Goal: Task Accomplishment & Management: Manage account settings

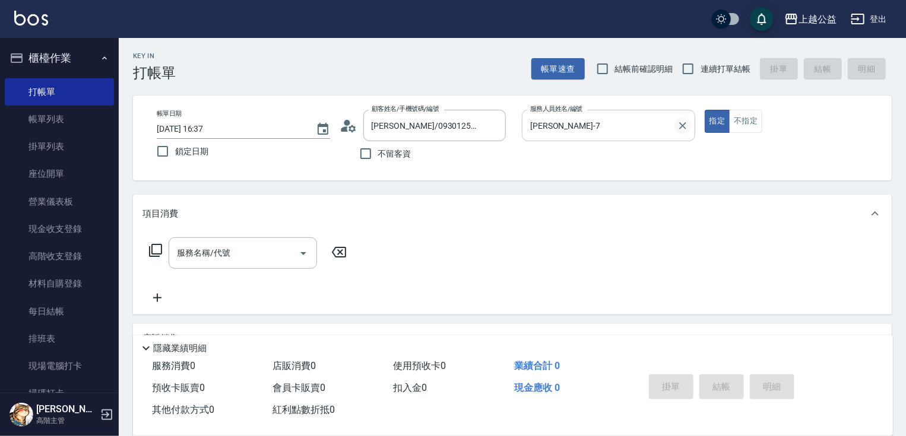
click at [679, 131] on icon "Clear" at bounding box center [683, 126] width 12 height 12
click at [496, 125] on icon "Clear" at bounding box center [494, 126] width 12 height 12
click at [396, 155] on span "不留客資" at bounding box center [394, 154] width 33 height 12
click at [378, 155] on input "不留客資" at bounding box center [365, 153] width 25 height 25
checkbox input "true"
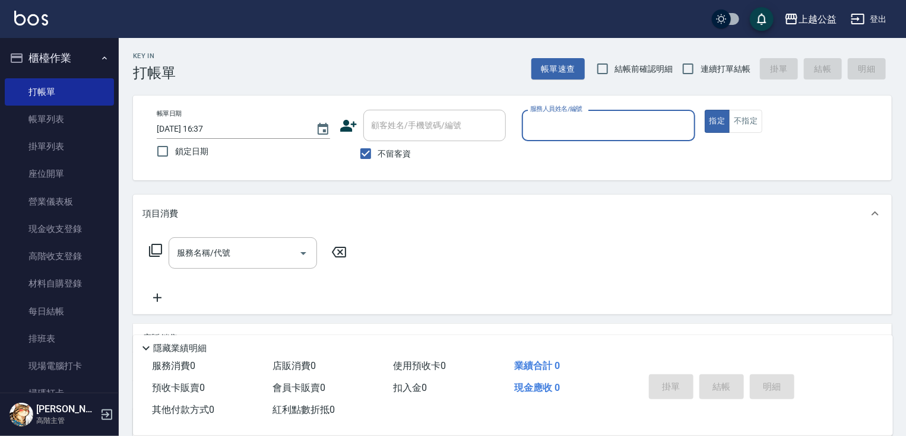
click at [583, 134] on input "服務人員姓名/編號" at bounding box center [608, 125] width 163 height 21
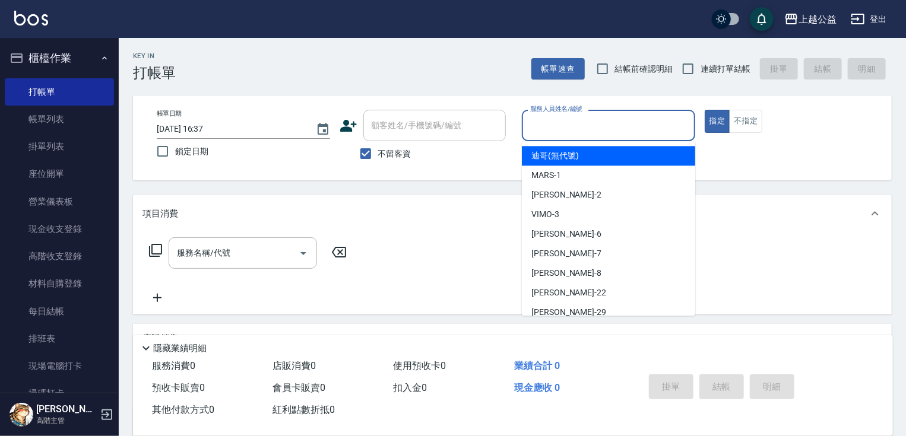
click at [583, 123] on input "服務人員姓名/編號" at bounding box center [608, 125] width 163 height 21
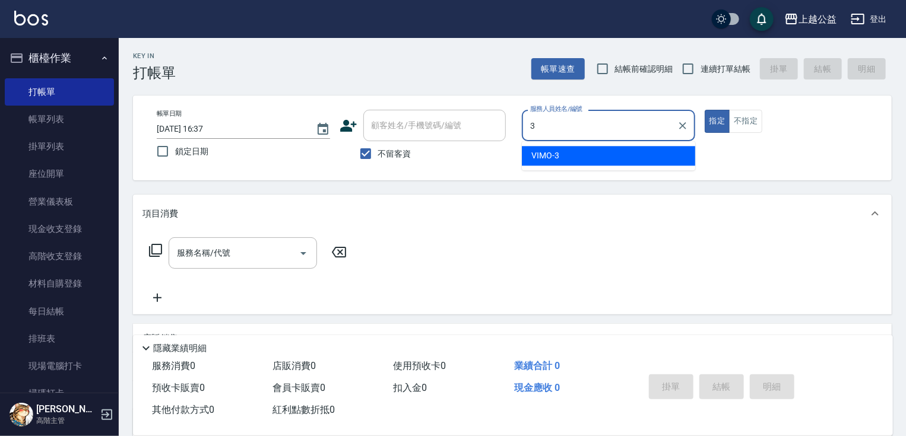
type input "VIMO-3"
type button "true"
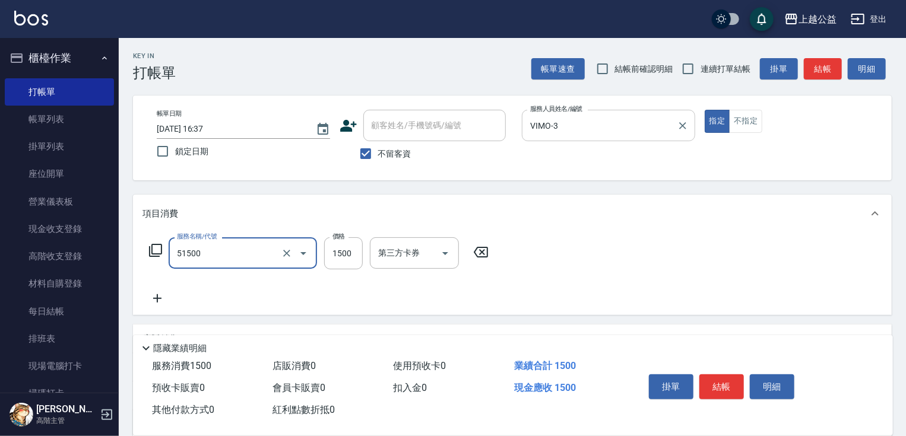
type input "染髮(51500)"
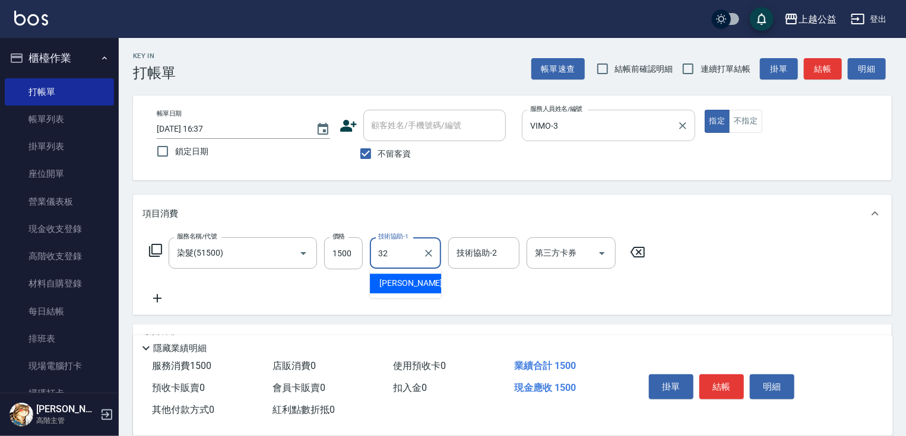
type input "[PERSON_NAME]-32"
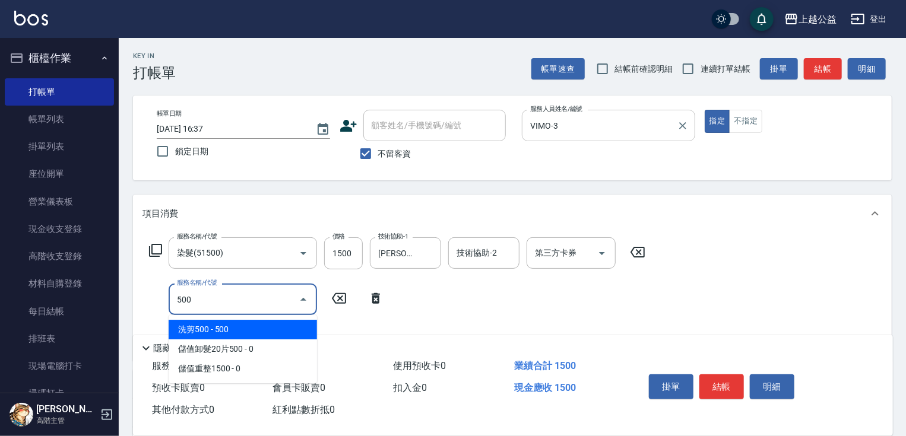
type input "洗剪500(500)"
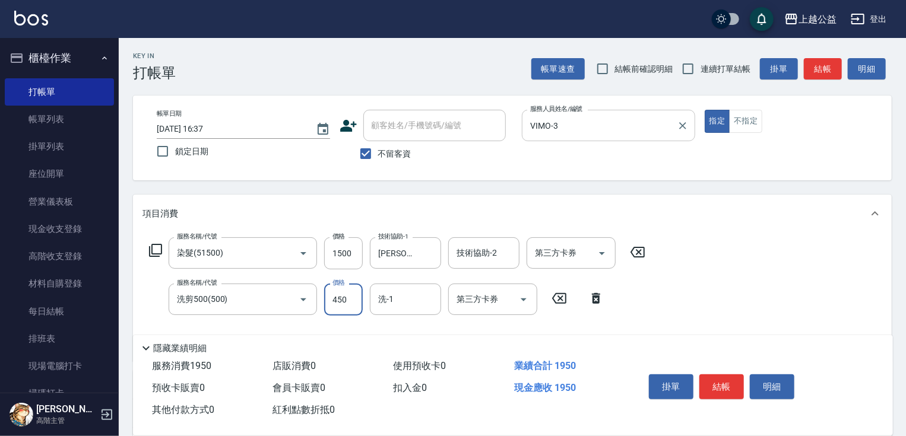
type input "450"
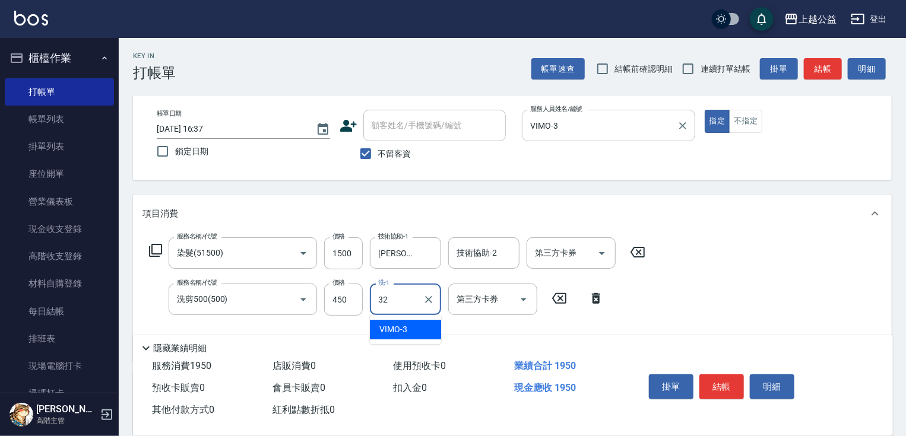
type input "[PERSON_NAME]-32"
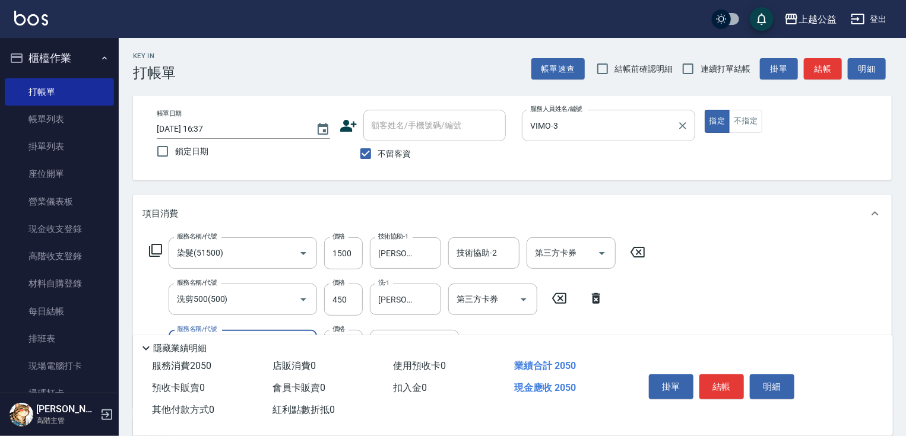
type input "精油長髮(608)"
type input "[PERSON_NAME]-32"
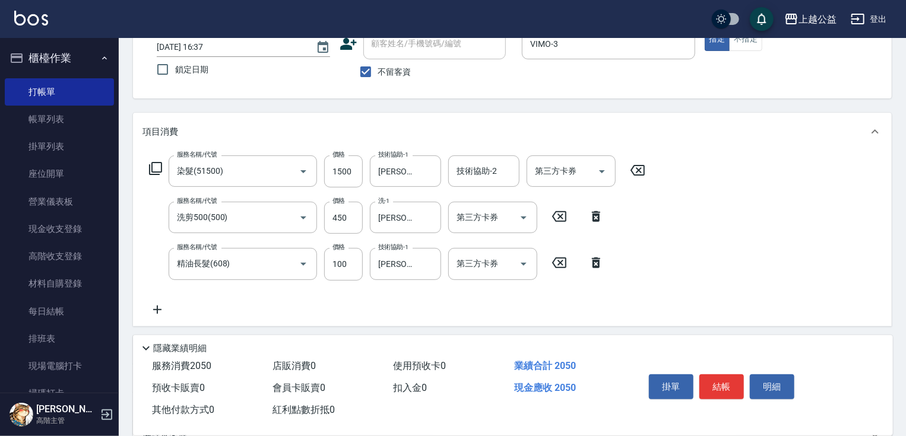
scroll to position [208, 0]
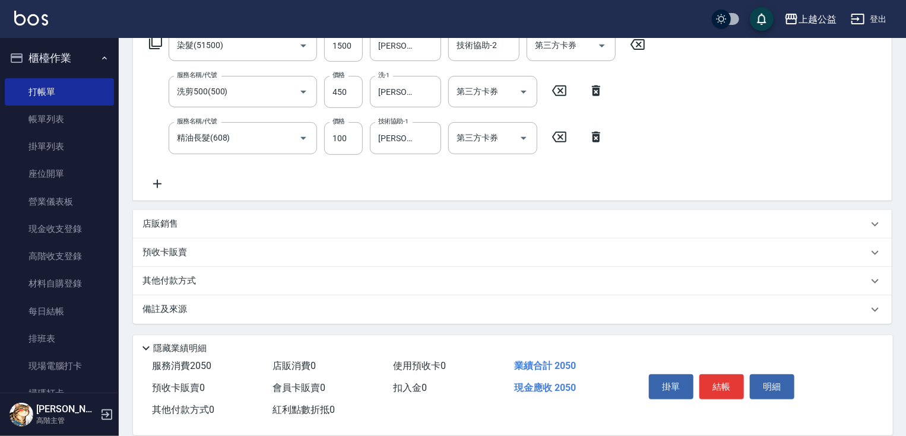
drag, startPoint x: 443, startPoint y: 211, endPoint x: 441, endPoint y: 280, distance: 69.5
click at [153, 183] on icon at bounding box center [158, 184] width 30 height 14
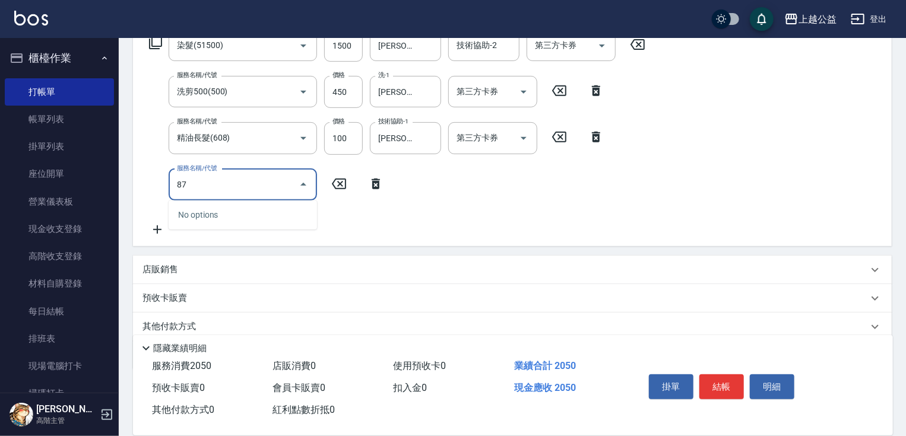
type input "8"
type input "重整一包(70044)"
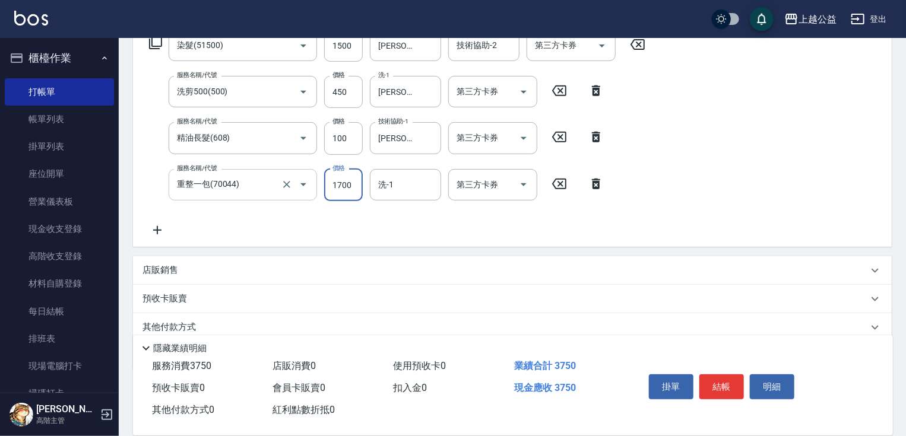
type input "1700"
type input "[PERSON_NAME]-32"
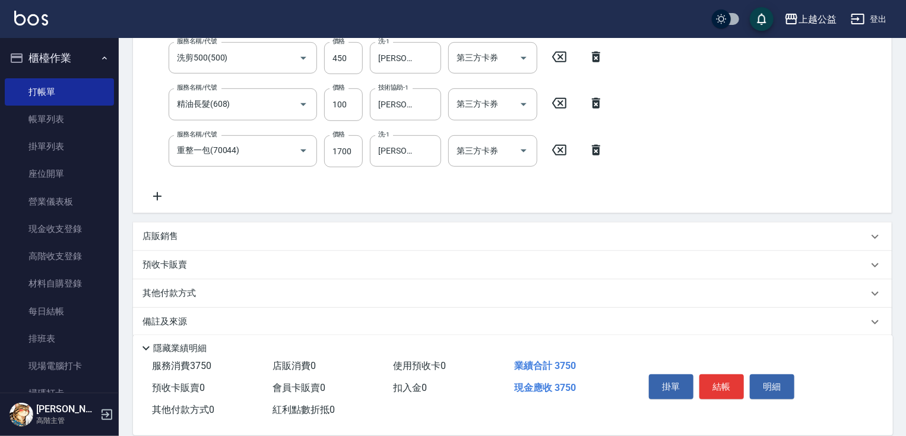
scroll to position [254, 0]
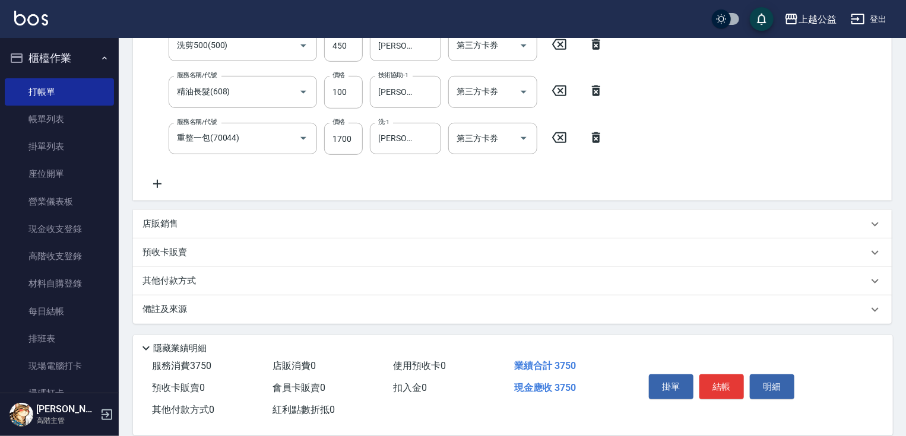
drag, startPoint x: 170, startPoint y: 252, endPoint x: 197, endPoint y: 330, distance: 82.4
click at [191, 278] on p "其他付款方式" at bounding box center [172, 281] width 59 height 13
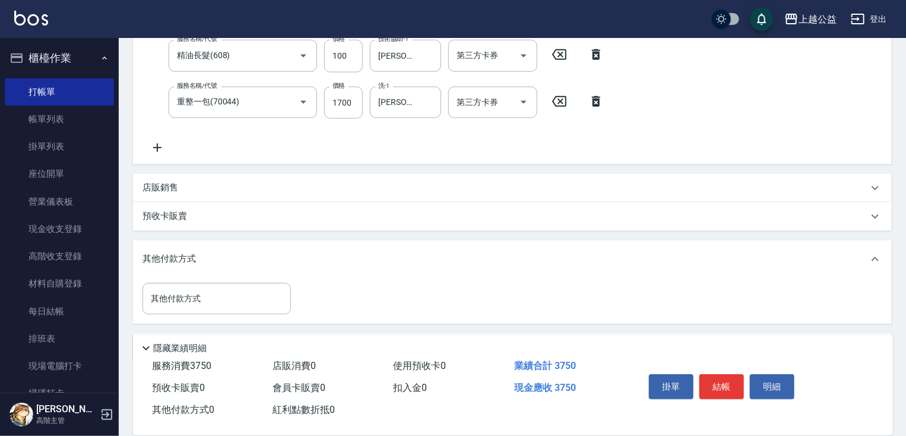
scroll to position [328, 0]
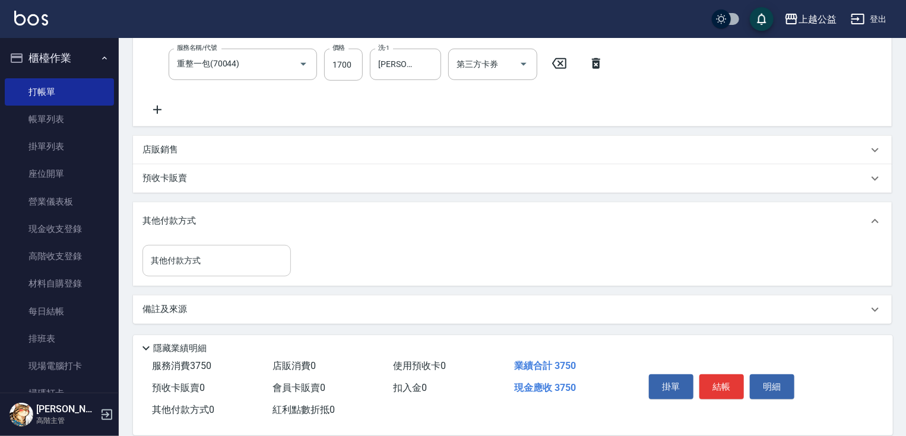
drag, startPoint x: 237, startPoint y: 308, endPoint x: 222, endPoint y: 270, distance: 41.0
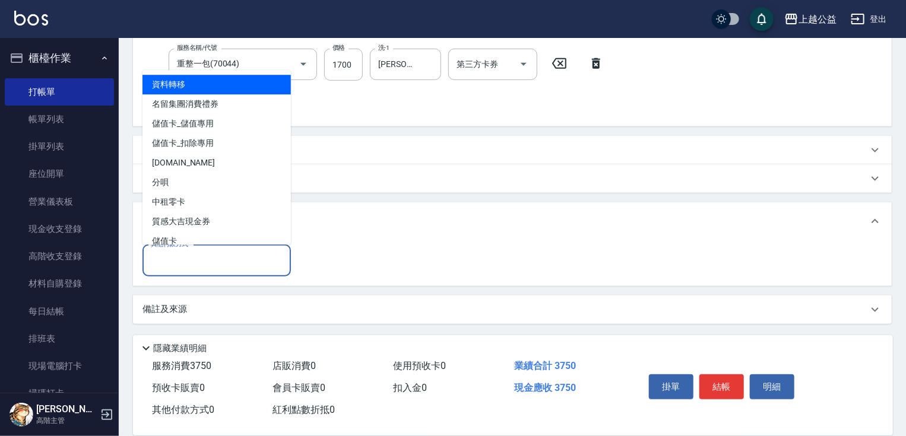
click at [217, 254] on input "其他付款方式" at bounding box center [217, 261] width 138 height 21
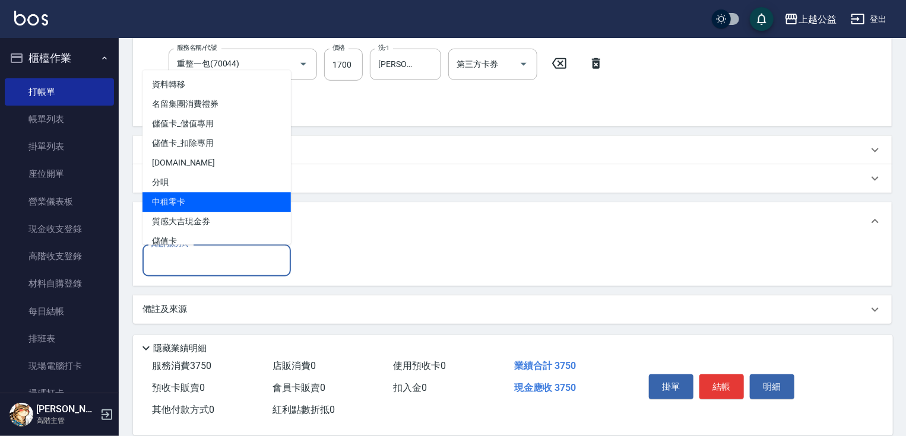
click at [198, 200] on span "中租零卡" at bounding box center [217, 202] width 148 height 20
type input "中租零卡"
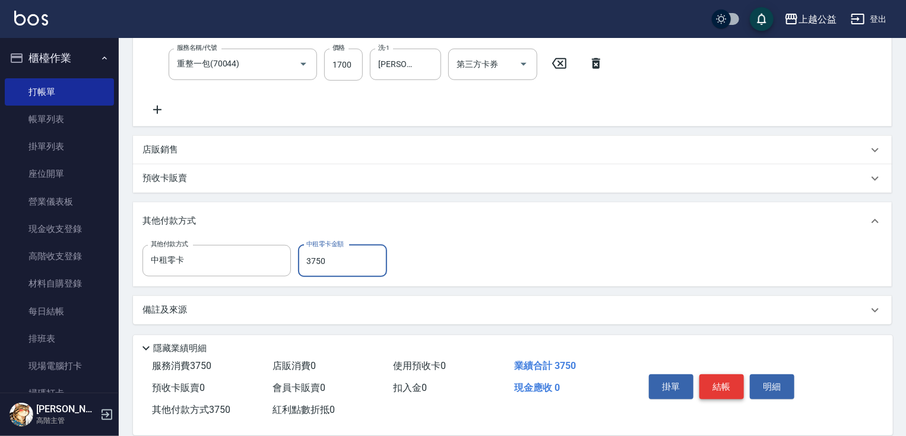
type input "3750"
click at [730, 381] on button "結帳" at bounding box center [722, 387] width 45 height 25
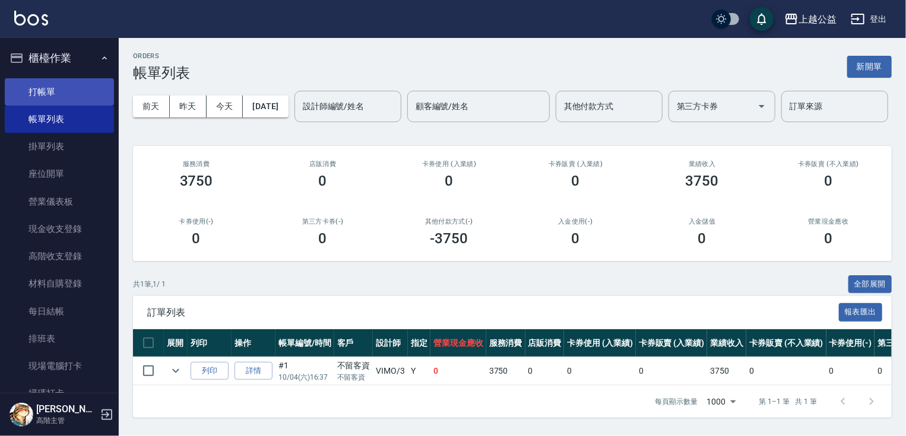
click at [71, 88] on link "打帳單" at bounding box center [59, 91] width 109 height 27
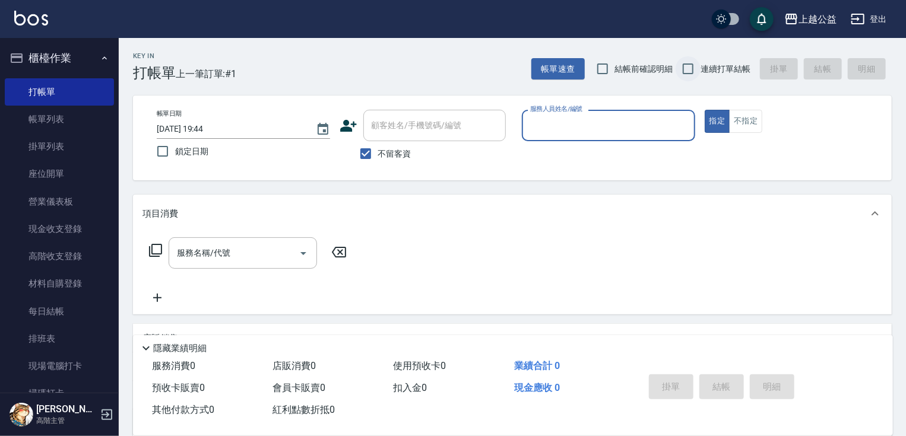
click at [696, 63] on input "連續打單結帳" at bounding box center [688, 68] width 25 height 25
checkbox input "true"
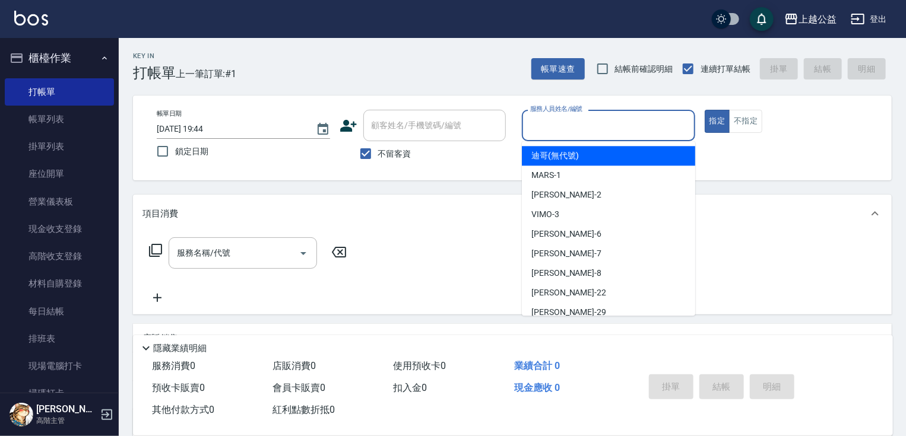
click at [683, 131] on input "服務人員姓名/編號" at bounding box center [608, 125] width 163 height 21
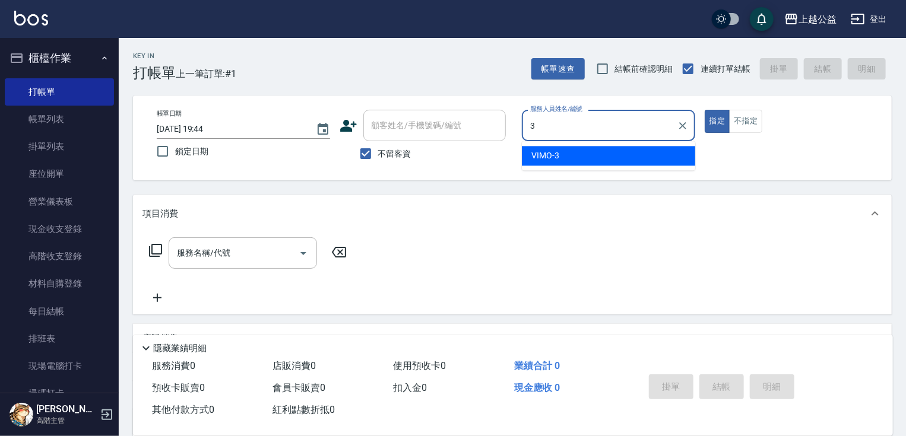
type input "VIMO-3"
type button "true"
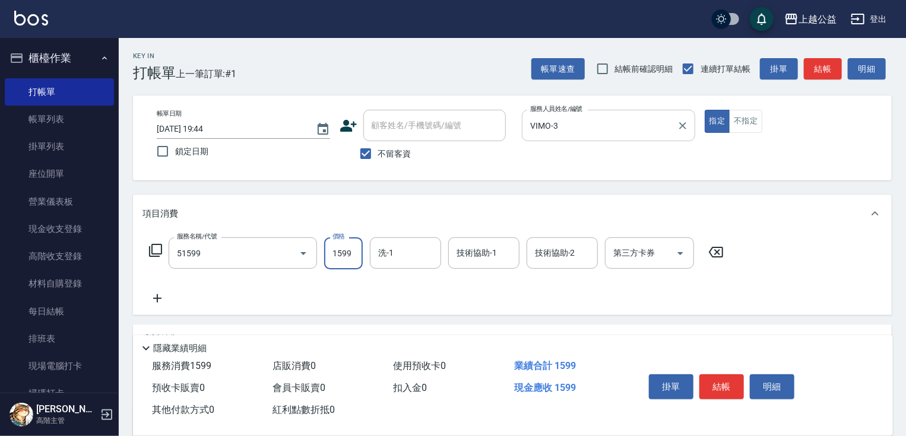
type input "染髮套餐(51599)"
type input "1899"
click at [720, 252] on icon at bounding box center [716, 252] width 30 height 14
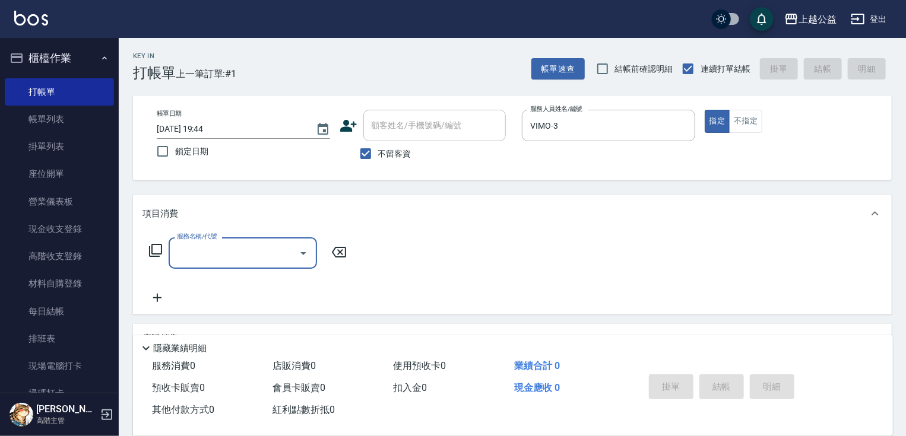
click at [158, 252] on icon at bounding box center [155, 250] width 14 height 14
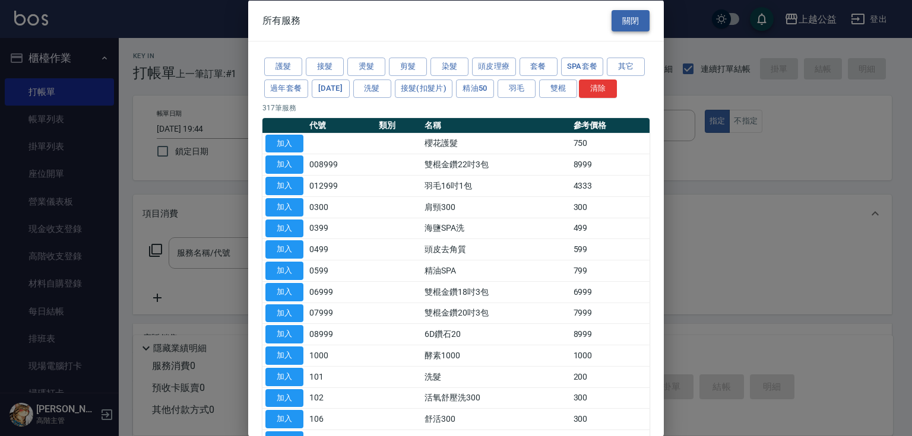
click at [623, 20] on button "關閉" at bounding box center [631, 21] width 38 height 22
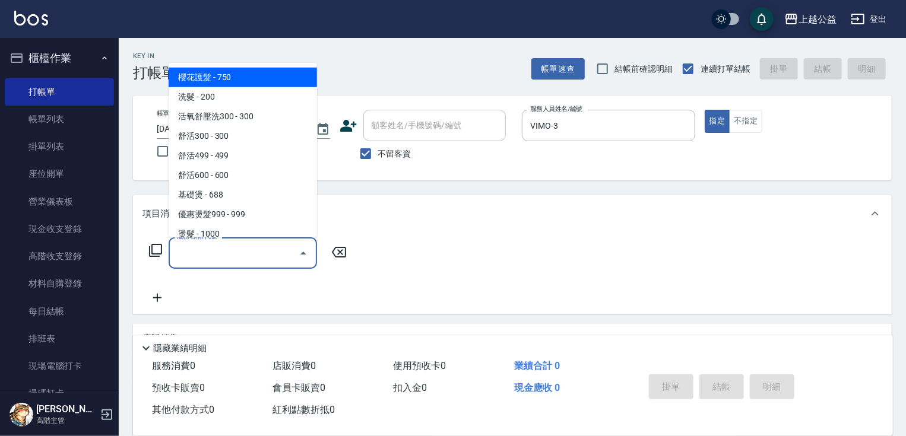
click at [197, 252] on input "服務名稱/代號" at bounding box center [234, 253] width 120 height 21
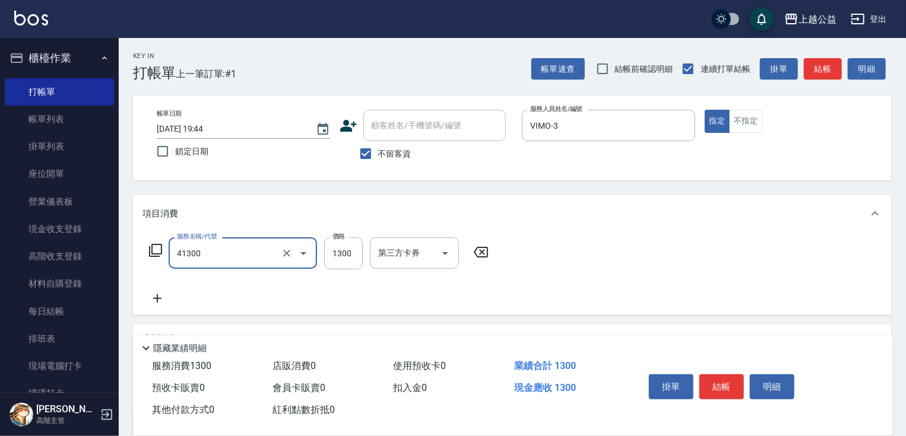
type input "鏡面1300(41300)"
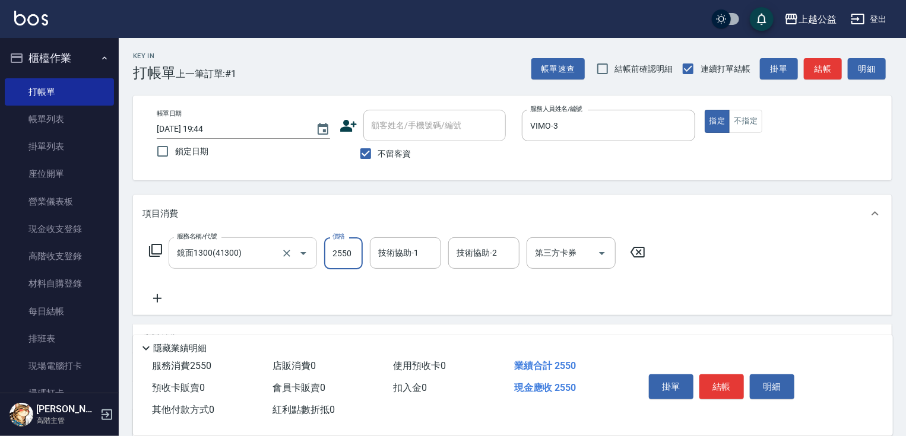
type input "2550"
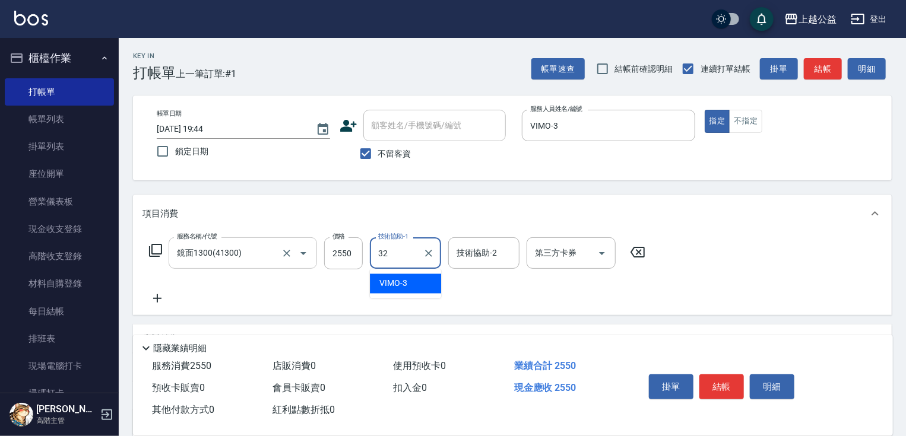
type input "[PERSON_NAME]-32"
click at [632, 252] on icon at bounding box center [638, 252] width 30 height 14
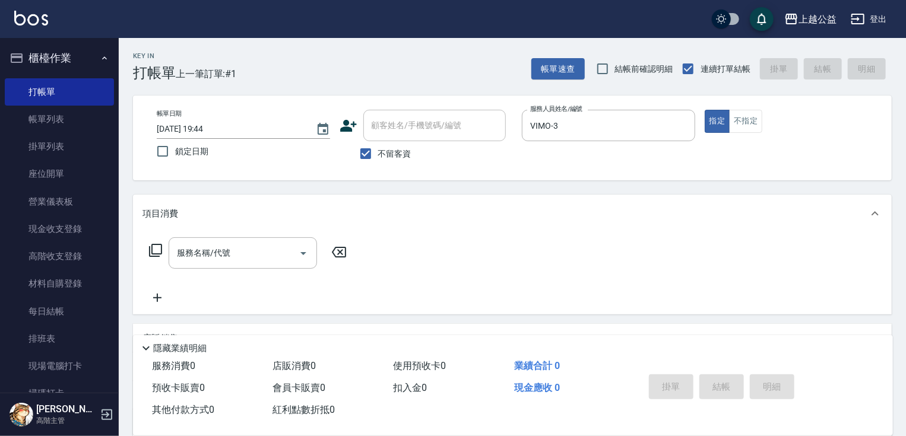
click at [154, 247] on icon at bounding box center [155, 250] width 14 height 14
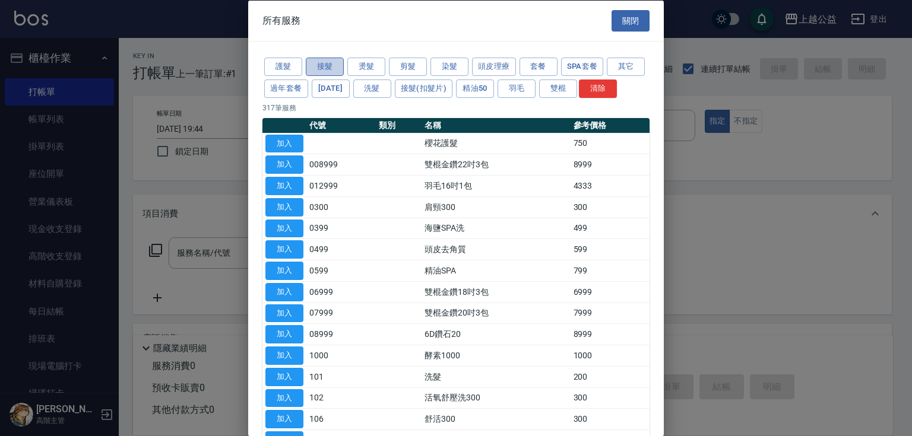
click at [325, 65] on button "接髮" at bounding box center [325, 67] width 38 height 18
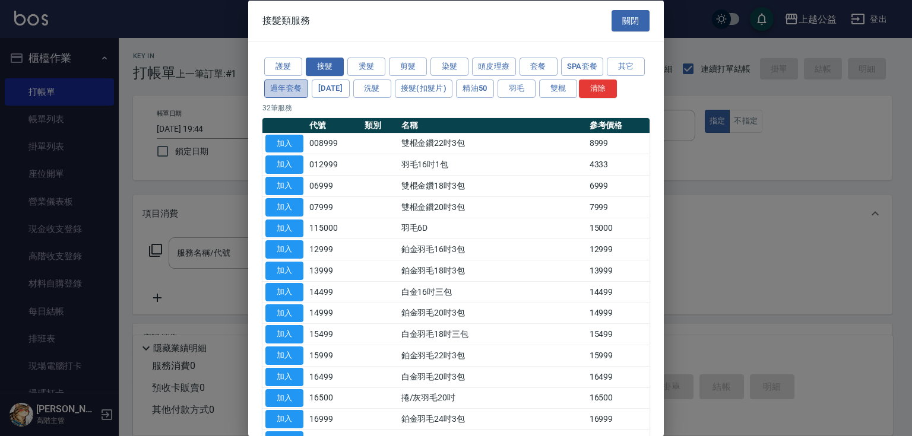
click at [308, 90] on button "過年套餐" at bounding box center [286, 88] width 44 height 18
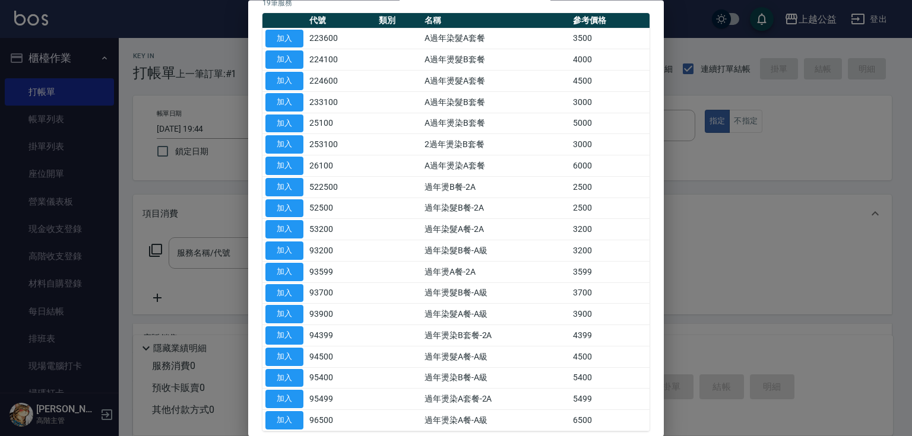
scroll to position [128, 0]
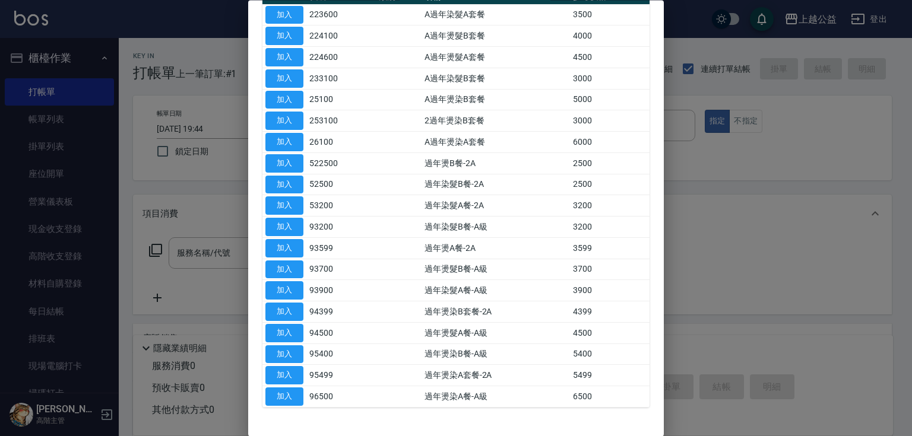
click at [257, 192] on div "護髮 接髮 燙髮 剪髮 染髮 頭皮理療 套餐 SPA套餐 其它 過年套餐 春節 洗髮 接髮(扣髮片) 精油50 羽毛 雙棍 清除 19 筆服務 代號 類別 名…" at bounding box center [456, 168] width 416 height 510
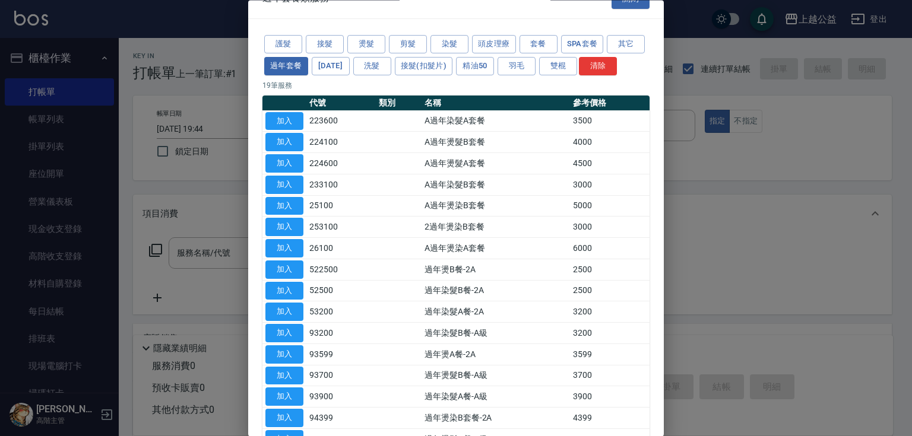
scroll to position [0, 0]
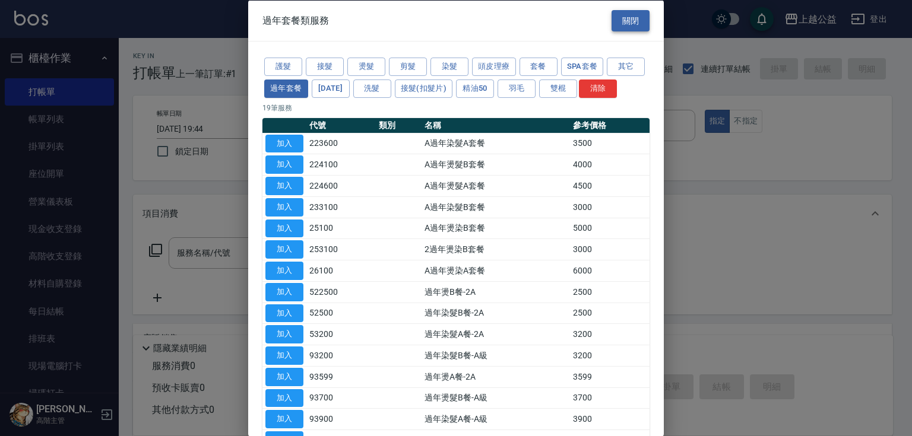
click at [637, 21] on button "關閉" at bounding box center [631, 21] width 38 height 22
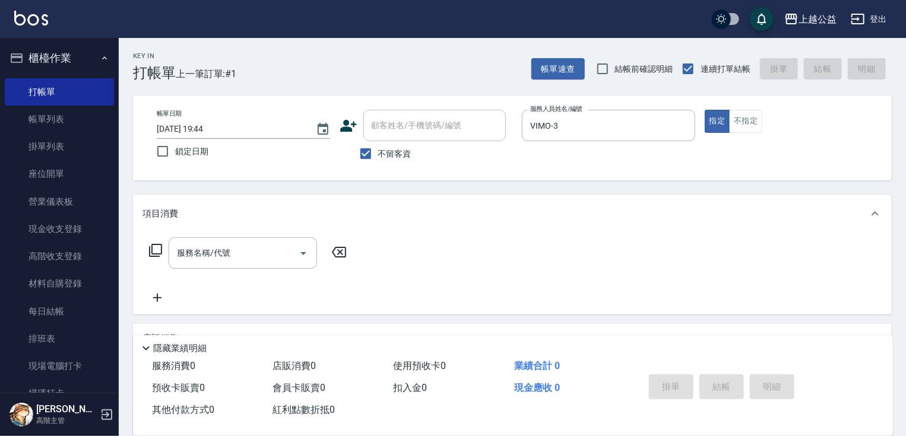
click at [209, 235] on div "服務名稱/代號 服務名稱/代號" at bounding box center [512, 274] width 759 height 82
click at [215, 254] on input "服務名稱/代號" at bounding box center [234, 253] width 120 height 21
click at [153, 245] on icon at bounding box center [155, 250] width 14 height 14
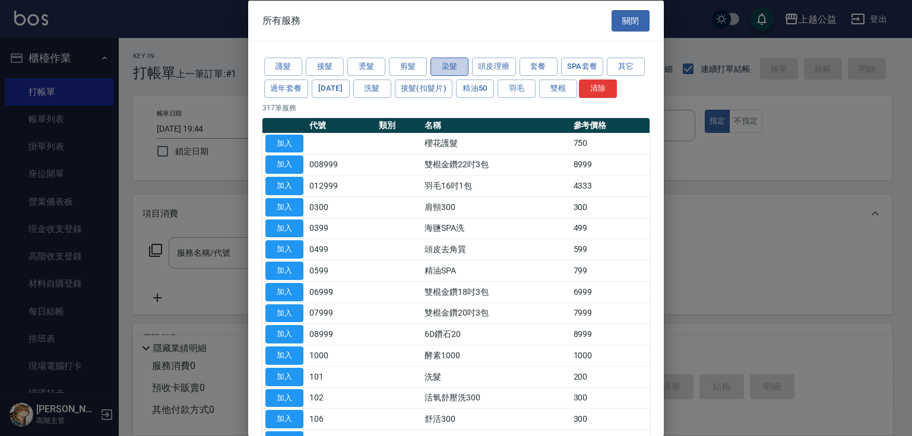
click at [449, 68] on button "染髮" at bounding box center [450, 67] width 38 height 18
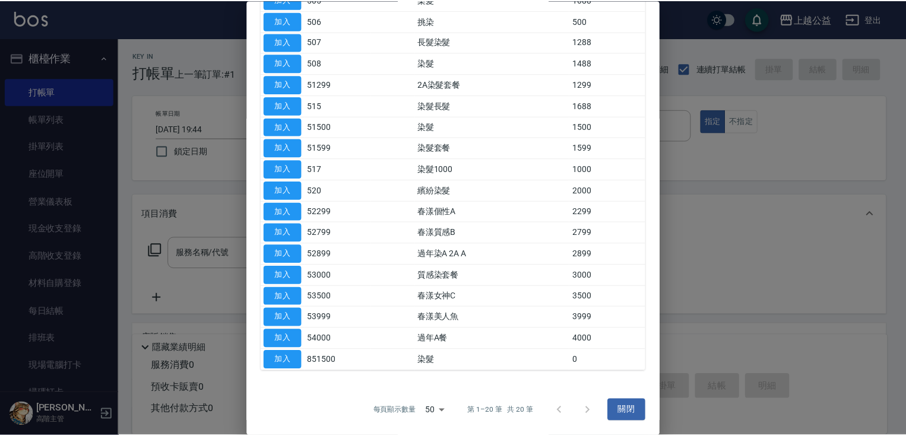
scroll to position [201, 0]
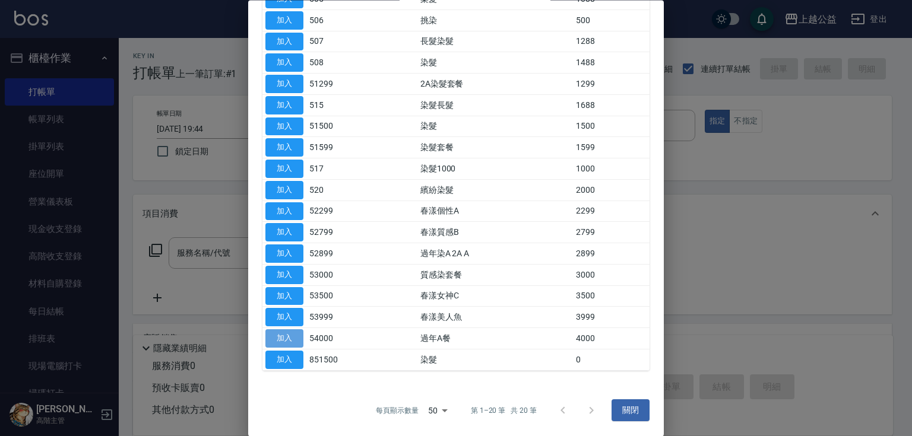
click at [295, 338] on button "加入" at bounding box center [284, 339] width 38 height 18
type input "過年A餐(54000)"
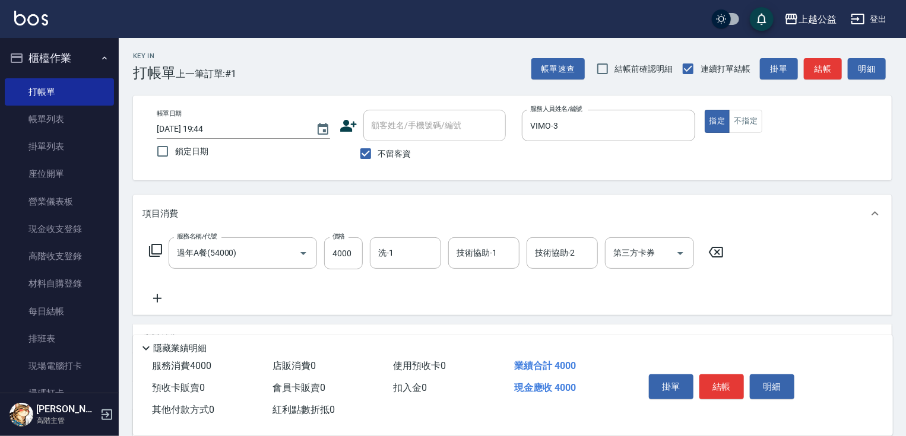
click at [365, 249] on div "服務名稱/代號 過年A餐(54000) 服務名稱/代號 價格 4000 價格 洗-1 洗-1 技術協助-1 技術協助-1 技術協助-2 技術協助-2 第三方卡…" at bounding box center [437, 254] width 588 height 32
click at [360, 252] on input "4000" at bounding box center [343, 254] width 39 height 32
type input "4449"
type input "[PERSON_NAME]-32"
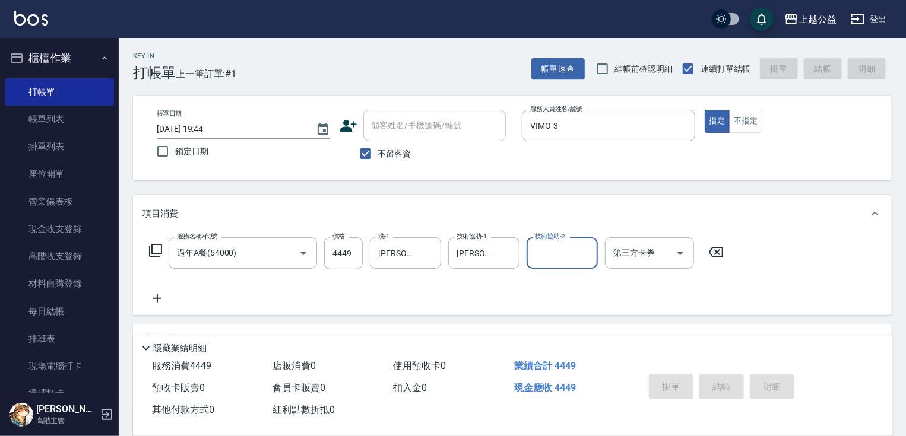
type input "2025/10/04 19:46"
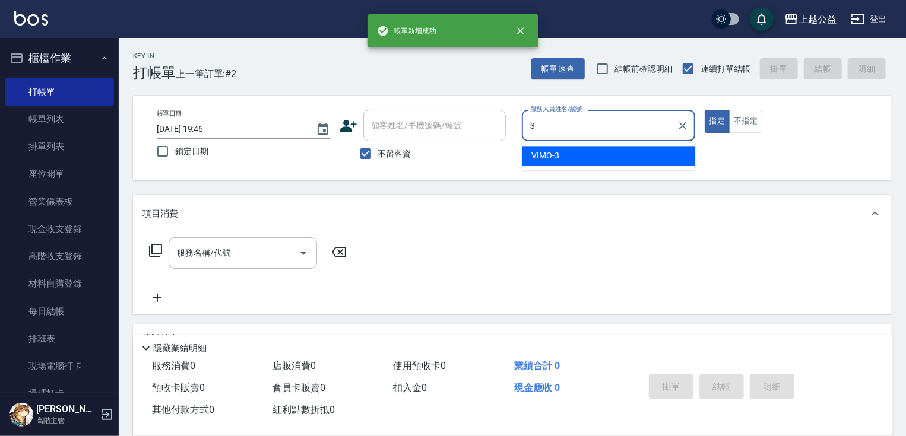
type input "VIMO-3"
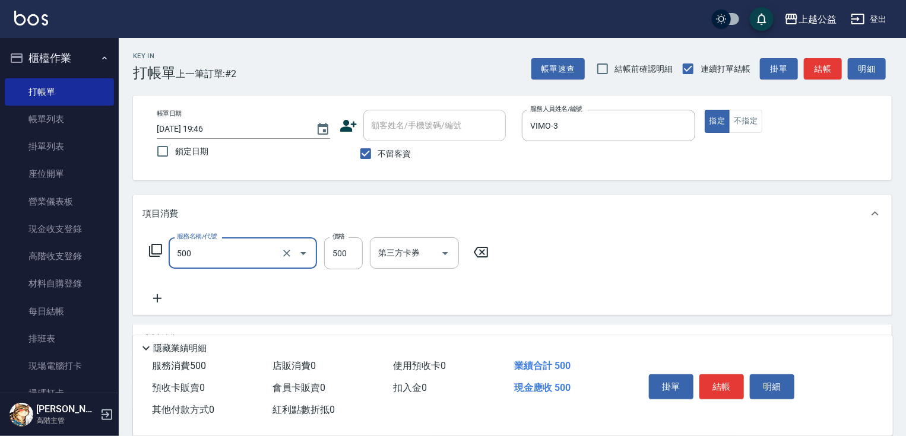
type input "洗剪500(500)"
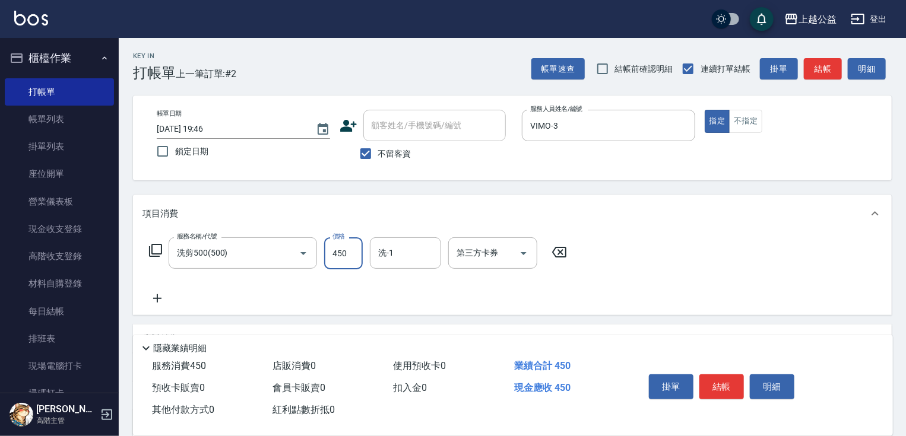
type input "450"
type input "[PERSON_NAME]-32"
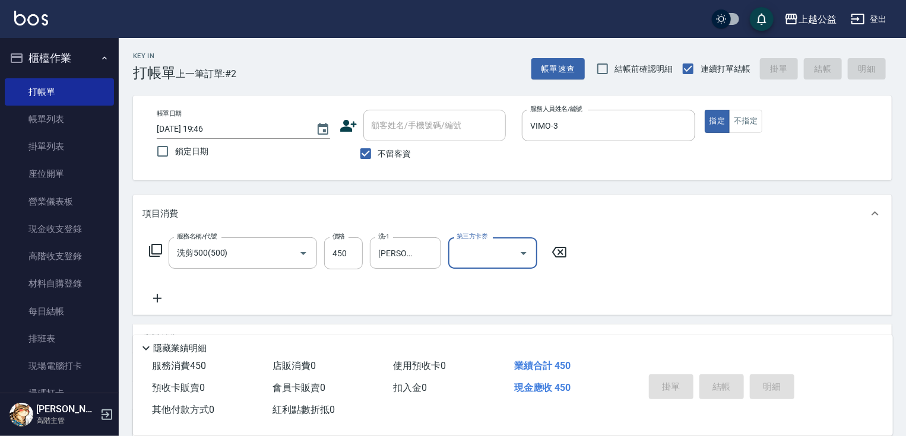
type input "2025/10/04 19:47"
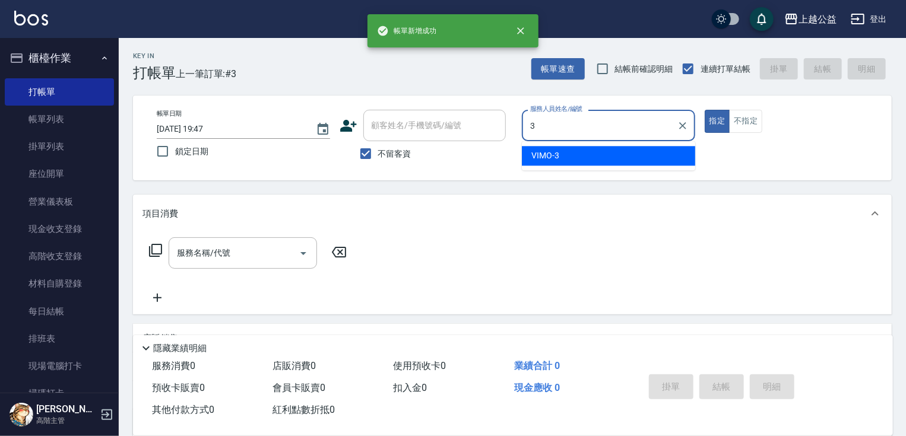
type input "VIMO-3"
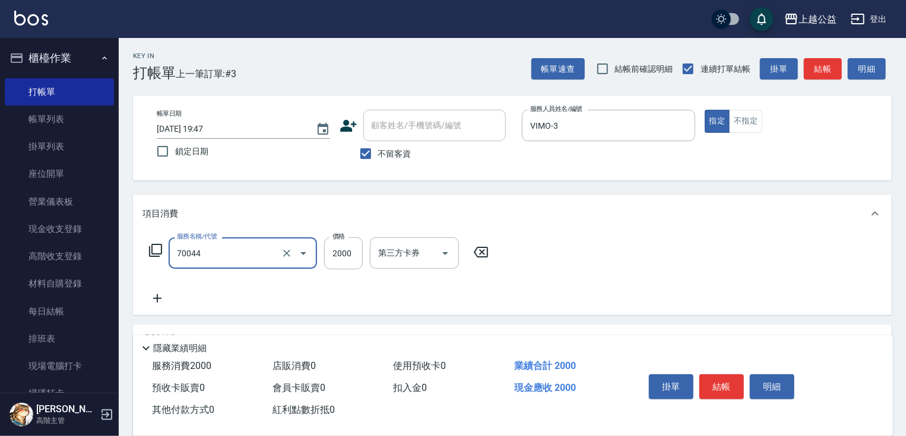
type input "重整一包(70044)"
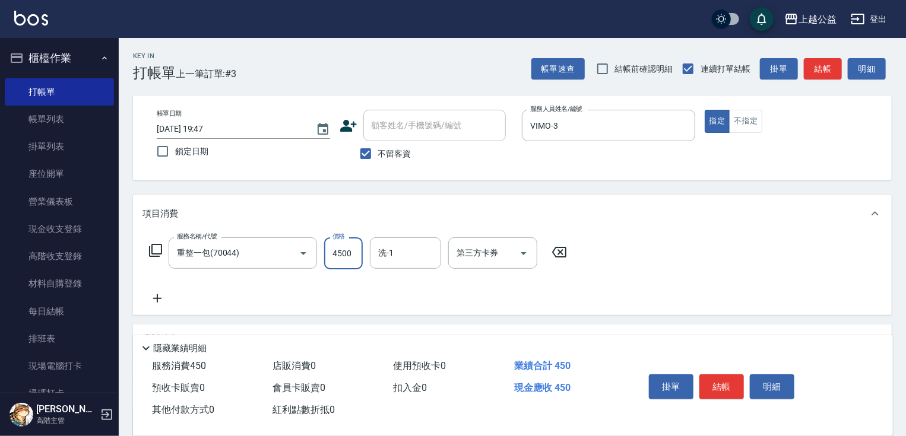
type input "4500"
type input "[PERSON_NAME]-32"
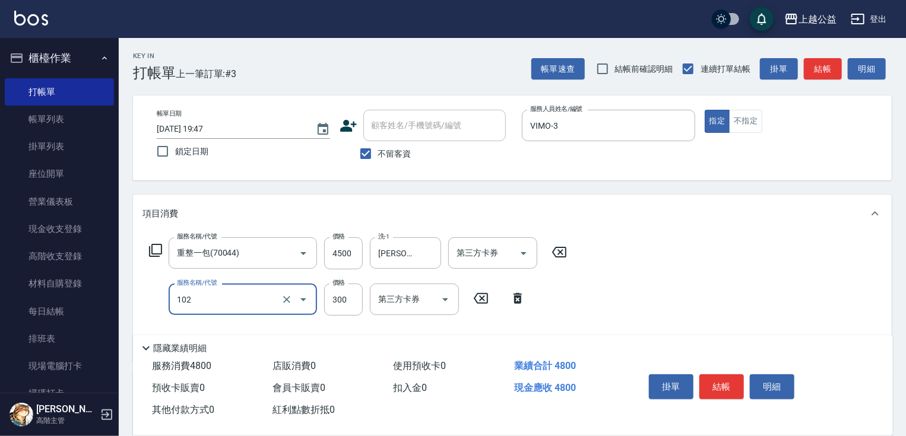
type input "活氧舒壓洗300(102)"
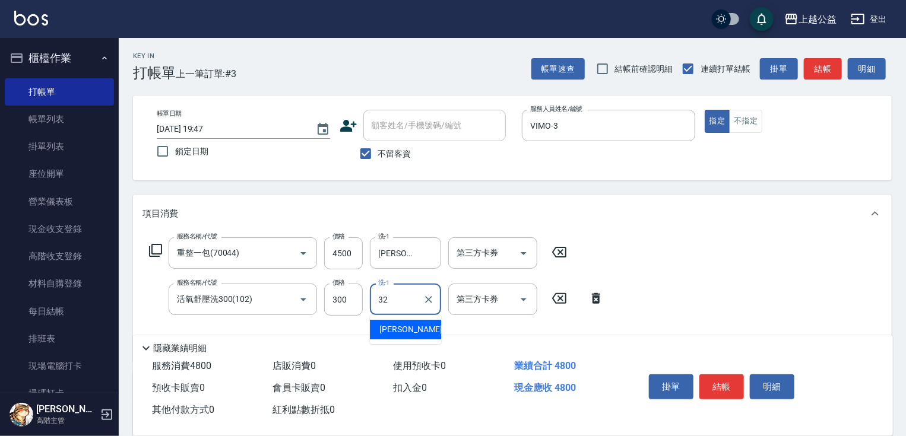
type input "[PERSON_NAME]-32"
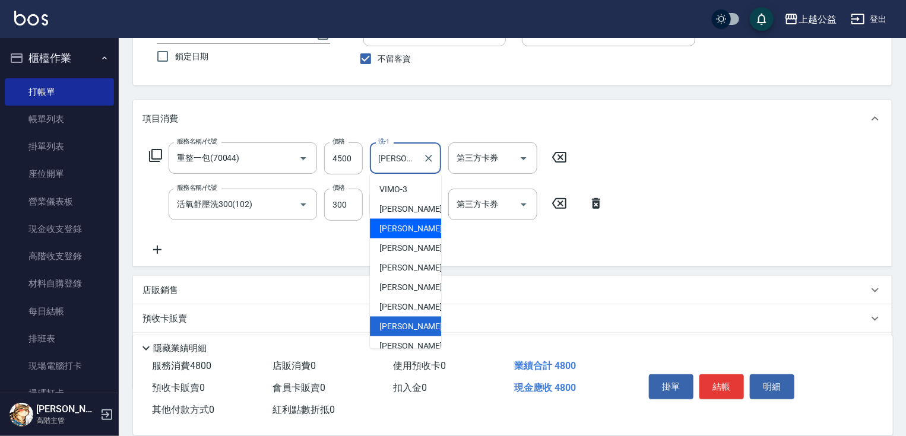
scroll to position [162, 0]
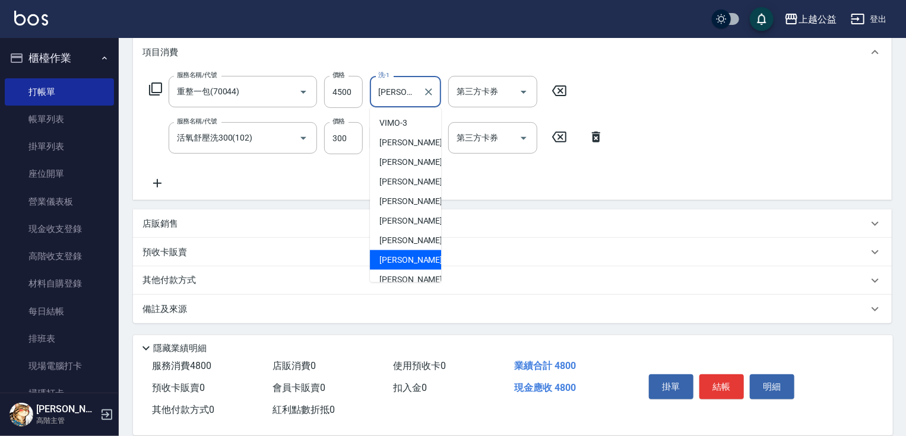
drag, startPoint x: 399, startPoint y: 287, endPoint x: 360, endPoint y: 330, distance: 57.6
click at [238, 193] on div "服務名稱/代號 重整一包(70044) 服務名稱/代號 價格 4500 價格 洗-1 張鈺旋-32 洗-1 第三方卡券 第三方卡券 服務名稱/代號 活氧舒壓洗…" at bounding box center [512, 135] width 759 height 129
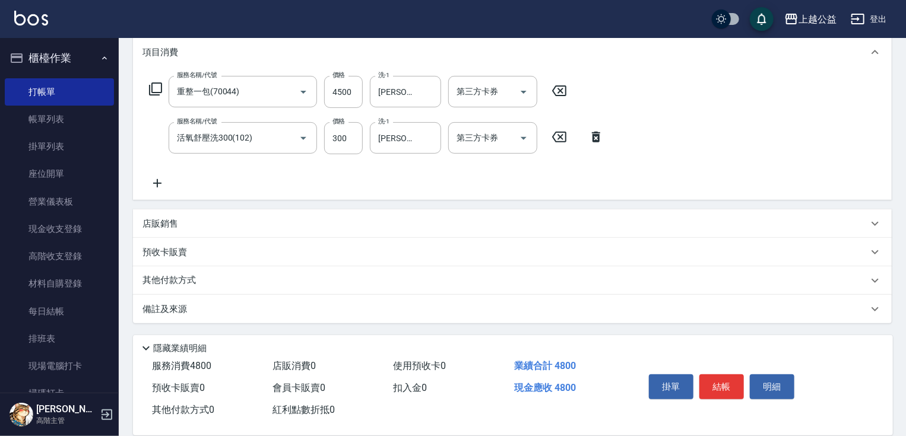
click at [159, 173] on div "服務名稱/代號 重整一包(70044) 服務名稱/代號 價格 4500 價格 洗-1 張鈺旋-32 洗-1 第三方卡券 第三方卡券 服務名稱/代號 活氧舒壓洗…" at bounding box center [377, 133] width 469 height 115
click at [159, 176] on icon at bounding box center [158, 183] width 30 height 14
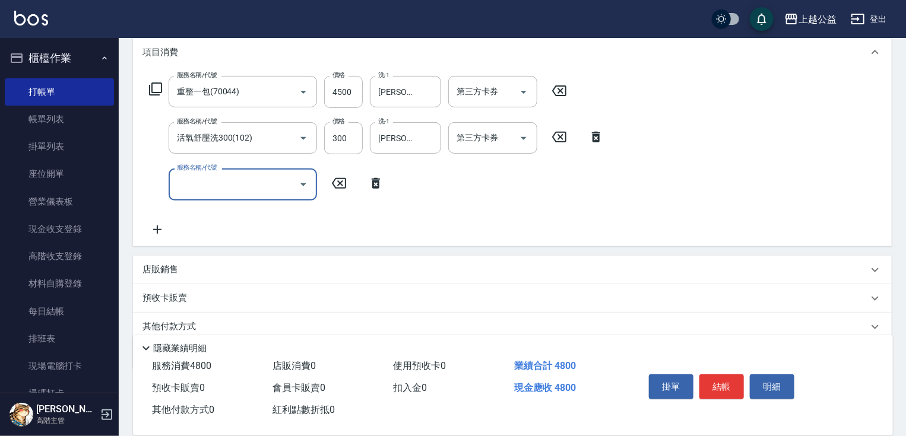
click at [207, 176] on input "服務名稱/代號" at bounding box center [234, 184] width 120 height 21
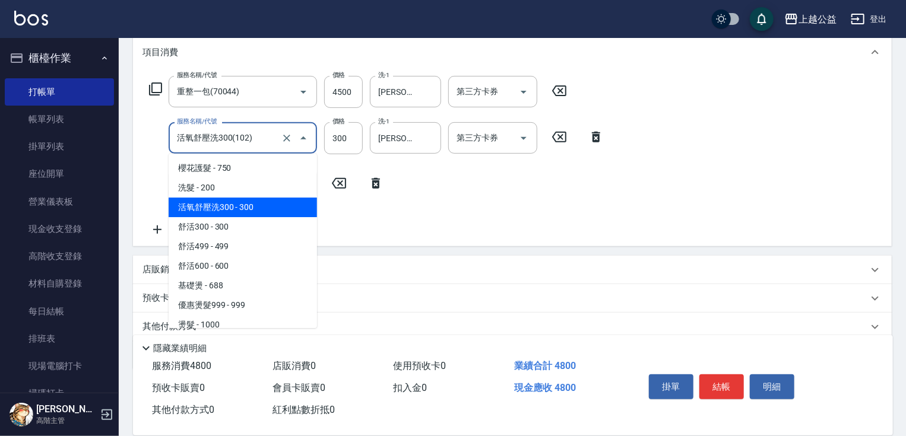
click at [211, 128] on input "活氧舒壓洗300(102)" at bounding box center [226, 138] width 105 height 21
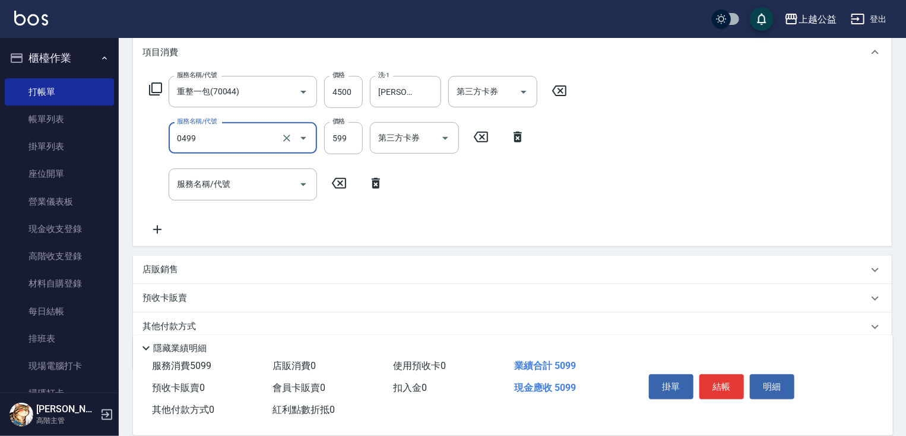
type input "頭皮去角質(0499)"
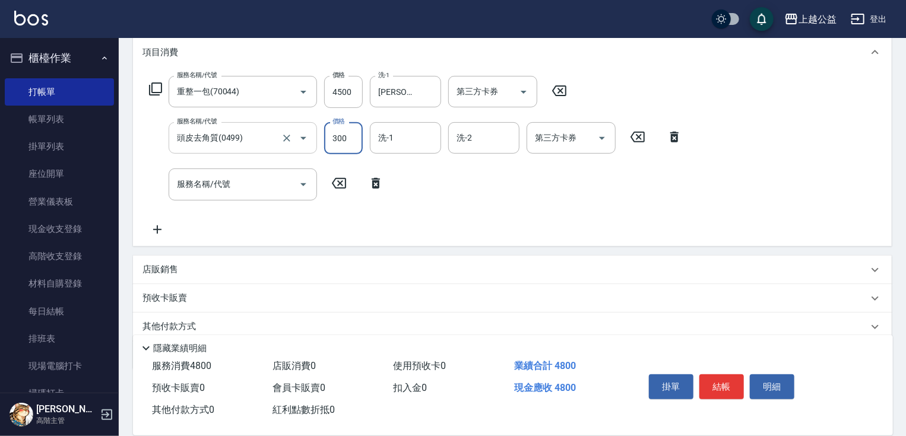
type input "300"
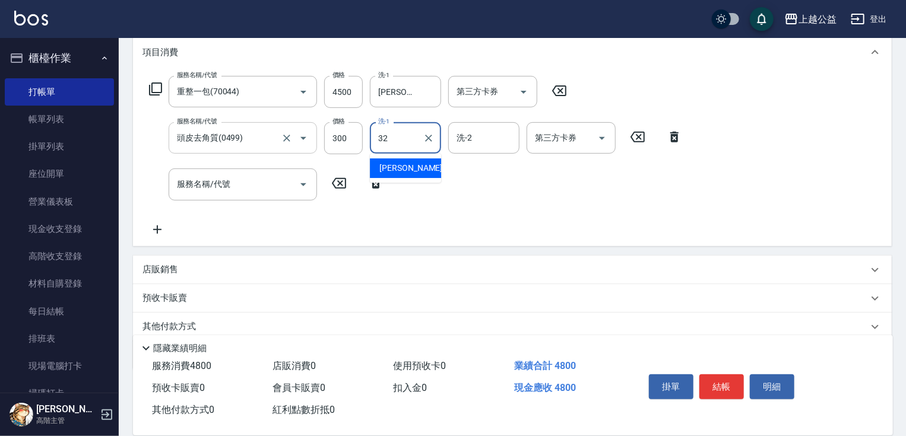
type input "[PERSON_NAME]-32"
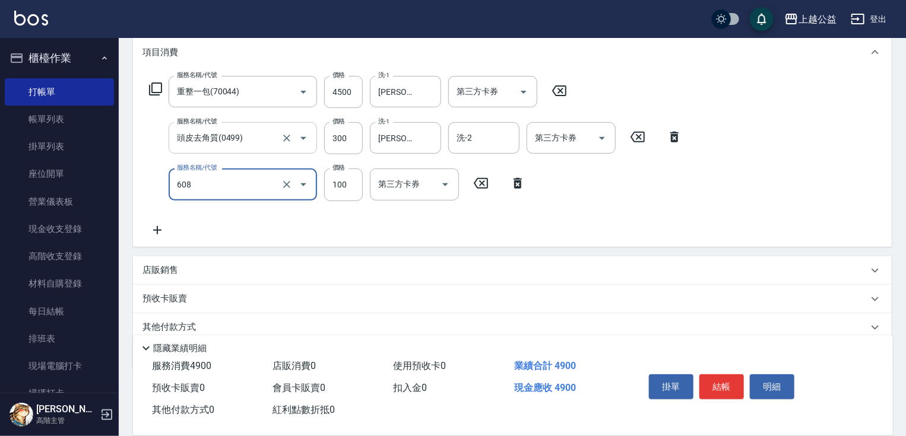
type input "精油長髮(608)"
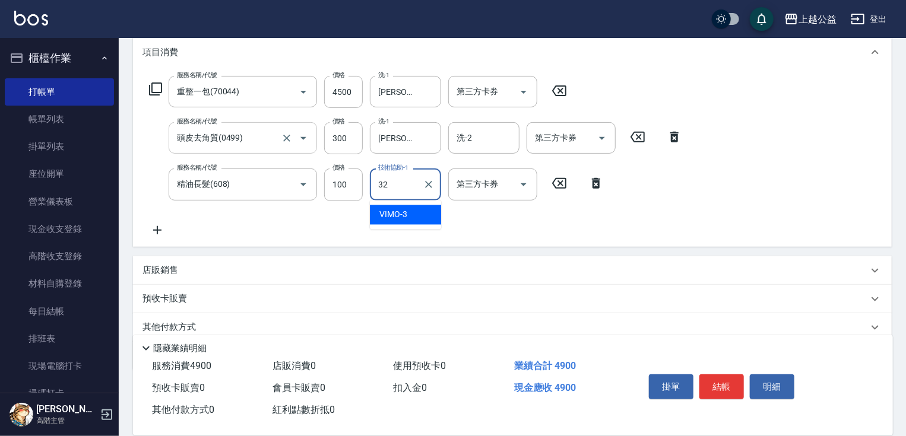
type input "[PERSON_NAME]-32"
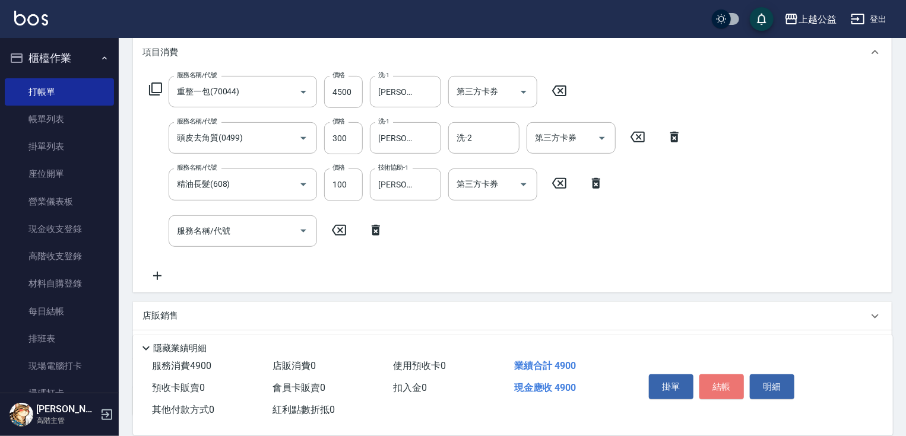
click at [717, 377] on button "結帳" at bounding box center [722, 387] width 45 height 25
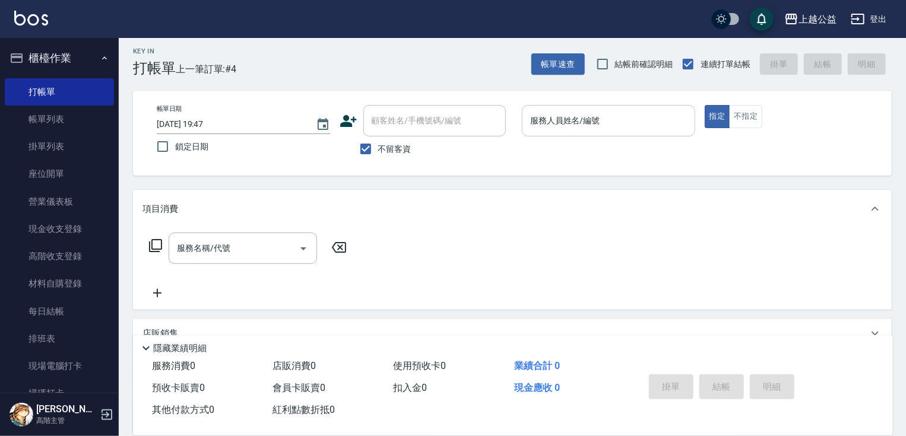
scroll to position [0, 0]
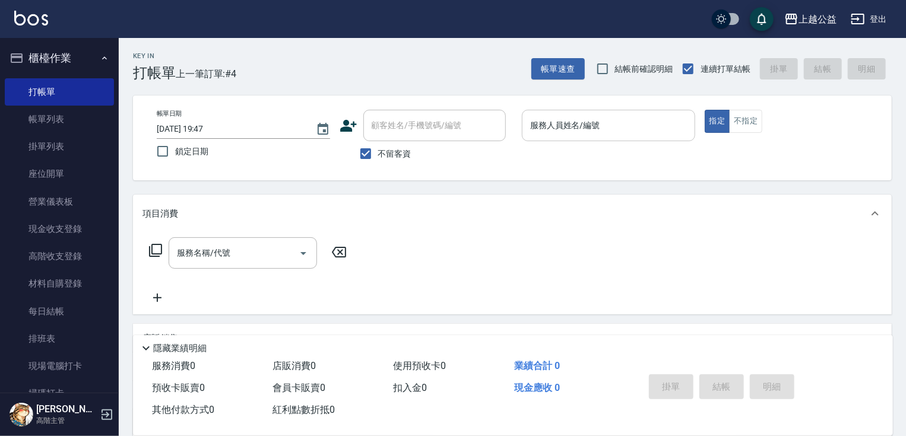
drag, startPoint x: 536, startPoint y: 230, endPoint x: 609, endPoint y: 139, distance: 116.6
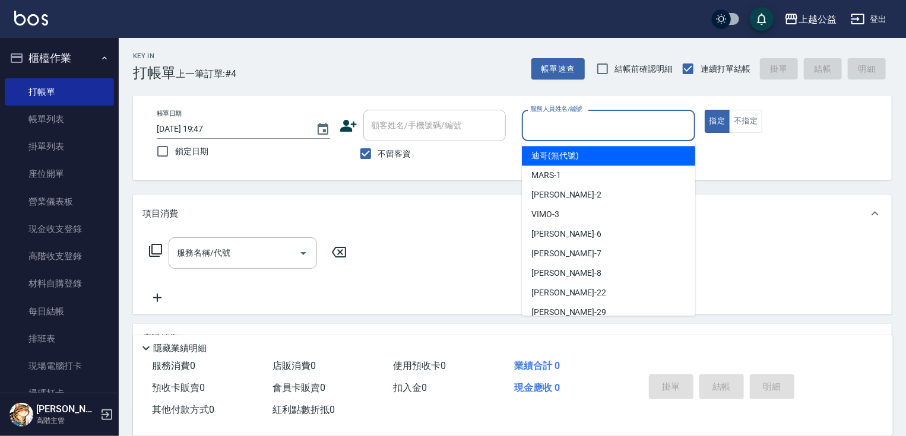
click at [609, 135] on input "服務人員姓名/編號" at bounding box center [608, 125] width 163 height 21
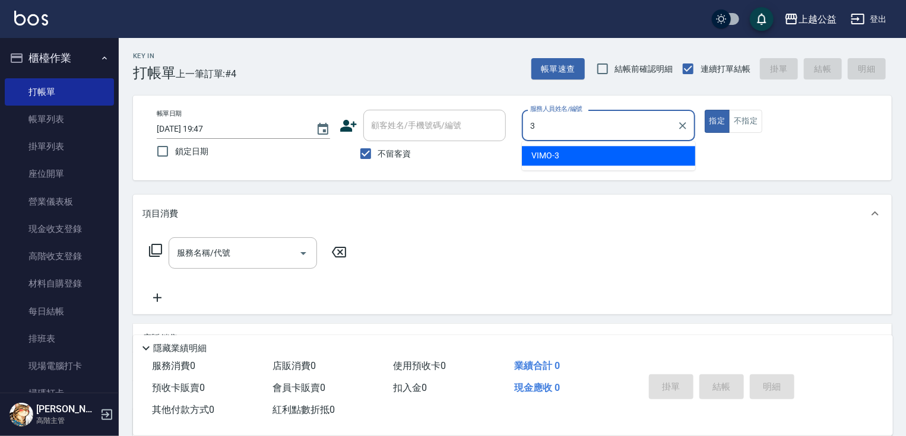
type input "VIMO-3"
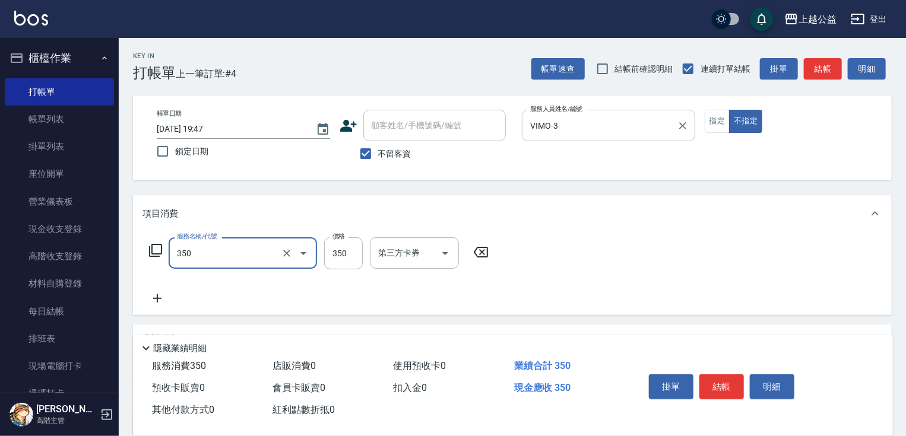
type input "一般洗剪(350)"
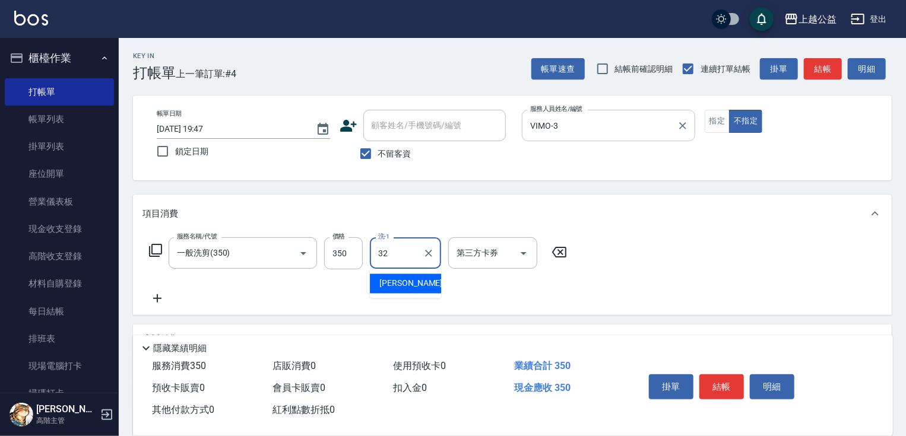
type input "[PERSON_NAME]-32"
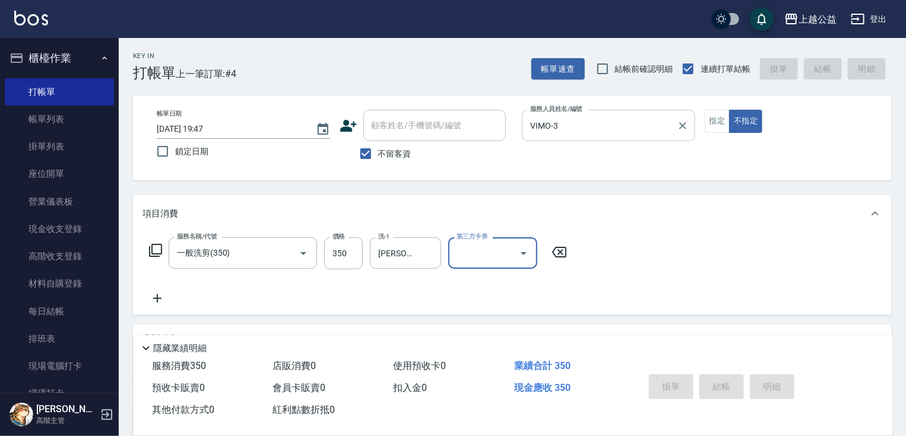
type input "2025/10/04 19:55"
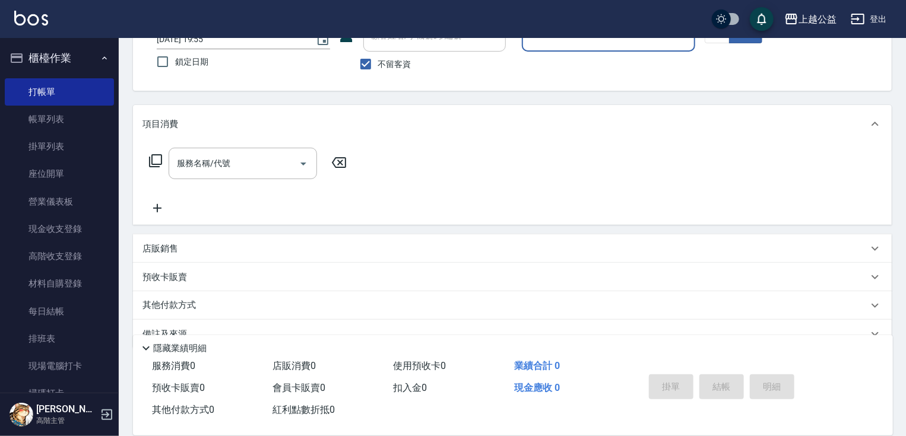
scroll to position [90, 0]
click at [207, 164] on div "服務名稱/代號 服務名稱/代號" at bounding box center [243, 162] width 148 height 31
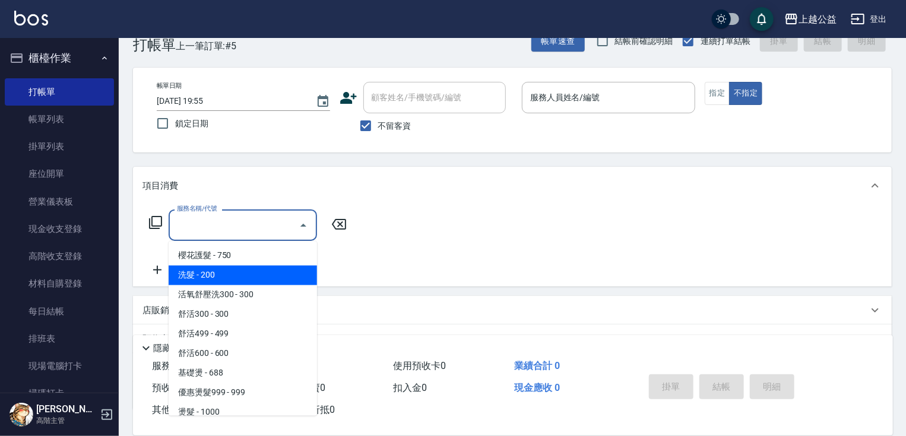
scroll to position [0, 0]
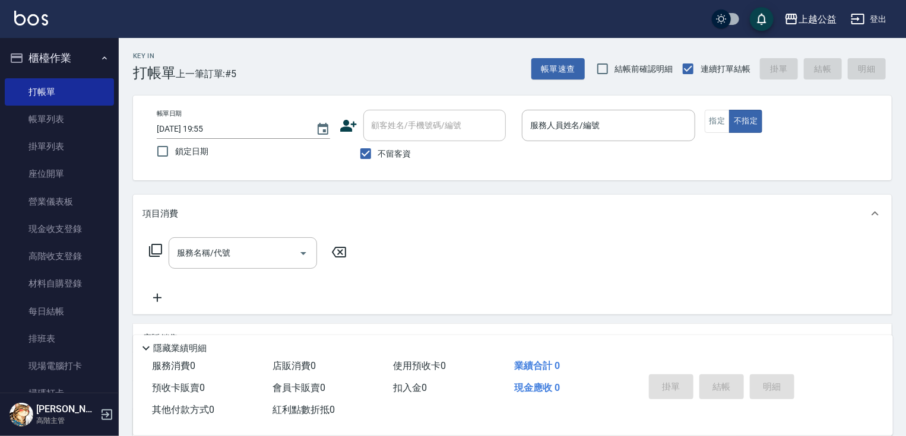
drag, startPoint x: 567, startPoint y: 206, endPoint x: 188, endPoint y: 181, distance: 379.7
click at [559, 205] on div "項目消費" at bounding box center [512, 214] width 759 height 38
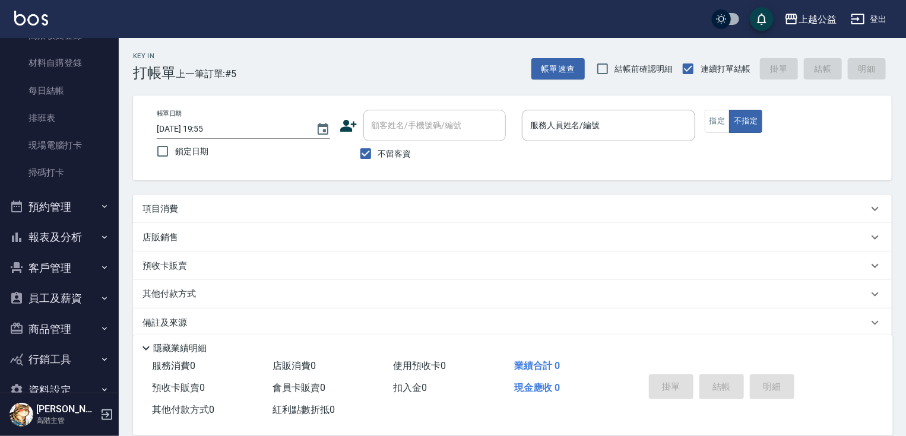
scroll to position [245, 0]
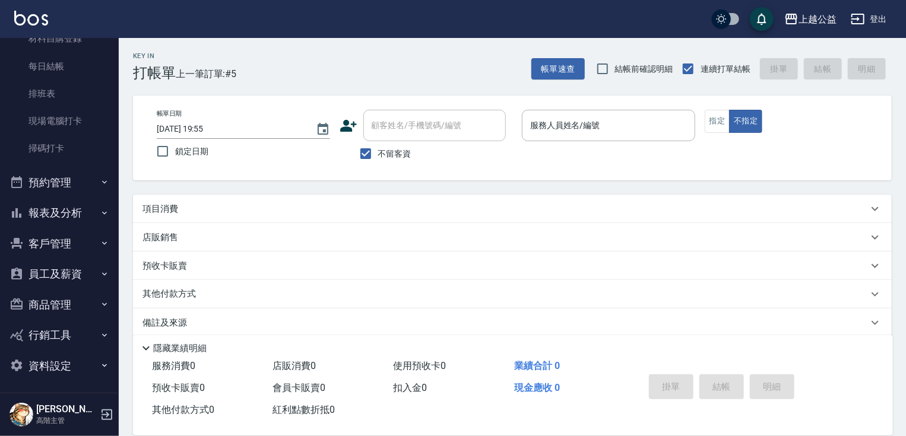
click at [74, 209] on button "報表及分析" at bounding box center [59, 213] width 109 height 31
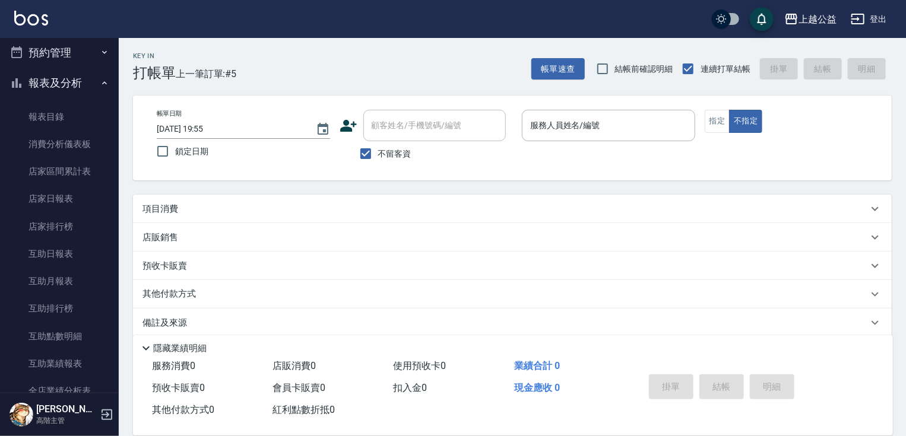
scroll to position [378, 0]
click at [58, 201] on link "店家日報表" at bounding box center [59, 196] width 109 height 27
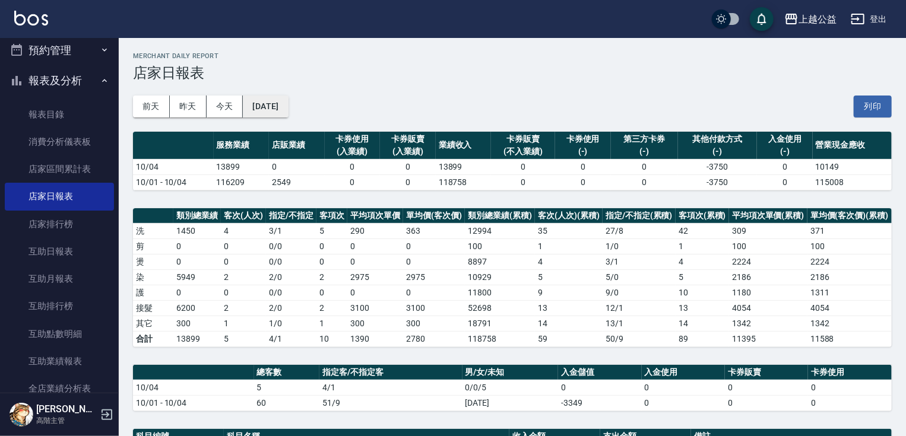
click at [278, 106] on button "[DATE]" at bounding box center [265, 107] width 45 height 22
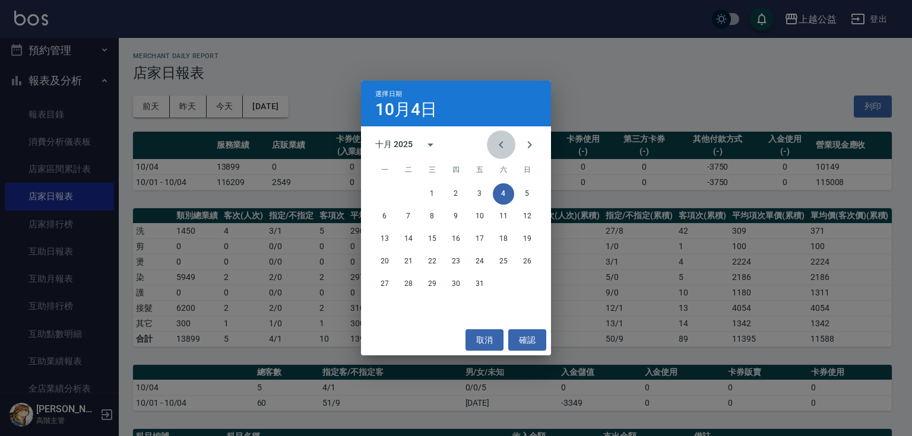
click at [496, 145] on icon "Previous month" at bounding box center [501, 145] width 14 height 14
click at [524, 260] on button "28" at bounding box center [527, 261] width 21 height 21
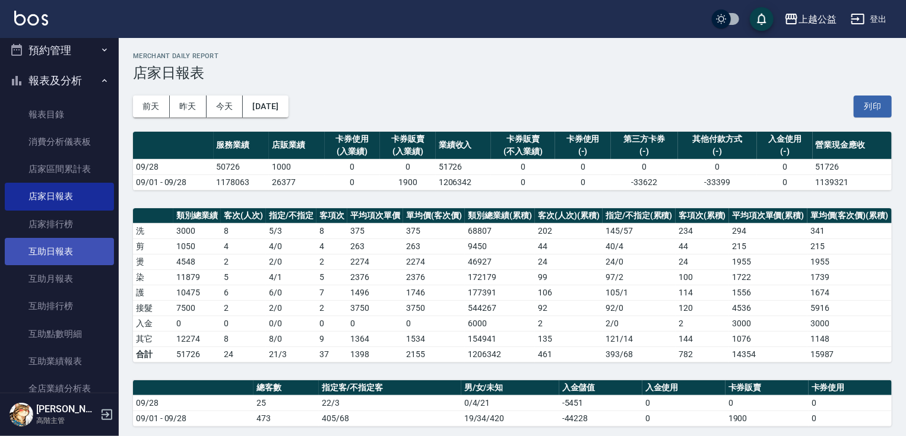
click at [62, 248] on link "互助日報表" at bounding box center [59, 251] width 109 height 27
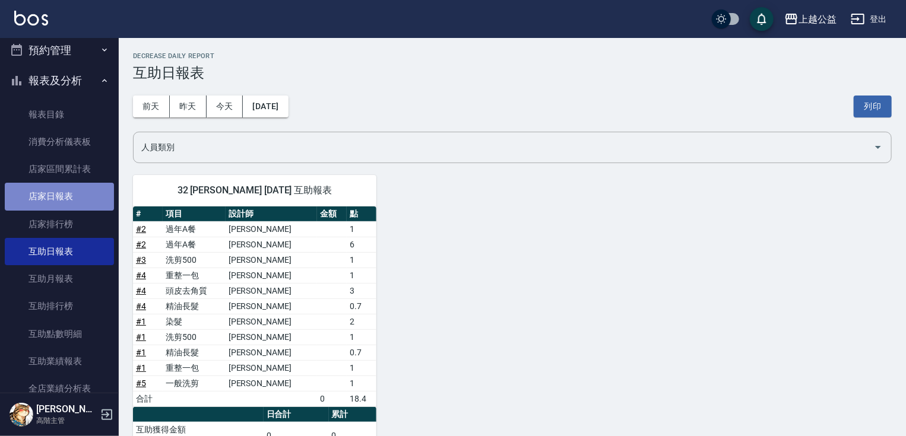
click at [69, 191] on link "店家日報表" at bounding box center [59, 196] width 109 height 27
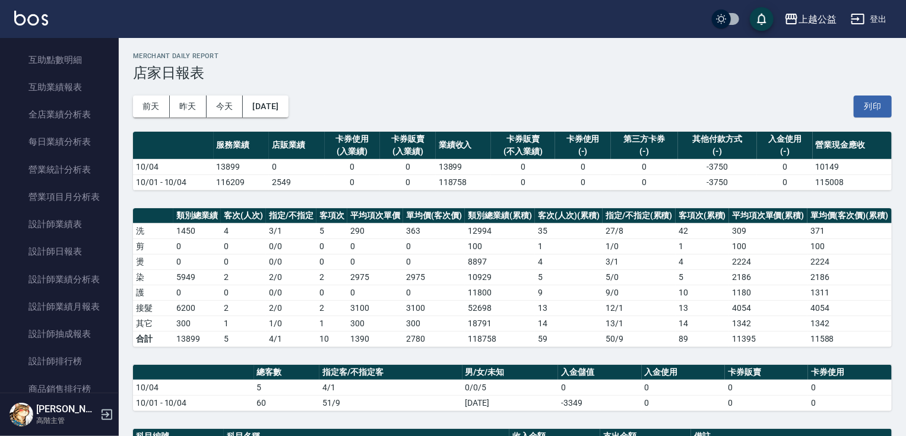
scroll to position [675, 0]
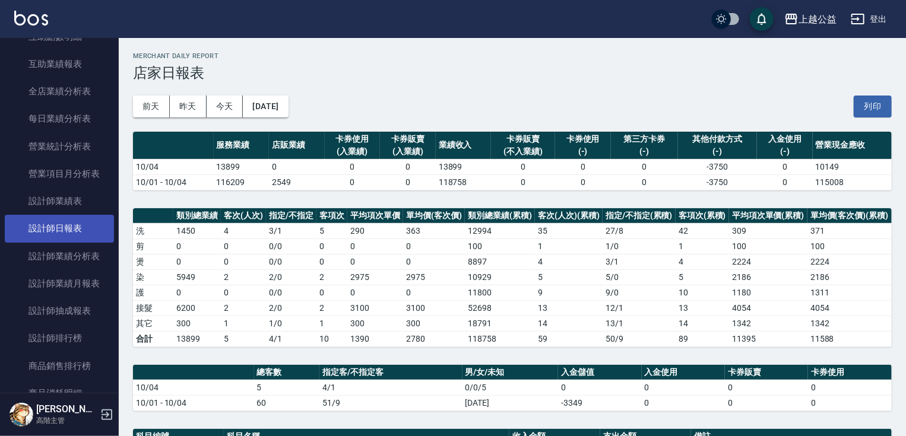
click at [64, 233] on link "設計師日報表" at bounding box center [59, 228] width 109 height 27
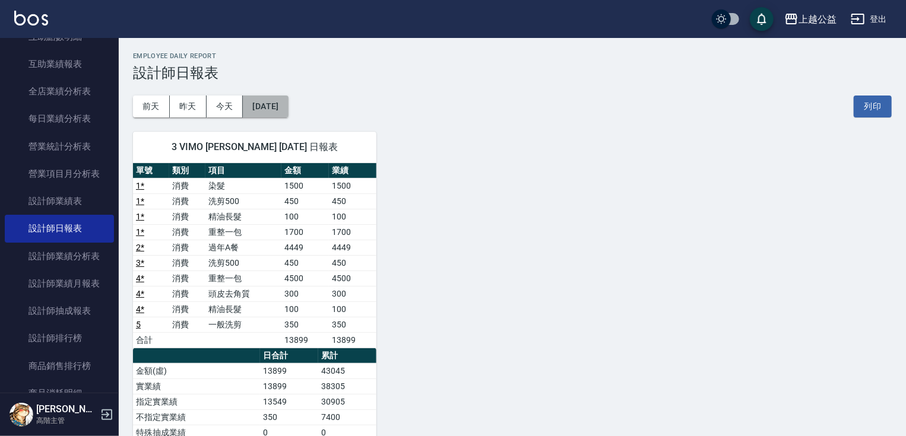
click at [287, 100] on button "[DATE]" at bounding box center [265, 107] width 45 height 22
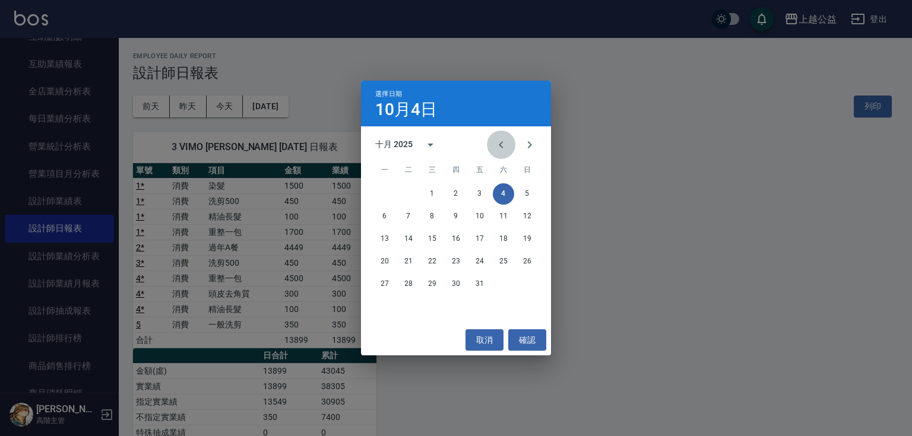
click at [504, 144] on icon "Previous month" at bounding box center [501, 145] width 14 height 14
click at [528, 262] on button "28" at bounding box center [527, 261] width 21 height 21
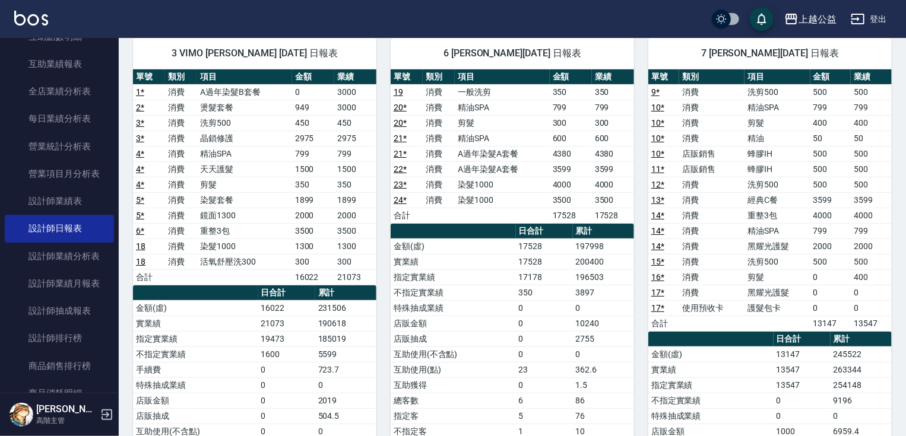
scroll to position [111, 0]
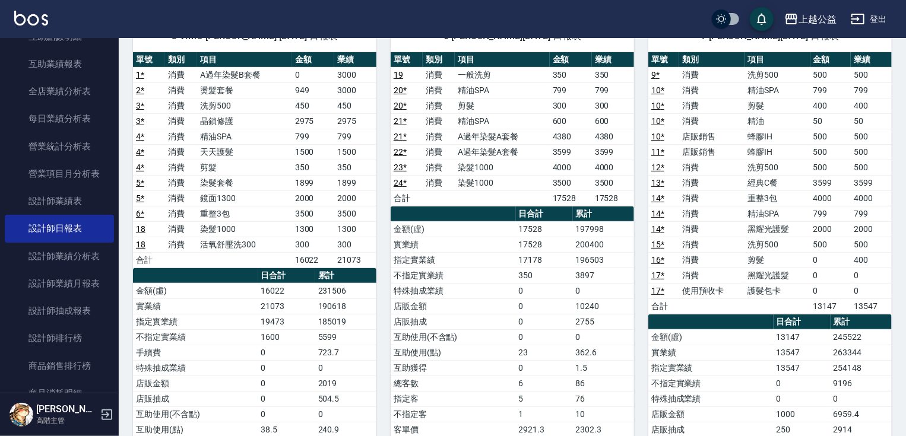
drag, startPoint x: 560, startPoint y: 132, endPoint x: 551, endPoint y: 137, distance: 10.1
click at [561, 132] on td "4380" at bounding box center [571, 136] width 42 height 15
drag, startPoint x: 551, startPoint y: 137, endPoint x: 618, endPoint y: 133, distance: 67.2
click at [618, 134] on tr "21 * 消費 A過年染髮A套餐 4380 4380" at bounding box center [512, 136] width 243 height 15
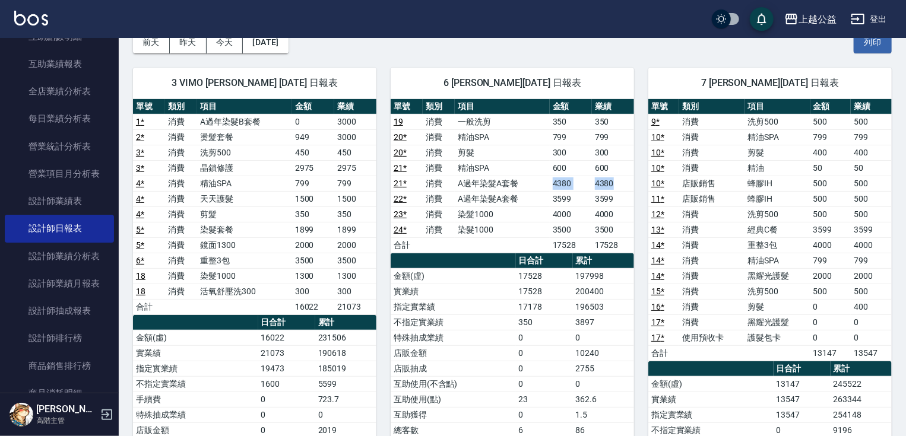
scroll to position [62, 0]
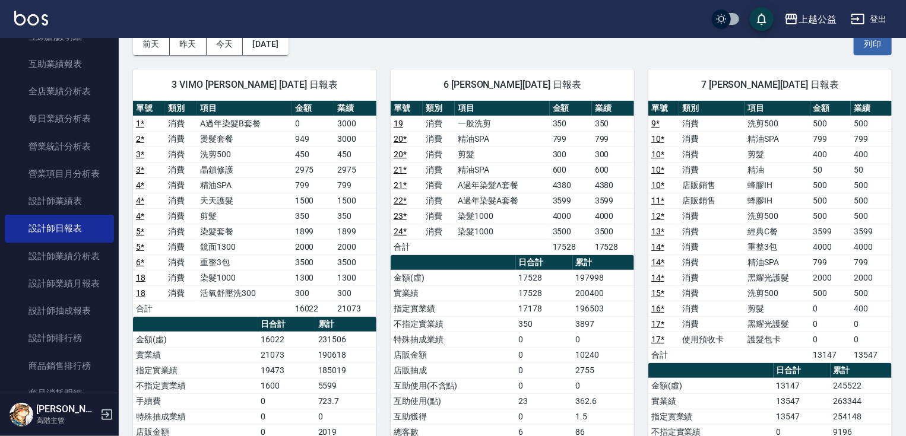
click at [591, 172] on td "600" at bounding box center [571, 169] width 42 height 15
drag, startPoint x: 541, startPoint y: 185, endPoint x: 632, endPoint y: 179, distance: 91.1
click at [632, 179] on tr "21 * 消費 A過年染髮A套餐 4380 4380" at bounding box center [512, 185] width 243 height 15
click at [112, 185] on nav "櫃檯作業 打帳單 帳單列表 掛單列表 座位開單 營業儀表板 現金收支登錄 高階收支登錄 材料自購登錄 每日結帳 排班表 現場電腦打卡 掃碼打卡 預約管理 預約…" at bounding box center [59, 215] width 119 height 355
drag, startPoint x: 456, startPoint y: 183, endPoint x: 612, endPoint y: 188, distance: 156.3
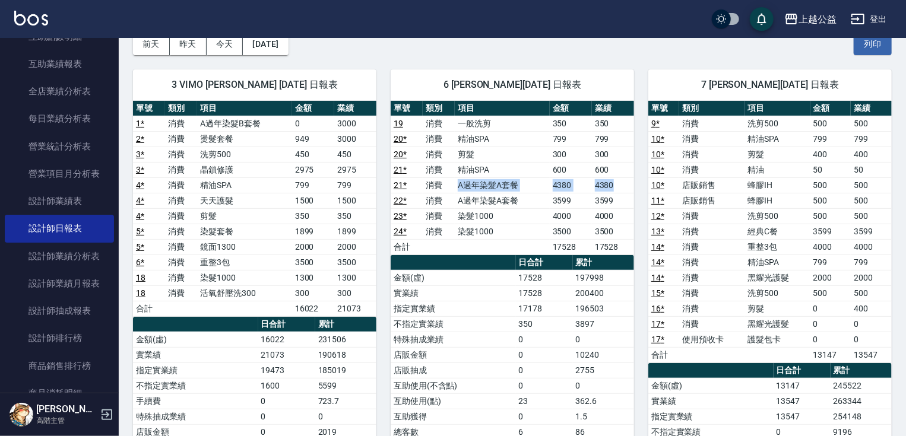
click at [612, 188] on tr "21 * 消費 A過年染髮A套餐 4380 4380" at bounding box center [512, 185] width 243 height 15
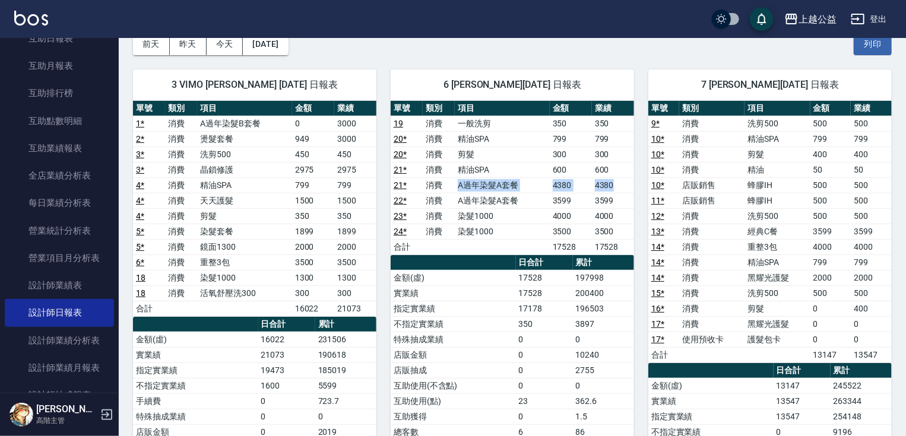
scroll to position [578, 0]
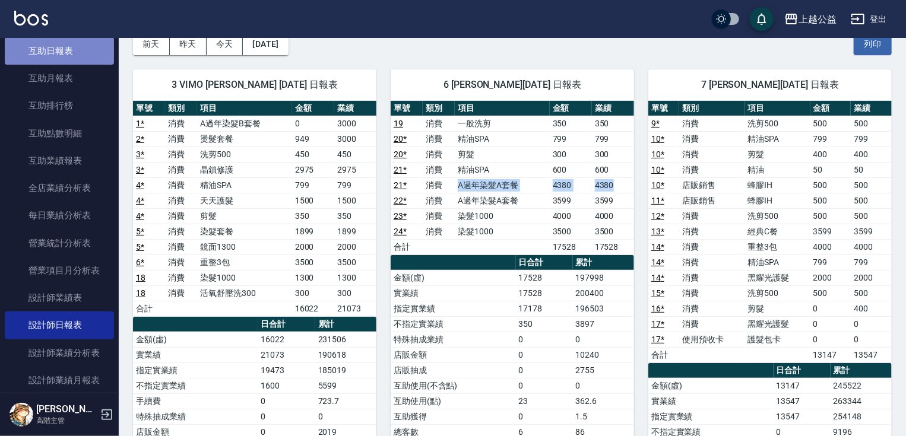
click at [64, 59] on link "互助日報表" at bounding box center [59, 50] width 109 height 27
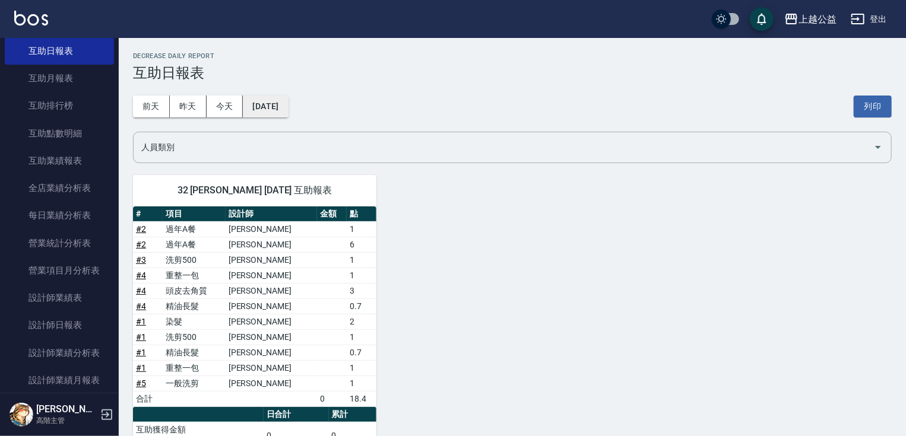
click at [285, 99] on button "[DATE]" at bounding box center [265, 107] width 45 height 22
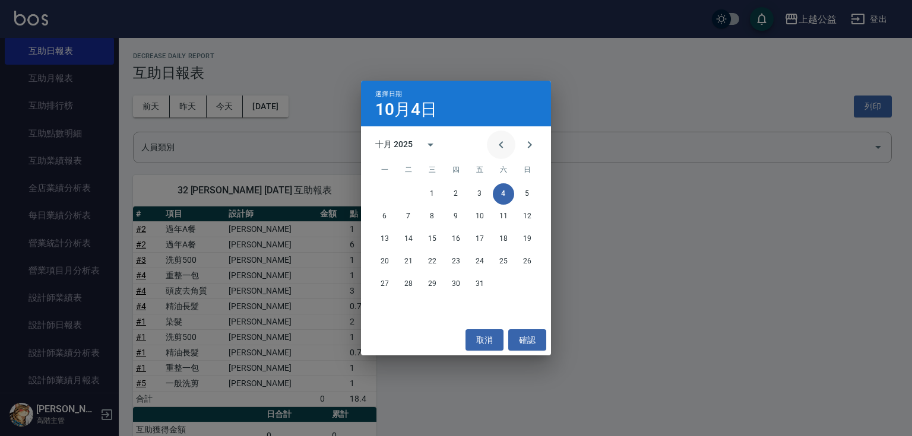
click at [499, 145] on icon "Previous month" at bounding box center [501, 144] width 4 height 7
click at [532, 266] on button "28" at bounding box center [527, 261] width 21 height 21
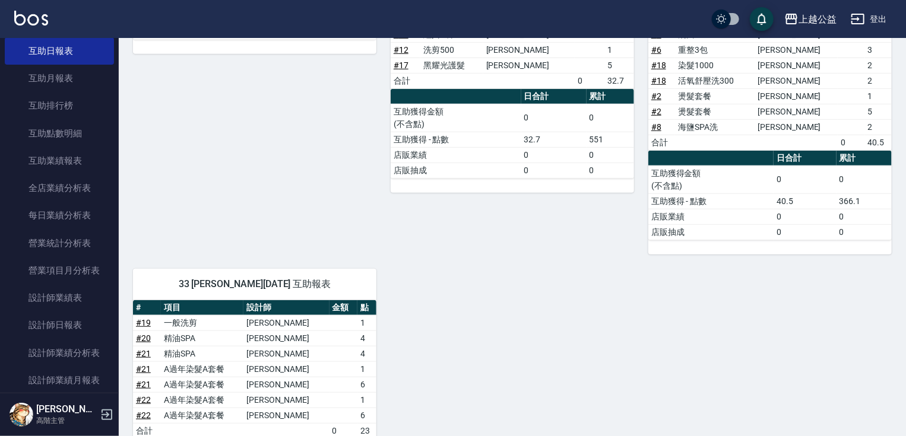
scroll to position [435, 0]
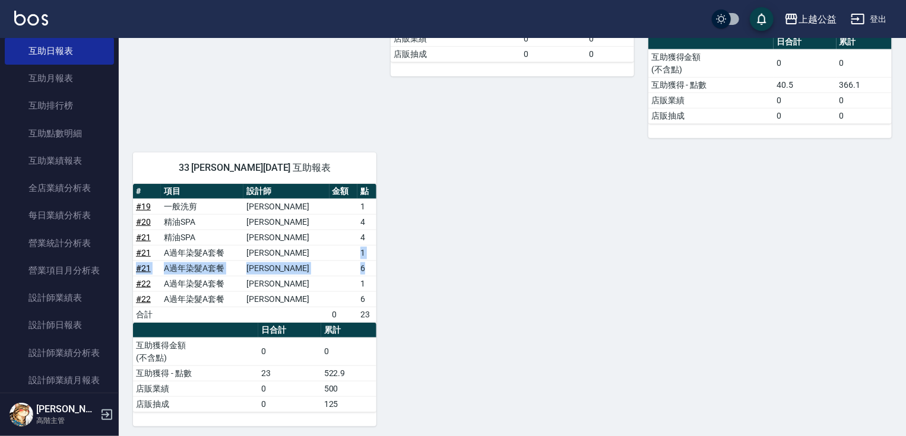
drag, startPoint x: 353, startPoint y: 249, endPoint x: 363, endPoint y: 265, distance: 18.4
click at [363, 265] on tbody "# 19 一般洗剪 張卉雯 1 # 20 精油SPA 張卉雯 4 # 21 精油SPA 張卉雯 4 # 21 A過年染髮A套餐 張卉雯 1 # 21 A過年染…" at bounding box center [254, 261] width 243 height 124
click at [742, 303] on div "7 廖麗婷 09/28/2025 互助報表 # 項目 設計師 金額 點 # 10 蜂膠IH 500x1 500 # 11 蜂膠IH 500x1 500 合計 …" at bounding box center [505, 76] width 773 height 701
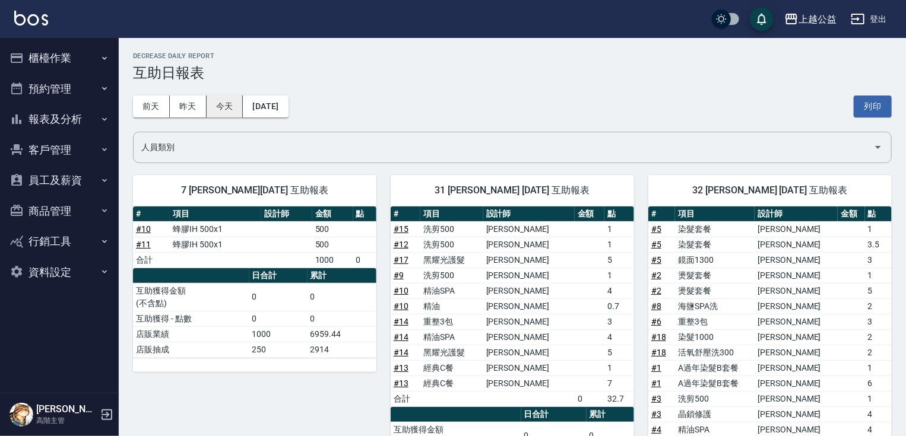
click at [235, 102] on button "今天" at bounding box center [225, 107] width 37 height 22
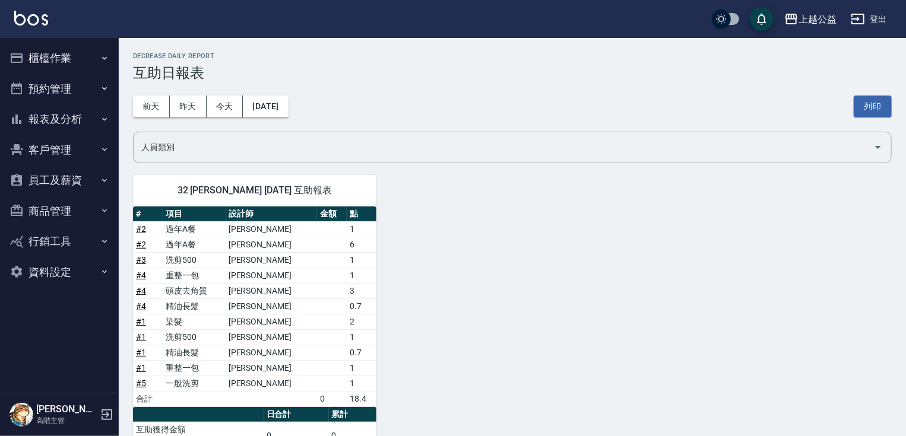
click at [97, 57] on button "櫃檯作業" at bounding box center [59, 58] width 109 height 31
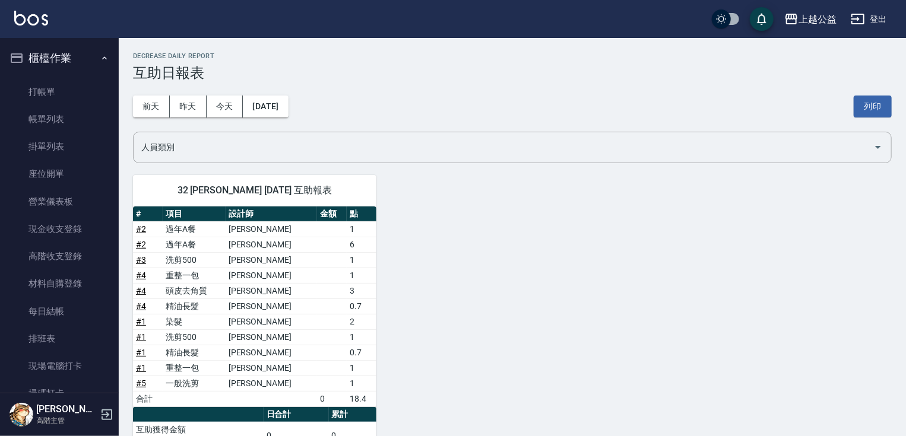
click at [5, 43] on button "櫃檯作業" at bounding box center [59, 58] width 109 height 31
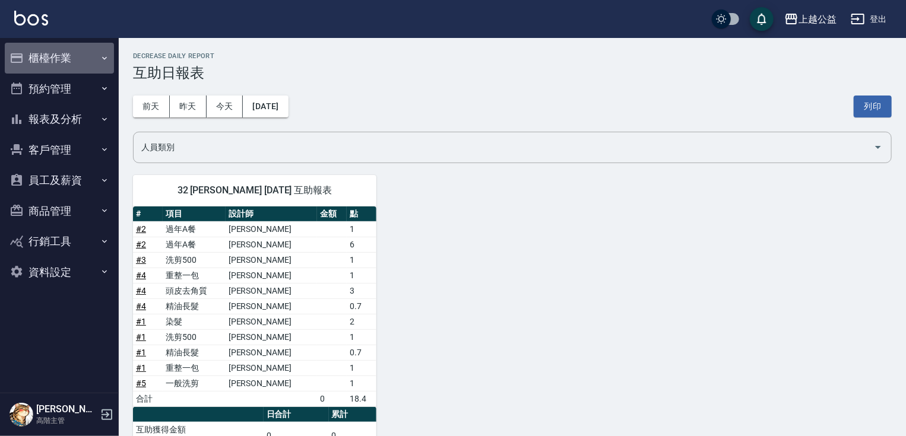
click at [81, 59] on button "櫃檯作業" at bounding box center [59, 58] width 109 height 31
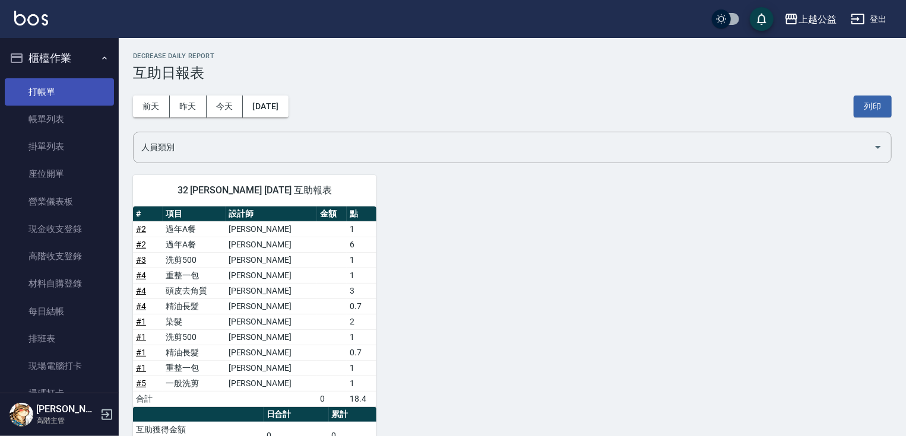
click at [71, 93] on link "打帳單" at bounding box center [59, 91] width 109 height 27
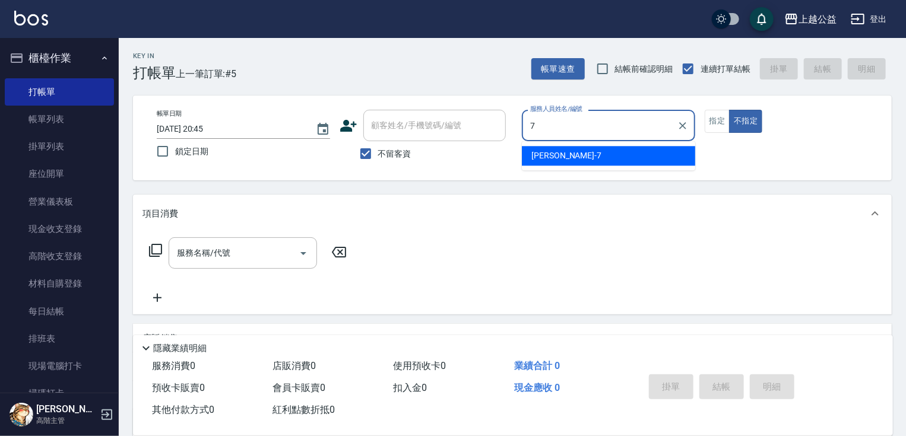
type input "[PERSON_NAME]-7"
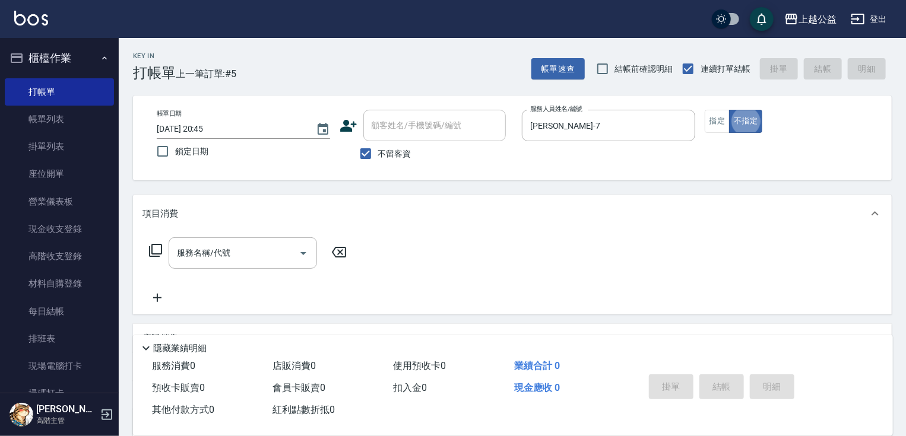
type button "false"
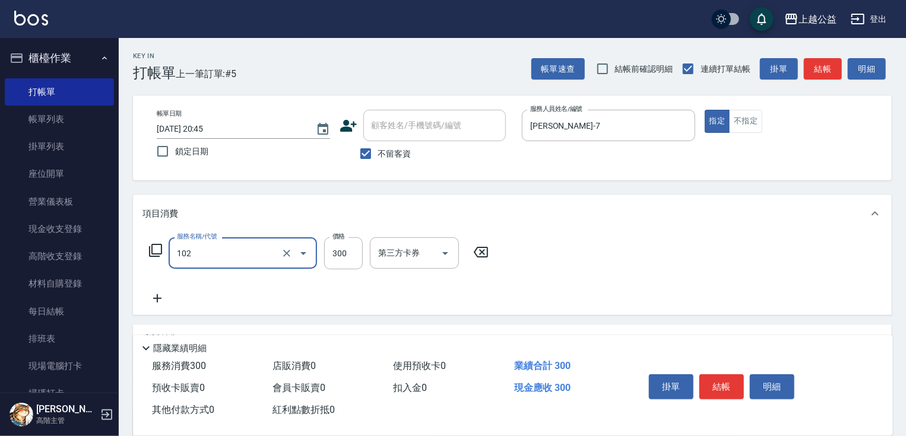
type input "活氧舒壓洗300(102)"
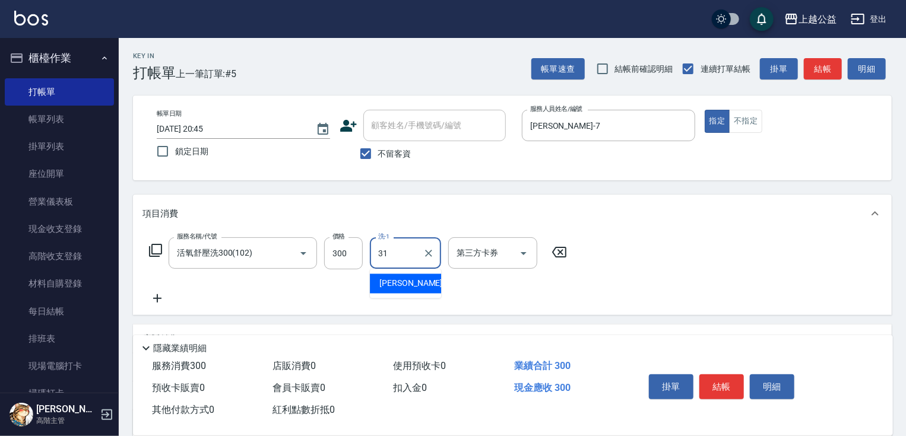
type input "[PERSON_NAME]-31"
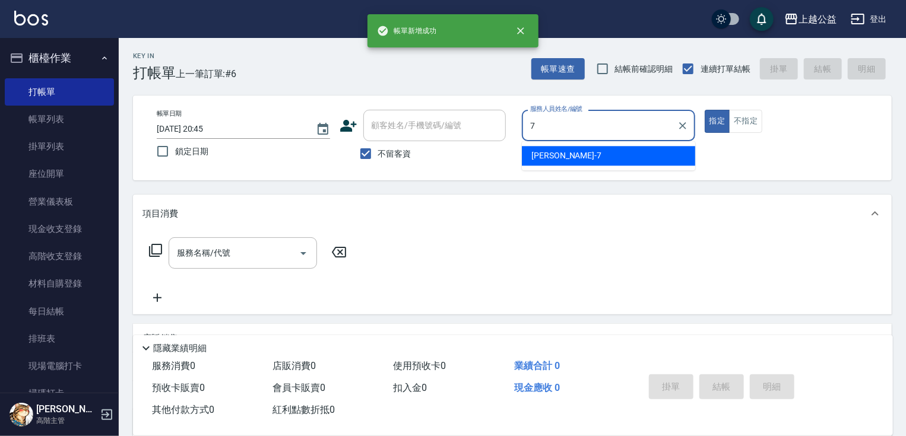
type input "[PERSON_NAME]-7"
type button "true"
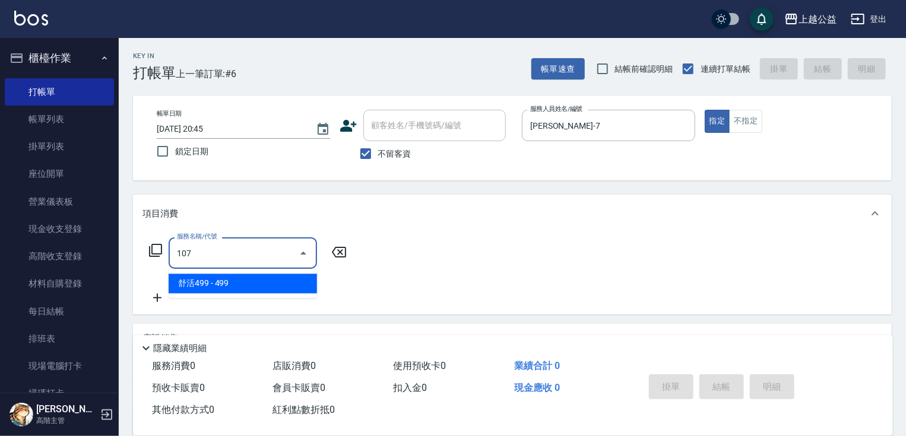
type input "舒活499(107)"
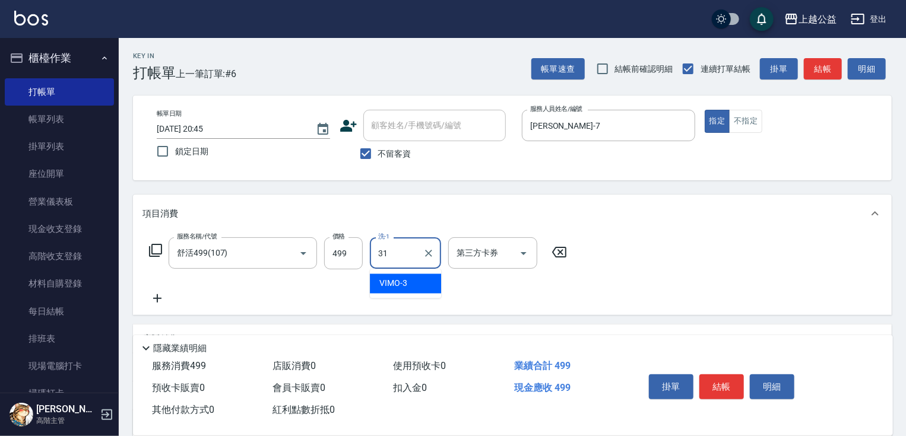
type input "[PERSON_NAME]-31"
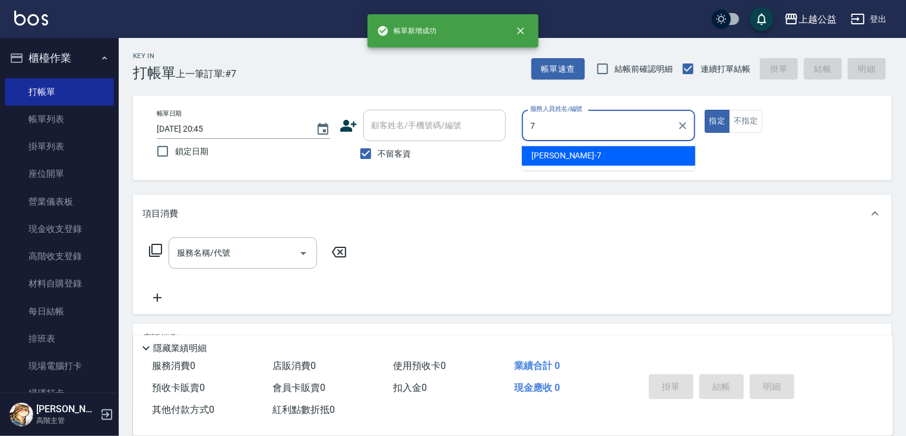
type input "[PERSON_NAME]-7"
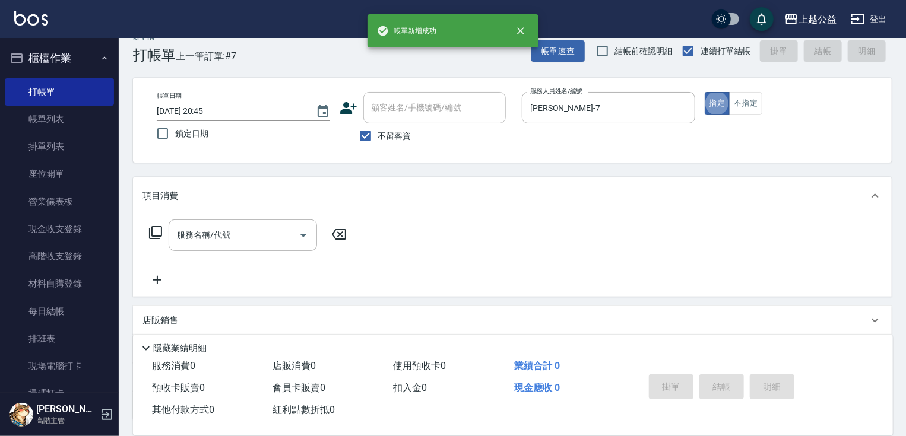
scroll to position [19, 0]
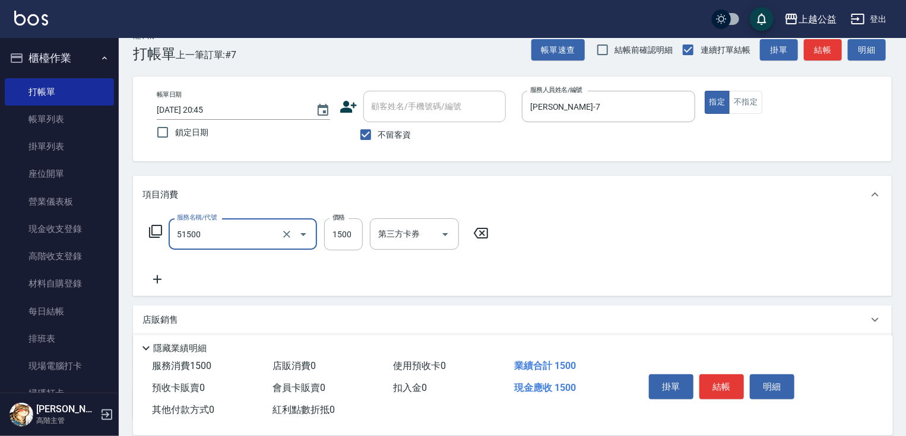
type input "染髮(51500)"
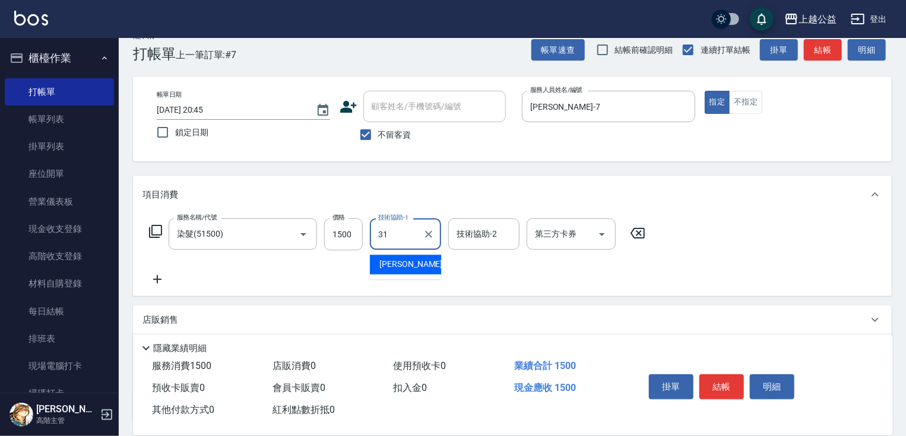
type input "[PERSON_NAME]-31"
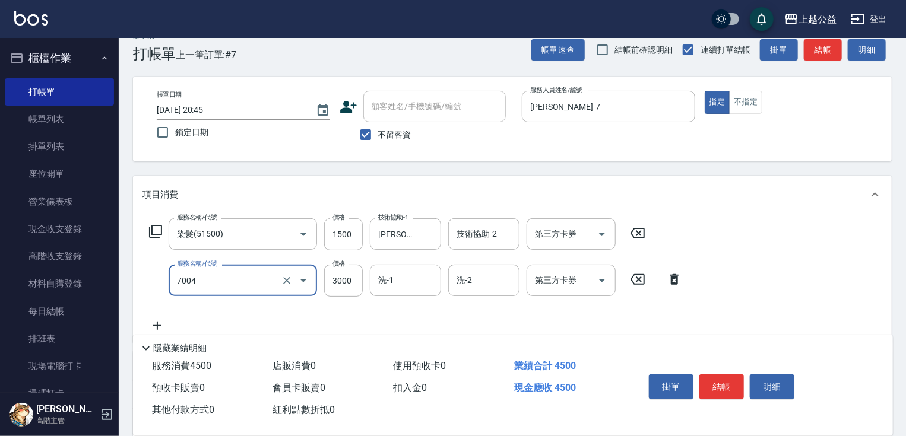
type input "重整3包(7004)"
type input "4000"
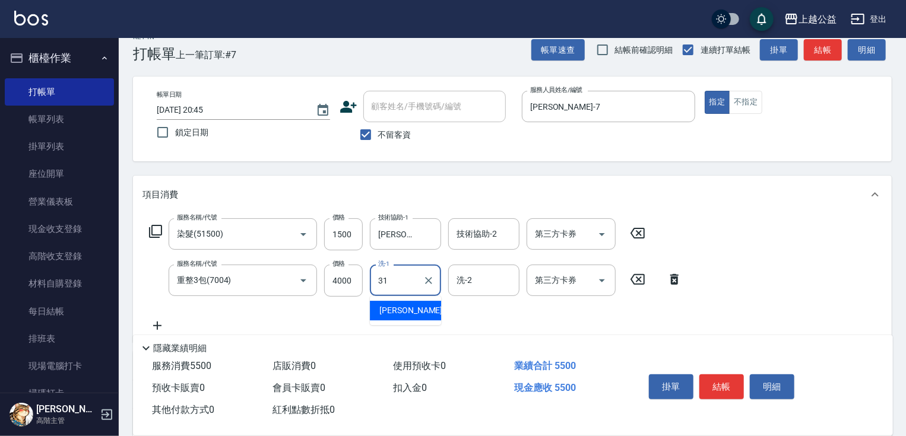
type input "[PERSON_NAME]-31"
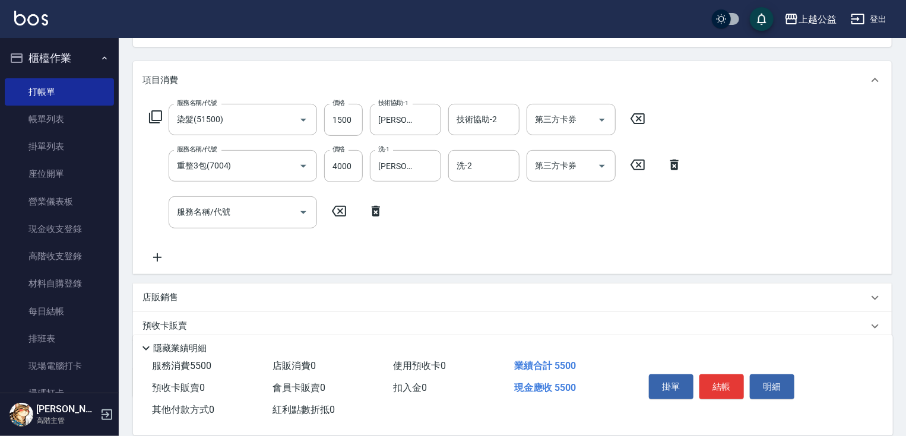
drag, startPoint x: 428, startPoint y: 176, endPoint x: 270, endPoint y: 187, distance: 159.0
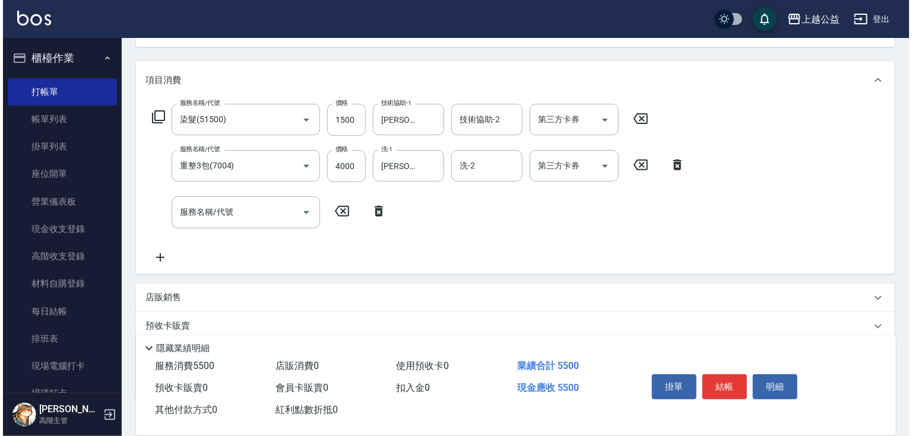
scroll to position [207, 0]
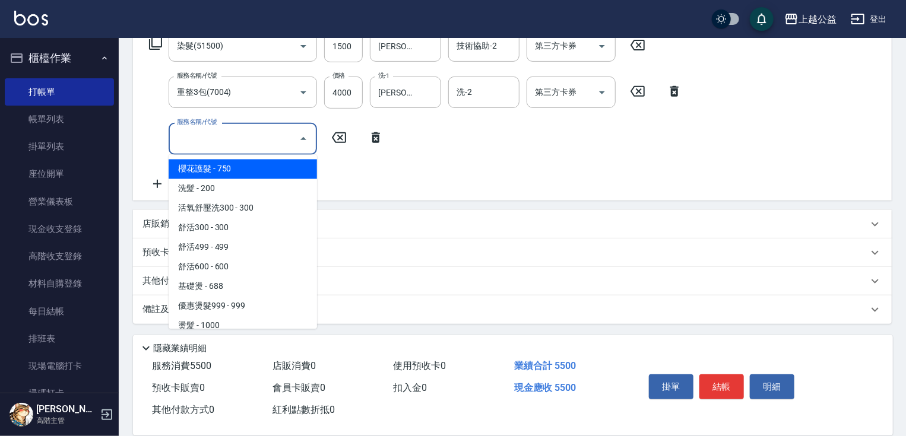
click at [245, 137] on input "服務名稱/代號" at bounding box center [234, 138] width 120 height 21
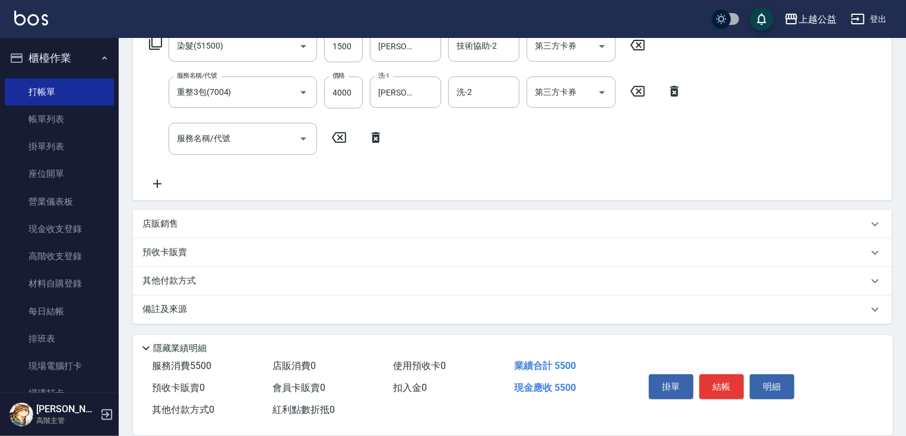
click at [159, 107] on div "服務名稱/代號 重整3包(7004) 服務名稱/代號 價格 4000 價格 洗-1 [PERSON_NAME]-31 洗-1 洗-2 洗-2 第三方卡券 第三…" at bounding box center [416, 93] width 547 height 32
click at [151, 48] on icon at bounding box center [155, 43] width 14 height 14
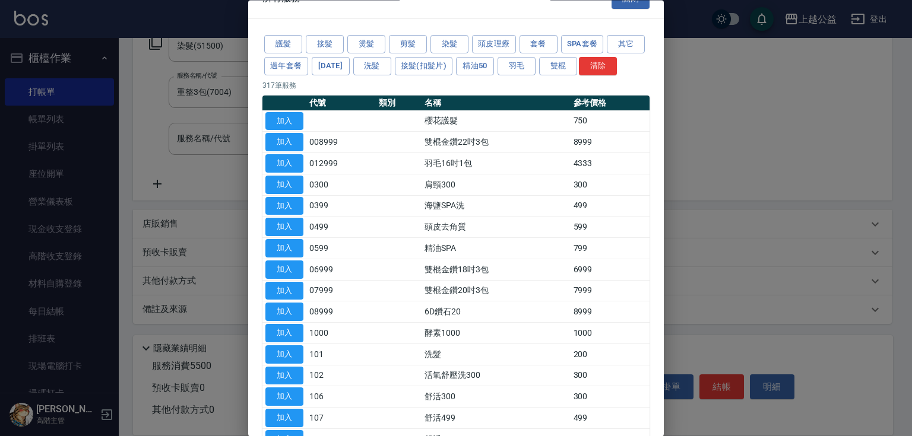
scroll to position [0, 0]
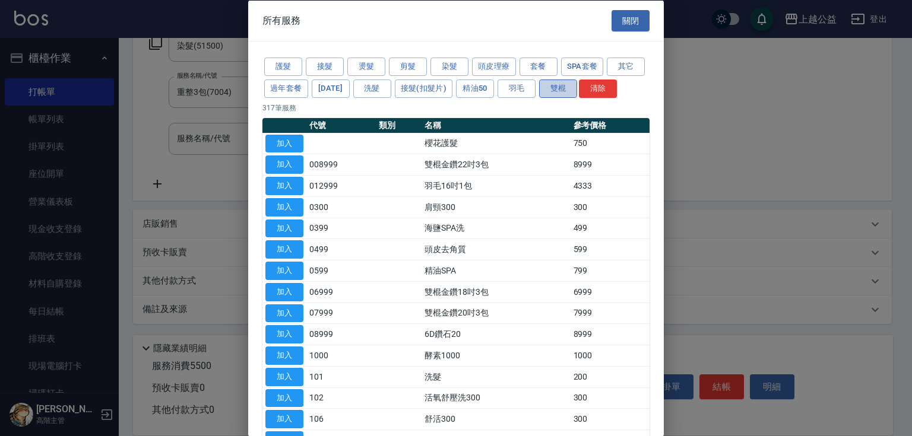
click at [577, 91] on button "雙棍" at bounding box center [558, 88] width 38 height 18
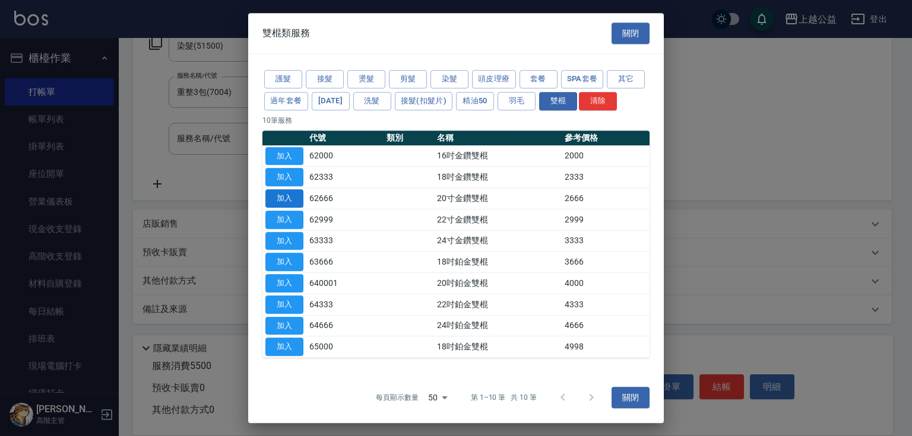
click at [282, 194] on button "加入" at bounding box center [284, 198] width 38 height 18
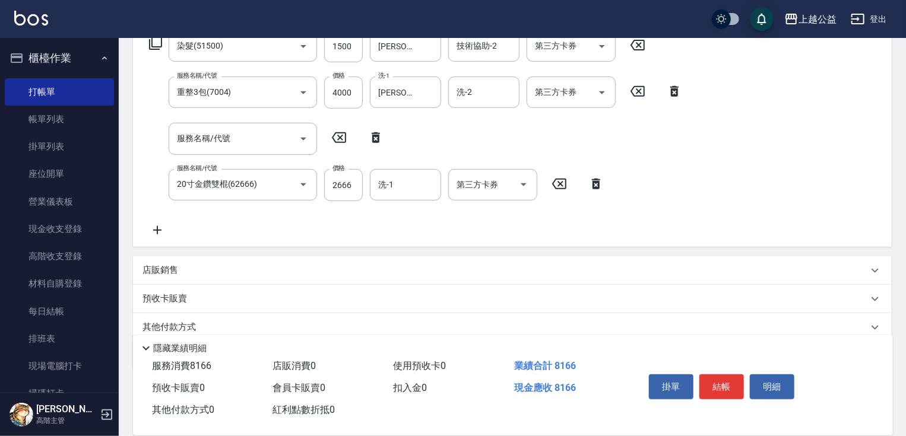
click at [335, 136] on icon at bounding box center [339, 138] width 30 height 14
click at [367, 136] on icon at bounding box center [376, 138] width 30 height 14
type input "20寸金鑽雙棍(62666)"
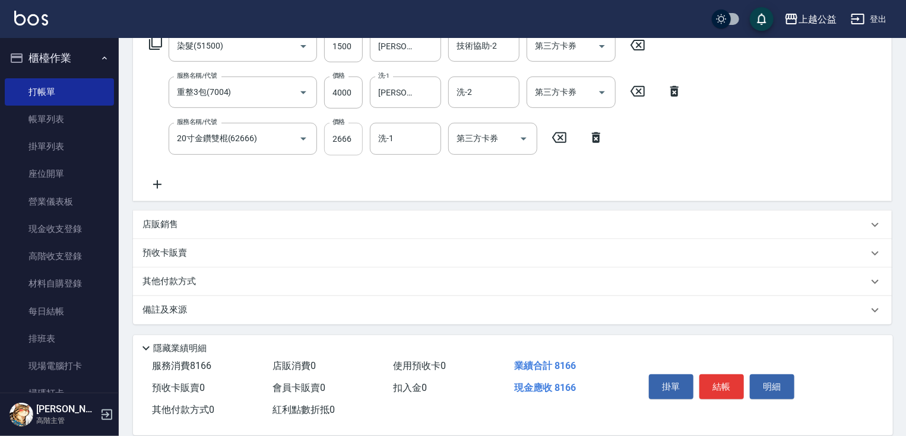
click at [324, 140] on input "2666" at bounding box center [343, 139] width 39 height 32
type input "2700"
type input "[PERSON_NAME]-31"
click at [155, 183] on icon at bounding box center [158, 185] width 30 height 14
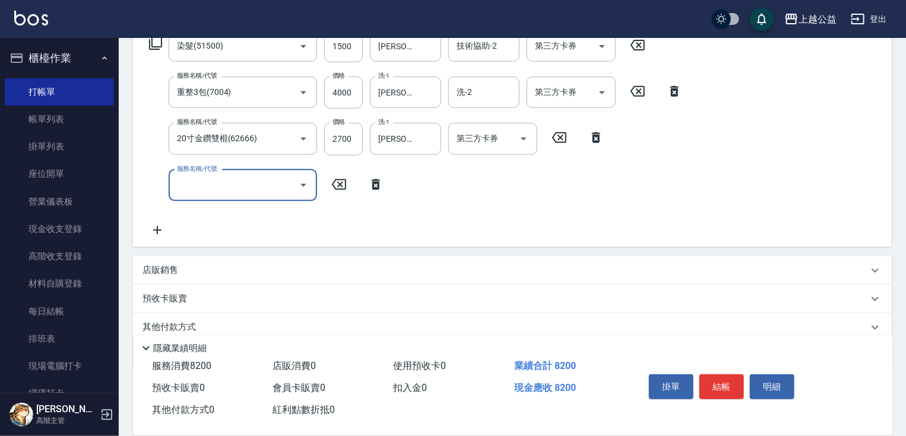
click at [195, 179] on input "服務名稱/代號" at bounding box center [234, 185] width 120 height 21
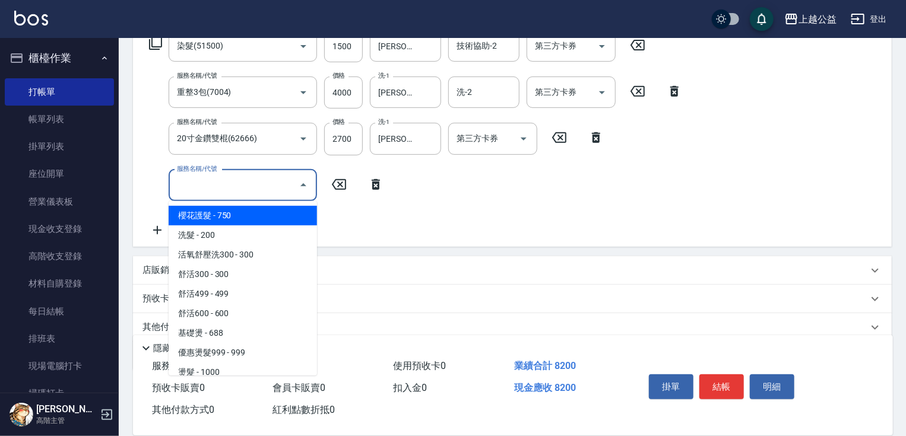
click at [159, 50] on div "服務名稱/代號 染髮(51500) 服務名稱/代號 價格 1500 價格 技術協助-1 [PERSON_NAME]均-31 技術協助-1 技術協助-2 技術協…" at bounding box center [398, 46] width 510 height 32
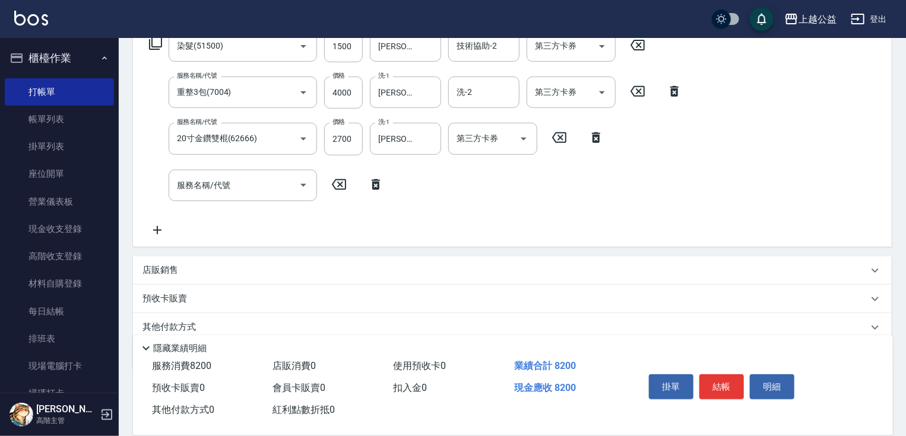
click at [159, 47] on icon at bounding box center [155, 43] width 13 height 13
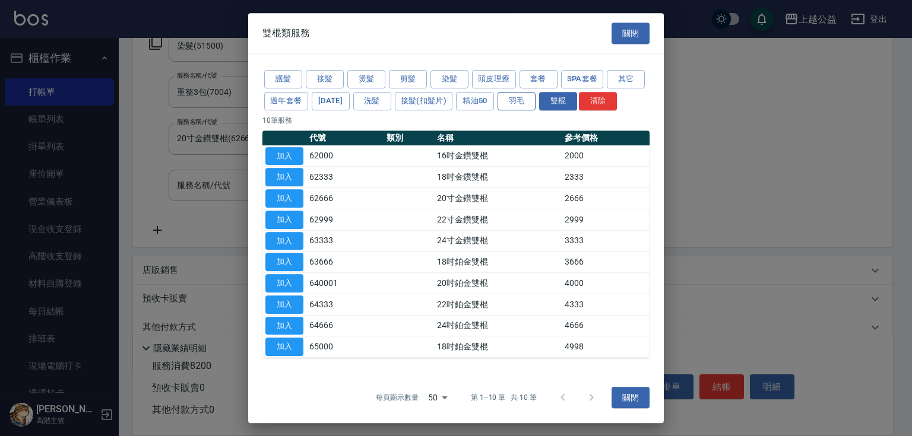
click at [507, 100] on button "羽毛" at bounding box center [517, 101] width 38 height 18
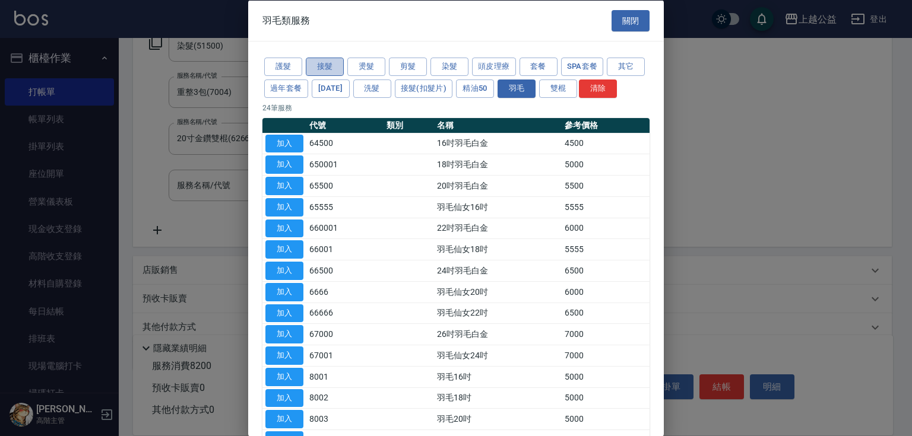
click at [338, 69] on button "接髮" at bounding box center [325, 67] width 38 height 18
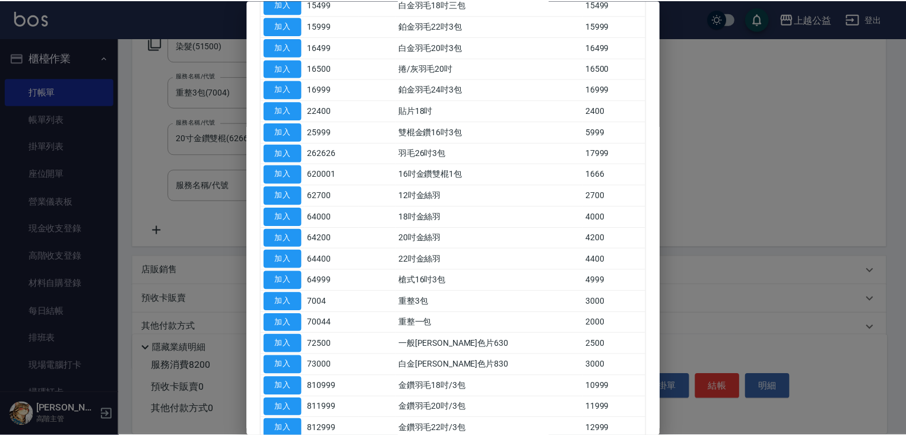
scroll to position [337, 0]
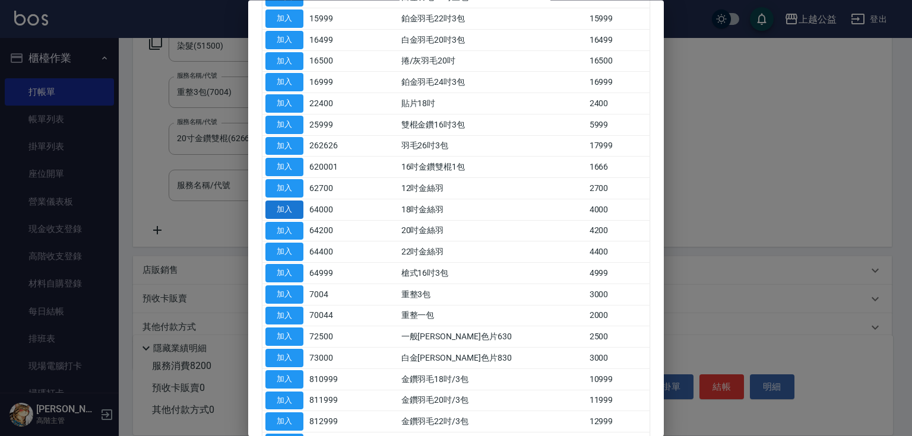
click at [279, 219] on button "加入" at bounding box center [284, 210] width 38 height 18
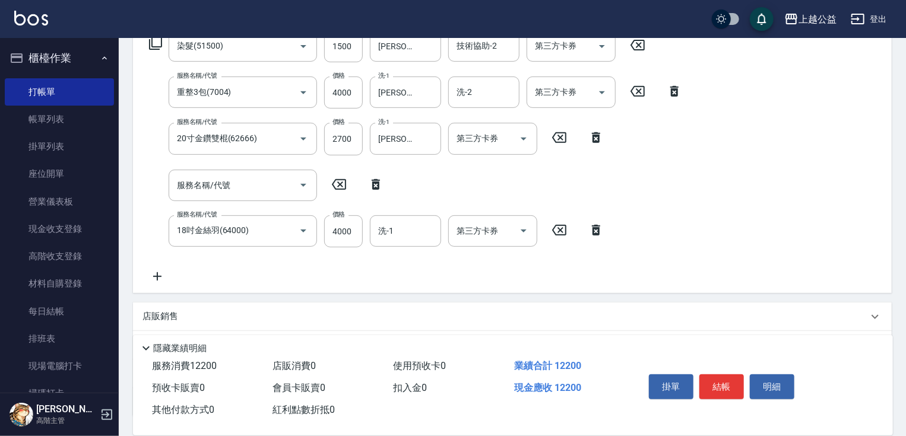
click at [340, 183] on icon at bounding box center [339, 184] width 14 height 11
click at [331, 235] on input "4000" at bounding box center [343, 232] width 39 height 32
type input "3000"
type input "[PERSON_NAME]-31"
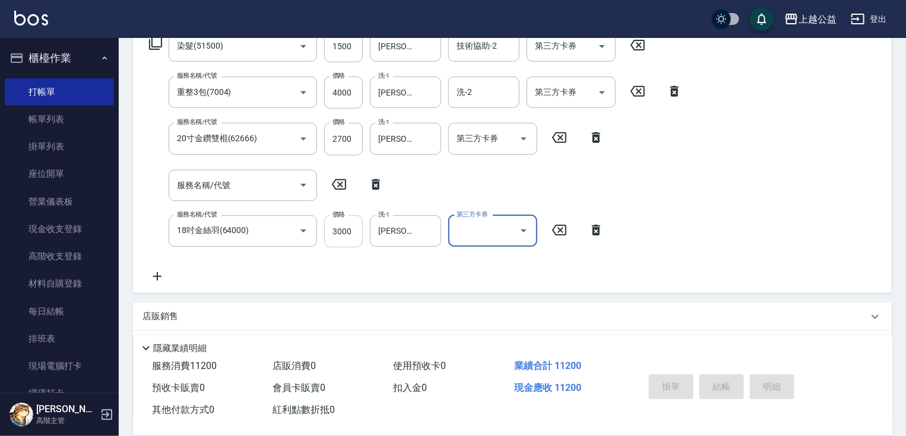
type input "[DATE] 20:47"
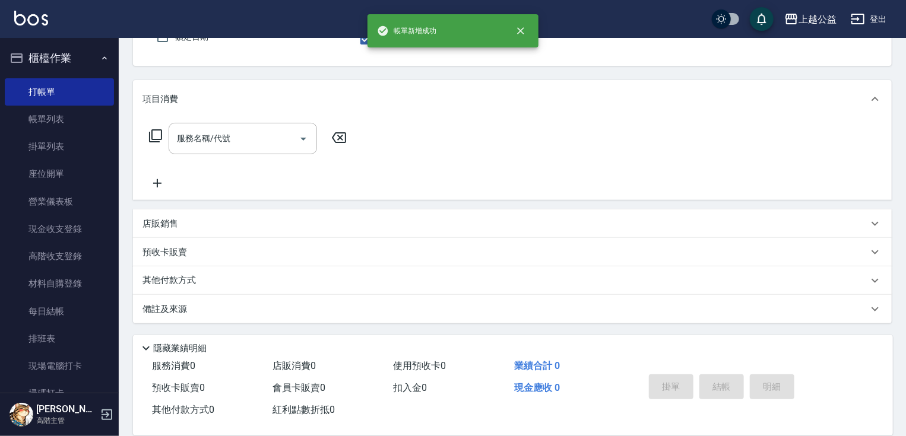
scroll to position [114, 0]
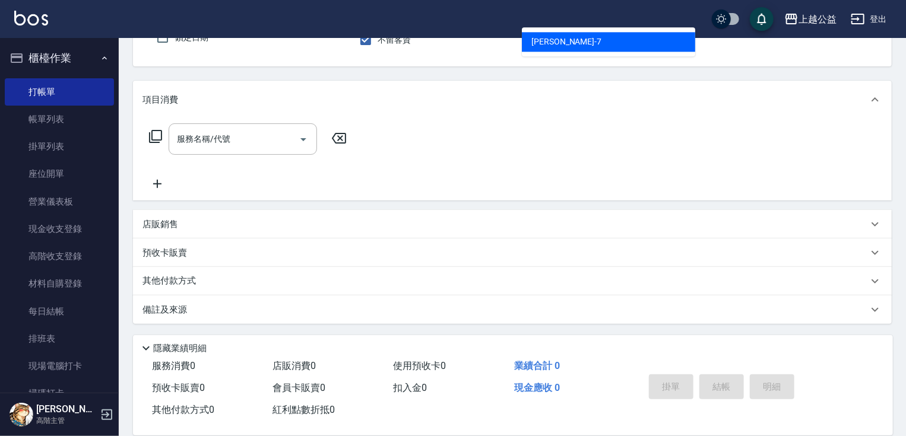
type input "[PERSON_NAME]-7"
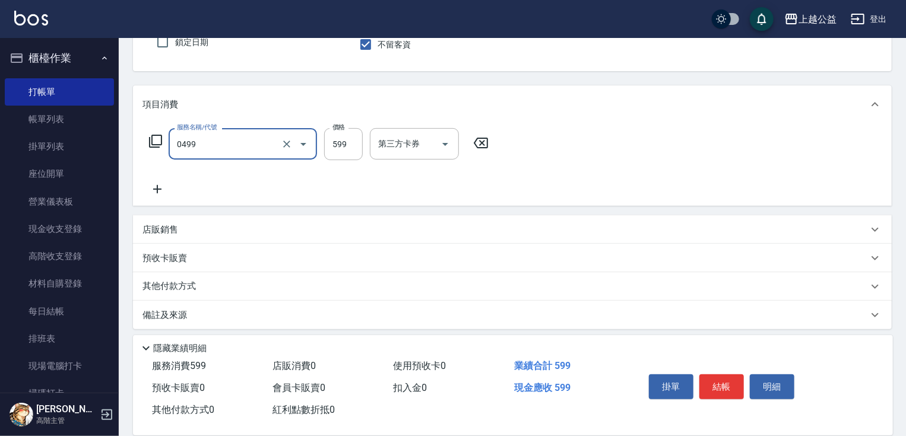
type input "頭皮去角質(0499)"
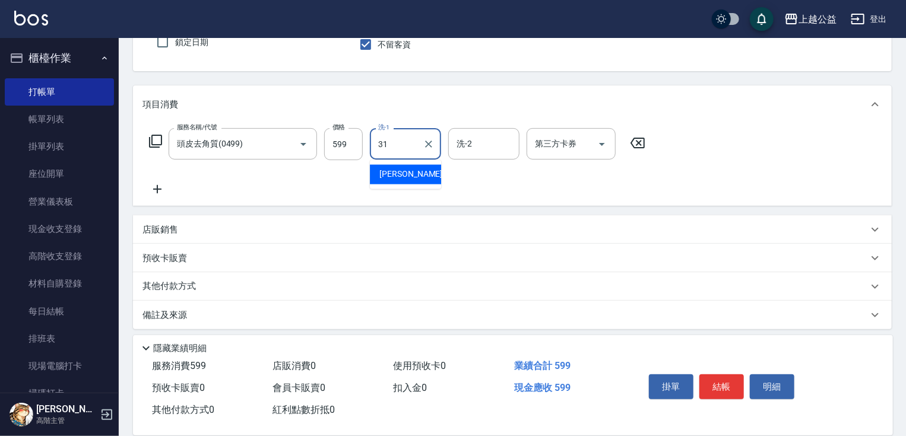
type input "[PERSON_NAME]-31"
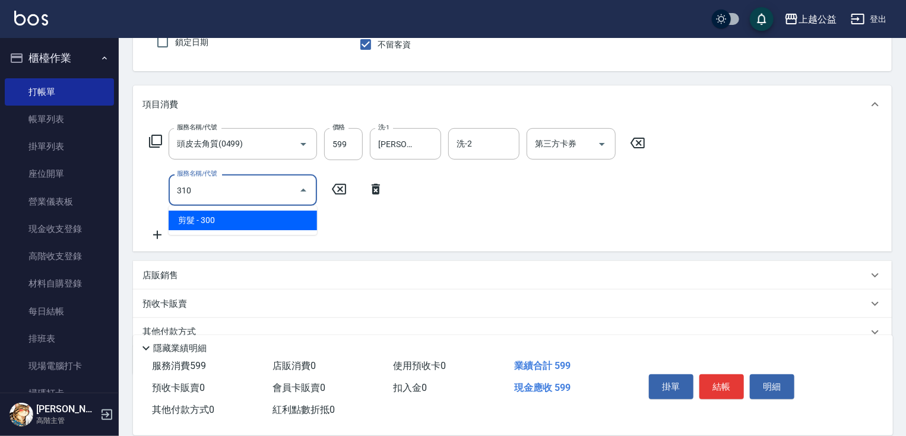
type input "剪髮(310)"
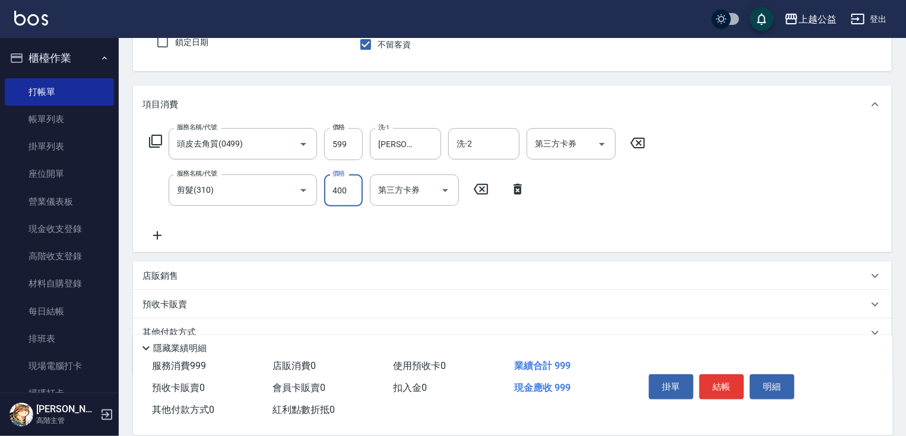
type input "400"
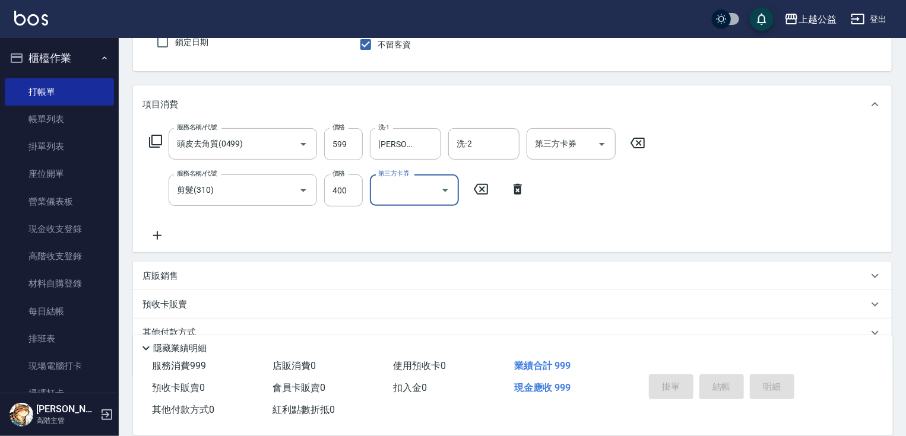
type input "[DATE] 20:48"
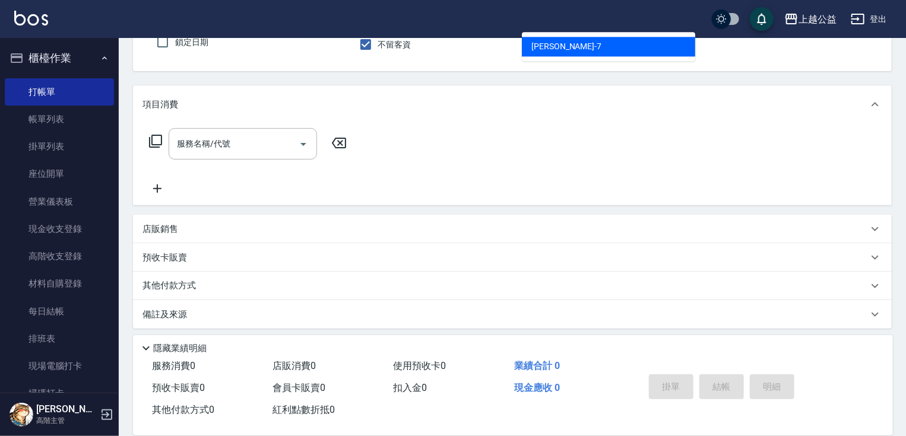
type input "[PERSON_NAME]-7"
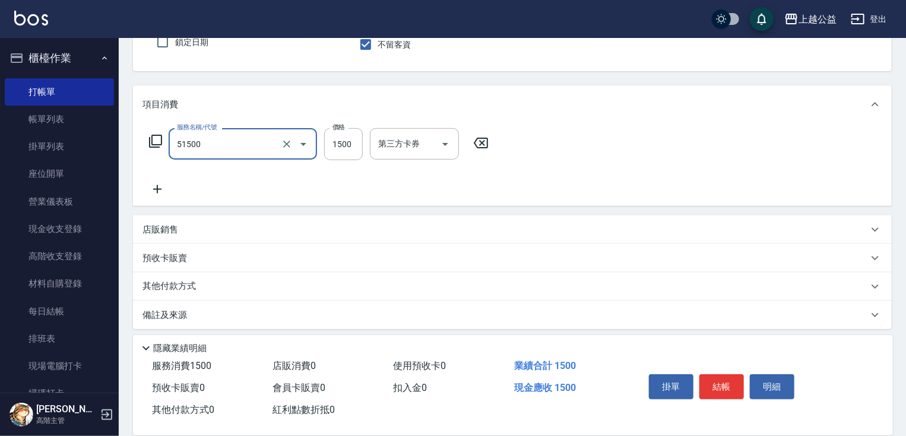
type input "染髮(51500)"
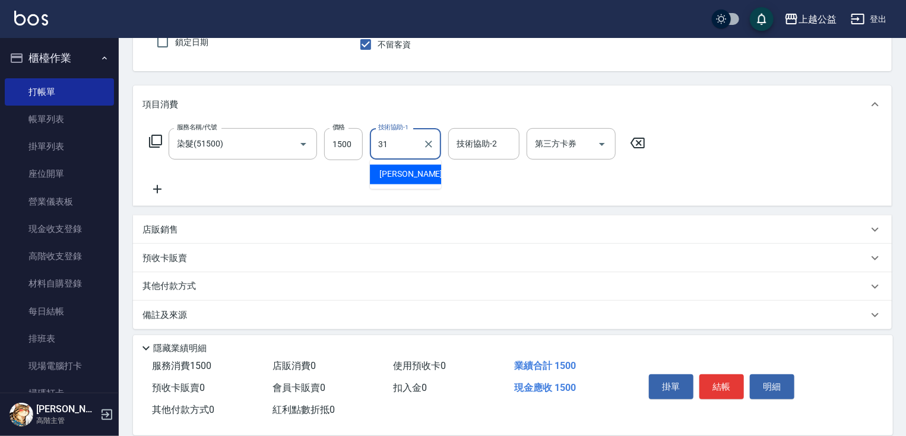
type input "[PERSON_NAME]-31"
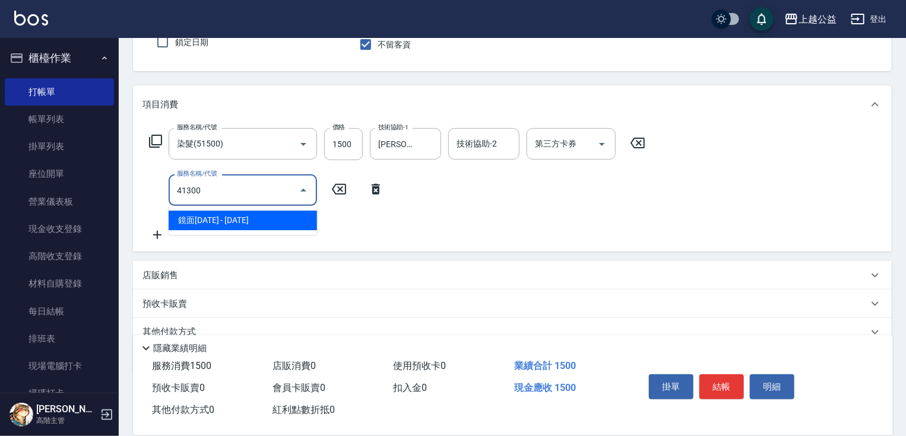
type input "鏡面1300(41300)"
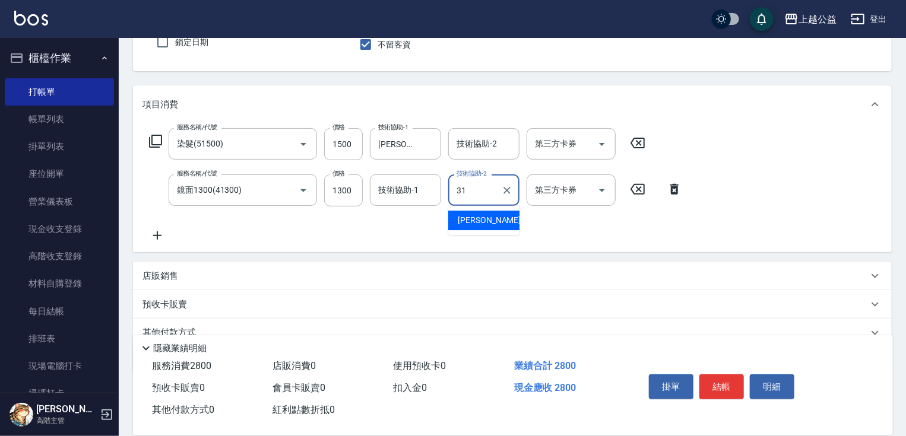
type input "[PERSON_NAME]-31"
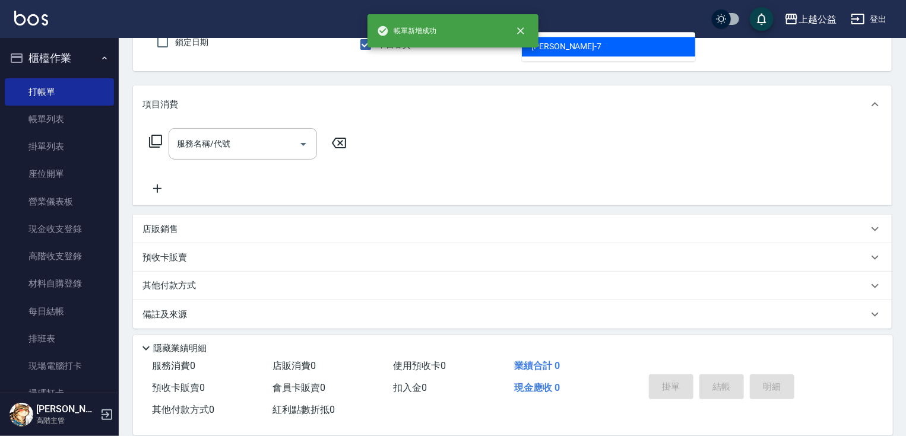
type input "[PERSON_NAME]-7"
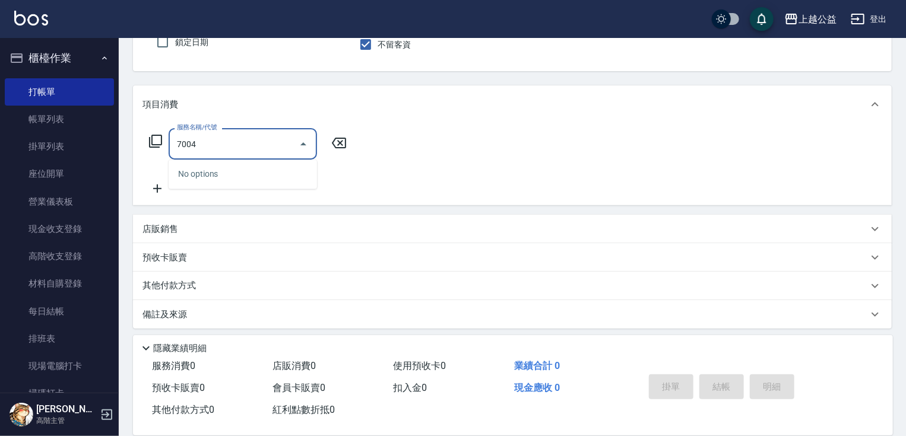
type input "70044"
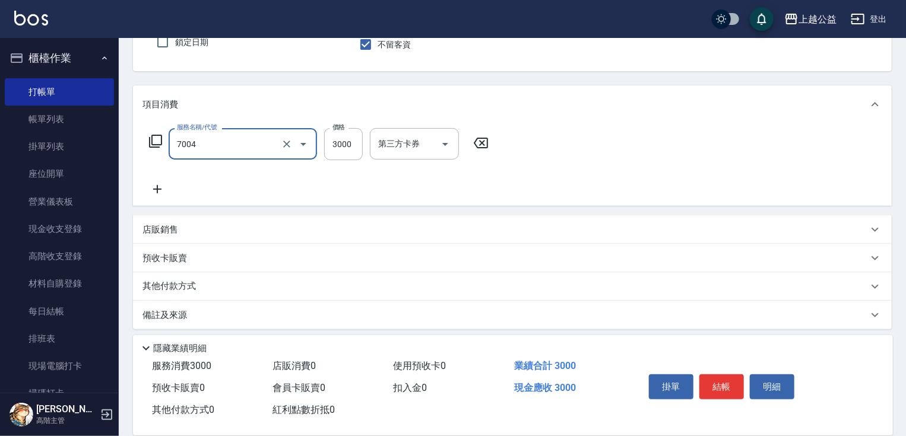
type input "重整3包(7004)"
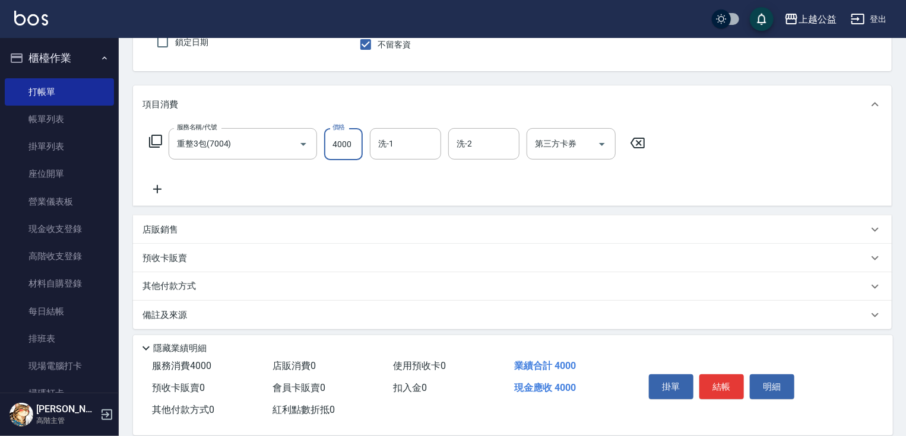
type input "4000"
type input "[PERSON_NAME]-31"
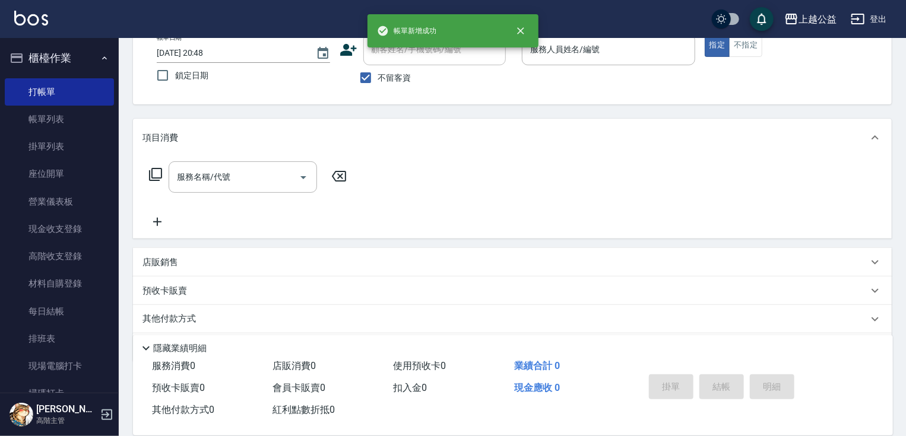
drag, startPoint x: 450, startPoint y: 151, endPoint x: 449, endPoint y: 109, distance: 42.8
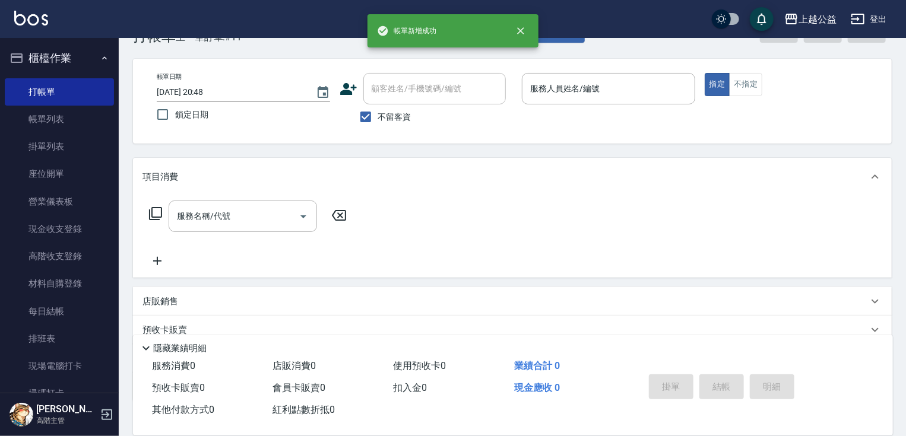
click at [381, 119] on span "不留客資" at bounding box center [394, 117] width 33 height 12
click at [378, 119] on input "不留客資" at bounding box center [365, 117] width 25 height 25
checkbox input "false"
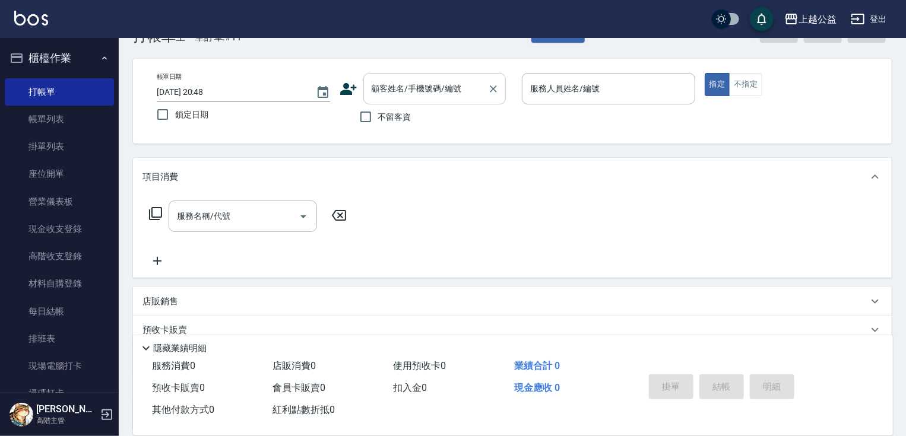
click at [390, 87] on input "顧客姓名/手機號碼/編號" at bounding box center [426, 88] width 114 height 21
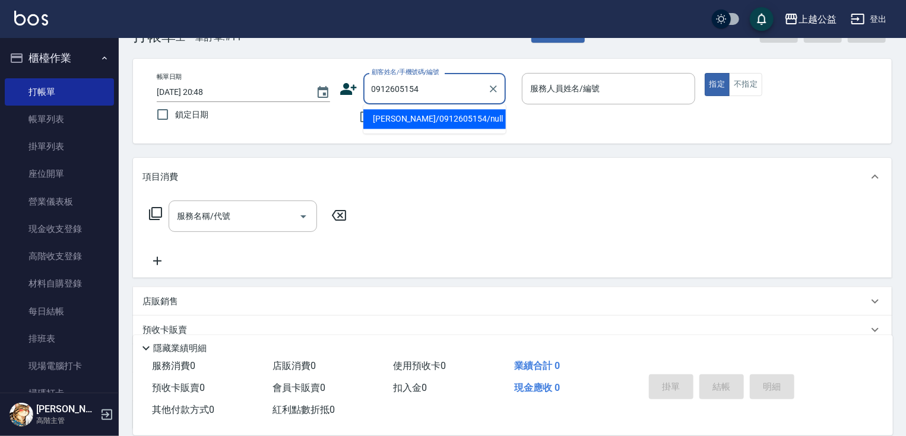
type input "[PERSON_NAME]/0912605154/null"
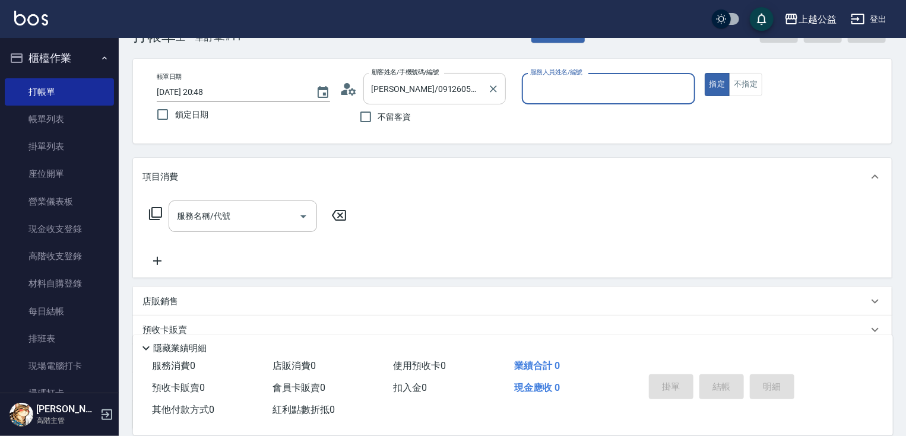
click at [705, 73] on button "指定" at bounding box center [718, 84] width 26 height 23
type input "[PERSON_NAME]-7"
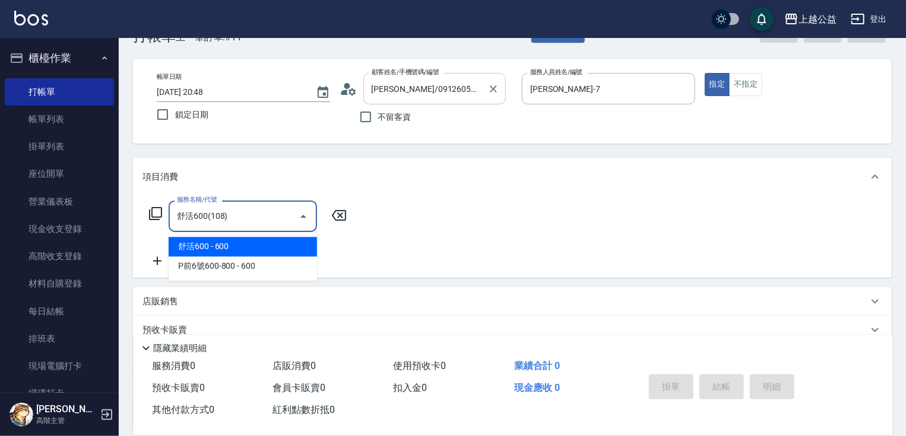
type input "舒活600(108)"
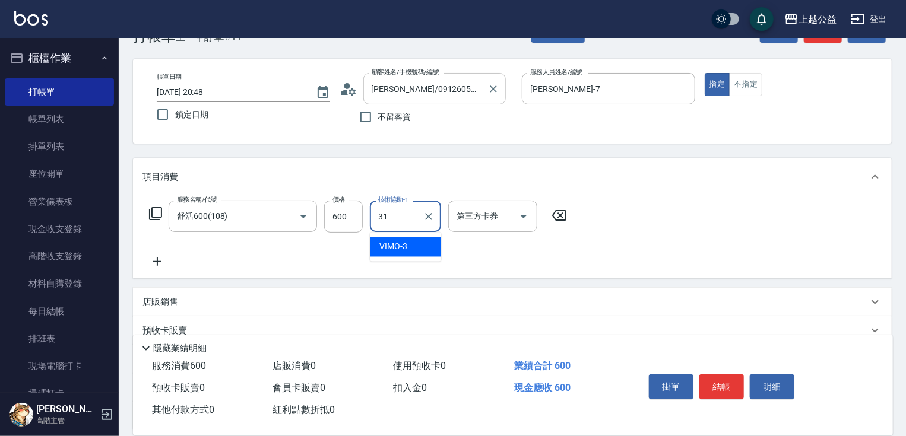
type input "[PERSON_NAME]-31"
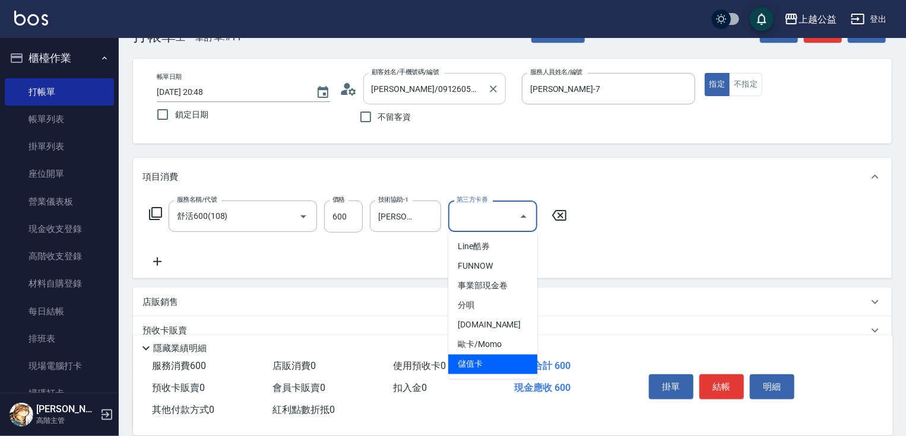
type input "儲值卡"
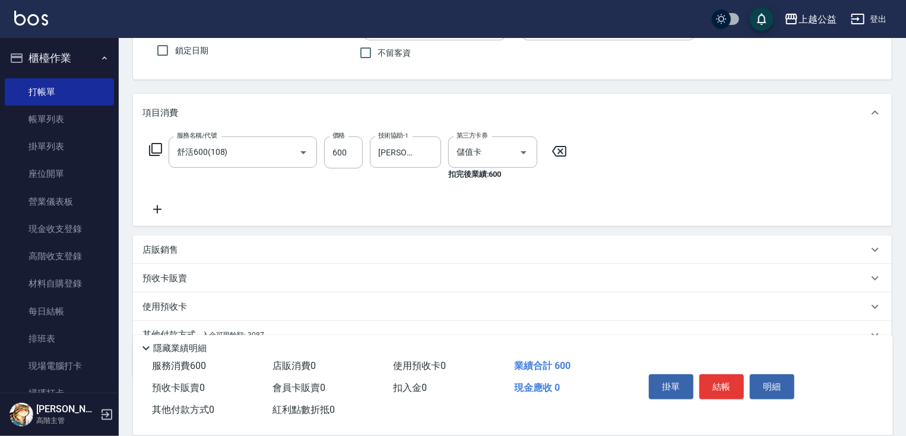
scroll to position [156, 0]
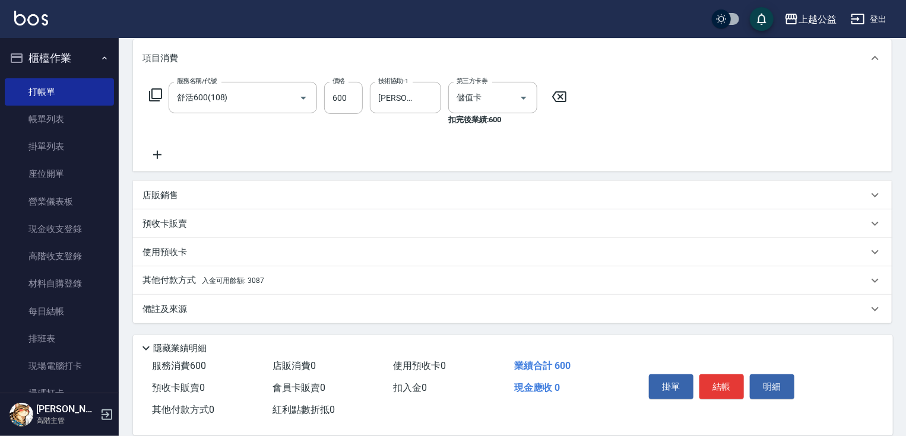
drag, startPoint x: 314, startPoint y: 307, endPoint x: 309, endPoint y: 347, distance: 40.1
click at [252, 279] on span "入金可用餘額: 3087" at bounding box center [233, 281] width 62 height 8
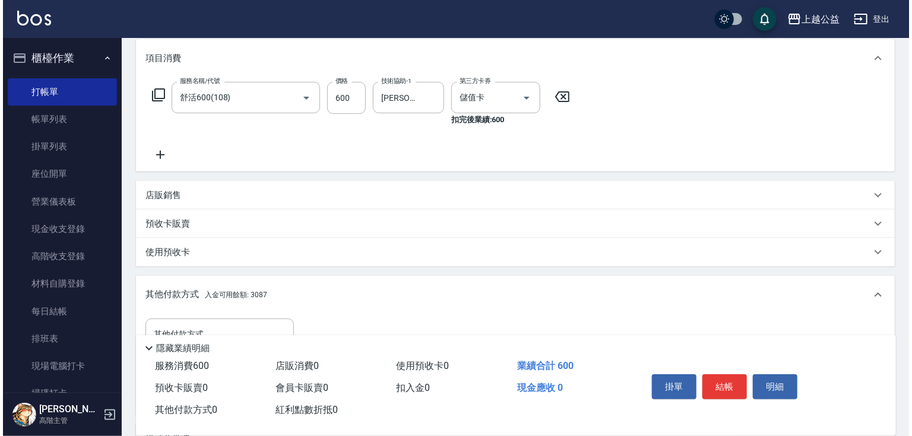
scroll to position [285, 0]
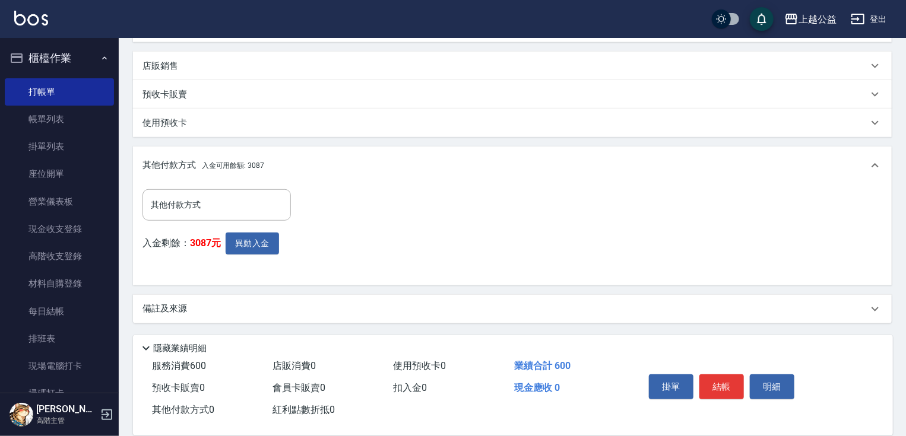
drag, startPoint x: 325, startPoint y: 325, endPoint x: 311, endPoint y: 315, distance: 18.3
click at [232, 235] on button "異動入金" at bounding box center [252, 244] width 53 height 22
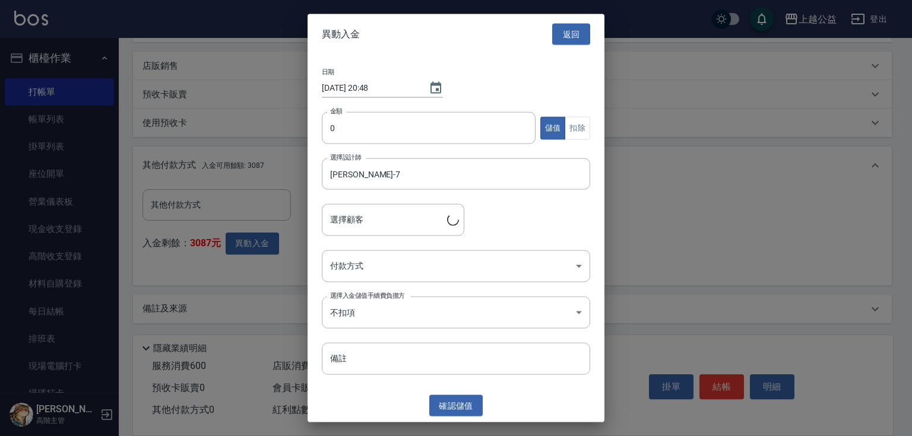
type input "[PERSON_NAME]/0912605154"
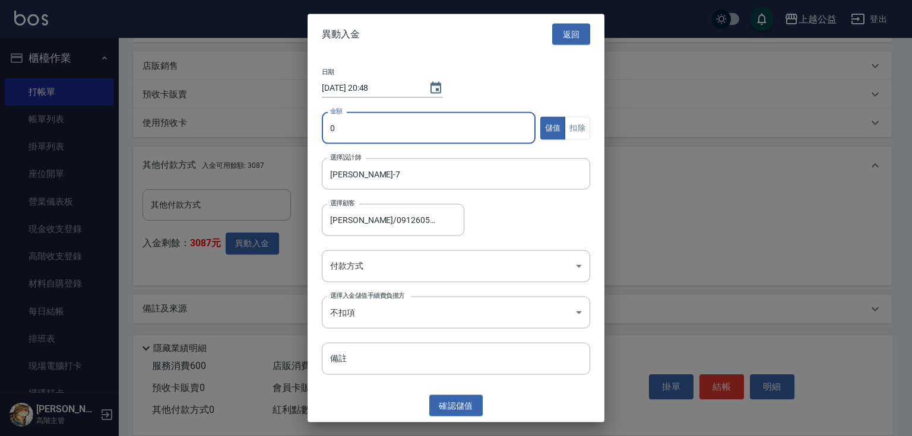
click at [361, 131] on input "0" at bounding box center [429, 128] width 214 height 32
type input "600"
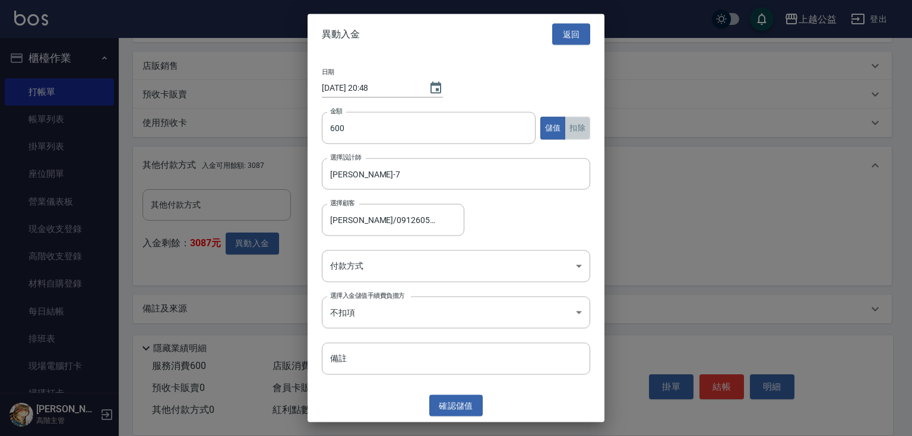
click at [577, 124] on button "扣除" at bounding box center [578, 127] width 26 height 23
click at [470, 407] on button "確認 扣除" at bounding box center [455, 406] width 53 height 22
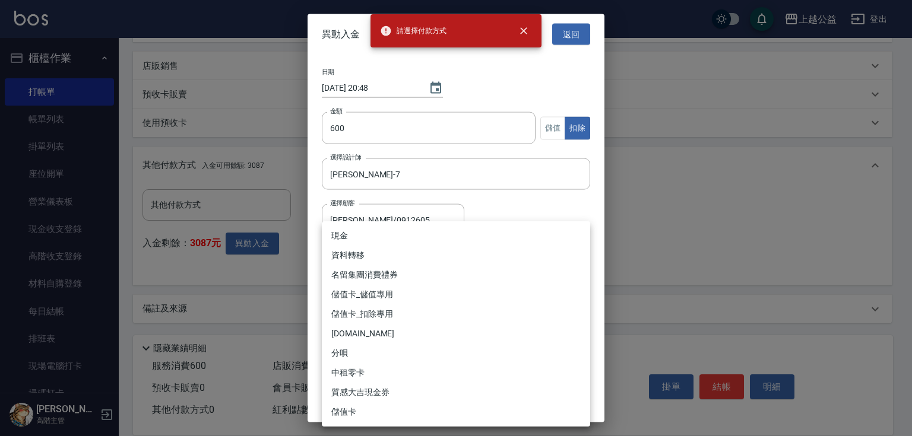
click at [448, 266] on body "請選擇付款方式 上越公益 登出 櫃檯作業 打帳單 帳單列表 掛單列表 座位開單 營業儀表板 現金收支登錄 高階收支登錄 材料自購登錄 每日結帳 排班表 現場電…" at bounding box center [456, 76] width 912 height 722
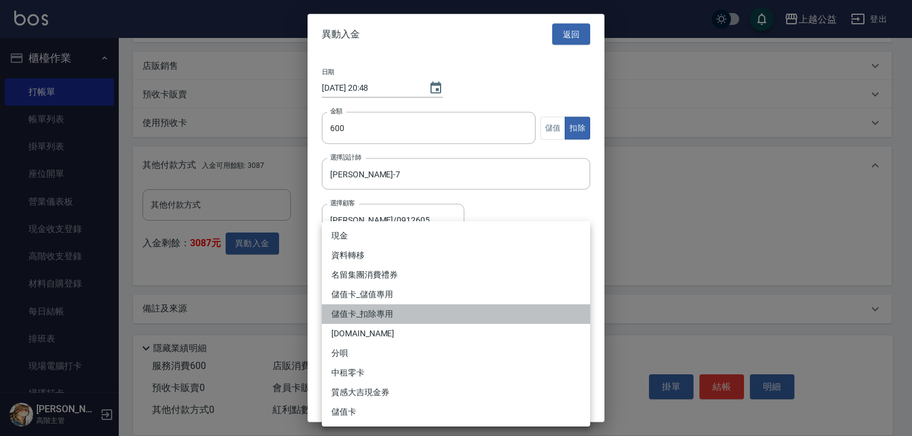
click at [397, 313] on li "儲值卡_扣除專用" at bounding box center [456, 315] width 268 height 20
type input "儲值卡_扣除專用"
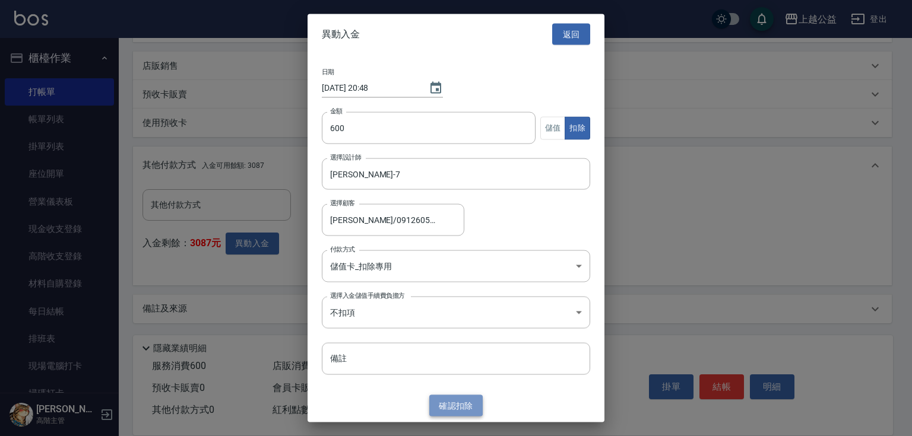
click at [441, 413] on button "確認 扣除" at bounding box center [455, 406] width 53 height 22
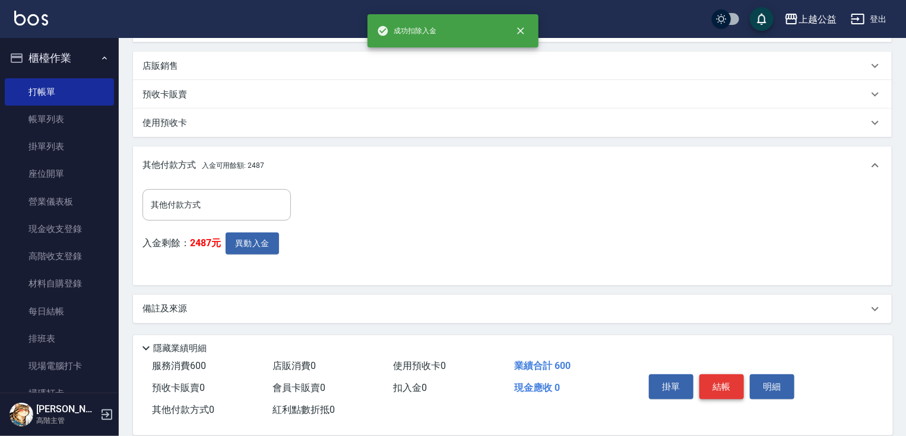
click at [734, 379] on button "結帳" at bounding box center [722, 387] width 45 height 25
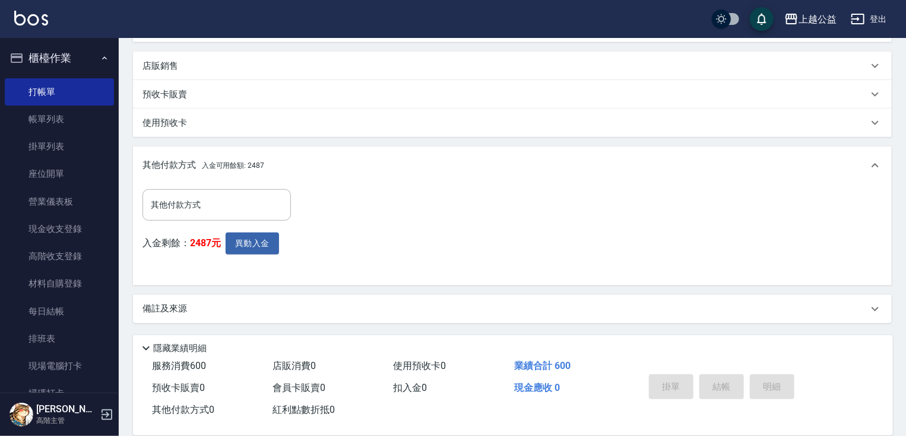
type input "[DATE] 20:49"
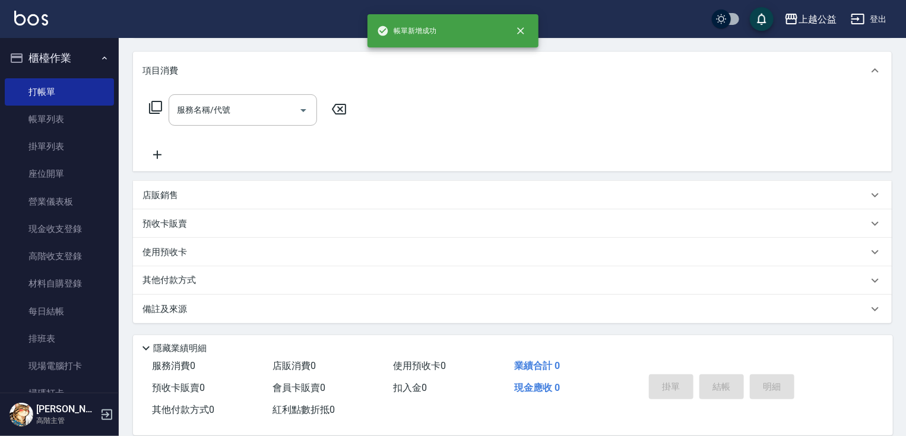
scroll to position [0, 0]
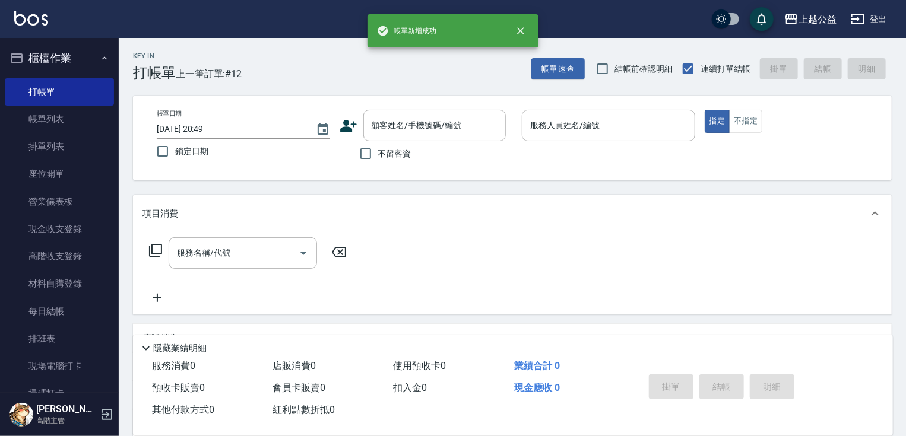
drag, startPoint x: 542, startPoint y: 289, endPoint x: 518, endPoint y: 223, distance: 69.5
click at [446, 115] on input "顧客姓名/手機號碼/編號" at bounding box center [426, 125] width 114 height 21
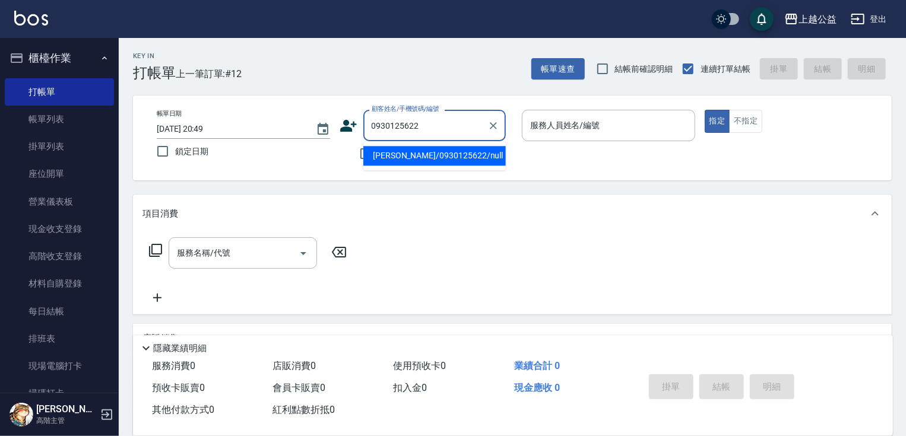
type input "[PERSON_NAME]/0930125622/null"
click at [705, 110] on button "指定" at bounding box center [718, 121] width 26 height 23
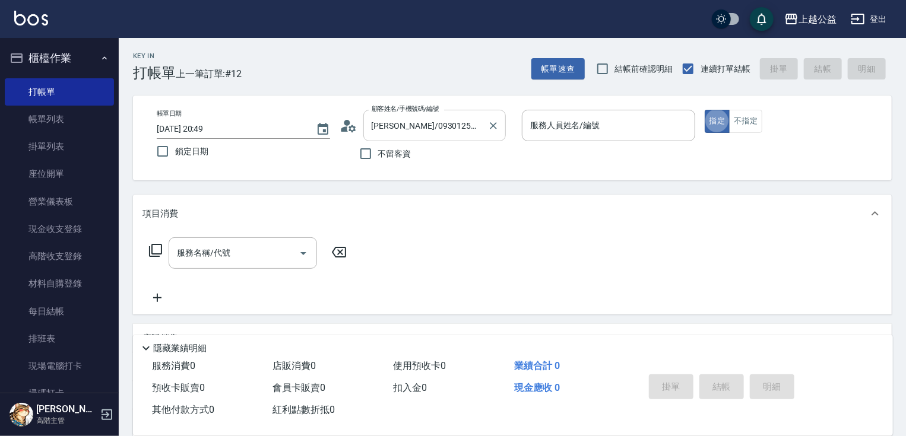
type input "[PERSON_NAME]-7"
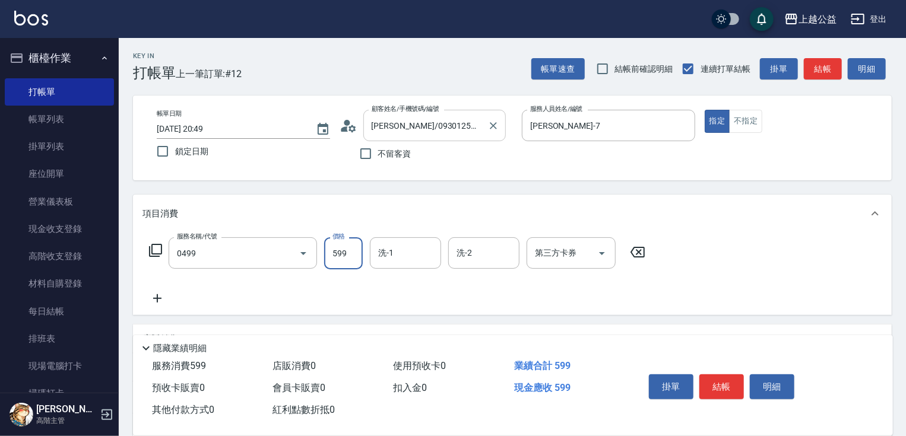
type input "頭皮去角質(0499)"
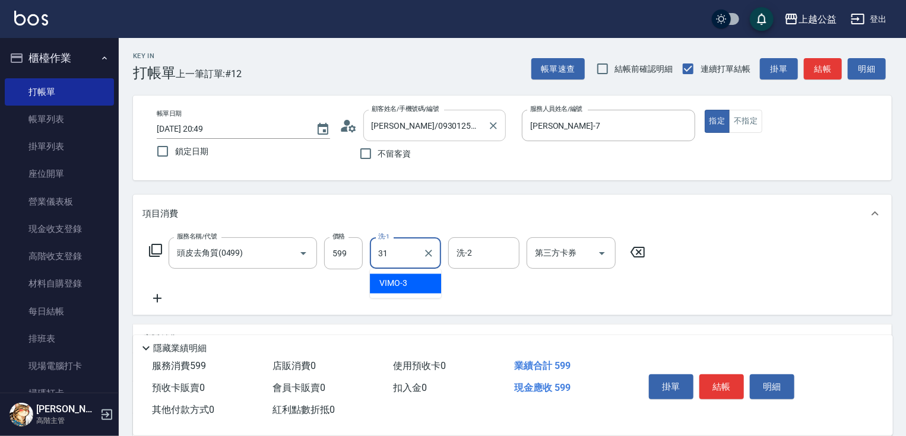
type input "[PERSON_NAME]-31"
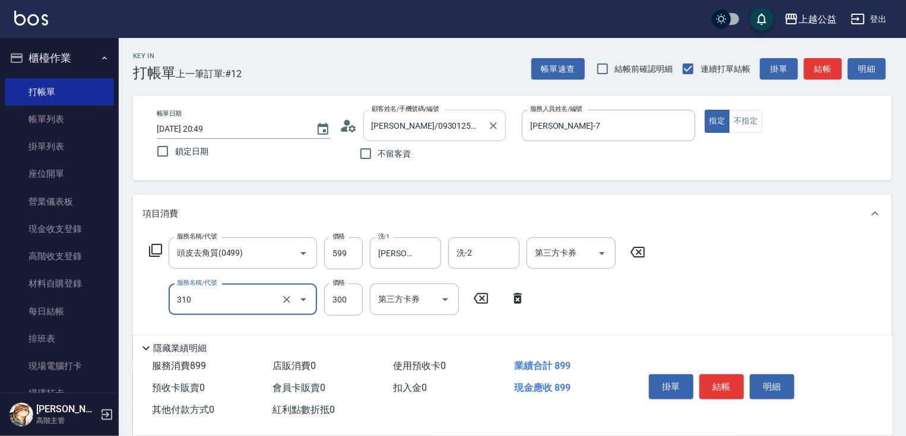
type input "剪髮(310)"
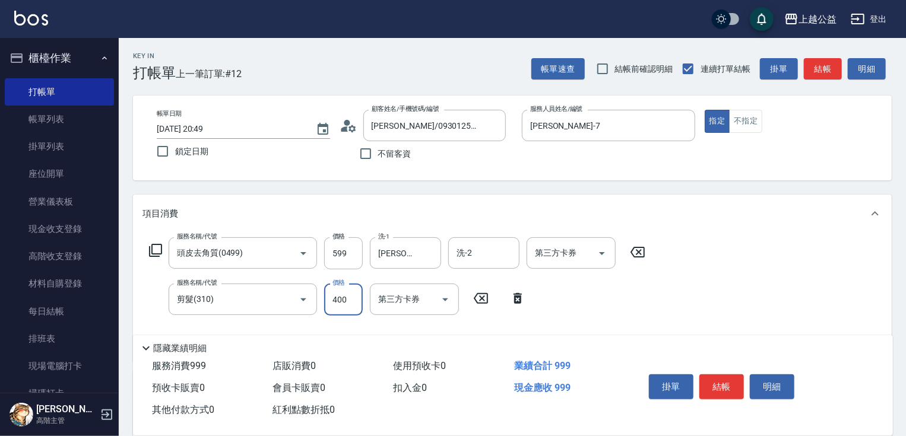
type input "400"
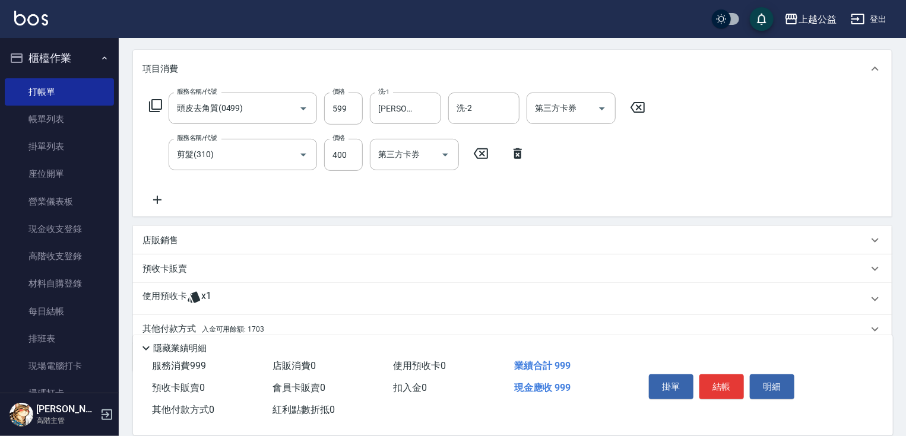
scroll to position [193, 0]
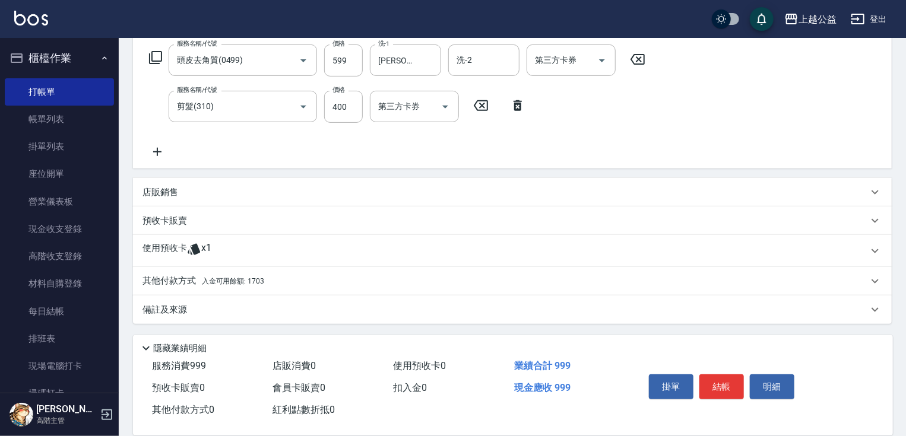
drag, startPoint x: 467, startPoint y: 305, endPoint x: 496, endPoint y: 380, distance: 80.8
click at [236, 277] on span "入金可用餘額: 1703" at bounding box center [233, 281] width 62 height 8
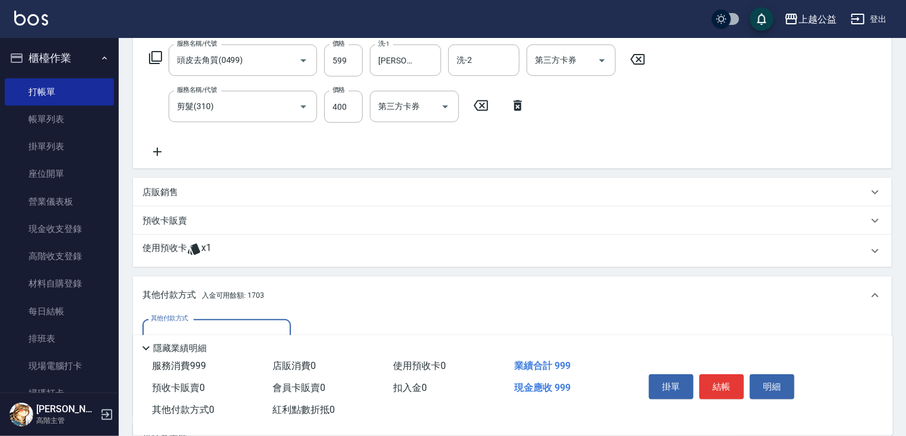
scroll to position [0, 0]
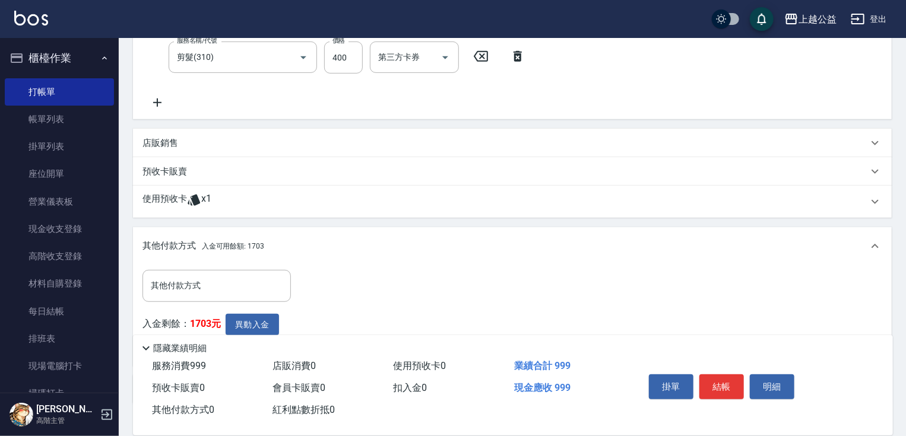
drag, startPoint x: 319, startPoint y: 285, endPoint x: 307, endPoint y: 322, distance: 39.4
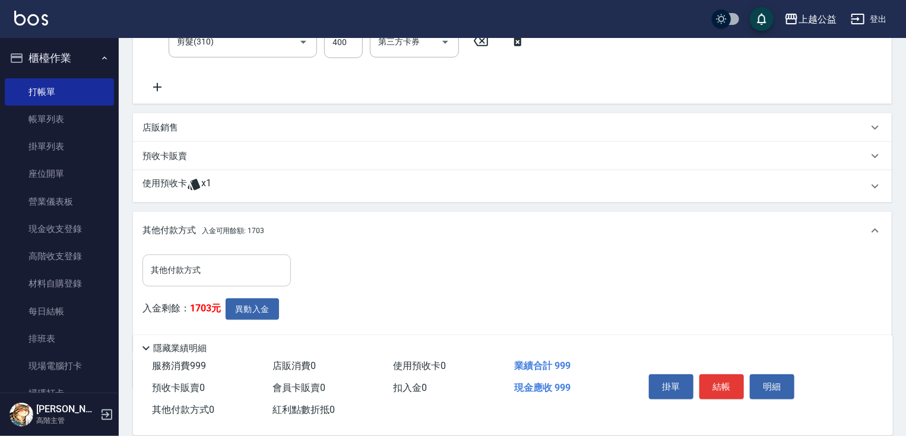
click at [230, 268] on input "其他付款方式" at bounding box center [217, 270] width 138 height 21
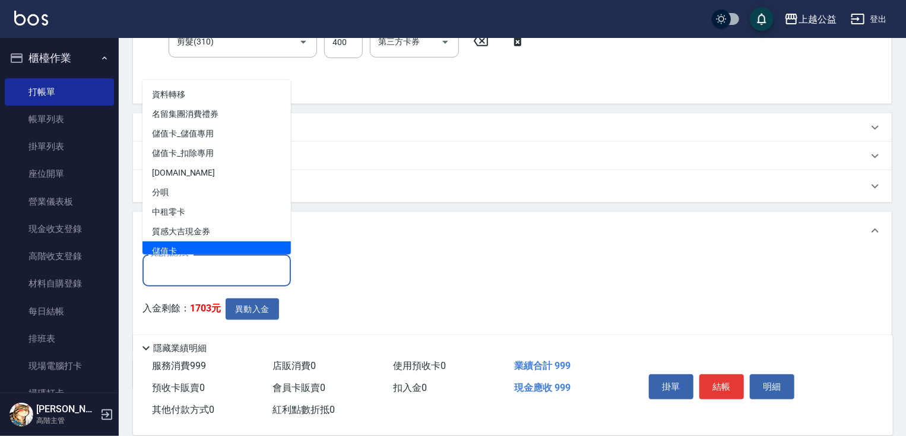
click at [246, 249] on span "儲值卡" at bounding box center [217, 252] width 148 height 20
type input "儲值卡"
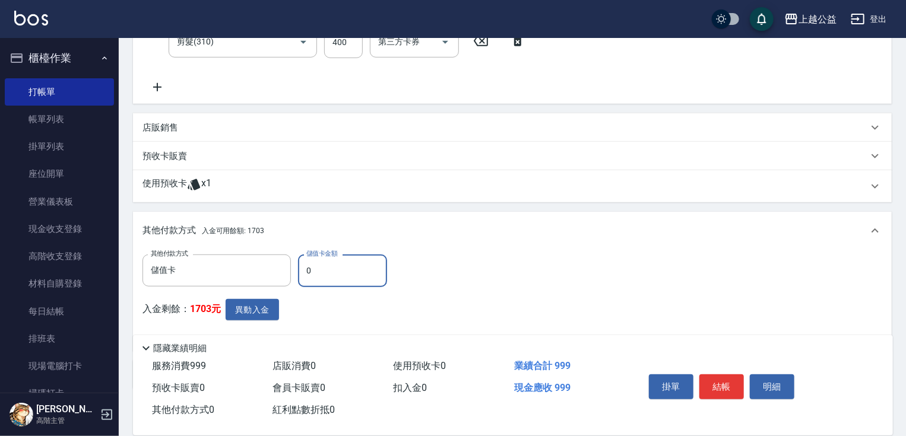
drag, startPoint x: 344, startPoint y: 271, endPoint x: 302, endPoint y: 277, distance: 42.6
click at [302, 277] on input "0" at bounding box center [342, 271] width 89 height 32
type input "999"
click at [260, 314] on button "異動入金" at bounding box center [252, 310] width 53 height 22
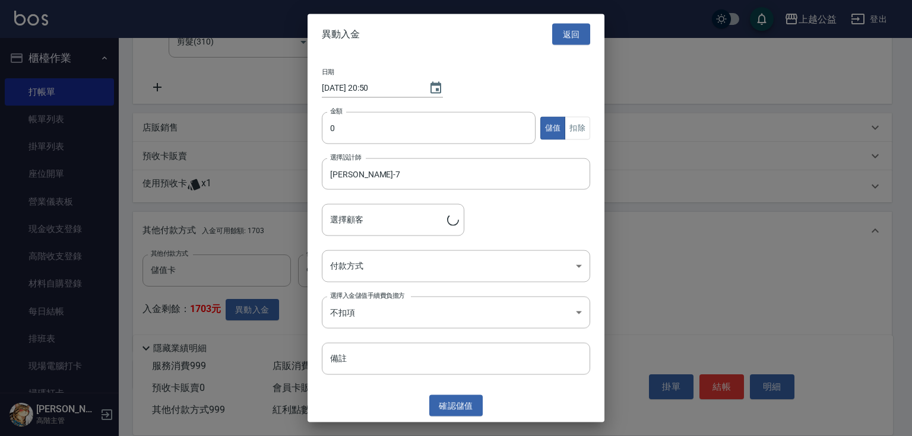
type input "[PERSON_NAME]/0930125622"
click at [418, 138] on input "0" at bounding box center [429, 128] width 214 height 32
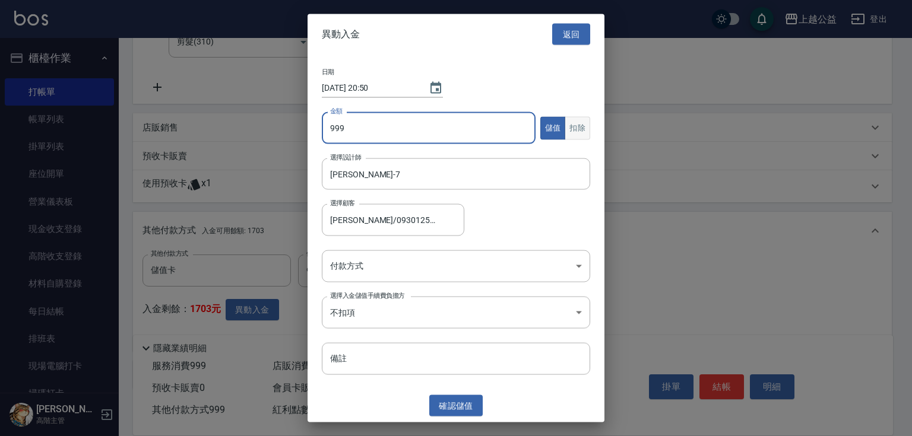
type input "999"
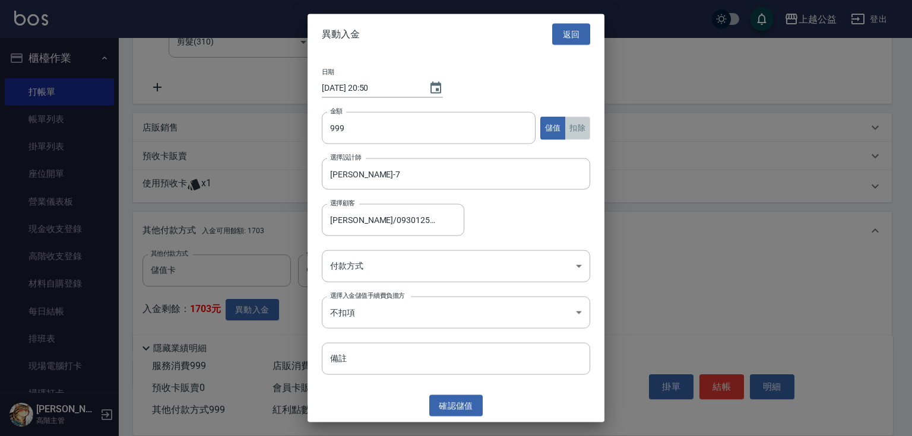
click at [586, 128] on button "扣除" at bounding box center [578, 127] width 26 height 23
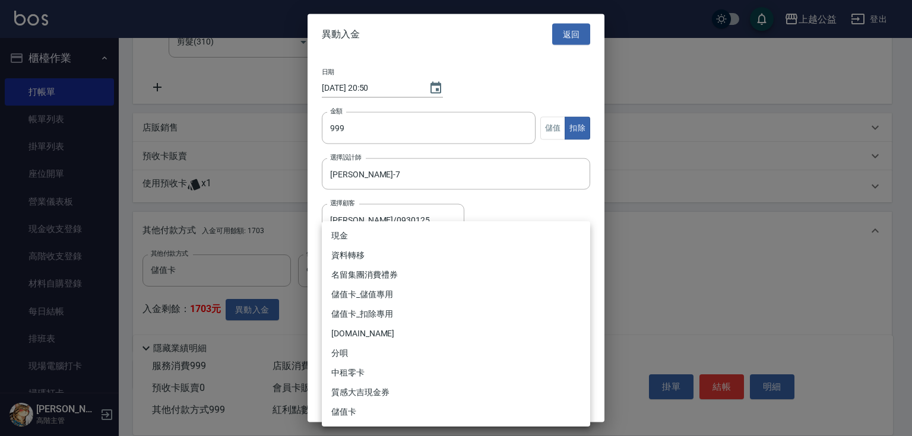
click at [445, 265] on body "上越公益 登出 櫃檯作業 打帳單 帳單列表 掛單列表 座位開單 營業儀表板 現金收支登錄 高階收支登錄 材料自購登錄 每日結帳 排班表 現場電腦打卡 掃碼打卡…" at bounding box center [456, 122] width 912 height 760
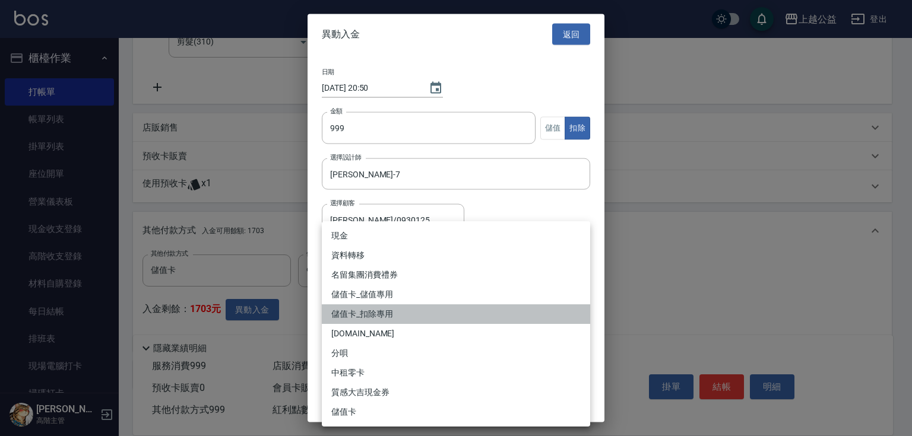
click at [420, 319] on li "儲值卡_扣除專用" at bounding box center [456, 315] width 268 height 20
type input "儲值卡_扣除專用"
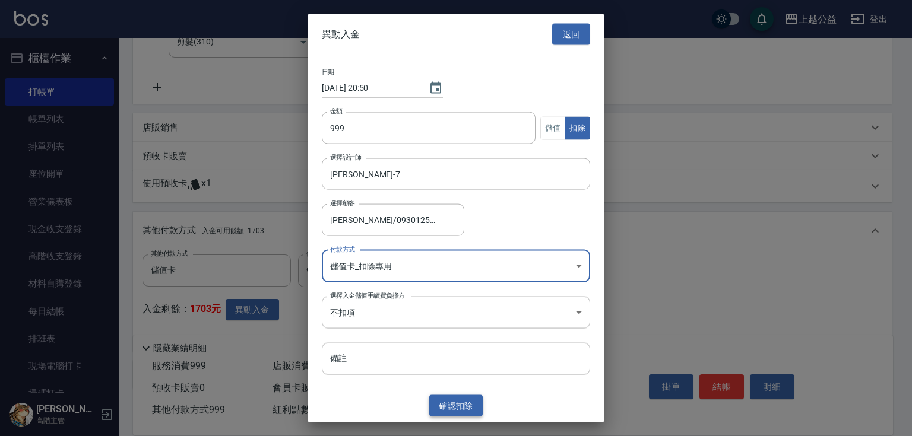
click at [446, 404] on button "確認 扣除" at bounding box center [455, 406] width 53 height 22
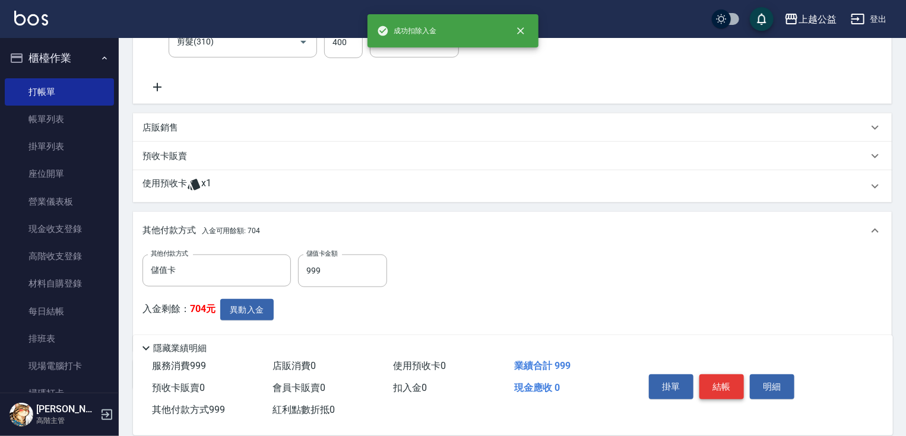
click at [708, 378] on button "結帳" at bounding box center [722, 387] width 45 height 25
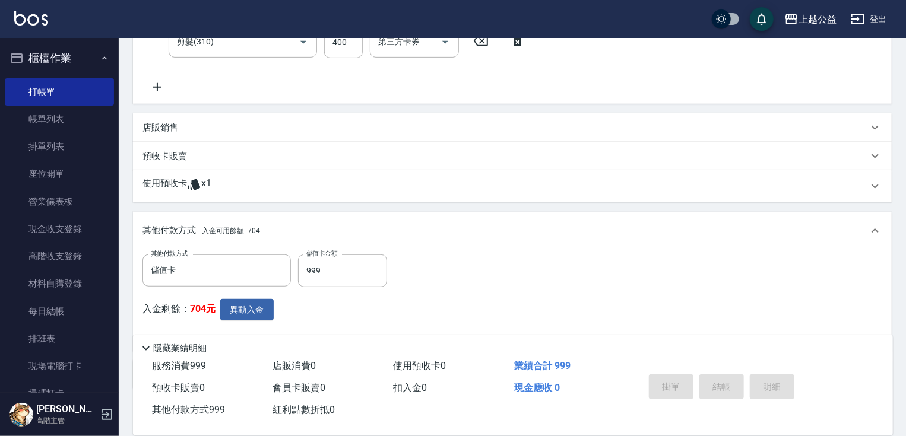
type input "[DATE] 20:50"
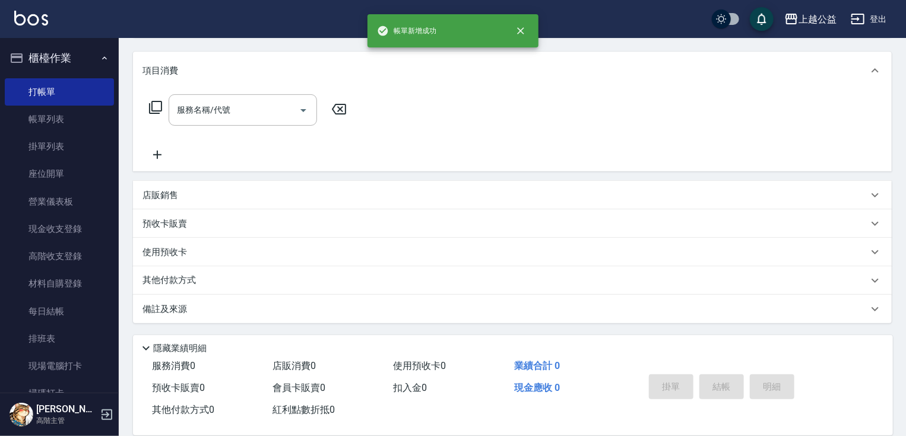
scroll to position [0, 0]
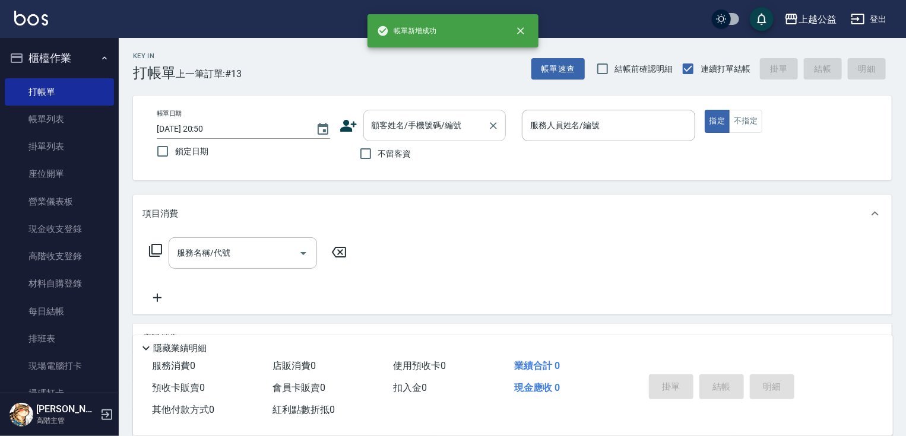
drag, startPoint x: 434, startPoint y: 119, endPoint x: 436, endPoint y: 126, distance: 7.5
click at [434, 119] on input "顧客姓名/手機號碼/編號" at bounding box center [426, 125] width 114 height 21
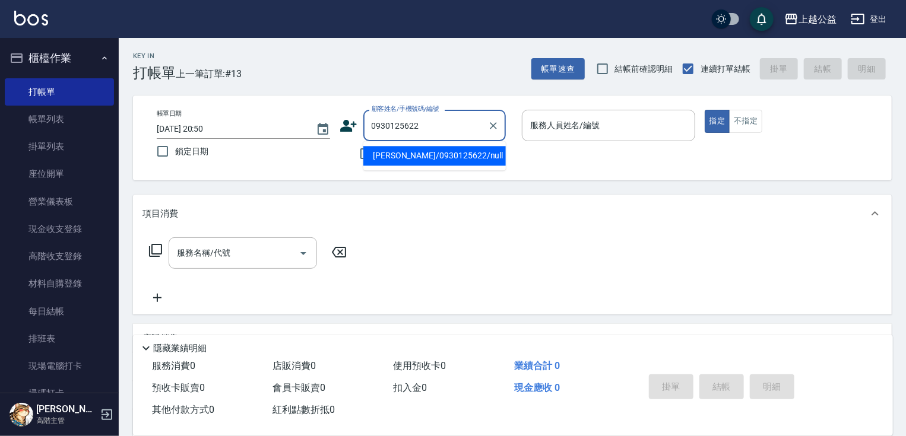
type input "[PERSON_NAME]/0930125622/null"
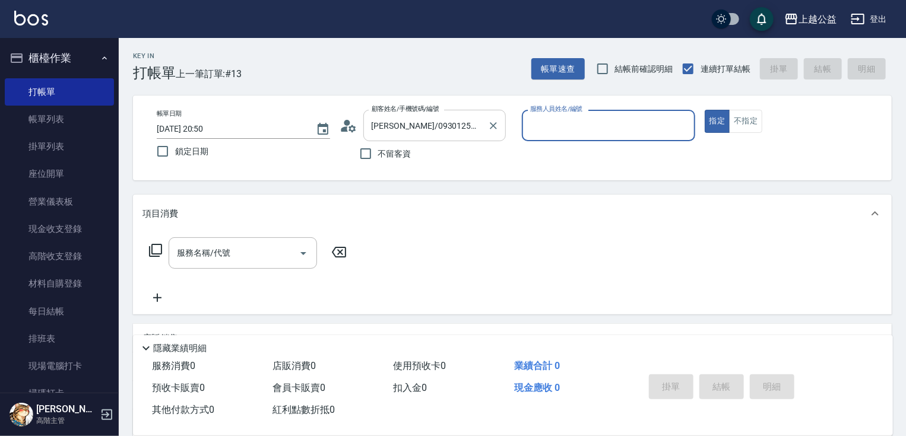
click at [705, 110] on button "指定" at bounding box center [718, 121] width 26 height 23
type input "[PERSON_NAME]-7"
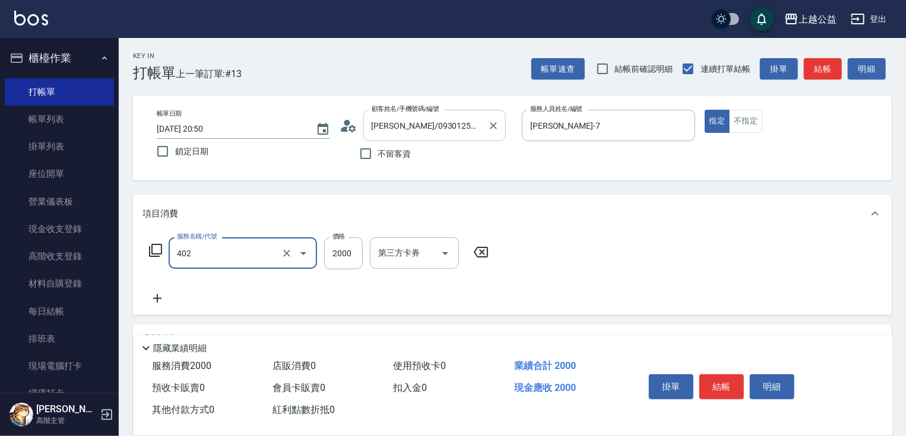
type input "黑耀光護髮(402)"
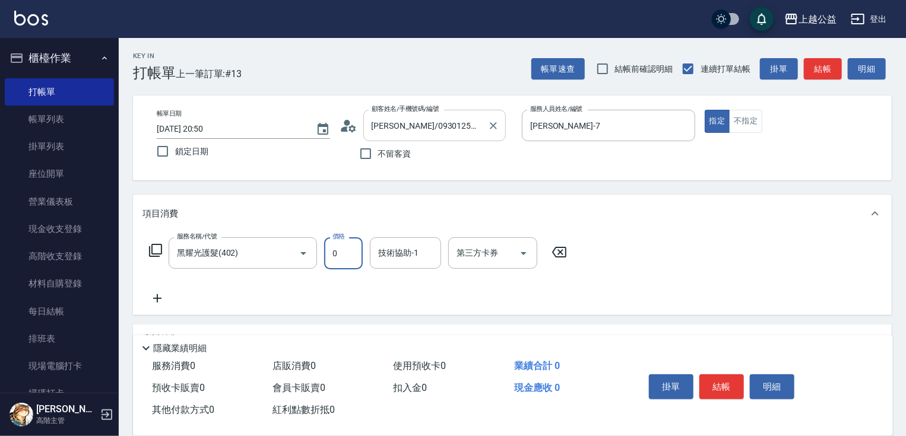
type input "0"
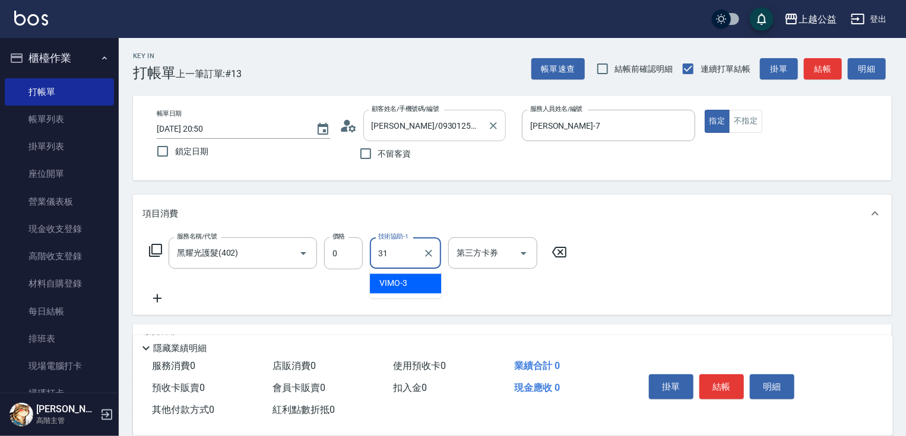
type input "[PERSON_NAME]-31"
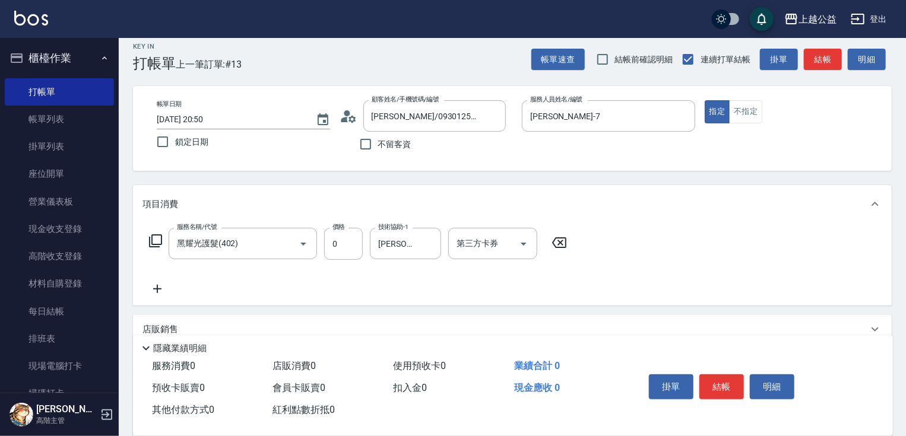
scroll to position [147, 0]
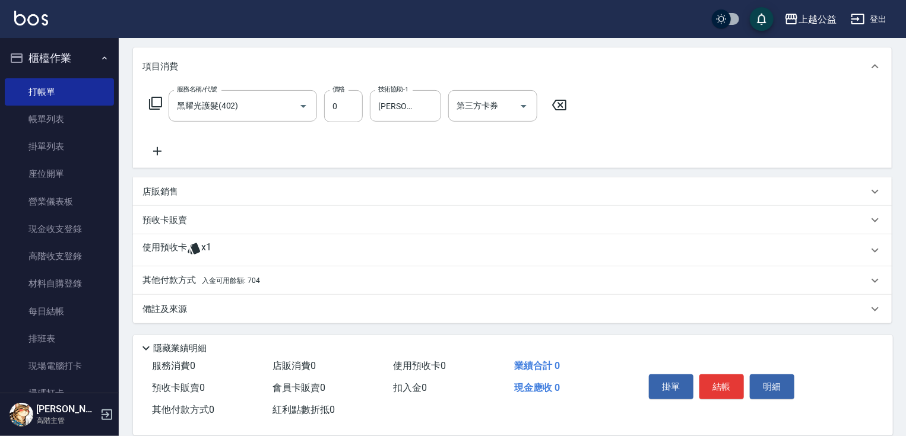
drag, startPoint x: 774, startPoint y: 153, endPoint x: 435, endPoint y: 355, distance: 394.6
click at [322, 276] on div "其他付款方式 入金可用餘額: 704" at bounding box center [506, 280] width 726 height 13
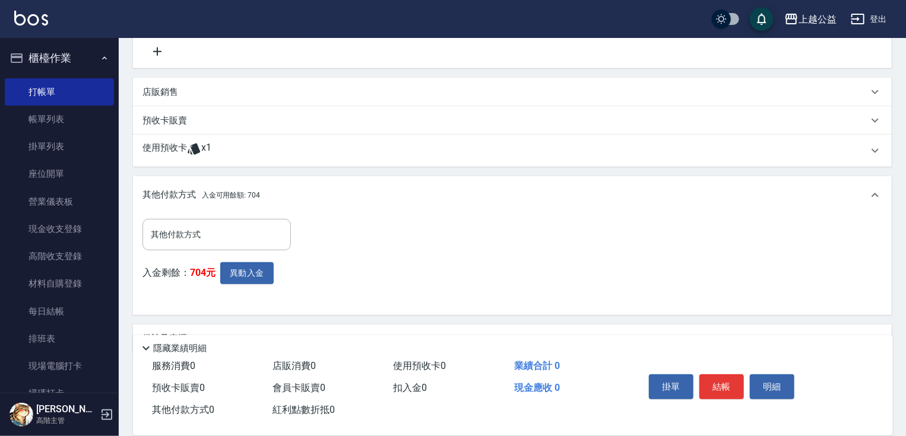
scroll to position [276, 0]
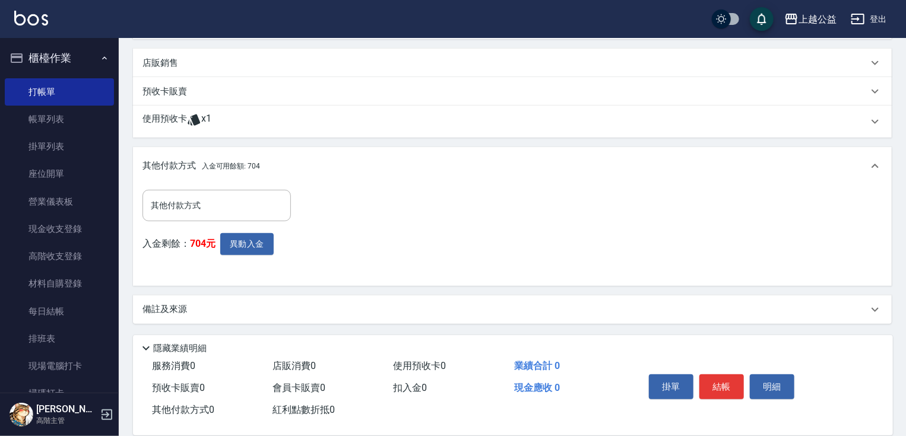
drag, startPoint x: 401, startPoint y: 338, endPoint x: 288, endPoint y: 290, distance: 123.2
click at [205, 121] on span "x1" at bounding box center [206, 122] width 10 height 18
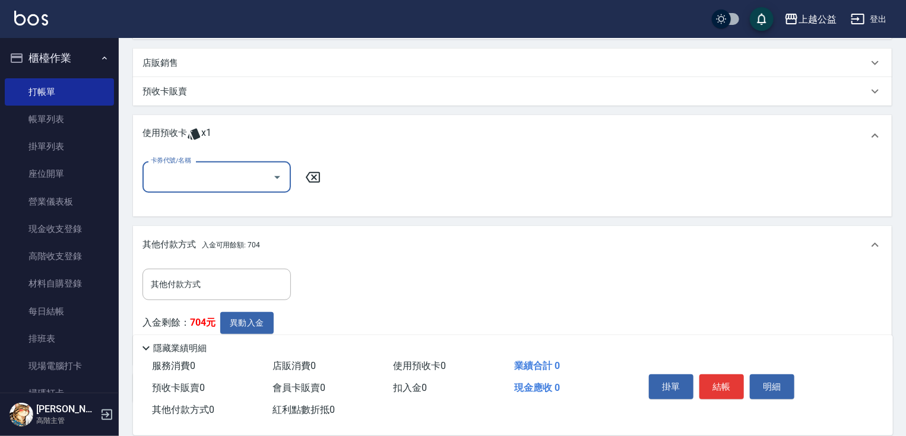
scroll to position [0, 0]
click at [245, 170] on input "卡券代號/名稱" at bounding box center [208, 177] width 120 height 21
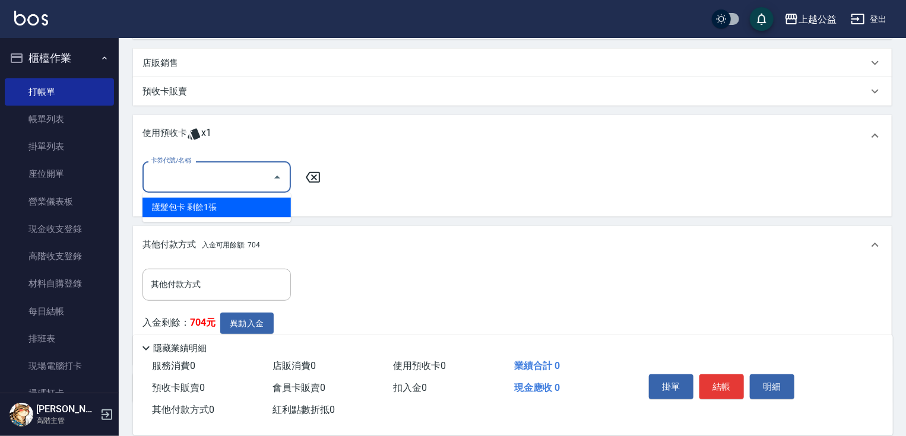
click at [241, 198] on div "護髮包卡 剩餘1張" at bounding box center [217, 208] width 148 height 20
type input "護髮包卡"
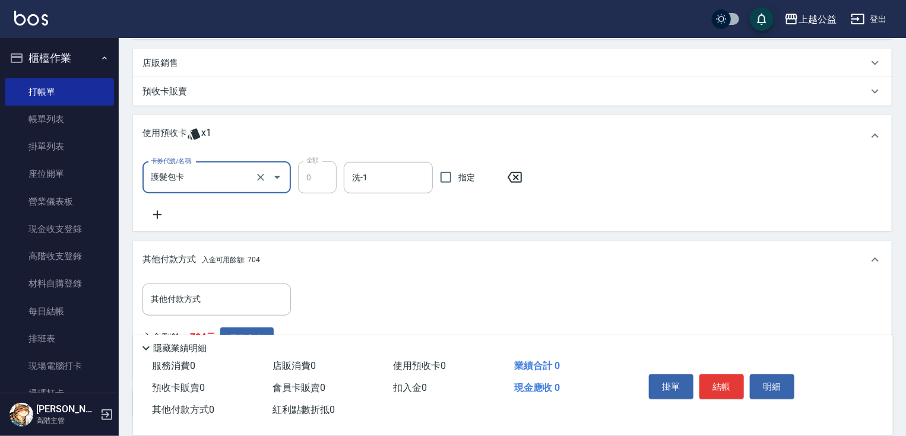
click at [723, 381] on button "結帳" at bounding box center [722, 387] width 45 height 25
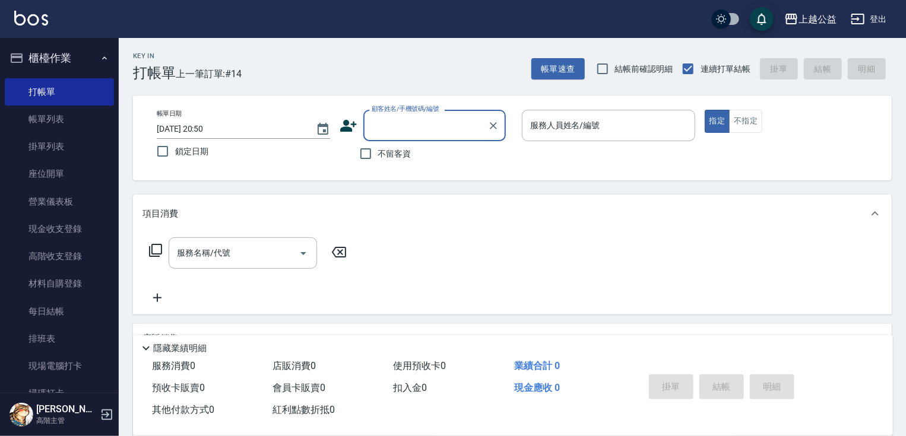
click at [382, 157] on span "不留客資" at bounding box center [394, 154] width 33 height 12
click at [378, 157] on input "不留客資" at bounding box center [365, 153] width 25 height 25
checkbox input "true"
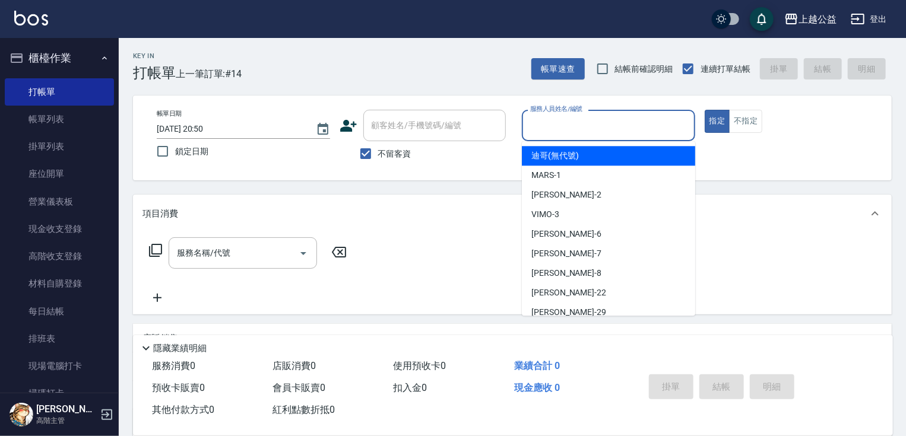
click at [549, 126] on input "服務人員姓名/編號" at bounding box center [608, 125] width 163 height 21
type input "[PERSON_NAME]/0985104748/"
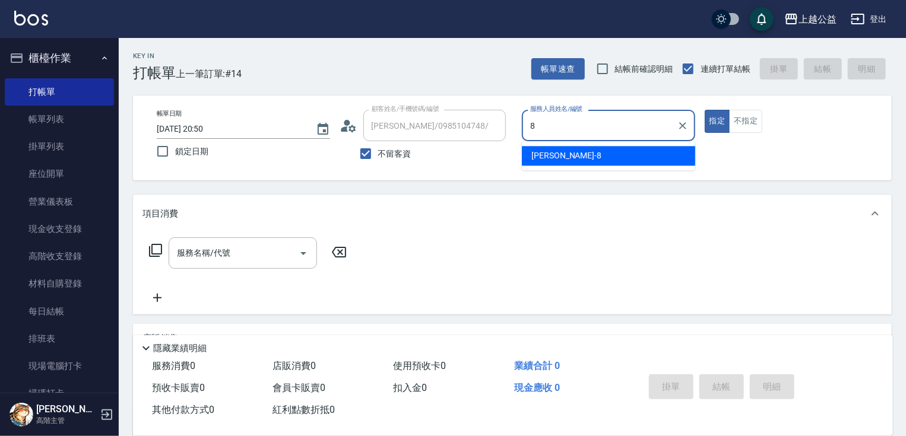
type input "[PERSON_NAME]-8"
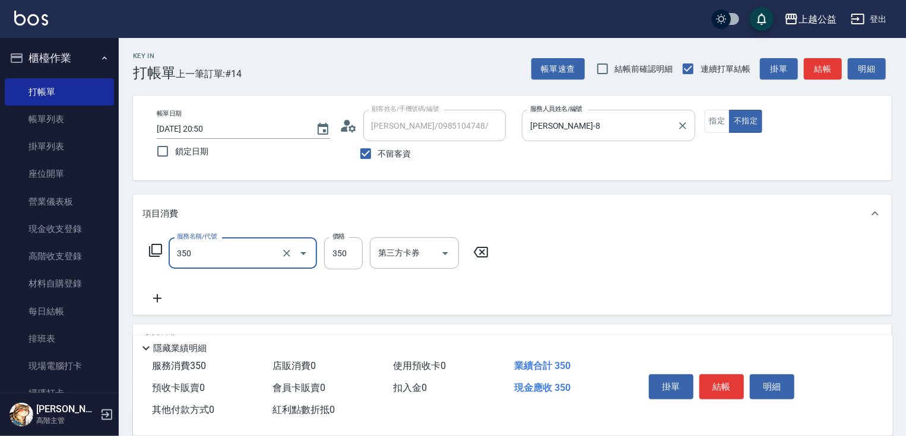
type input "一般洗剪(350)"
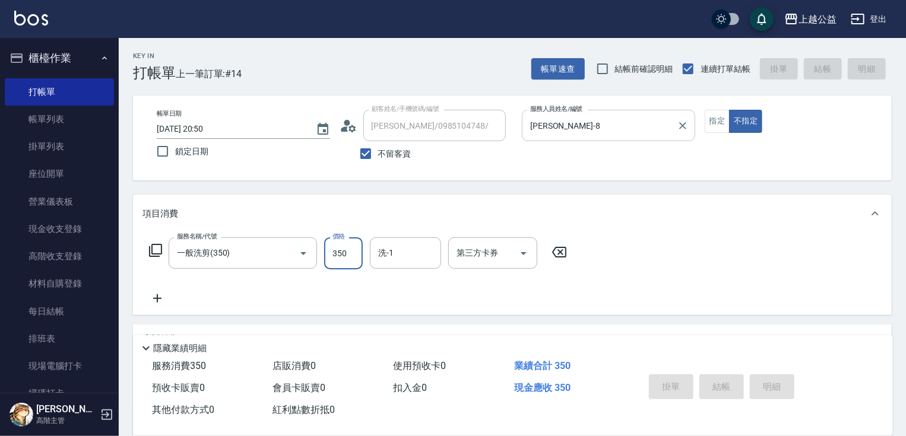
type input "[DATE] 20:51"
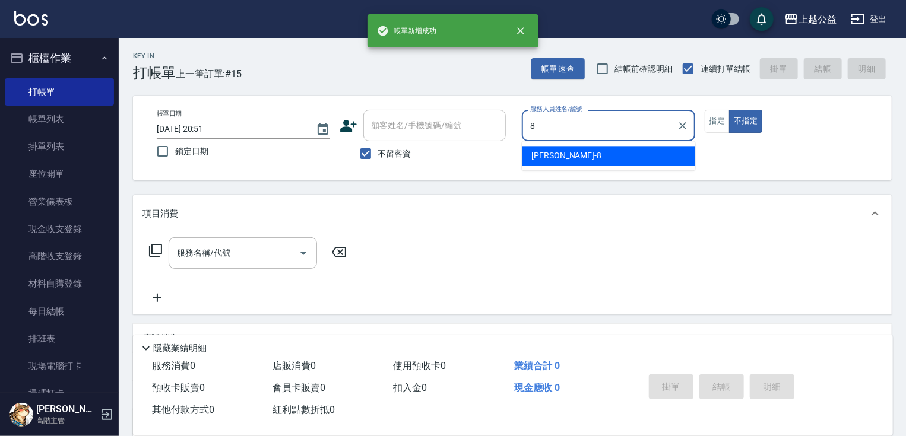
type input "[PERSON_NAME]-8"
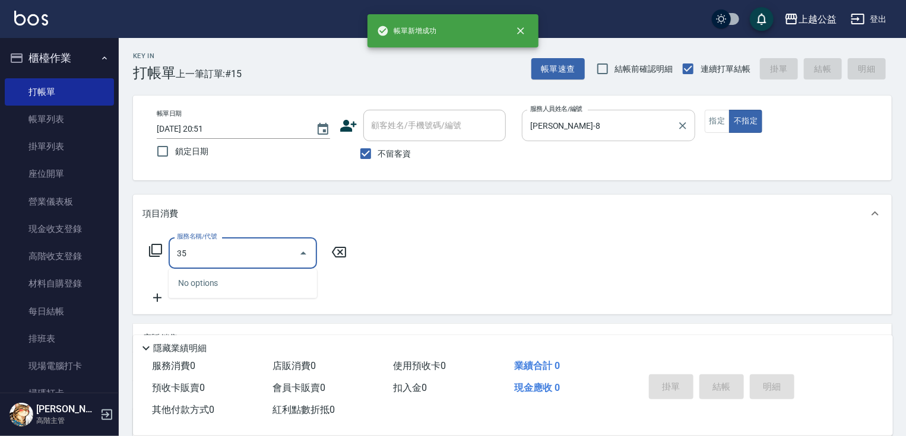
type input "350"
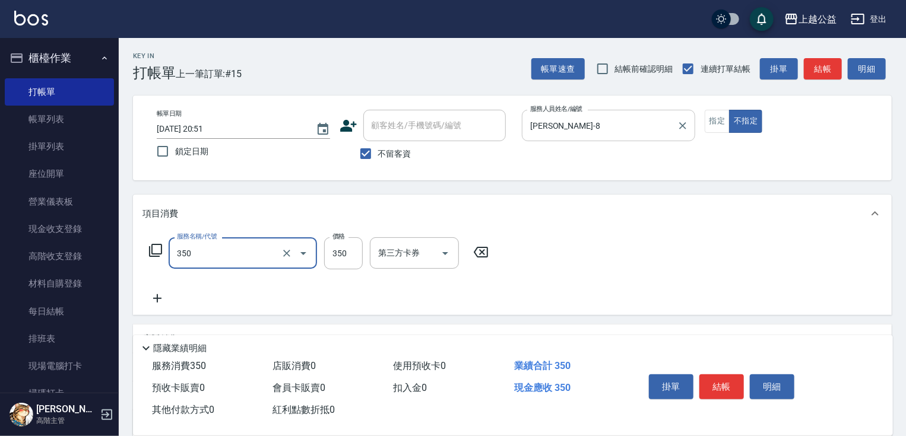
type input "一般洗剪(350)"
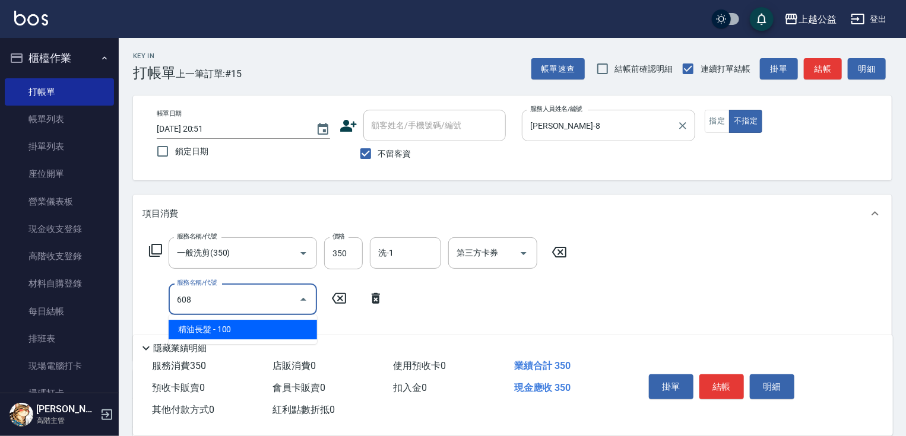
type input "精油長髮(608)"
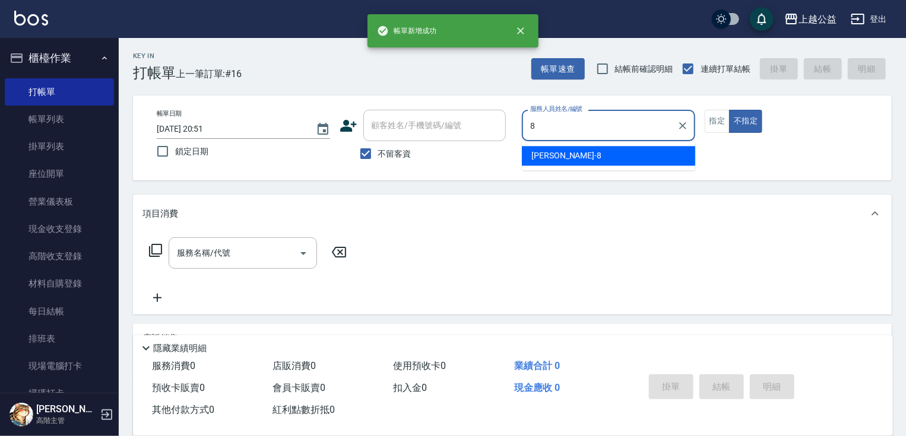
type input "[PERSON_NAME]-8"
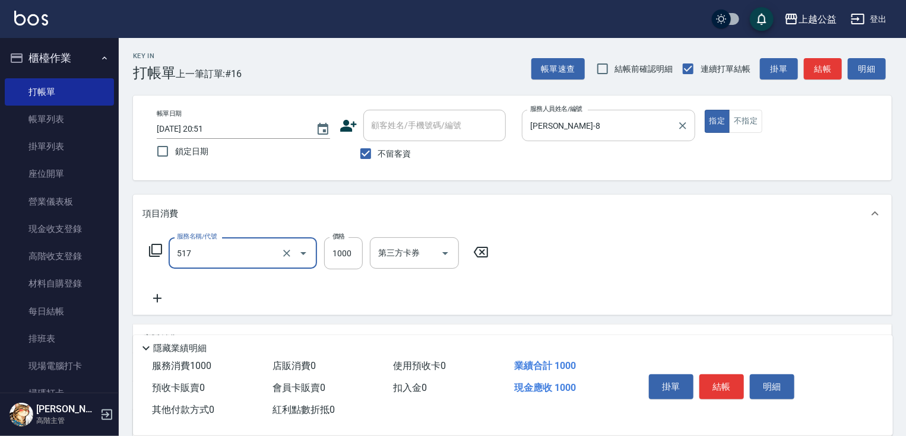
type input "染髮1000(517)"
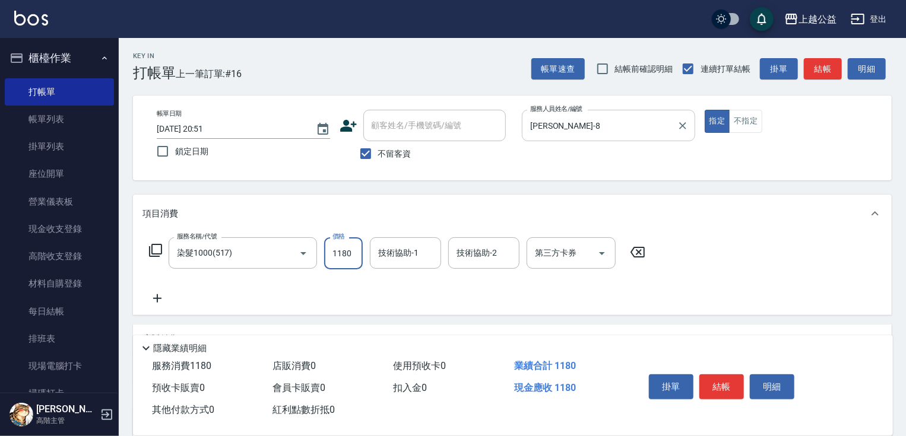
type input "1180"
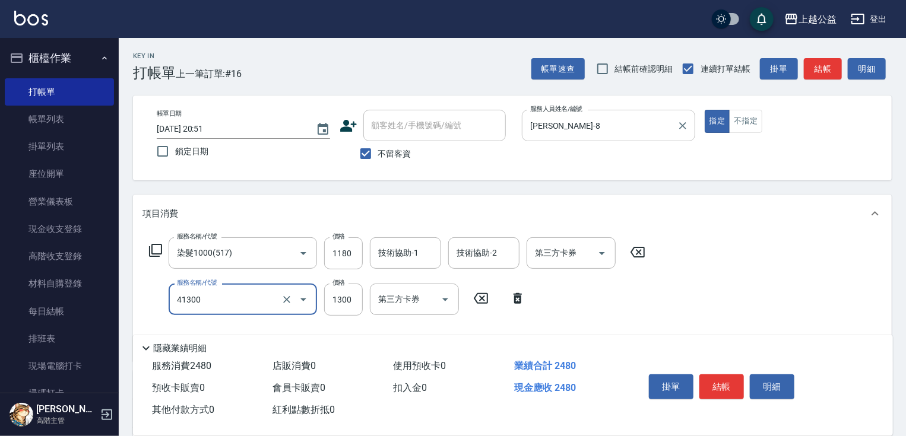
type input "鏡面1300(41300)"
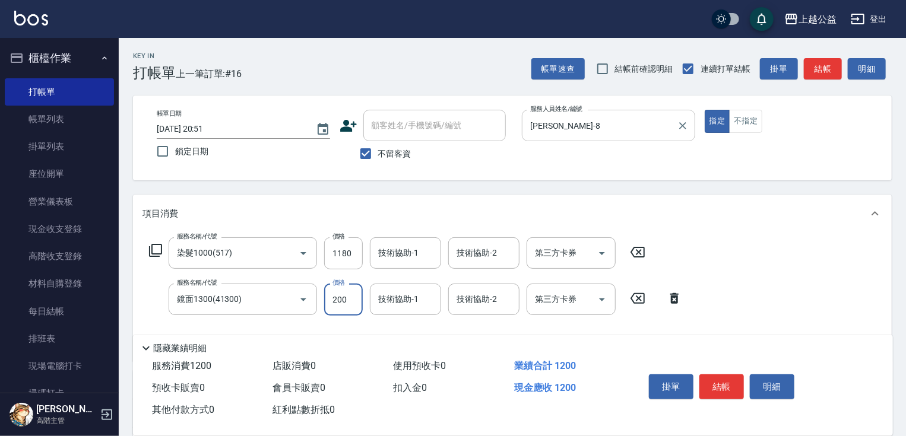
type input "2000"
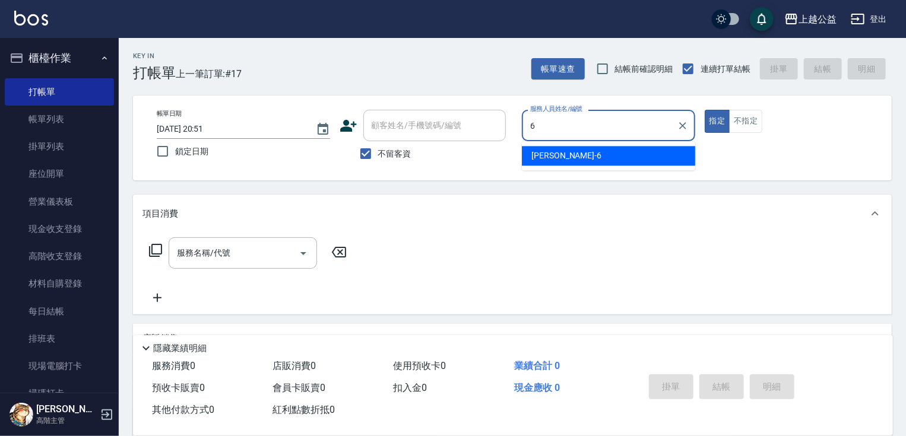
type input "[PERSON_NAME]-6"
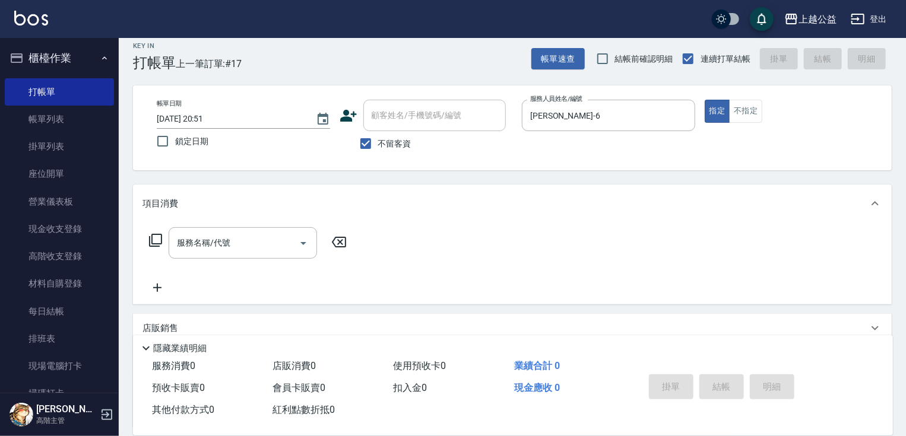
scroll to position [114, 0]
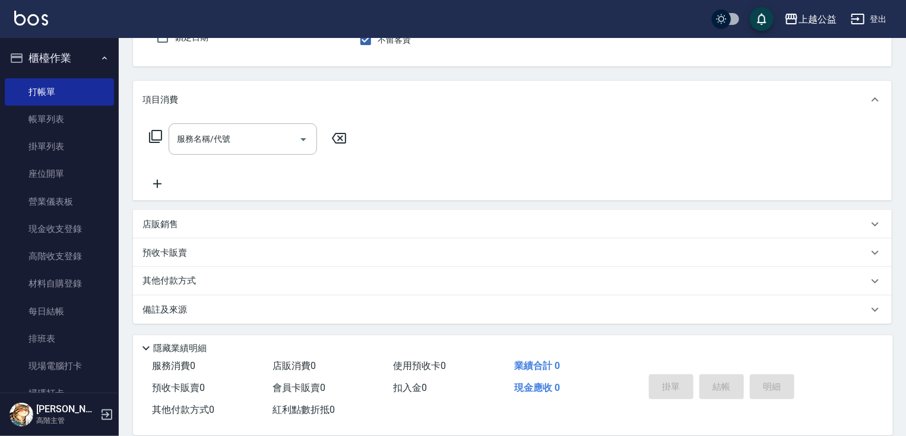
drag, startPoint x: 358, startPoint y: 292, endPoint x: 242, endPoint y: 329, distance: 122.1
click at [186, 223] on div "店販銷售" at bounding box center [506, 225] width 726 height 12
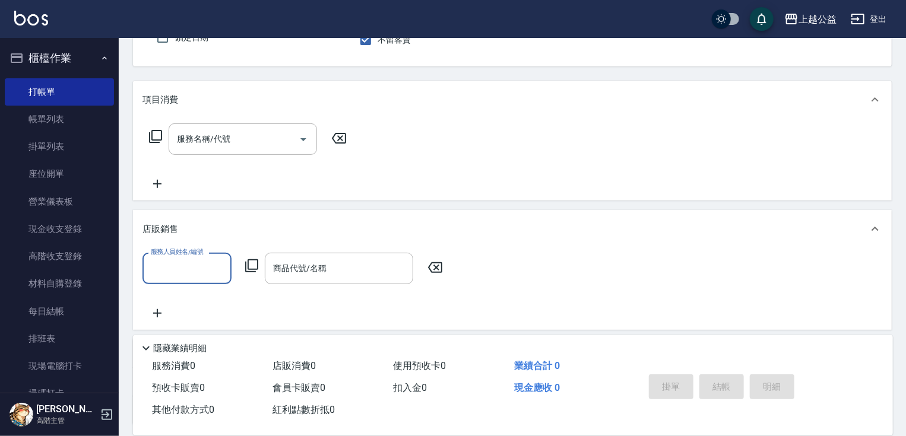
scroll to position [0, 0]
type input "[PERSON_NAME]-6"
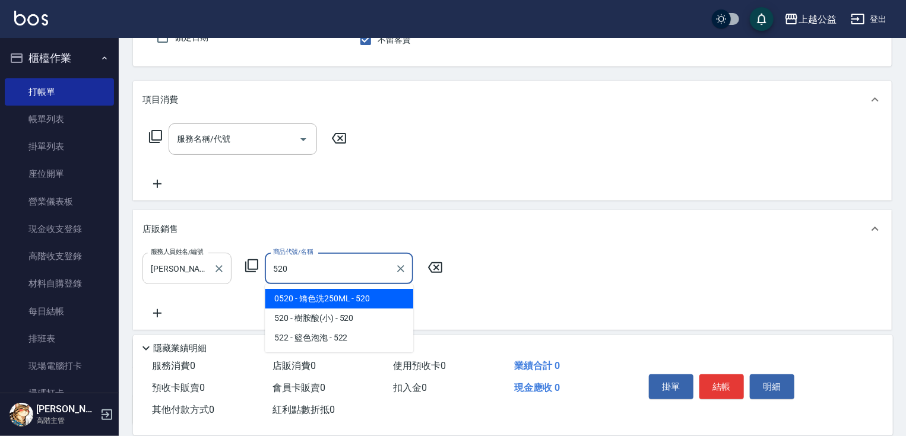
type input "矯色洗250ML"
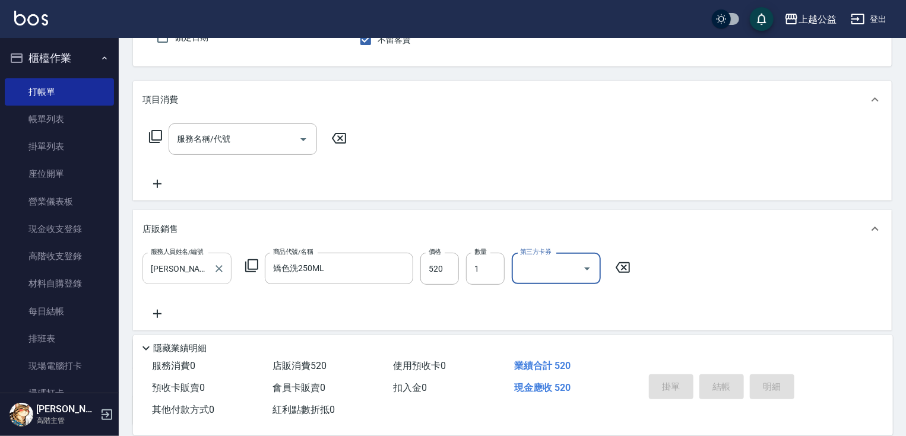
type input "[DATE] 20:52"
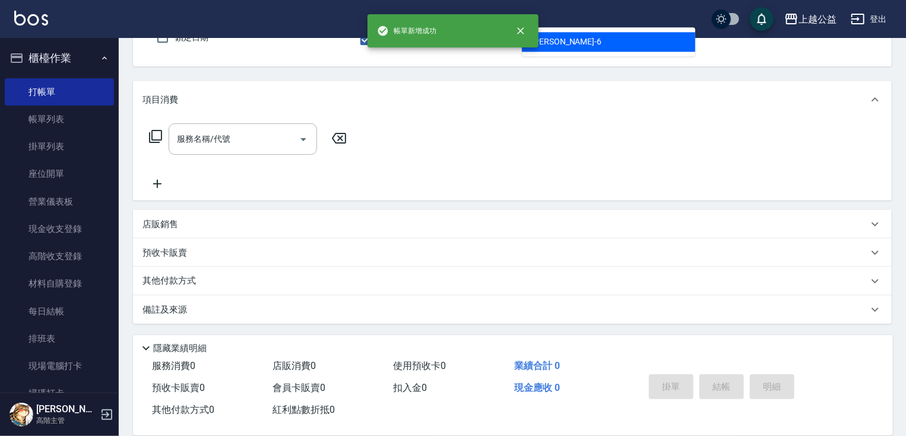
type input "[PERSON_NAME]-6"
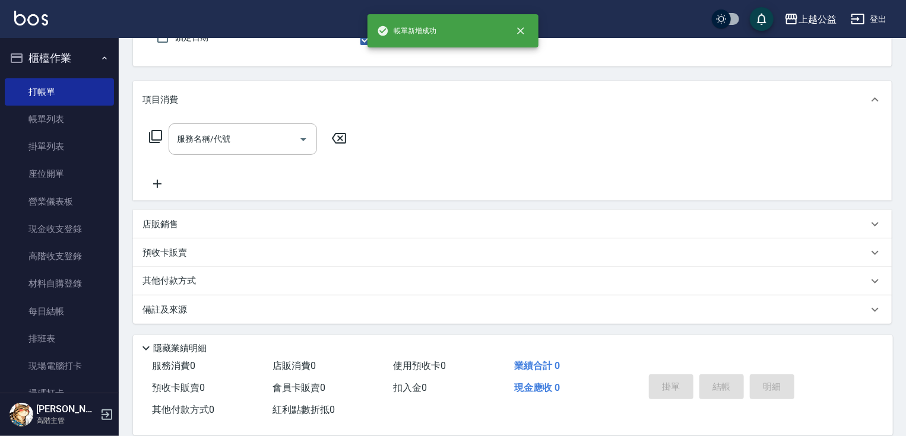
scroll to position [109, 0]
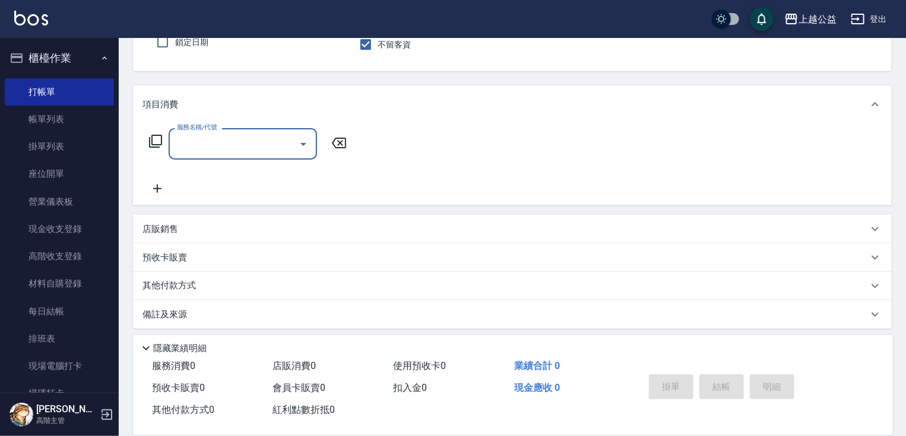
type input "5"
click at [153, 150] on div "服務名稱/代號 服務名稱/代號" at bounding box center [248, 143] width 211 height 31
click at [154, 138] on icon at bounding box center [155, 141] width 14 height 14
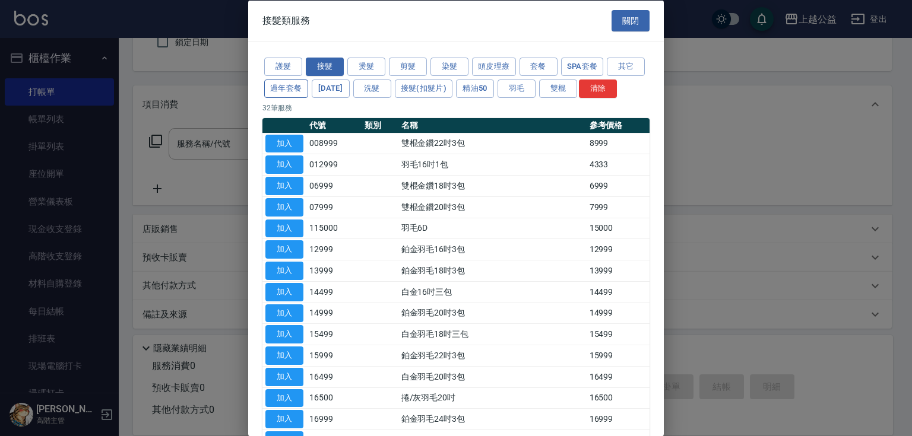
click at [308, 93] on button "過年套餐" at bounding box center [286, 88] width 44 height 18
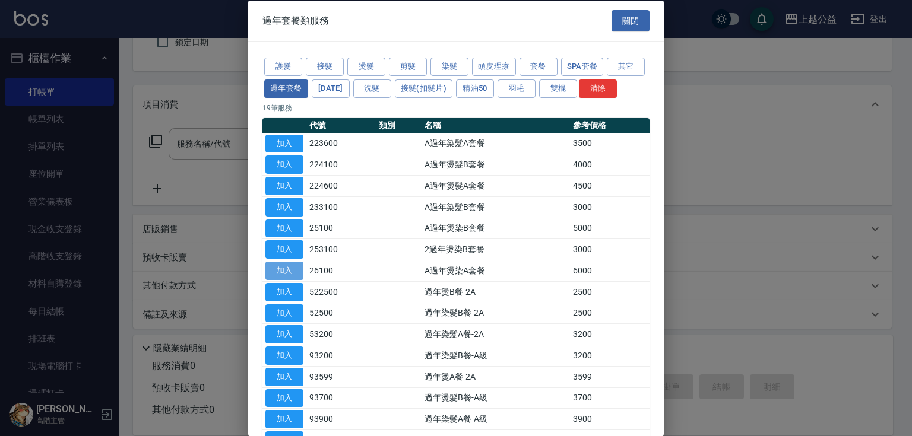
click at [289, 280] on button "加入" at bounding box center [284, 271] width 38 height 18
type input "A過年燙染A套餐(26100)"
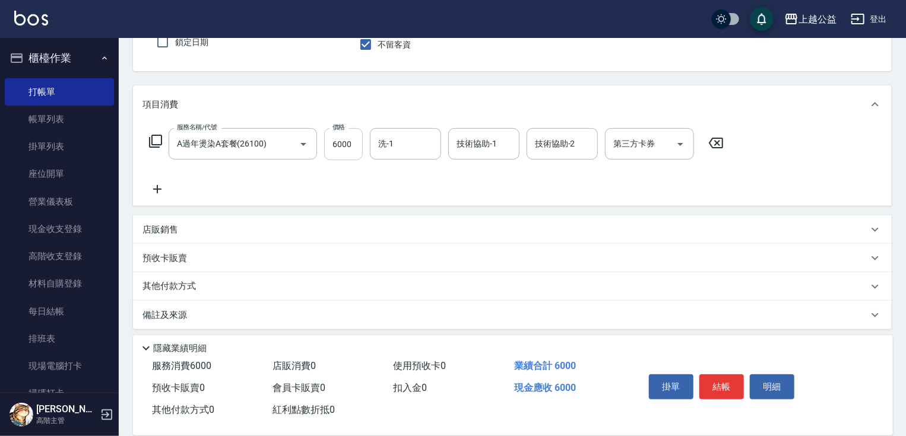
click at [331, 155] on input "6000" at bounding box center [343, 144] width 39 height 32
type input "5560"
type input "[PERSON_NAME]-33"
click at [248, 222] on div "店販銷售" at bounding box center [512, 230] width 759 height 29
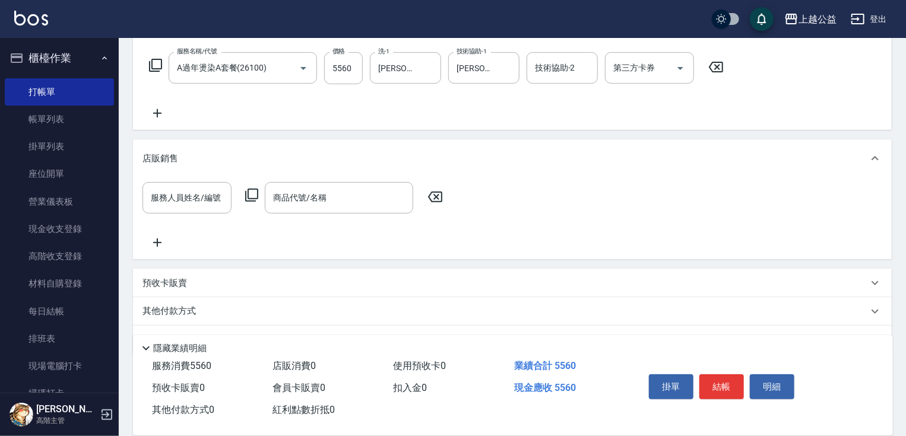
scroll to position [216, 0]
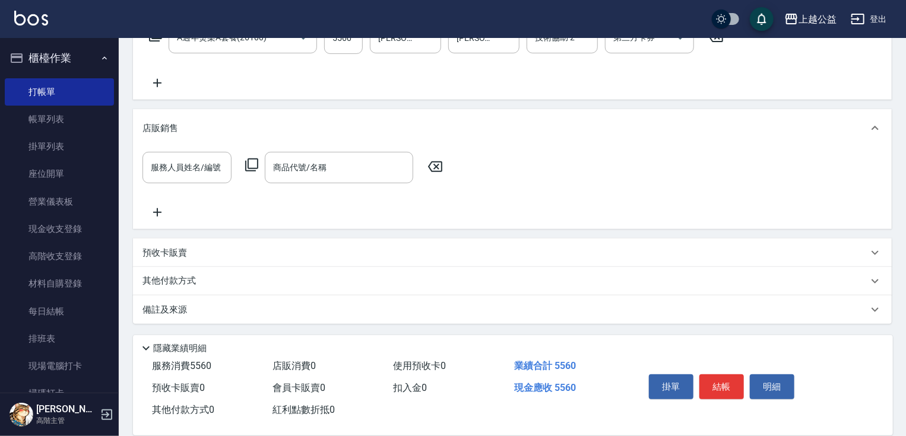
drag, startPoint x: 252, startPoint y: 264, endPoint x: 235, endPoint y: 318, distance: 56.7
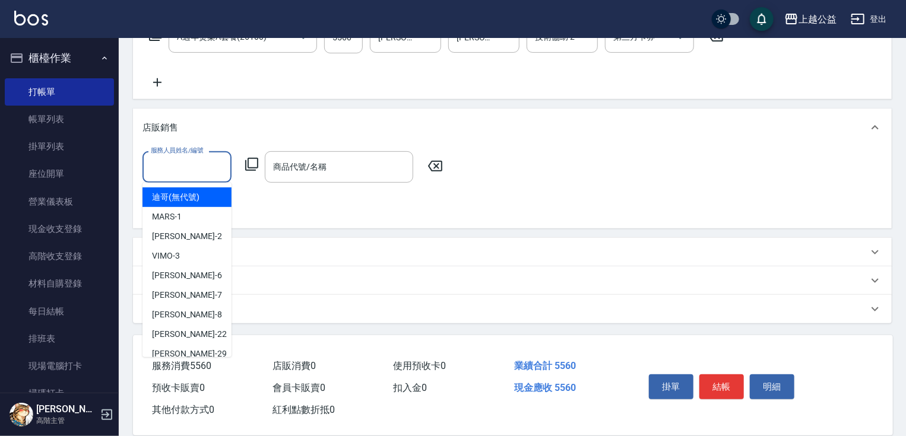
click at [174, 170] on input "服務人員姓名/編號" at bounding box center [187, 167] width 78 height 21
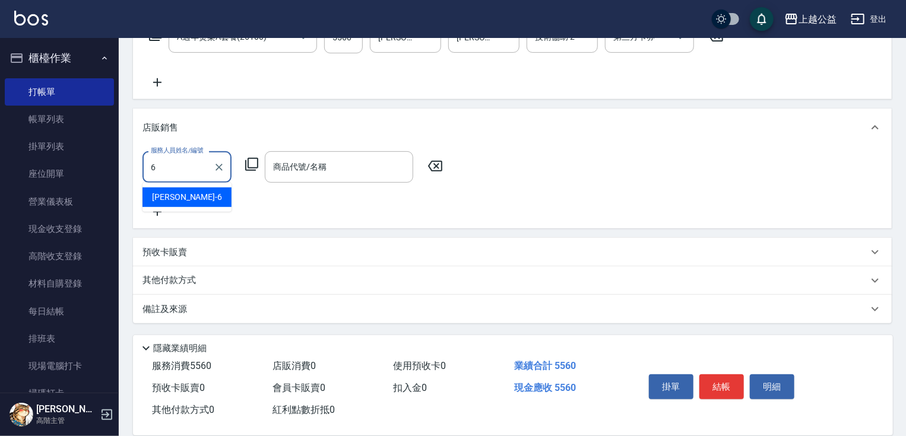
type input "[PERSON_NAME]-6"
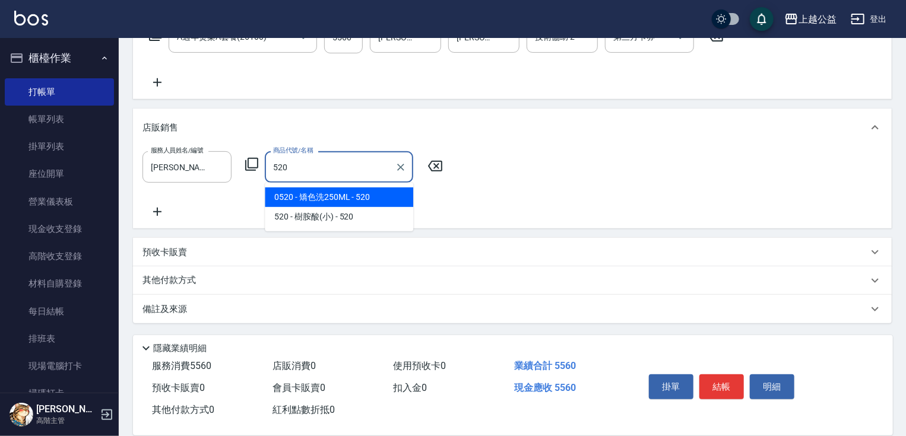
type input "矯色洗250ML"
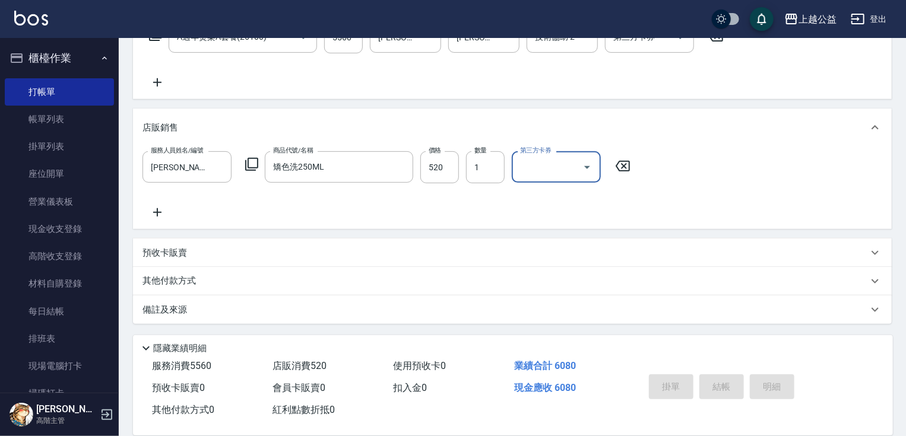
type input "[DATE] 20:53"
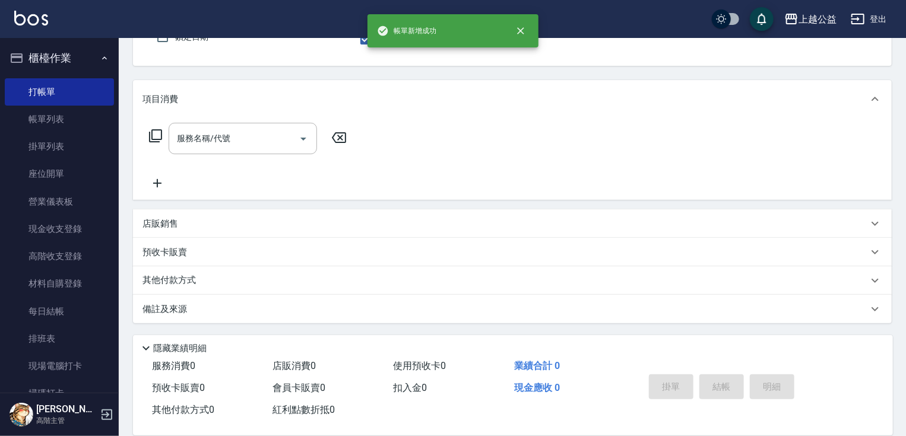
scroll to position [0, 0]
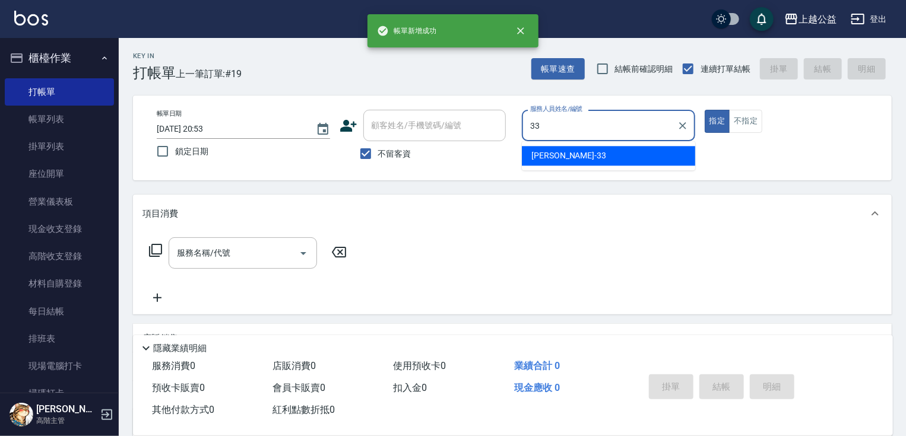
type input "[PERSON_NAME]-33"
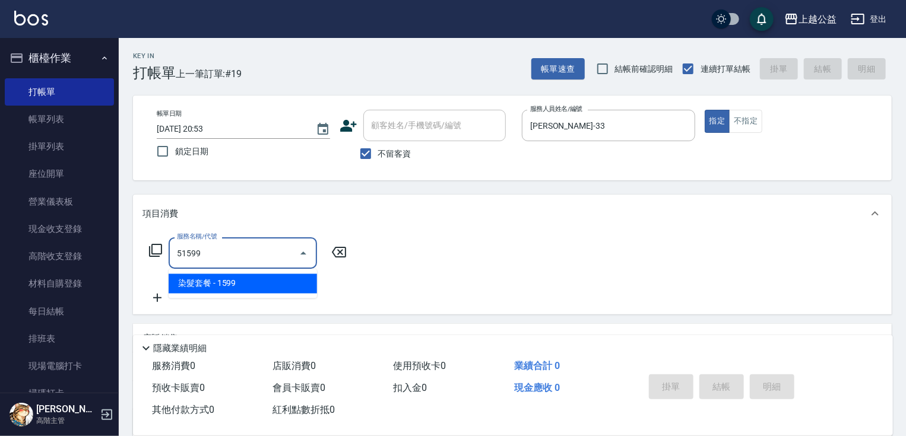
type input "染髮套餐(51599)"
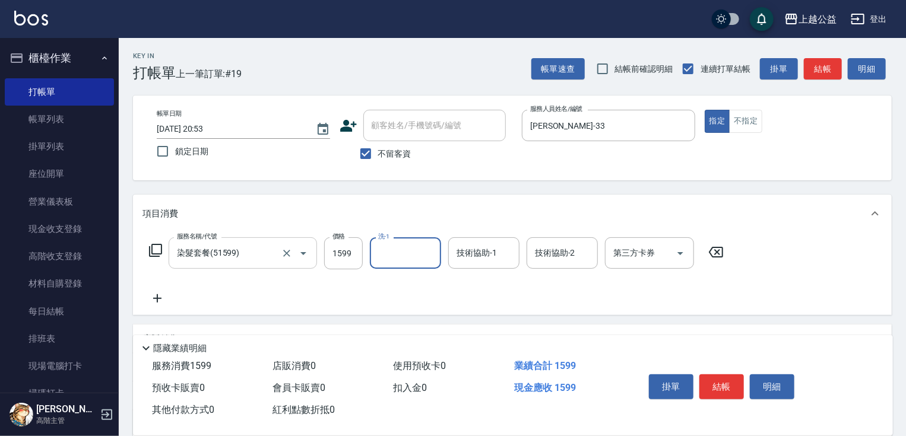
click at [278, 246] on div "染髮套餐(51599) 服務名稱/代號" at bounding box center [243, 253] width 148 height 31
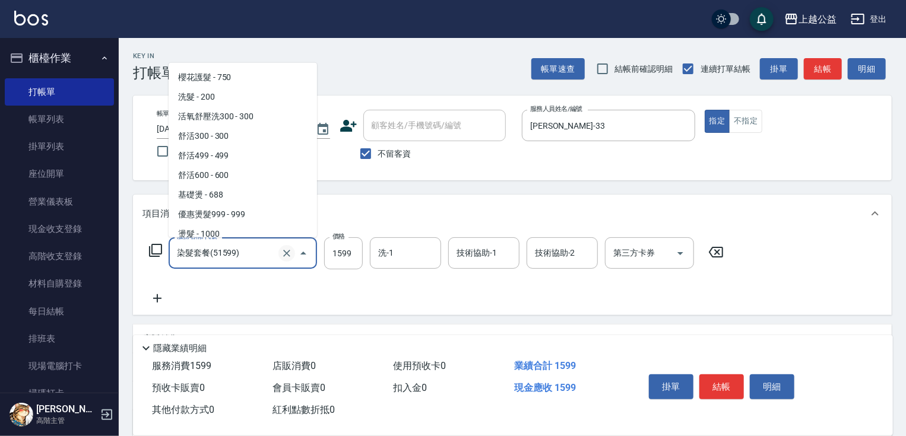
scroll to position [3220, 0]
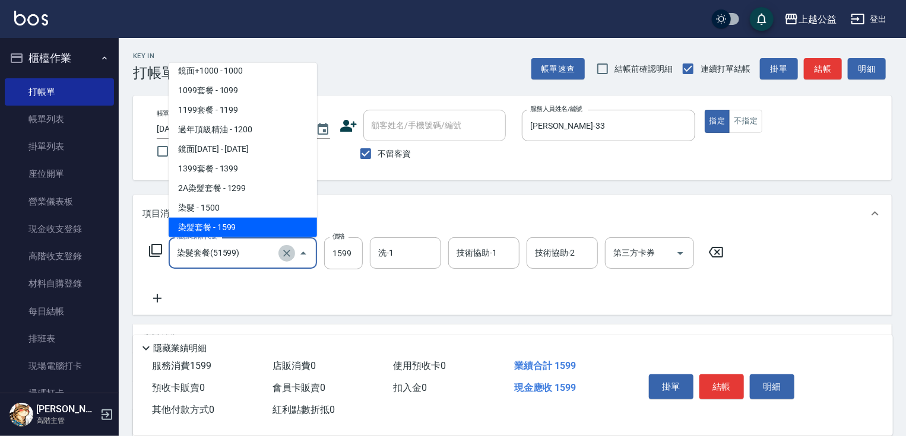
click at [284, 255] on icon "Clear" at bounding box center [286, 253] width 7 height 7
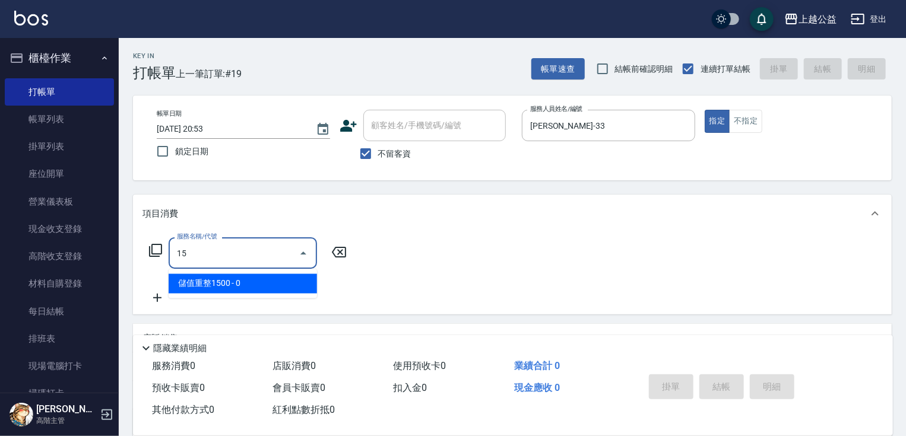
scroll to position [0, 0]
type input "2A燙髮套餐(21599)"
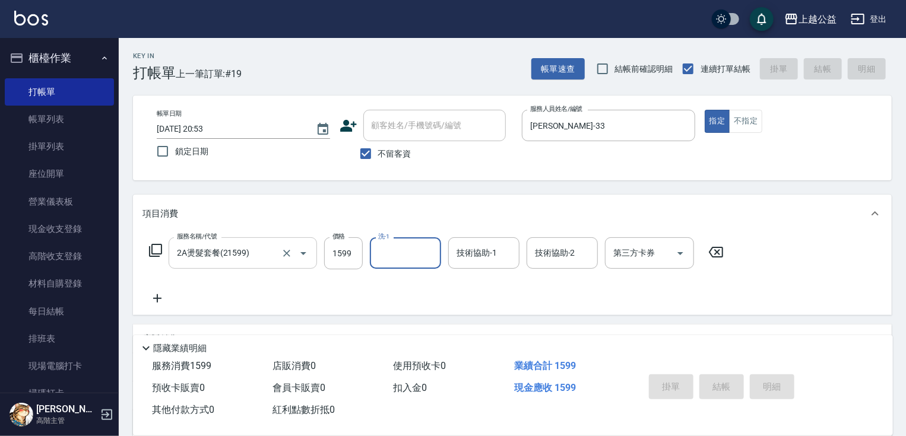
type input "[DATE] 20:54"
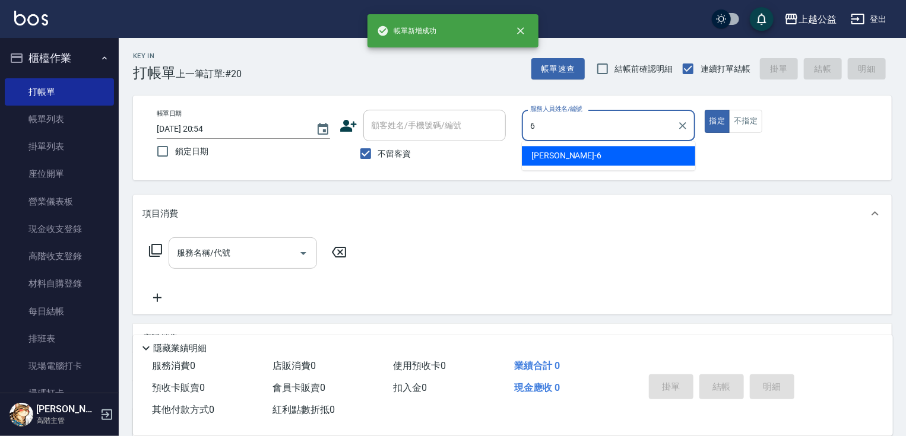
type input "[PERSON_NAME]-6"
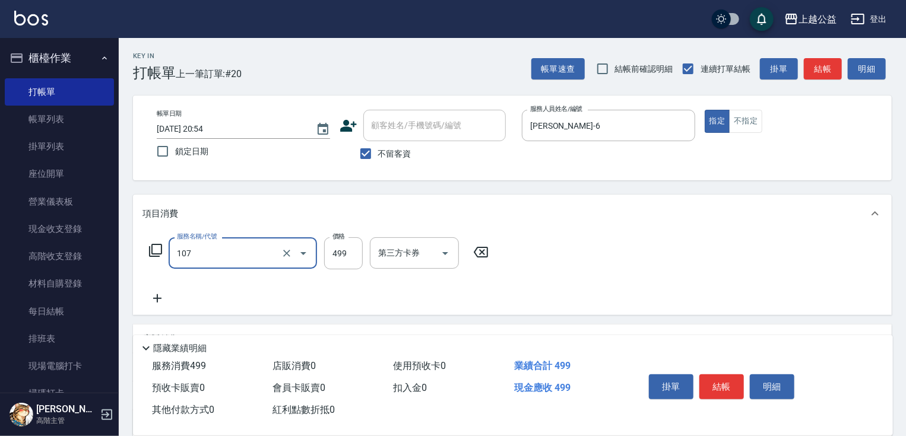
type input "舒活499(107)"
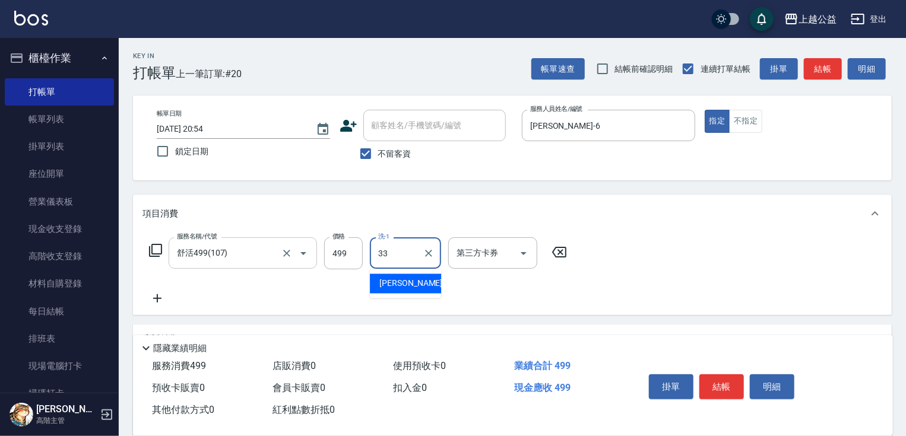
type input "[PERSON_NAME]-33"
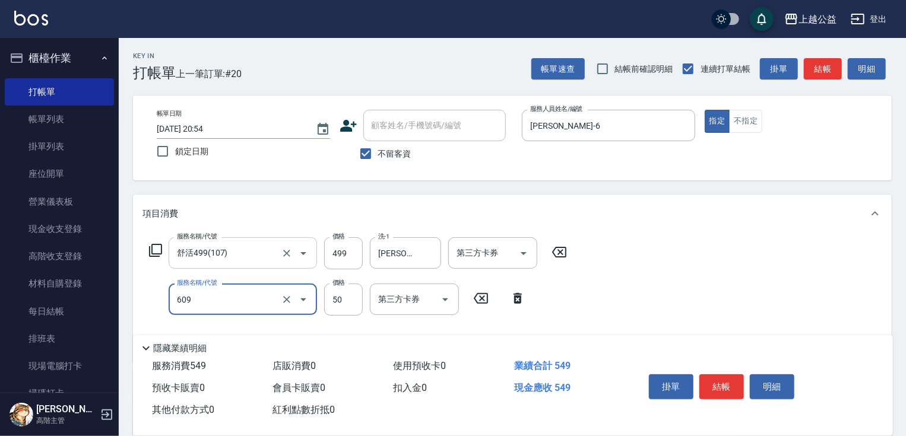
type input "精油(609)"
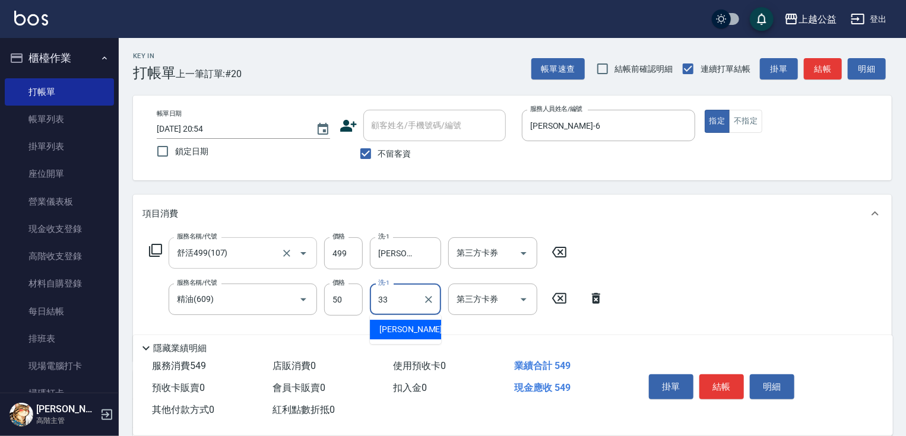
type input "[PERSON_NAME]-33"
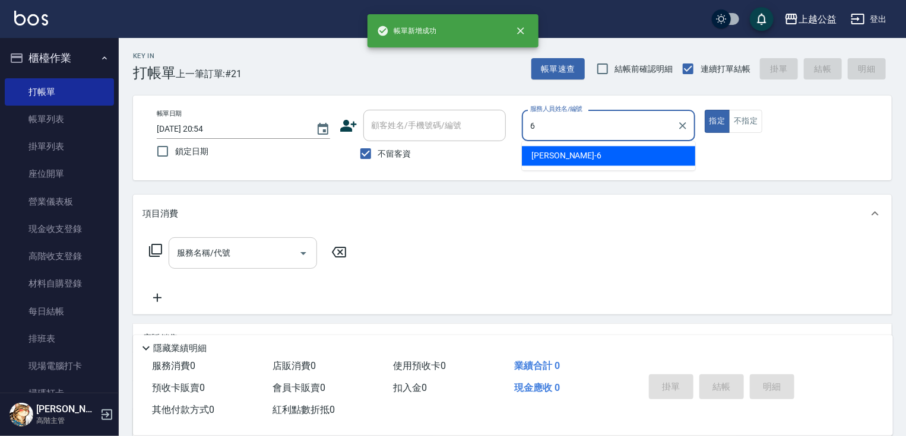
type input "[PERSON_NAME]-6"
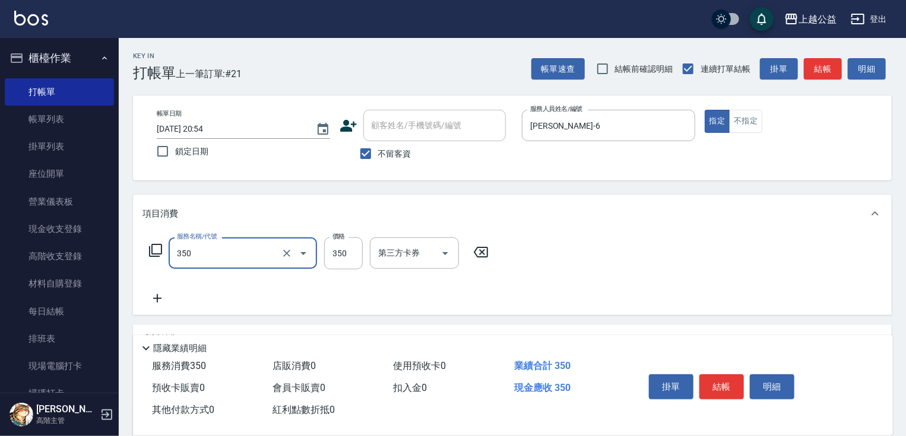
type input "一般洗剪(350)"
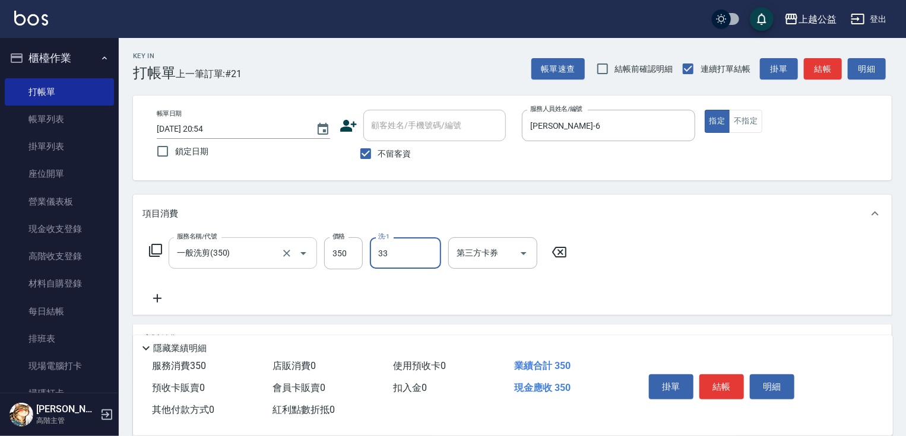
type input "[PERSON_NAME]-33"
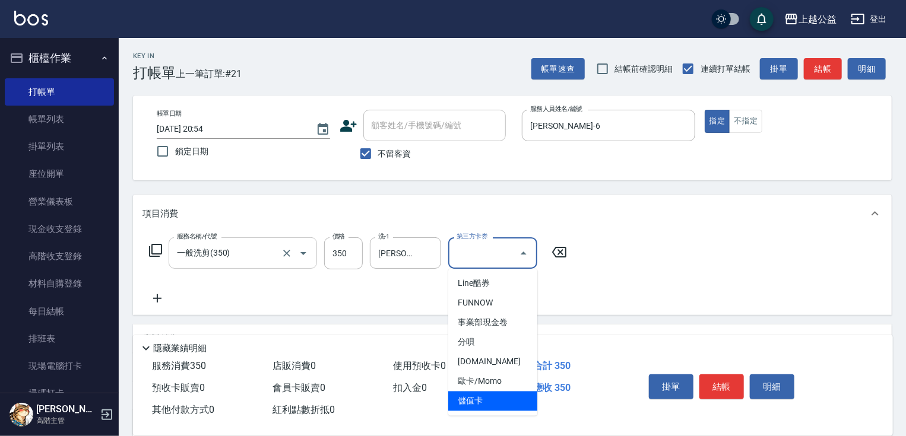
type input "儲值卡"
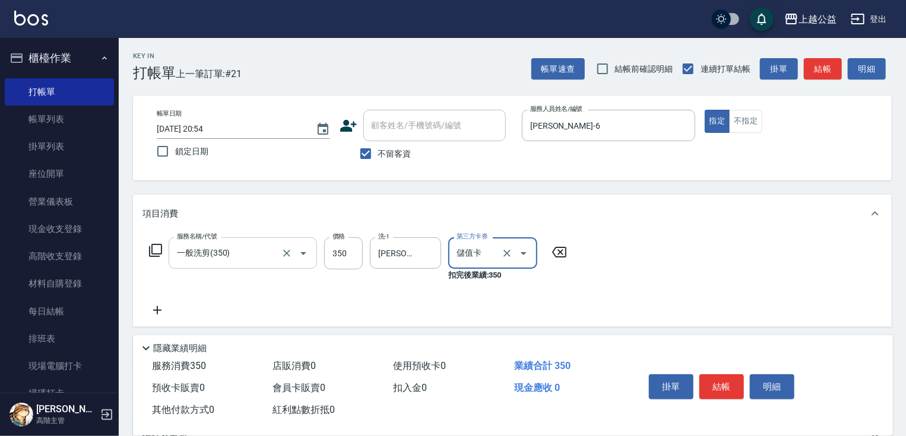
click at [391, 159] on span "不留客資" at bounding box center [394, 154] width 33 height 12
click at [378, 159] on input "不留客資" at bounding box center [365, 153] width 25 height 25
checkbox input "false"
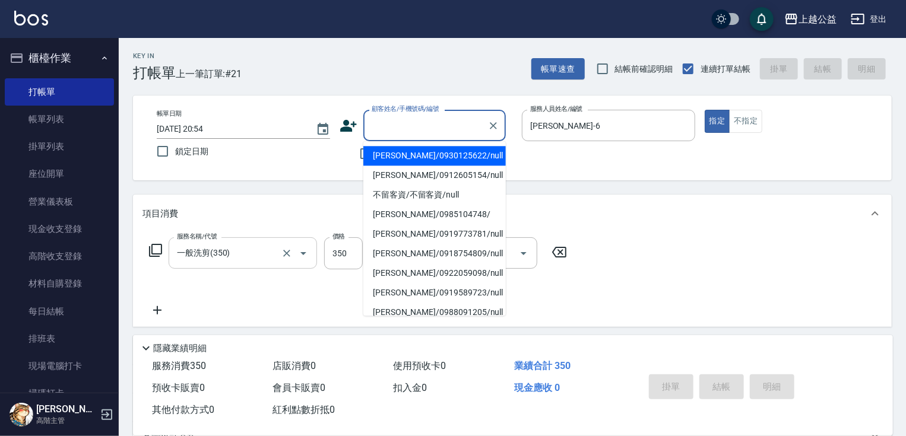
click at [395, 130] on input "顧客姓名/手機號碼/編號" at bounding box center [426, 125] width 114 height 21
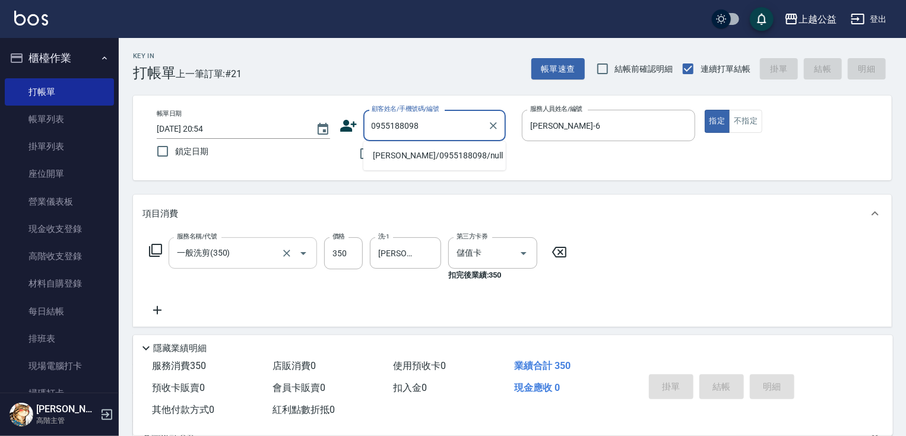
click at [424, 153] on li "[PERSON_NAME]/0955188098/null" at bounding box center [434, 156] width 143 height 20
type input "[PERSON_NAME]/0955188098/null"
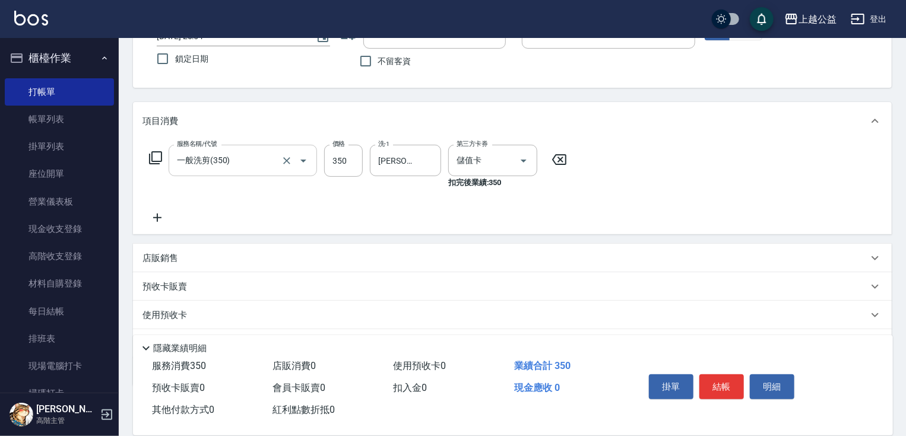
scroll to position [156, 0]
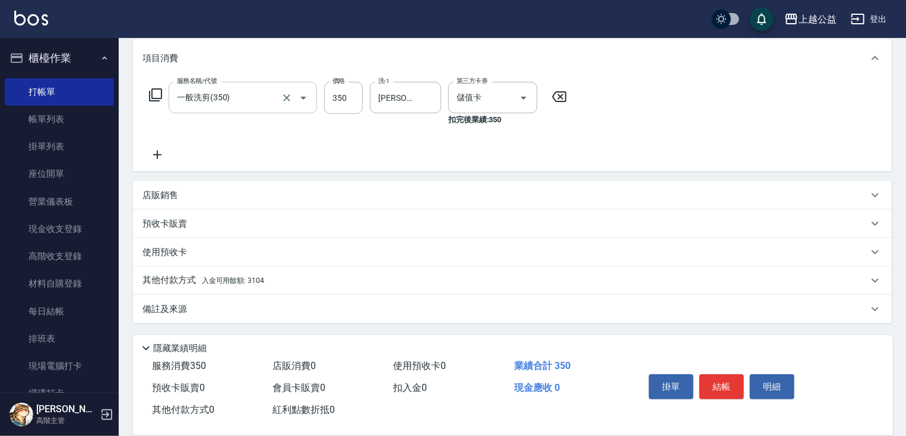
drag, startPoint x: 235, startPoint y: 314, endPoint x: 248, endPoint y: 296, distance: 22.0
click at [262, 287] on p "其他付款方式 入金可用餘額: 3104" at bounding box center [204, 280] width 122 height 13
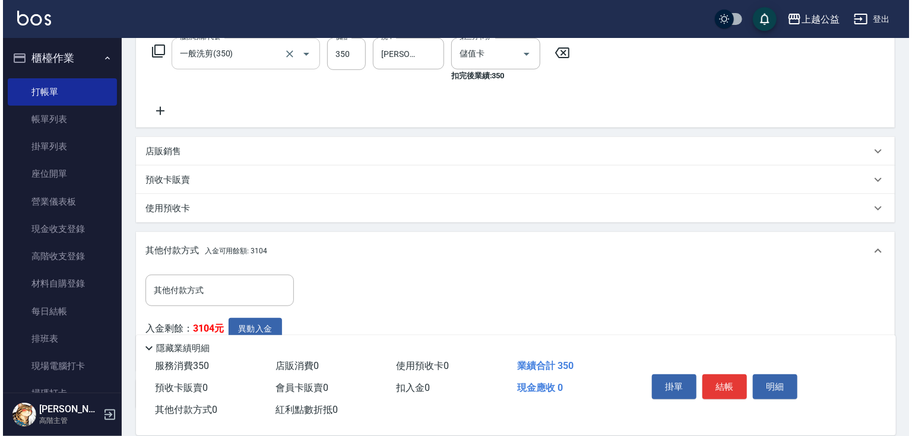
scroll to position [285, 0]
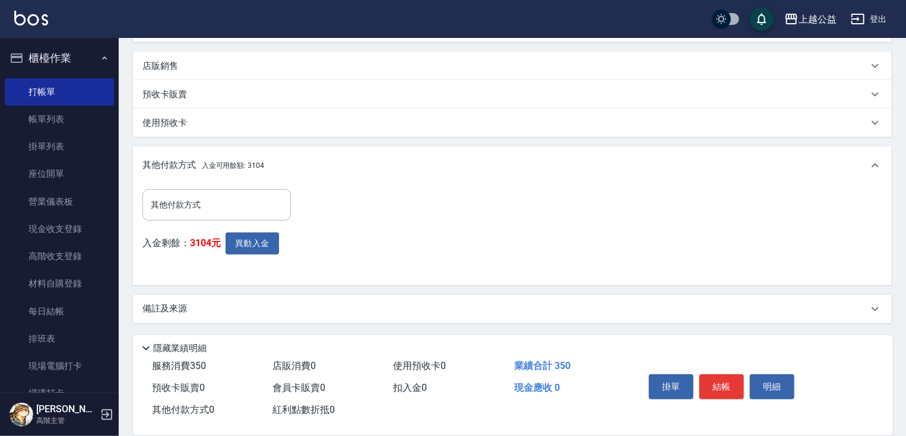
drag, startPoint x: 287, startPoint y: 289, endPoint x: 291, endPoint y: 337, distance: 47.7
click at [252, 252] on button "異動入金" at bounding box center [252, 244] width 53 height 22
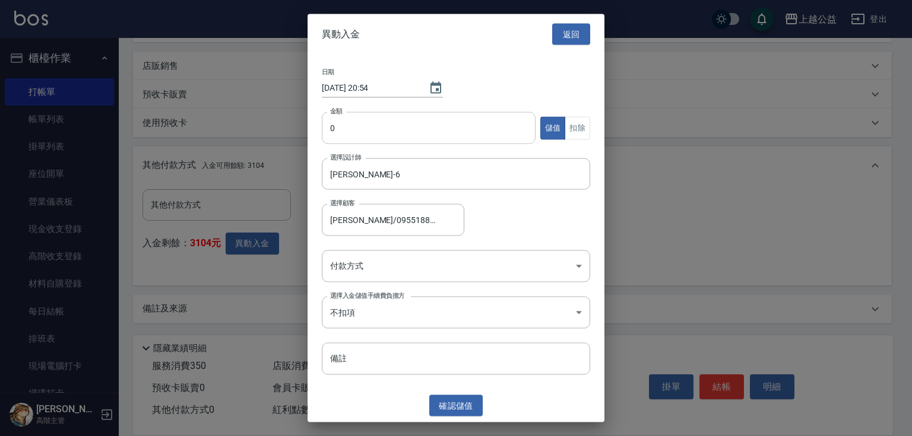
click at [333, 126] on input "0" at bounding box center [429, 128] width 214 height 32
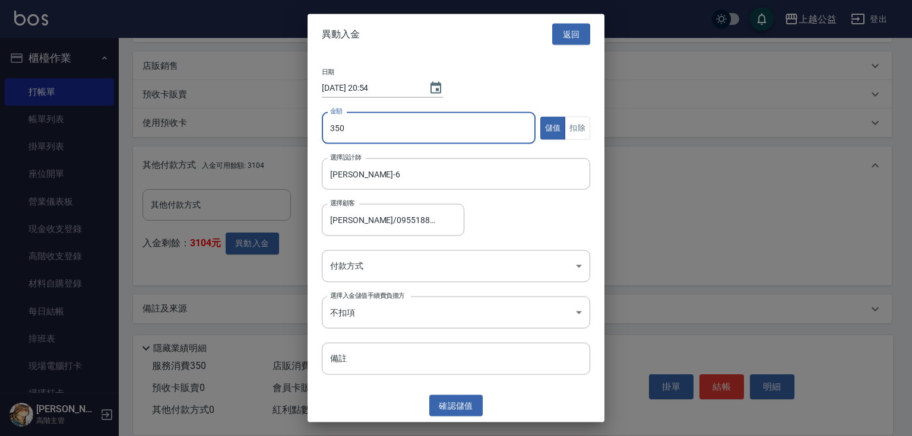
type input "350"
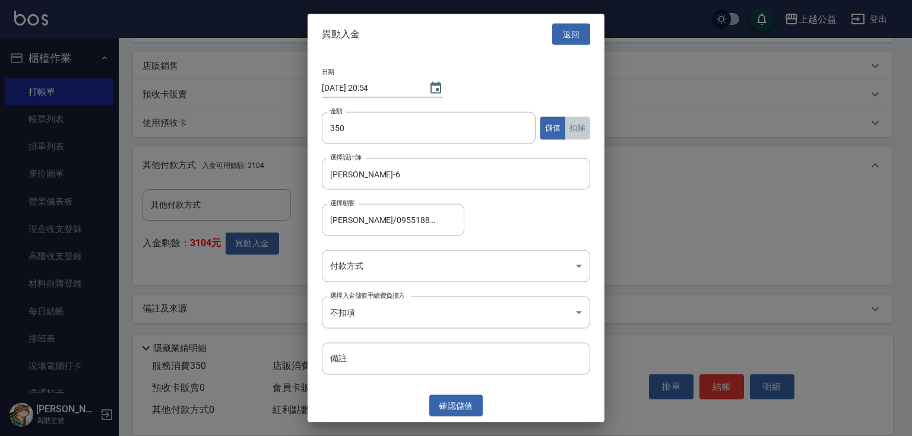
click at [580, 128] on button "扣除" at bounding box center [578, 127] width 26 height 23
click at [477, 265] on body "上越公益 登出 櫃檯作業 打帳單 帳單列表 掛單列表 座位開單 營業儀表板 現金收支登錄 高階收支登錄 材料自購登錄 每日結帳 排班表 現場電腦打卡 掃碼打卡…" at bounding box center [456, 76] width 912 height 722
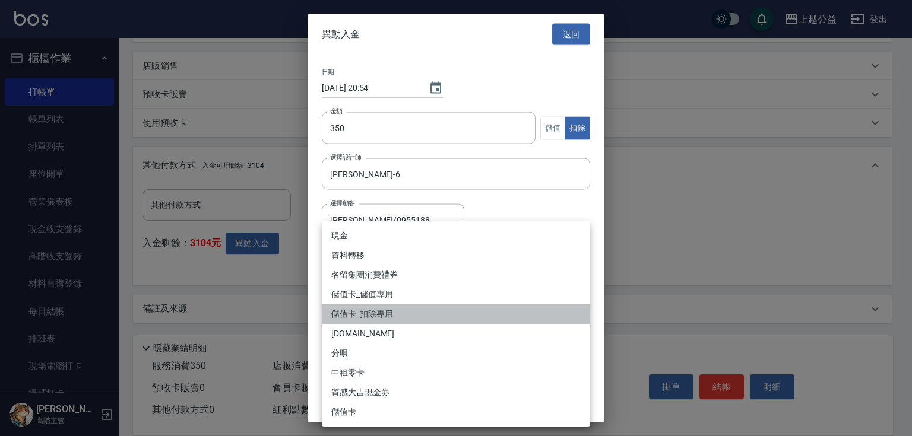
click at [368, 314] on li "儲值卡_扣除專用" at bounding box center [456, 315] width 268 height 20
type input "儲值卡_扣除專用"
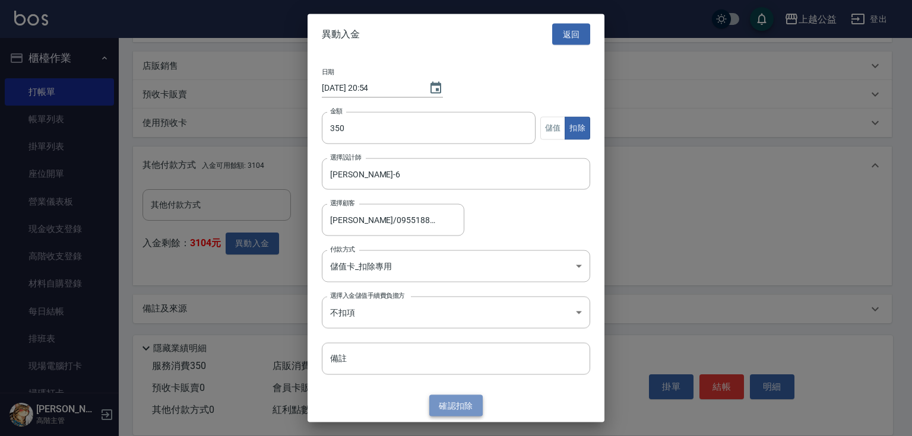
click at [455, 400] on button "確認 扣除" at bounding box center [455, 406] width 53 height 22
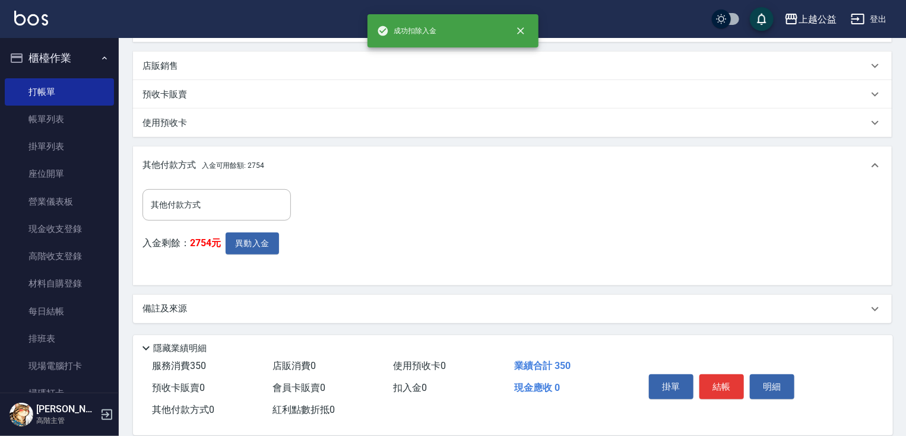
click at [724, 379] on button "結帳" at bounding box center [722, 387] width 45 height 25
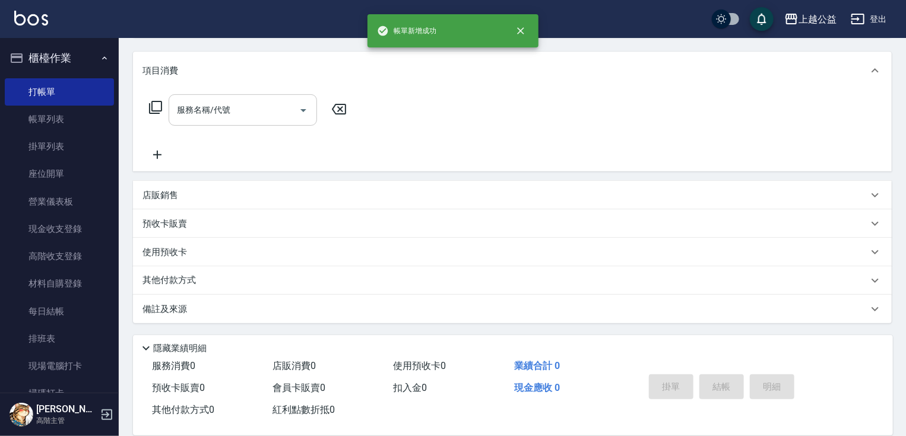
scroll to position [0, 0]
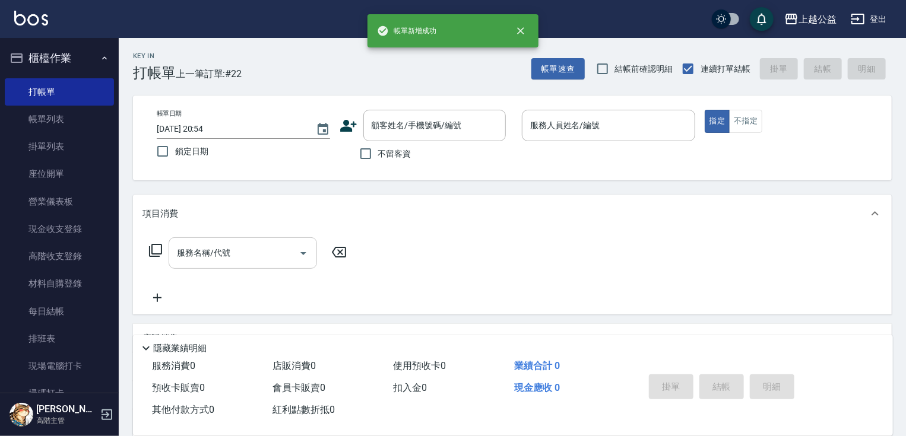
click at [398, 162] on label "不留客資" at bounding box center [382, 153] width 58 height 25
click at [378, 162] on input "不留客資" at bounding box center [365, 153] width 25 height 25
checkbox input "true"
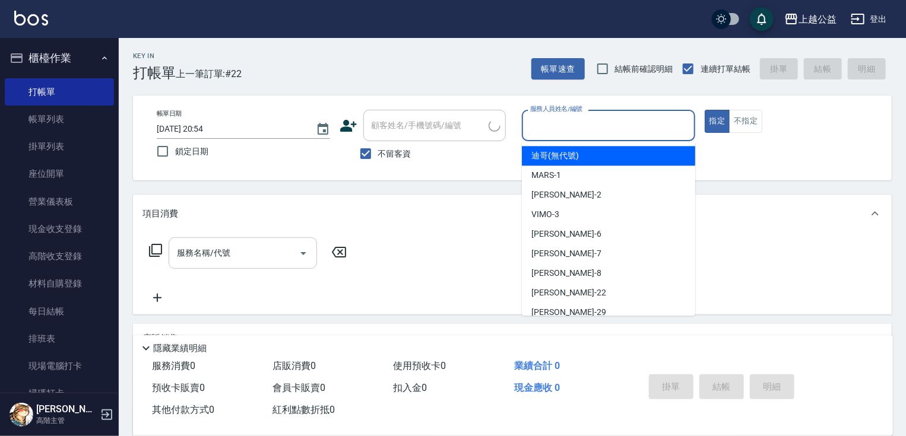
click at [643, 119] on input "服務人員姓名/編號" at bounding box center [608, 125] width 163 height 21
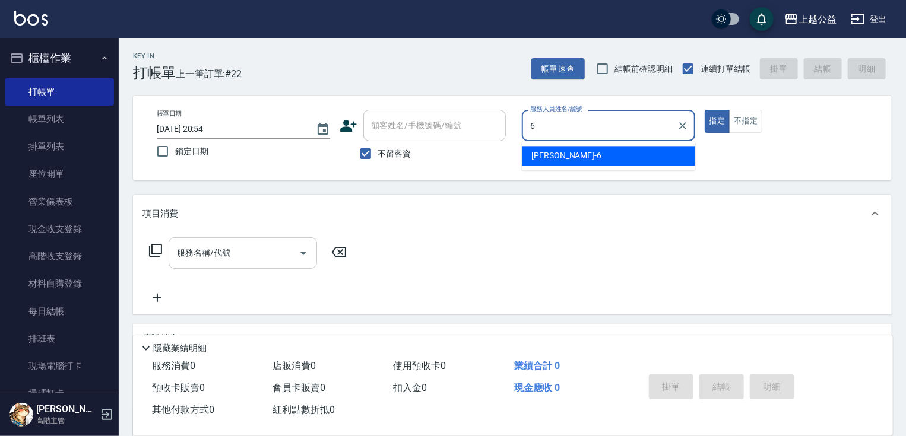
type input "[PERSON_NAME]-6"
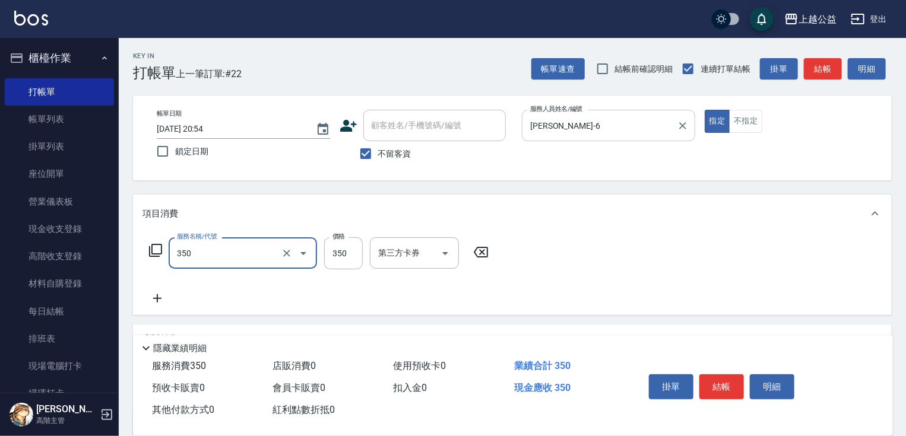
type input "一般洗剪(350)"
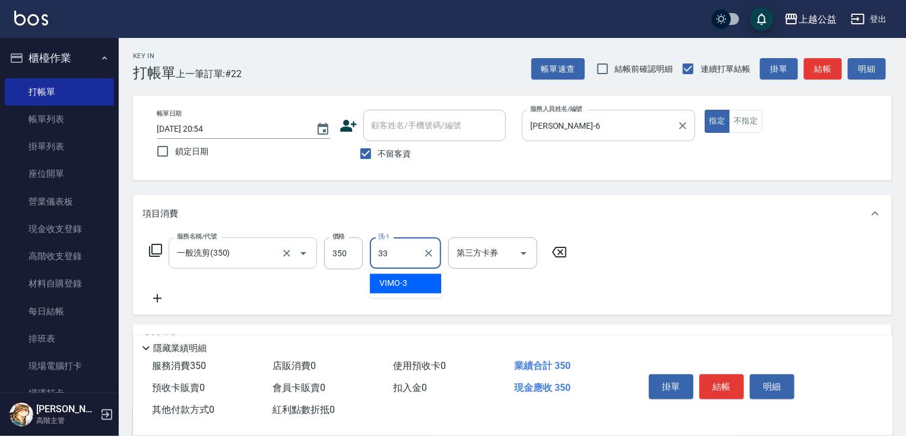
type input "[PERSON_NAME]-33"
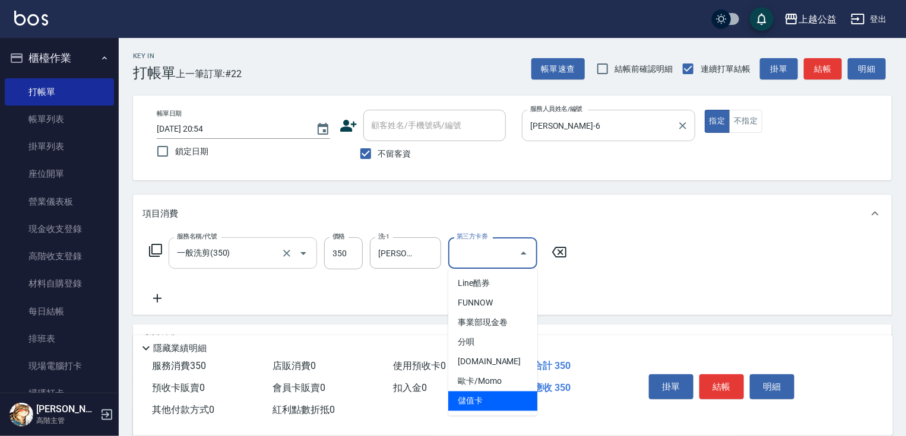
type input "儲值卡"
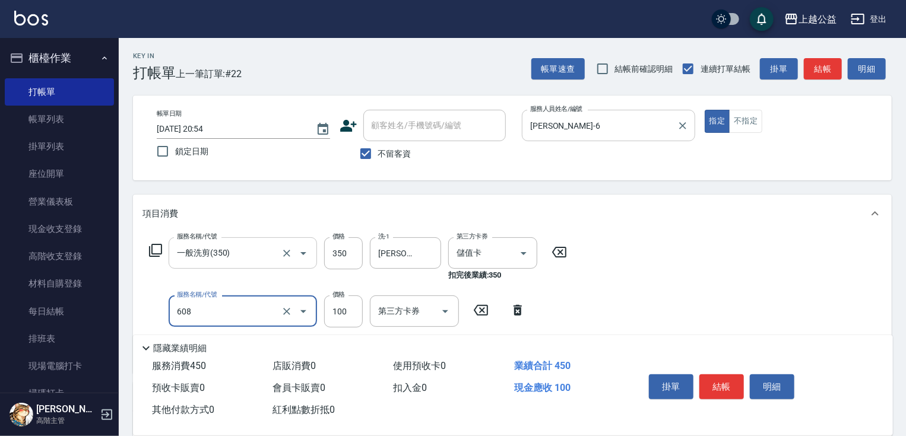
type input "精油長髮(608)"
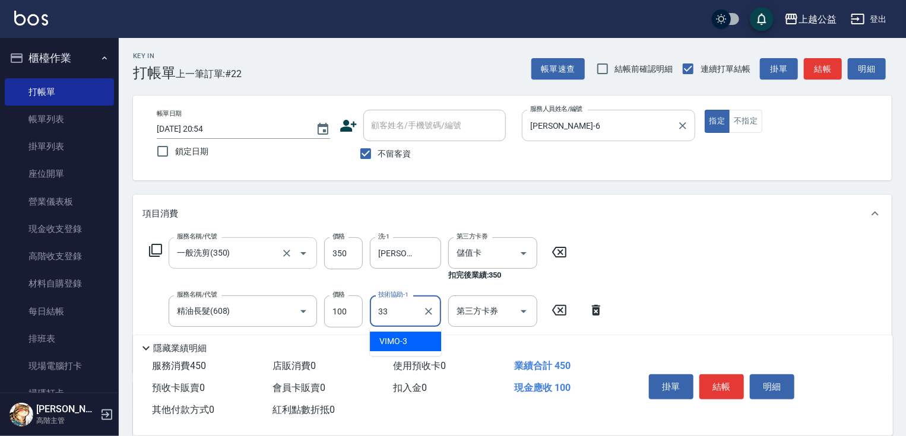
type input "[PERSON_NAME]-33"
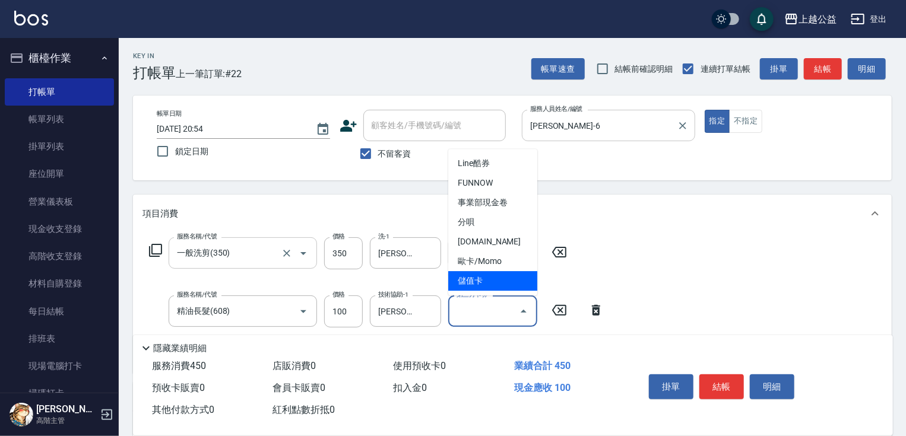
type input "儲值卡"
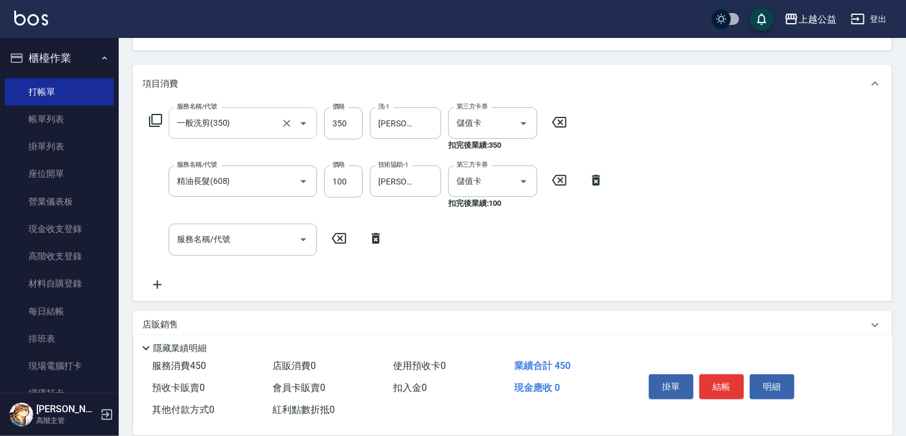
scroll to position [231, 0]
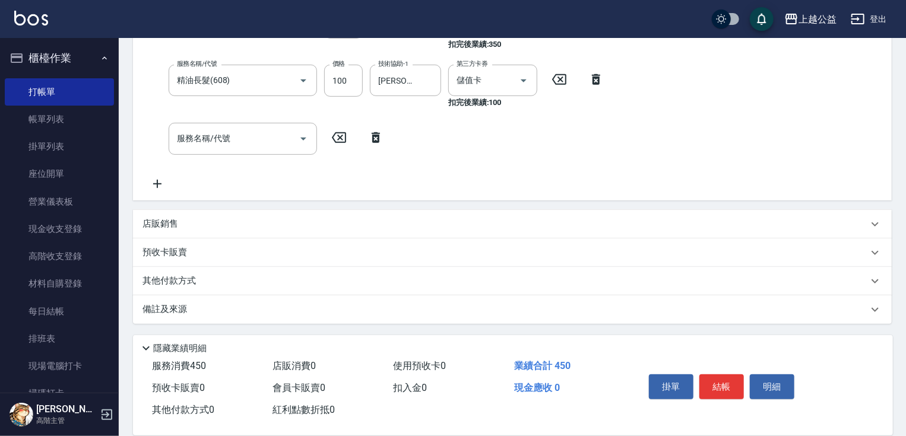
drag, startPoint x: 519, startPoint y: 140, endPoint x: 559, endPoint y: 260, distance: 126.0
click at [231, 290] on div "其他付款方式" at bounding box center [512, 281] width 759 height 29
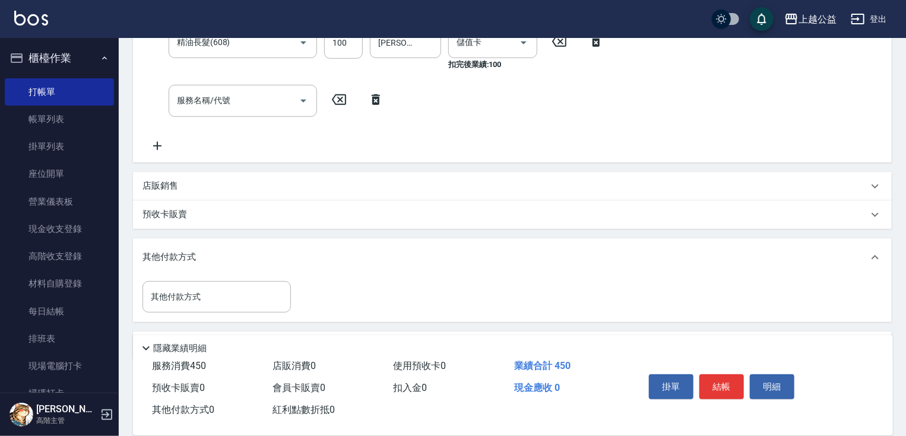
scroll to position [305, 0]
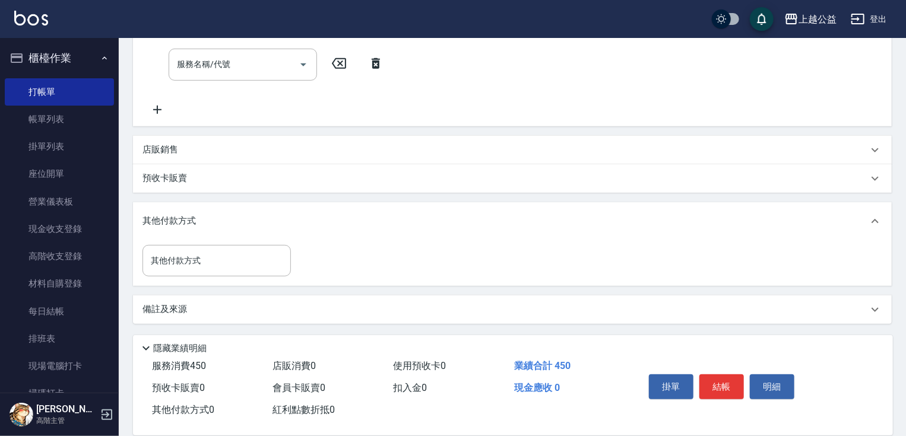
drag, startPoint x: 289, startPoint y: 324, endPoint x: 264, endPoint y: 312, distance: 27.4
drag, startPoint x: 267, startPoint y: 323, endPoint x: 230, endPoint y: 280, distance: 56.8
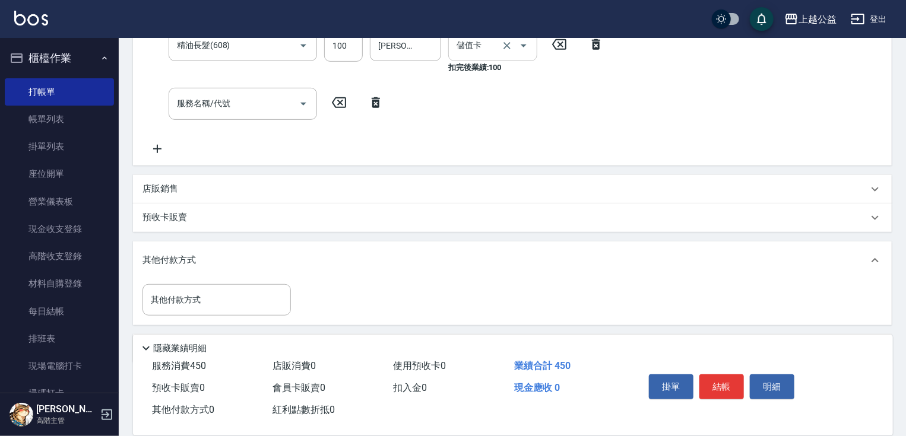
scroll to position [0, 0]
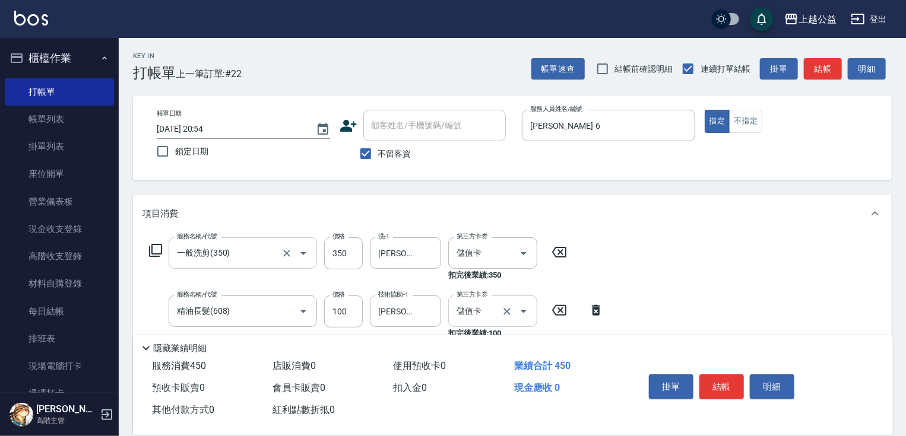
drag, startPoint x: 495, startPoint y: 302, endPoint x: 492, endPoint y: 181, distance: 121.2
click at [408, 150] on span "不留客資" at bounding box center [394, 154] width 33 height 12
click at [378, 150] on input "不留客資" at bounding box center [365, 153] width 25 height 25
checkbox input "false"
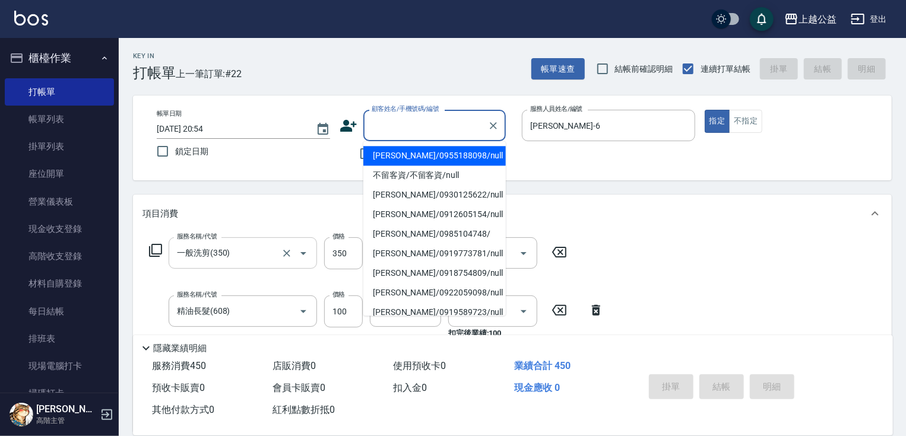
click at [406, 133] on input "顧客姓名/手機號碼/編號" at bounding box center [426, 125] width 114 height 21
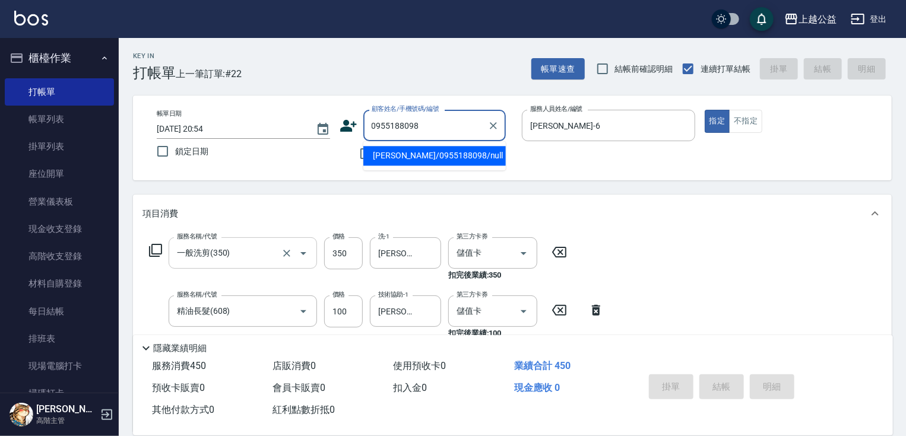
click at [456, 154] on li "[PERSON_NAME]/0955188098/null" at bounding box center [434, 156] width 143 height 20
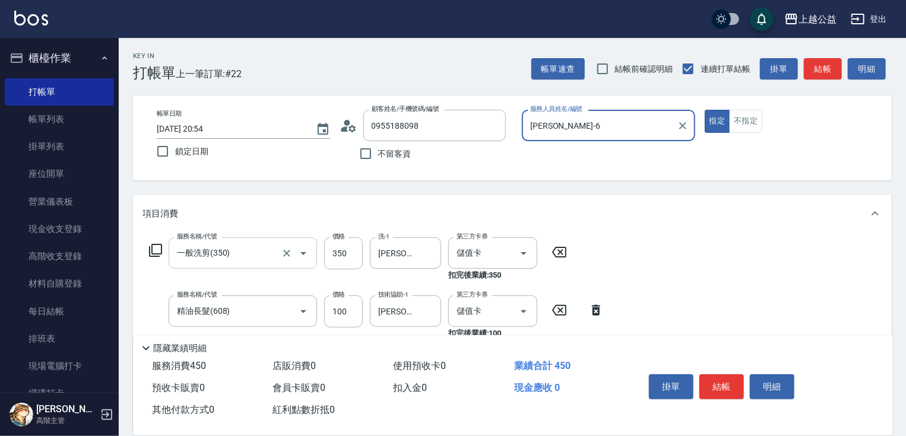
type input "[PERSON_NAME]/0955188098/null"
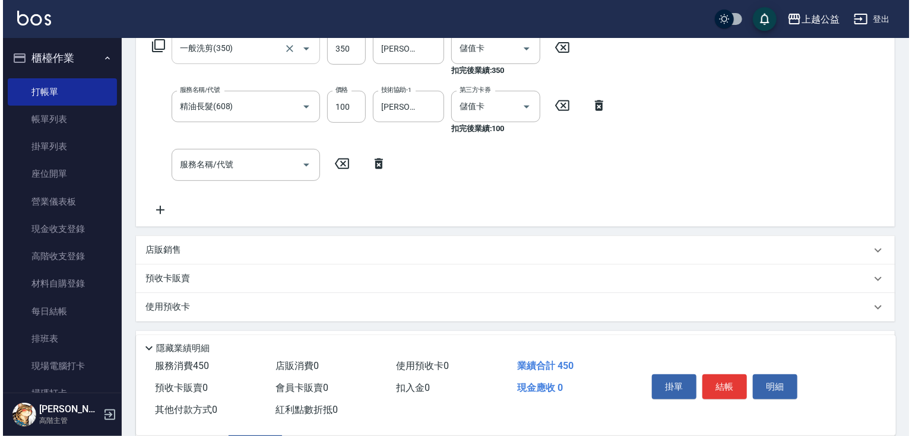
scroll to position [389, 0]
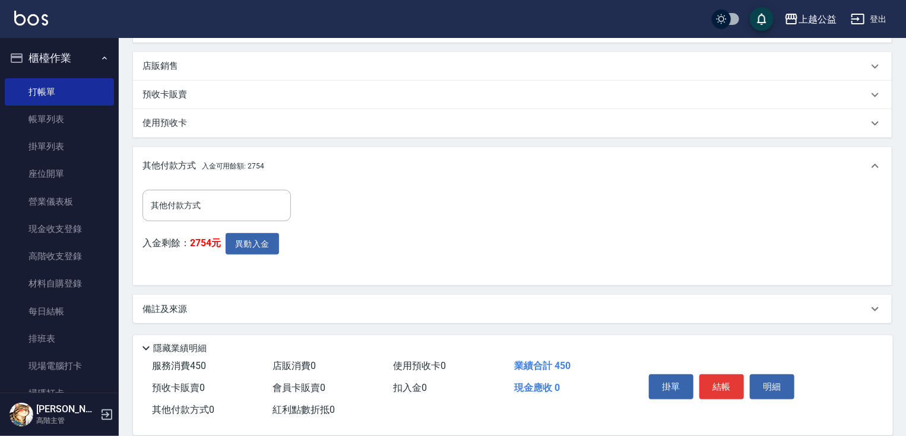
drag, startPoint x: 323, startPoint y: 162, endPoint x: 353, endPoint y: 299, distance: 140.9
click at [272, 243] on button "異動入金" at bounding box center [252, 244] width 53 height 22
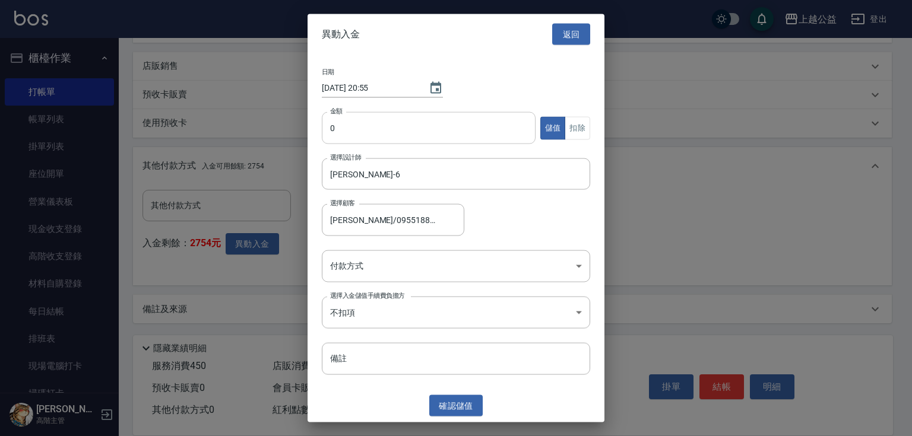
click at [373, 133] on input "0" at bounding box center [429, 128] width 214 height 32
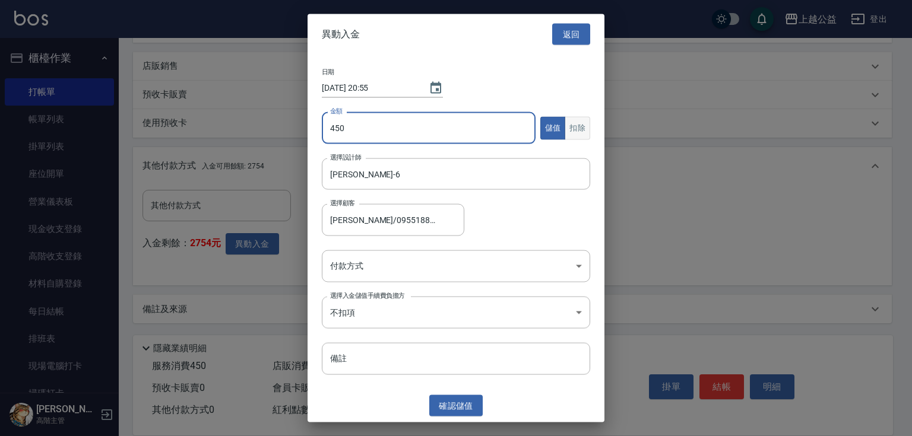
type input "450"
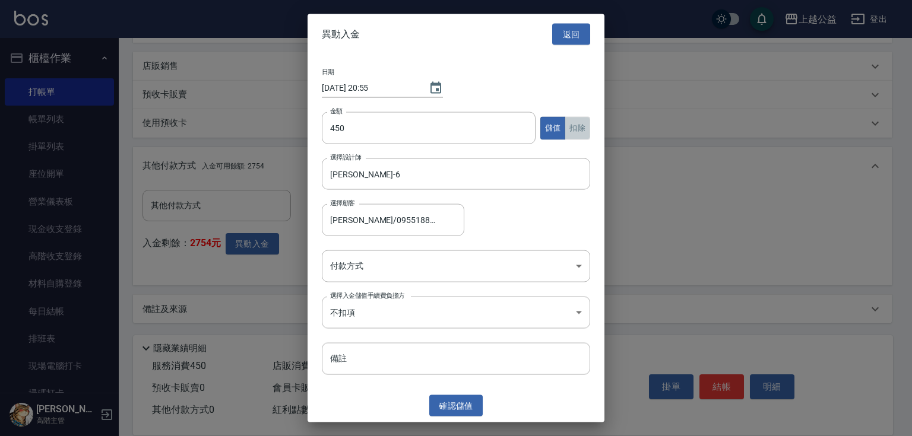
click at [575, 125] on button "扣除" at bounding box center [578, 127] width 26 height 23
click at [456, 264] on body "上越公益 登出 櫃檯作業 打帳單 帳單列表 掛單列表 座位開單 營業儀表板 現金收支登錄 高階收支登錄 材料自購登錄 每日結帳 排班表 現場電腦打卡 掃碼打卡…" at bounding box center [456, 23] width 912 height 825
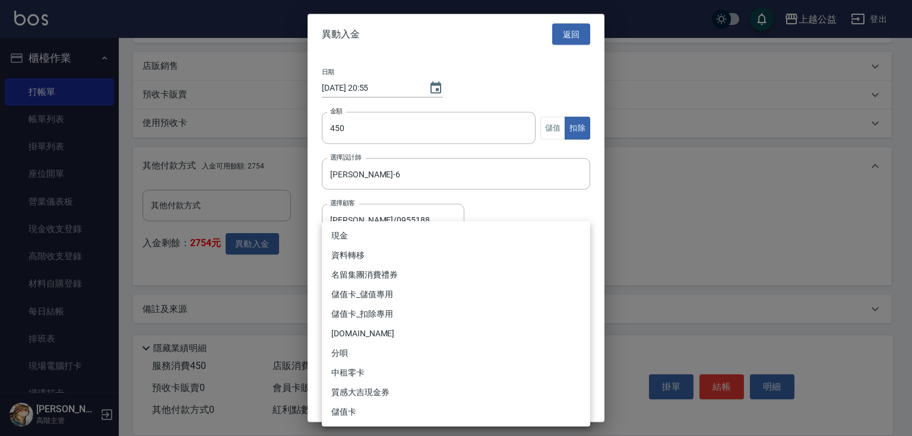
click at [403, 310] on li "儲值卡_扣除專用" at bounding box center [456, 315] width 268 height 20
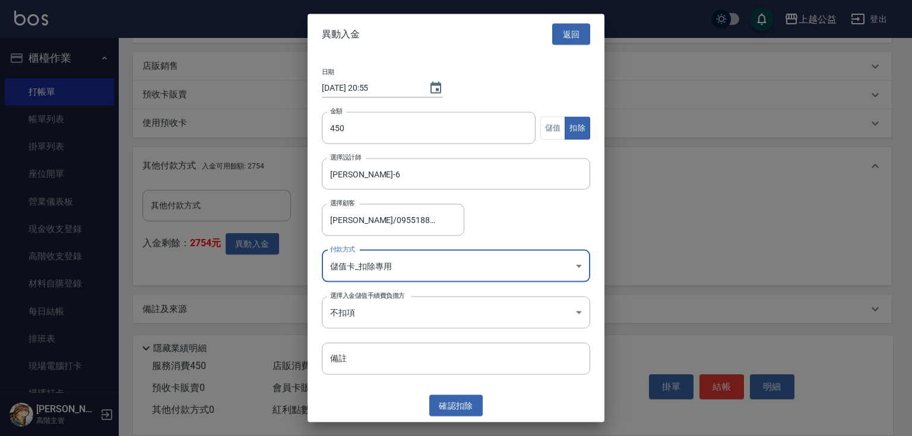
type input "儲值卡_扣除專用"
click at [444, 404] on button "確認 扣除" at bounding box center [455, 406] width 53 height 22
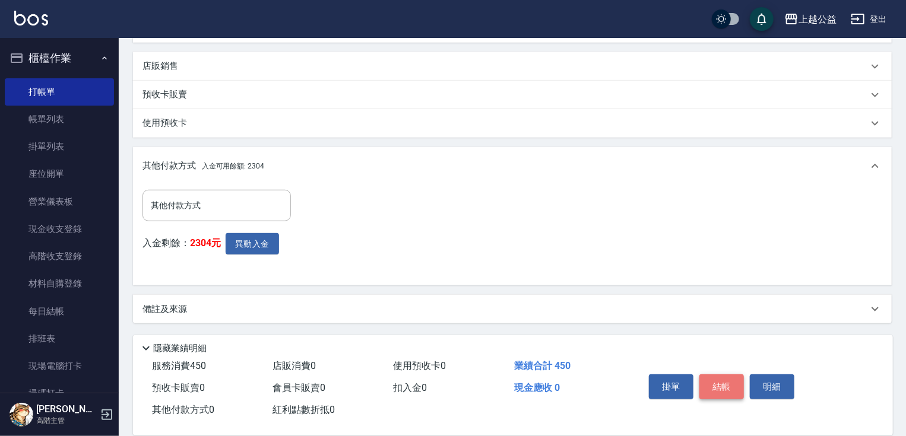
click at [714, 384] on button "結帳" at bounding box center [722, 387] width 45 height 25
type input "[DATE] 20:55"
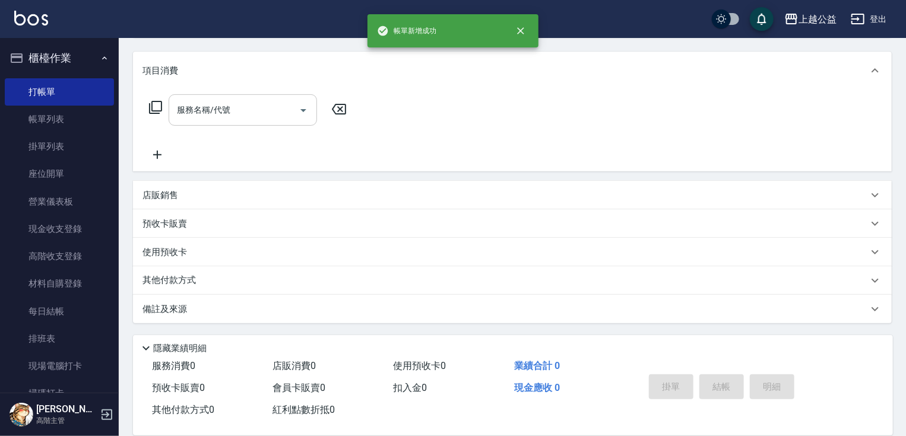
scroll to position [0, 0]
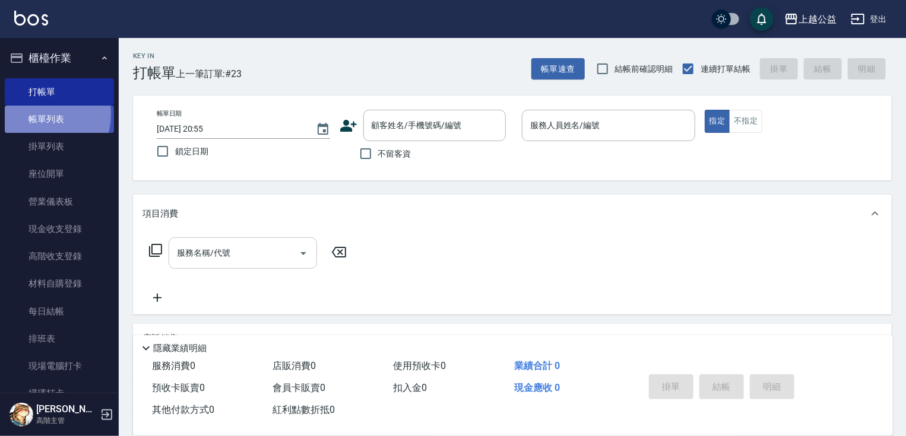
click at [33, 114] on link "帳單列表" at bounding box center [59, 119] width 109 height 27
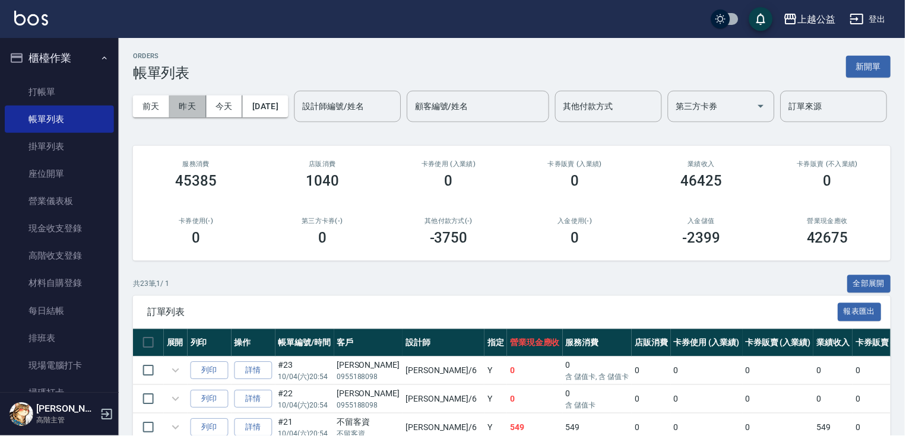
click at [203, 102] on button "昨天" at bounding box center [188, 107] width 37 height 22
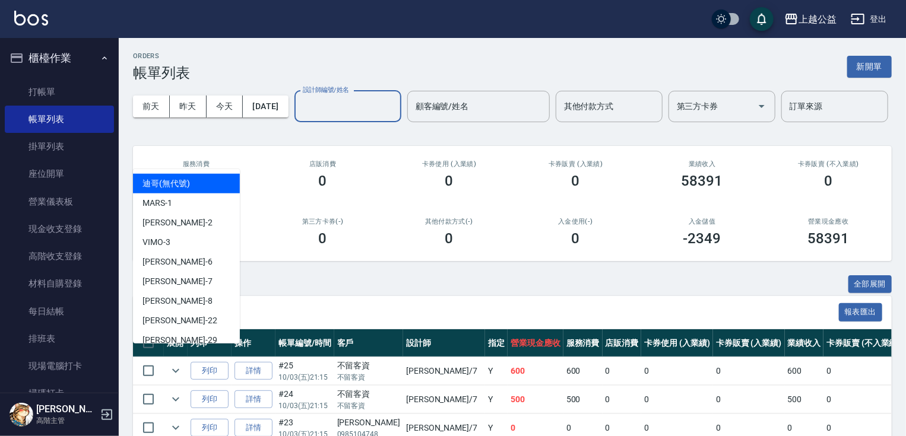
click at [300, 117] on input "設計師編號/姓名" at bounding box center [348, 106] width 96 height 21
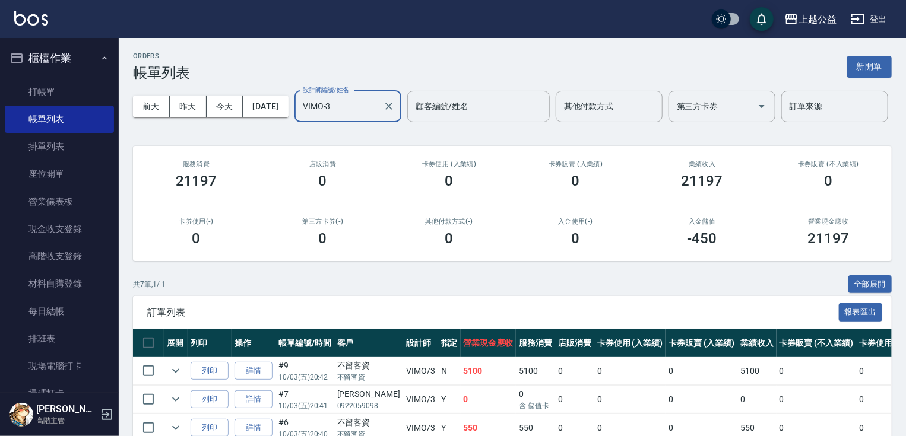
type input "VIMO-3"
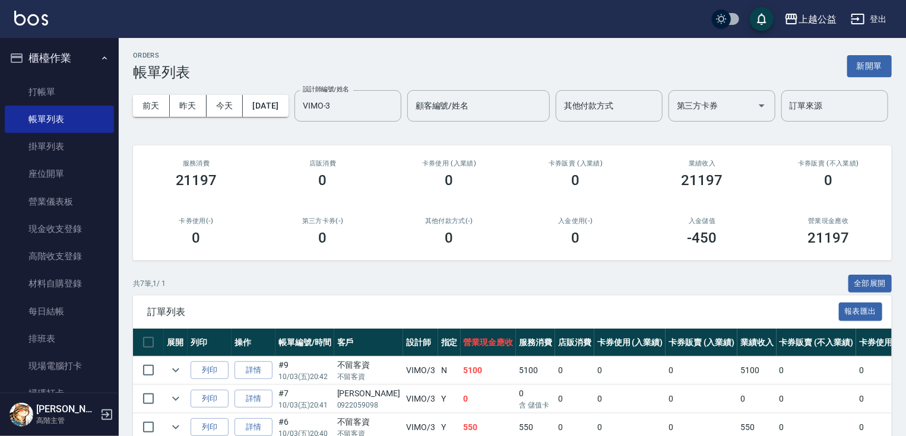
scroll to position [209, 0]
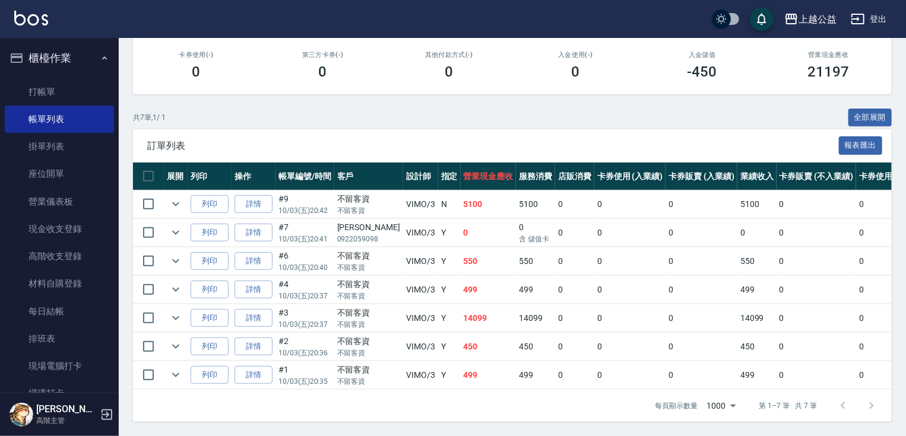
drag, startPoint x: 327, startPoint y: 223, endPoint x: 356, endPoint y: 309, distance: 90.1
drag, startPoint x: 365, startPoint y: 111, endPoint x: 319, endPoint y: 110, distance: 45.1
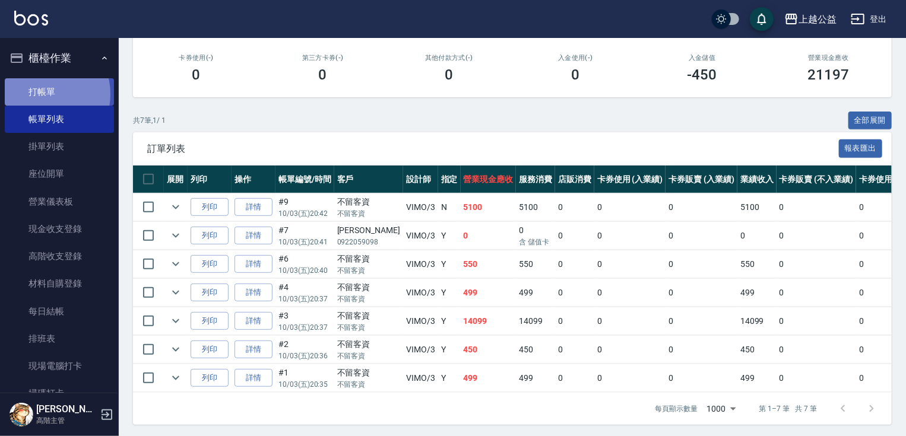
click at [42, 94] on link "打帳單" at bounding box center [59, 91] width 109 height 27
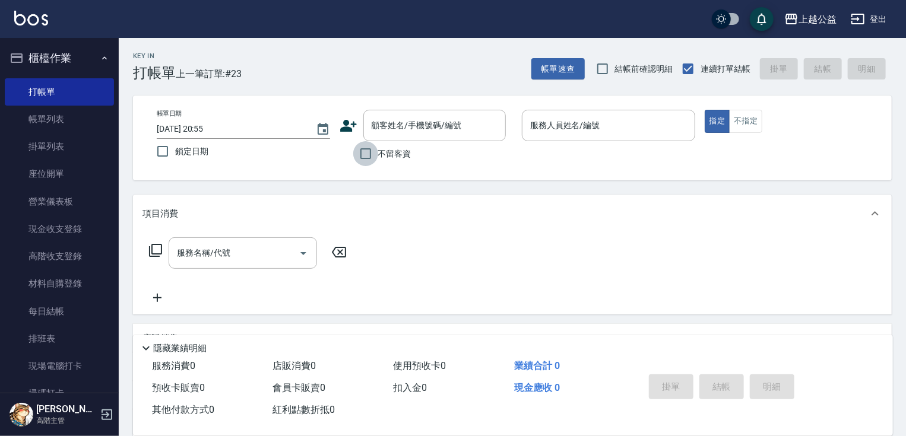
click at [375, 156] on input "不留客資" at bounding box center [365, 153] width 25 height 25
checkbox input "true"
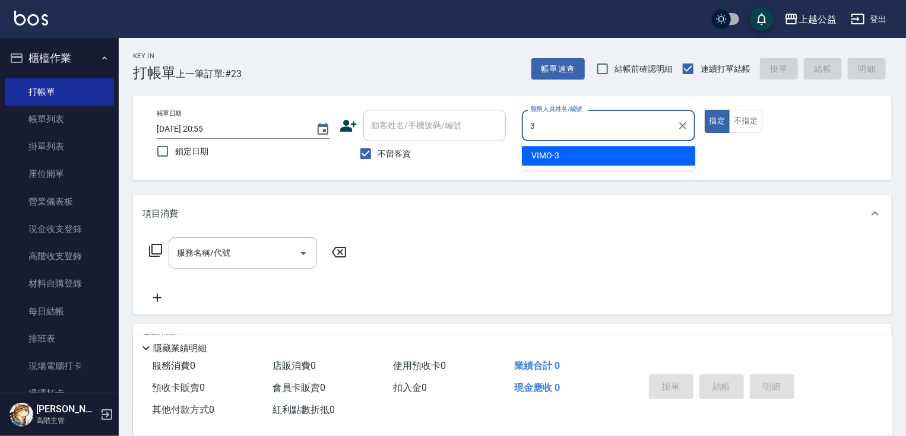
type input "VIMO-3"
type button "true"
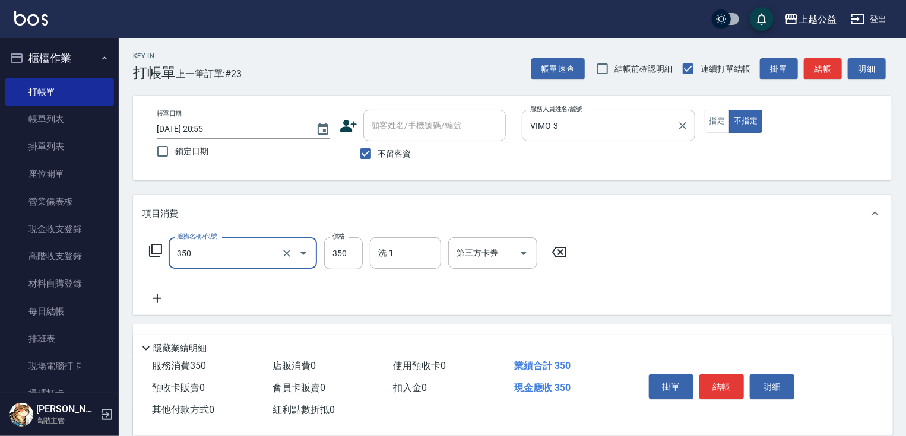
type input "一般洗剪(350)"
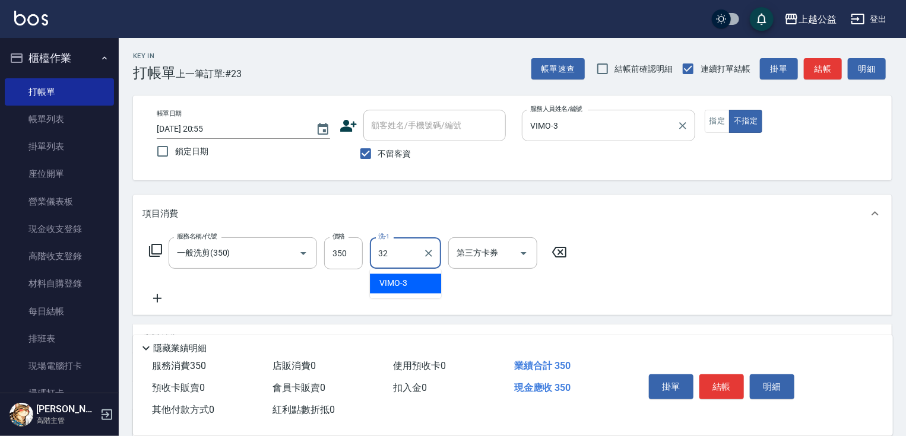
type input "[PERSON_NAME]-32"
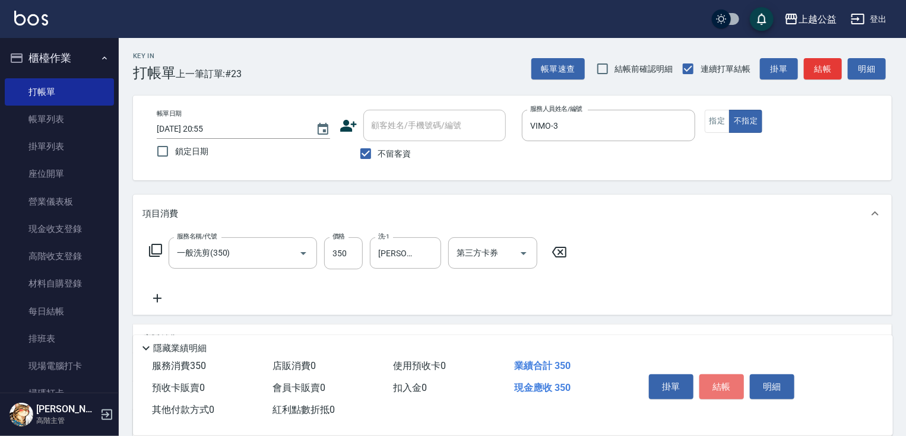
drag, startPoint x: 727, startPoint y: 378, endPoint x: 716, endPoint y: 375, distance: 11.5
click at [728, 376] on button "結帳" at bounding box center [722, 387] width 45 height 25
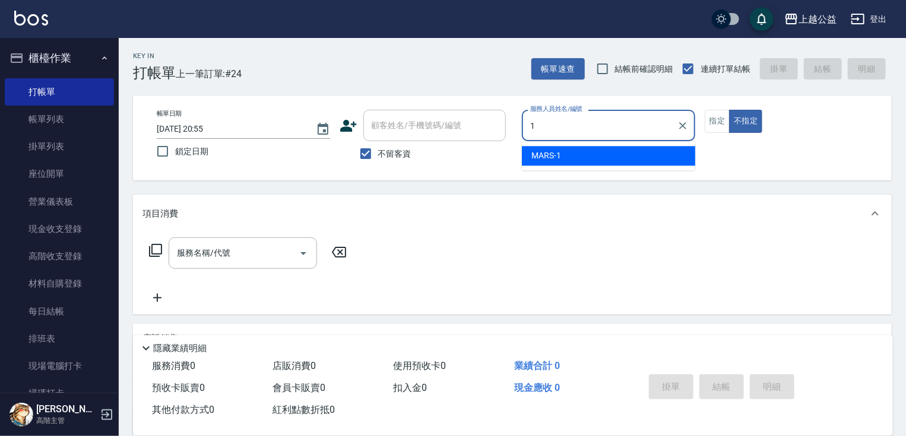
type input "1"
type button "false"
type input "MARS-1"
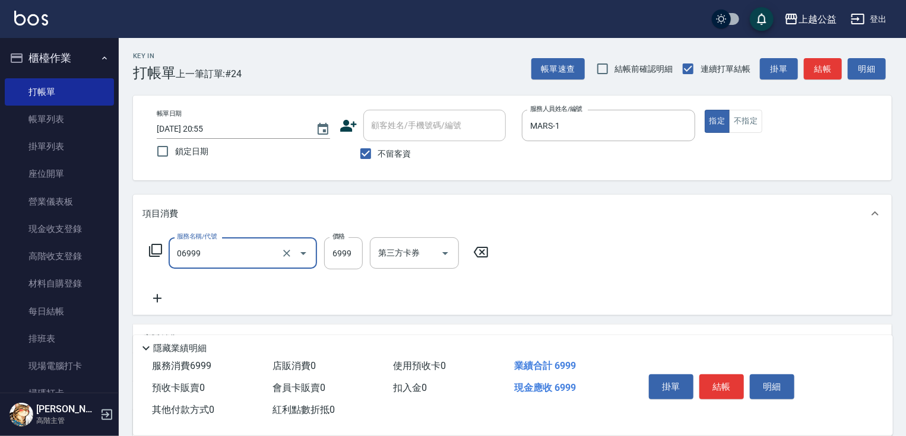
type input "雙棍金鑽18吋3包(06999)"
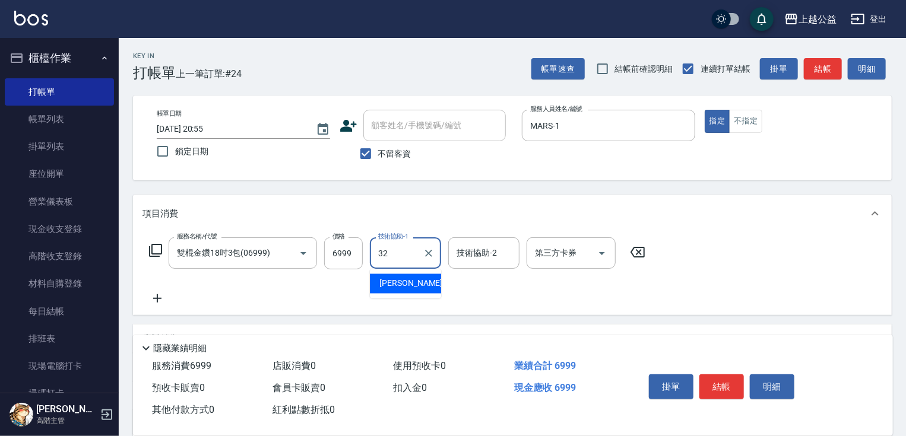
type input "[PERSON_NAME]-32"
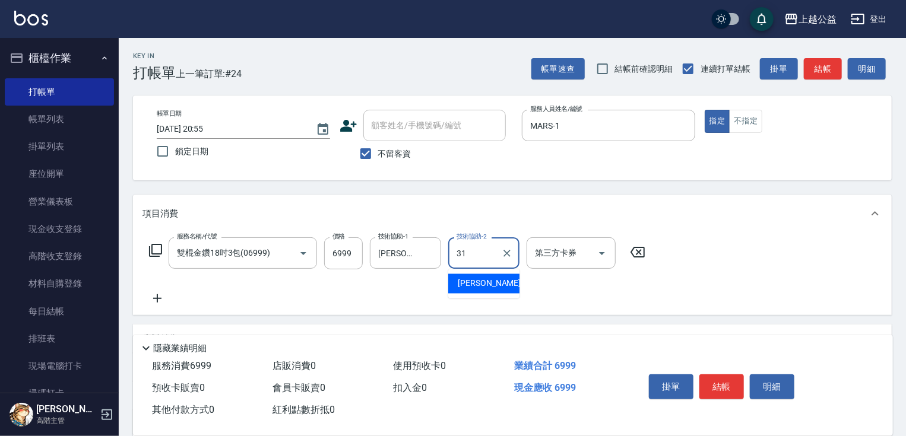
type input "[PERSON_NAME]-31"
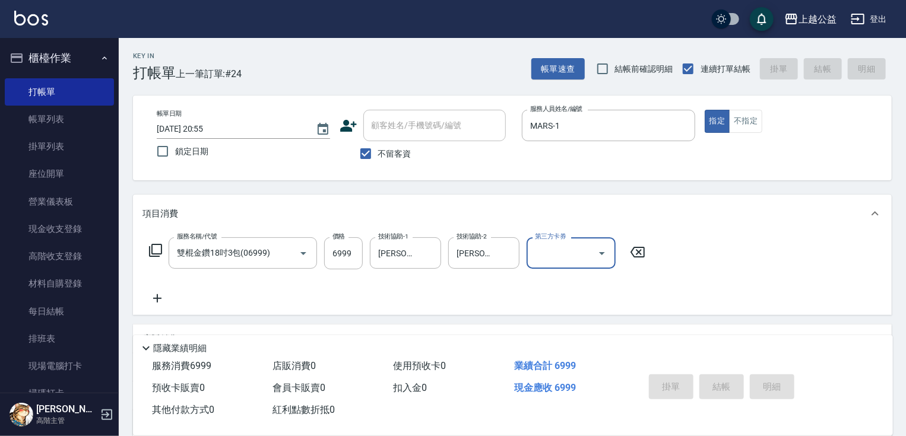
type input "[DATE] 21:03"
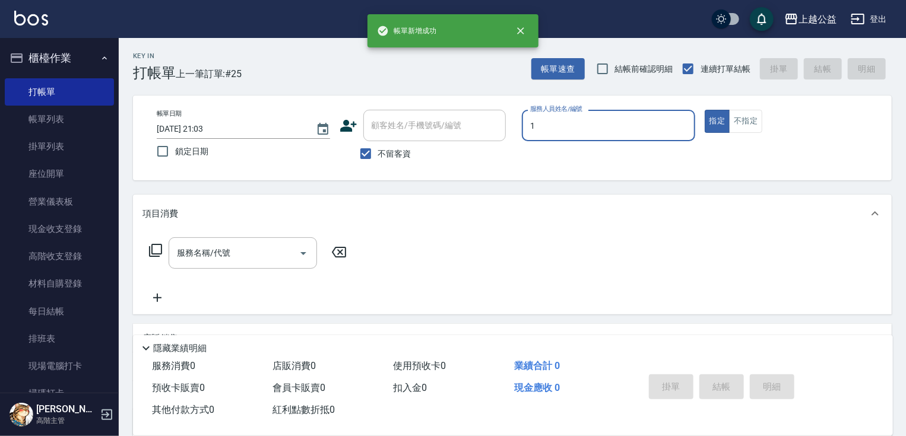
type input "MARS-1"
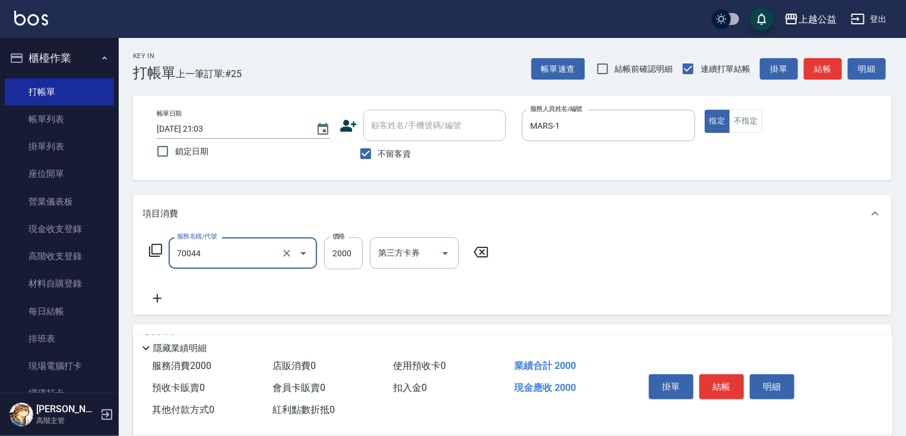
type input "重整一包(70044)"
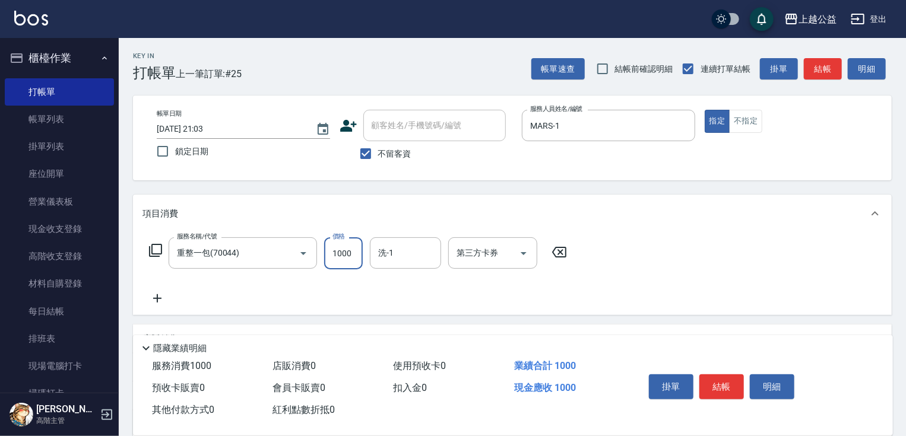
type input "1000"
type input "[PERSON_NAME]-31"
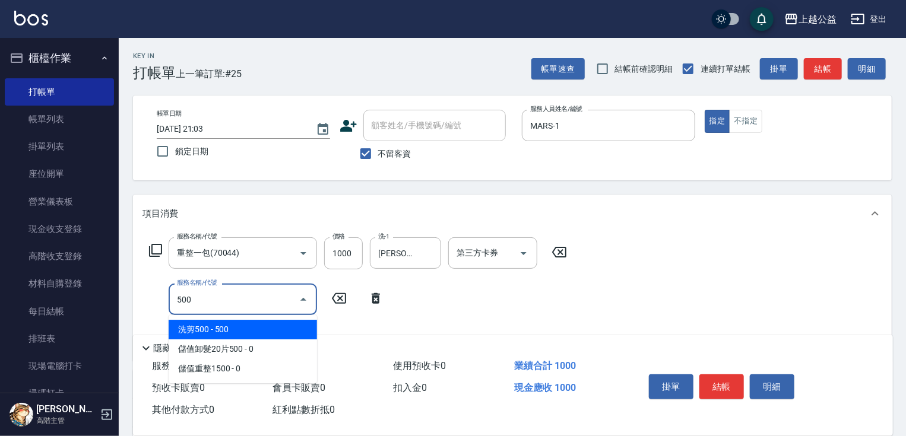
type input "洗剪500(500)"
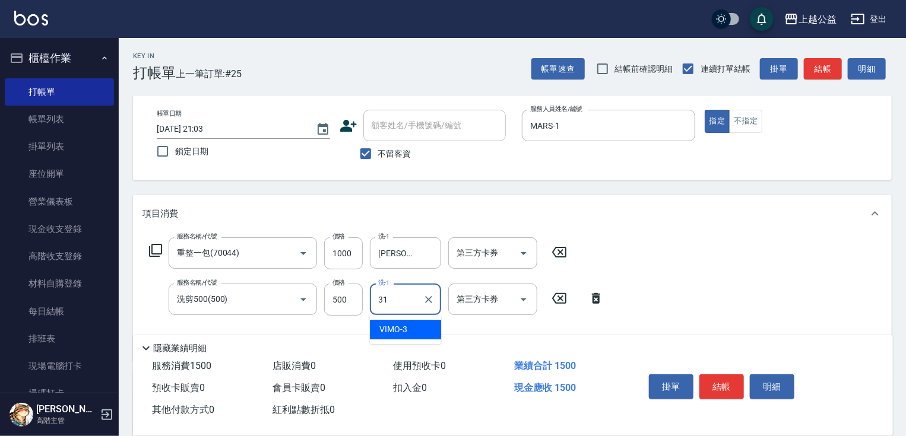
type input "[PERSON_NAME]-31"
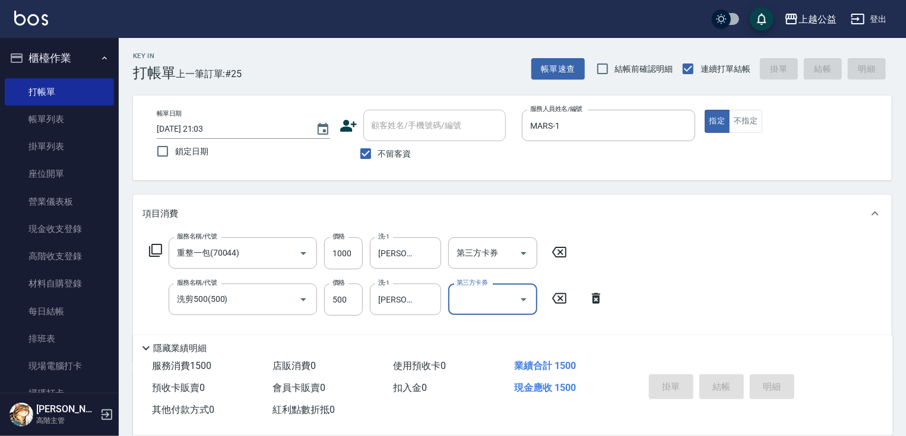
type input "[DATE] 21:04"
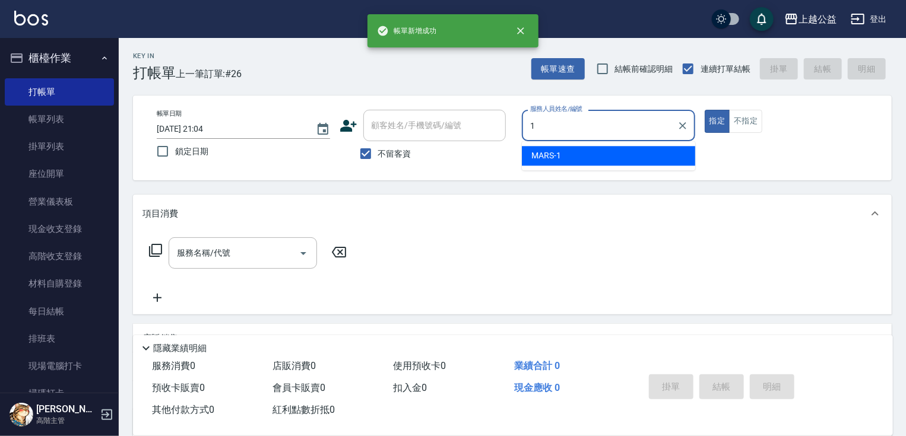
type input "MARS-1"
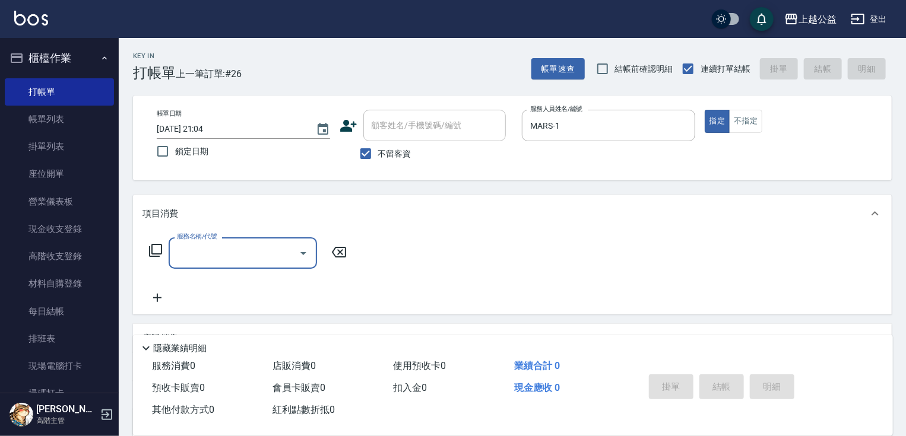
click at [156, 248] on icon at bounding box center [155, 250] width 14 height 14
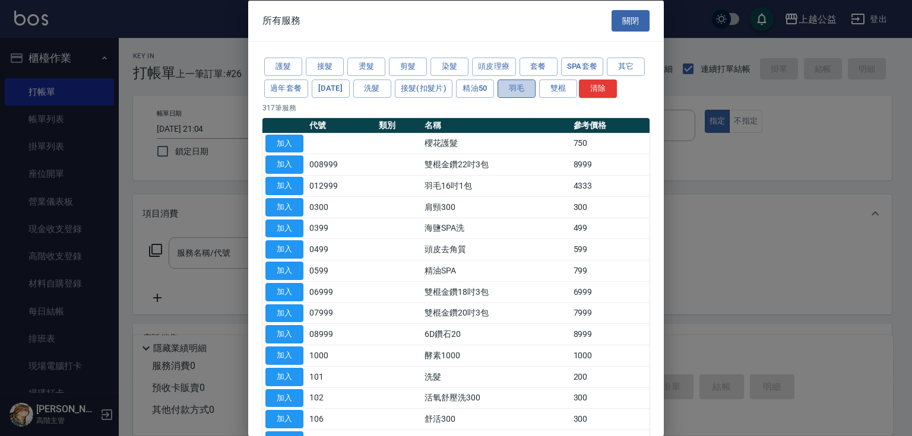
click at [536, 87] on button "羽毛" at bounding box center [517, 88] width 38 height 18
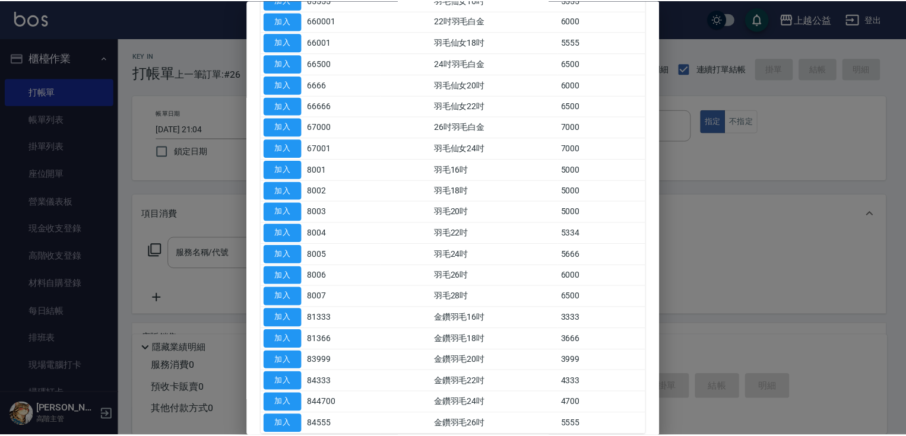
scroll to position [229, 0]
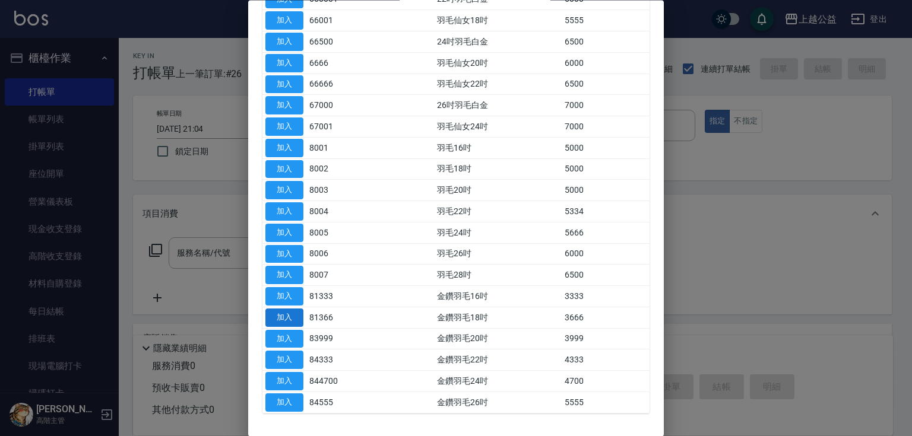
click at [287, 327] on button "加入" at bounding box center [284, 318] width 38 height 18
type input "金鑽羽毛18吋(81366)"
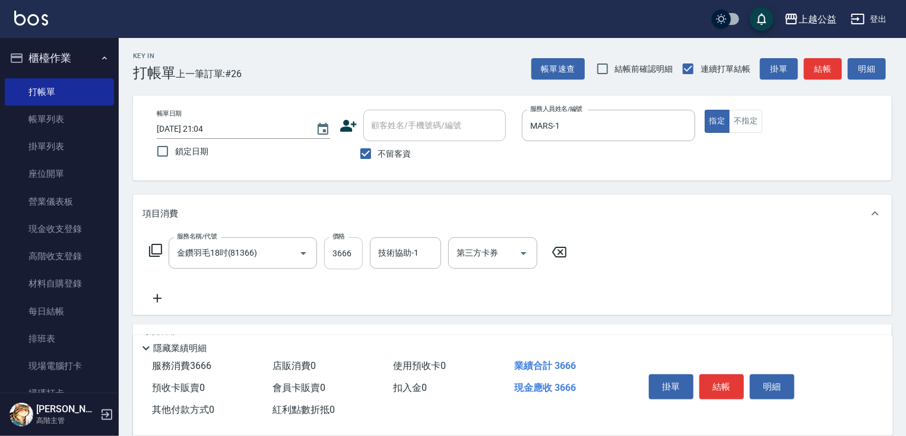
click at [355, 257] on input "3666" at bounding box center [343, 254] width 39 height 32
type input "5000"
type input "[PERSON_NAME]-31"
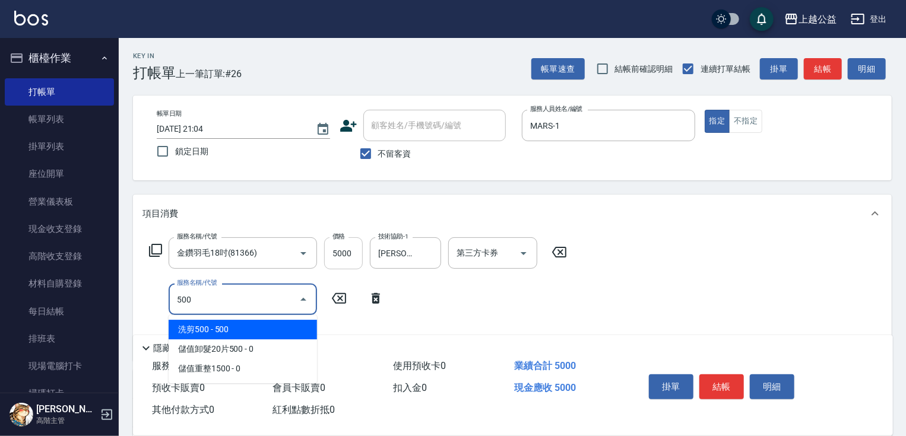
type input "洗剪500(500)"
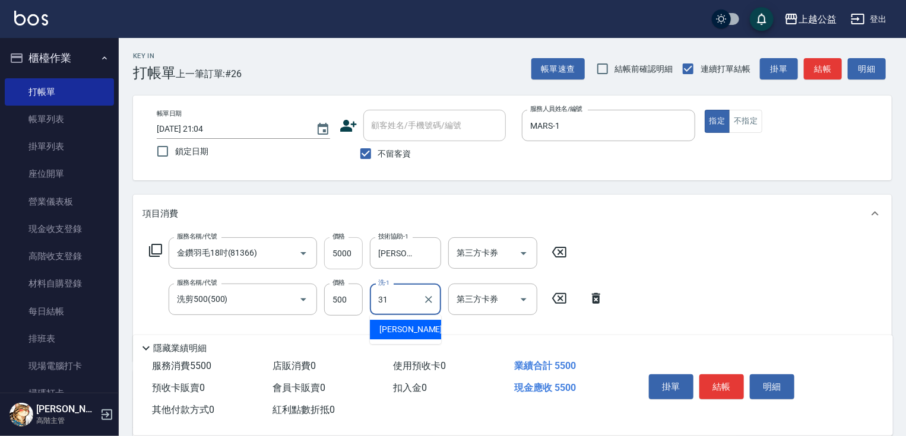
type input "[PERSON_NAME]-31"
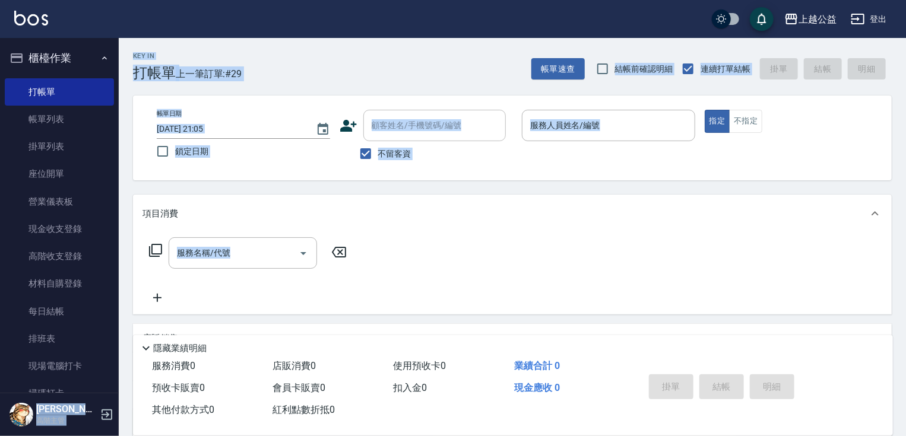
drag, startPoint x: 119, startPoint y: 181, endPoint x: 131, endPoint y: 285, distance: 105.2
click at [131, 285] on div "上越公益 登出 櫃檯作業 打帳單 帳單列表 掛單列表 座位開單 營業儀表板 現金收支登錄 高階收支登錄 材料自購登錄 每日結帳 排班表 現場電腦打卡 掃碼打卡…" at bounding box center [453, 275] width 906 height 551
click at [146, 181] on div "Key In 打帳單 上一筆訂單:#29 帳單速查 結帳前確認明細 連續打單結帳 掛單 結帳 明細 帳單日期 [DATE] 21:05 鎖定日期 顧客姓名/手…" at bounding box center [512, 294] width 787 height 513
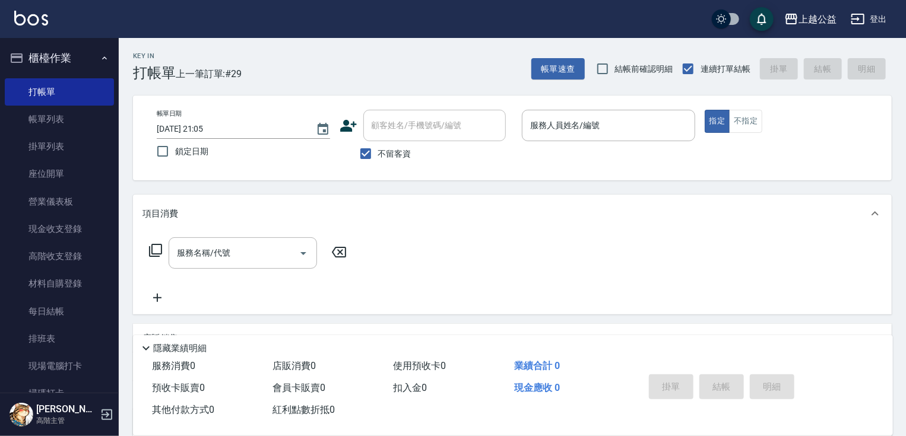
click at [109, 191] on nav "櫃檯作業 打帳單 帳單列表 掛單列表 座位開單 營業儀表板 現金收支登錄 高階收支登錄 材料自購登錄 每日結帳 排班表 現場電腦打卡 掃碼打卡 預約管理 預約…" at bounding box center [59, 215] width 119 height 355
drag, startPoint x: 112, startPoint y: 191, endPoint x: 115, endPoint y: 197, distance: 6.6
click at [115, 195] on nav "櫃檯作業 打帳單 帳單列表 掛單列表 座位開單 營業儀表板 現金收支登錄 高階收支登錄 材料自購登錄 每日結帳 排班表 現場電腦打卡 掃碼打卡 預約管理 預約…" at bounding box center [59, 215] width 119 height 355
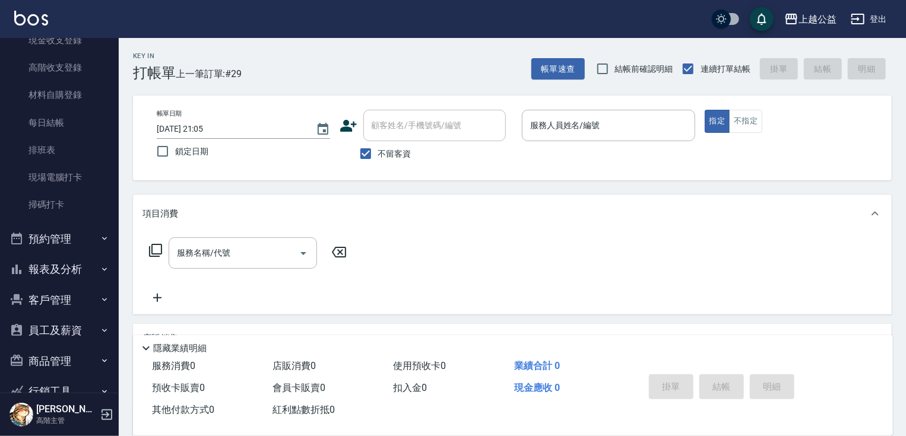
scroll to position [247, 0]
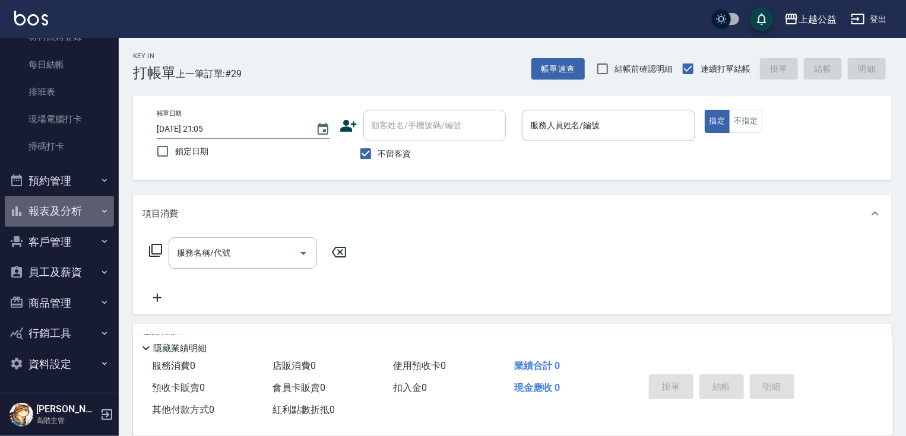
click at [83, 209] on button "報表及分析" at bounding box center [59, 211] width 109 height 31
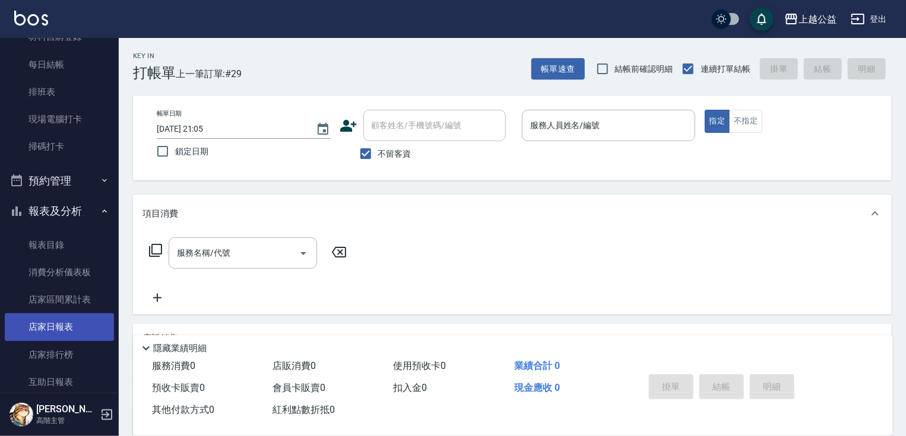
click at [83, 334] on link "店家日報表" at bounding box center [59, 327] width 109 height 27
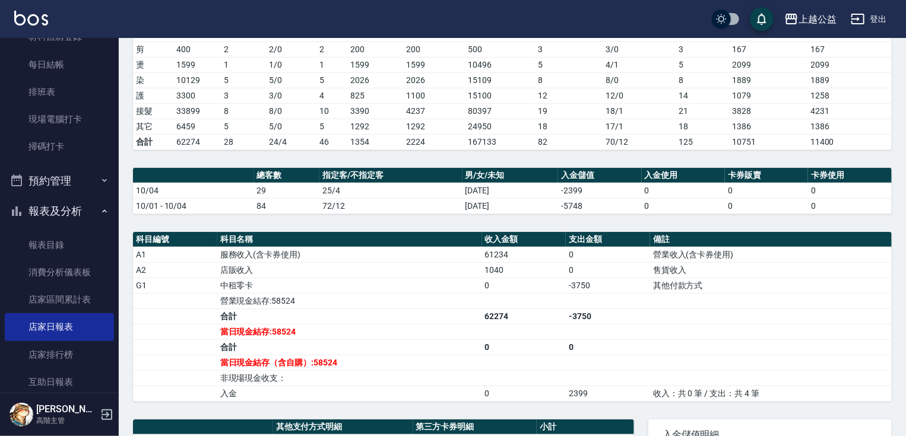
drag, startPoint x: 531, startPoint y: 210, endPoint x: 533, endPoint y: 230, distance: 20.3
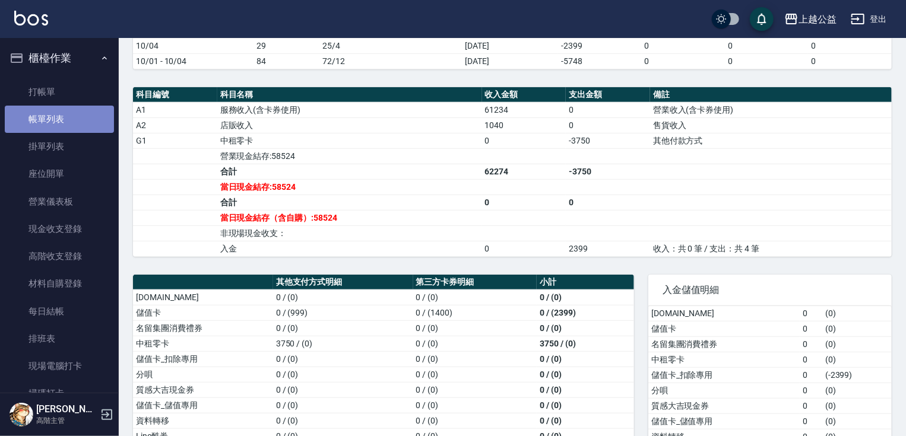
click at [69, 116] on link "帳單列表" at bounding box center [59, 119] width 109 height 27
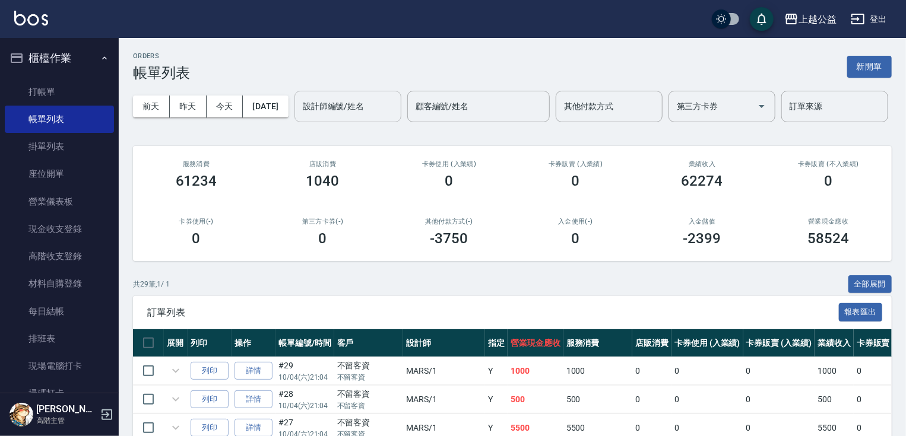
click at [295, 122] on div "設計師編號/姓名" at bounding box center [348, 106] width 107 height 31
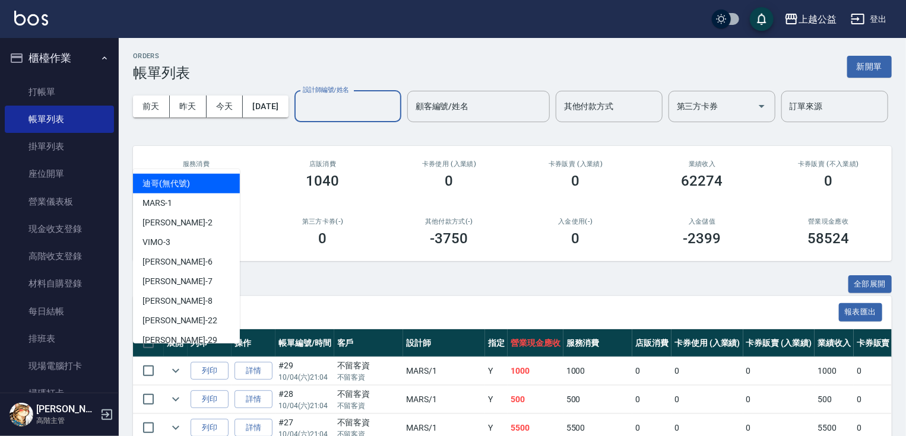
click at [300, 117] on input "設計師編號/姓名" at bounding box center [348, 106] width 96 height 21
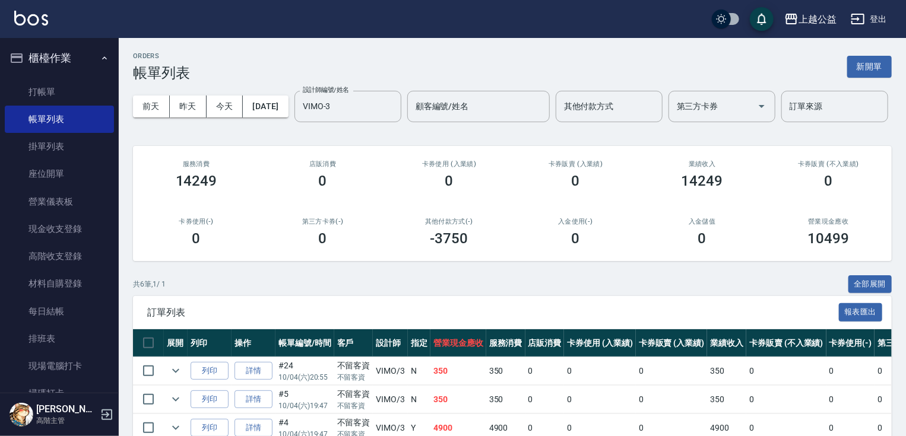
scroll to position [181, 0]
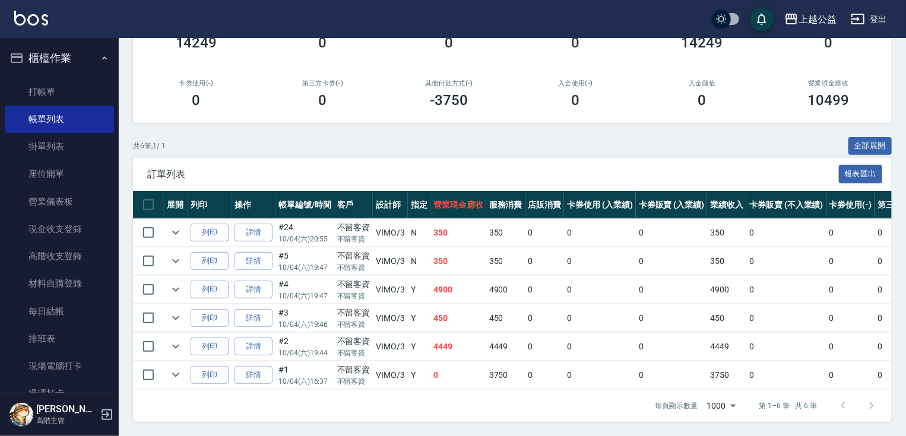
drag, startPoint x: 261, startPoint y: 354, endPoint x: 264, endPoint y: 409, distance: 54.7
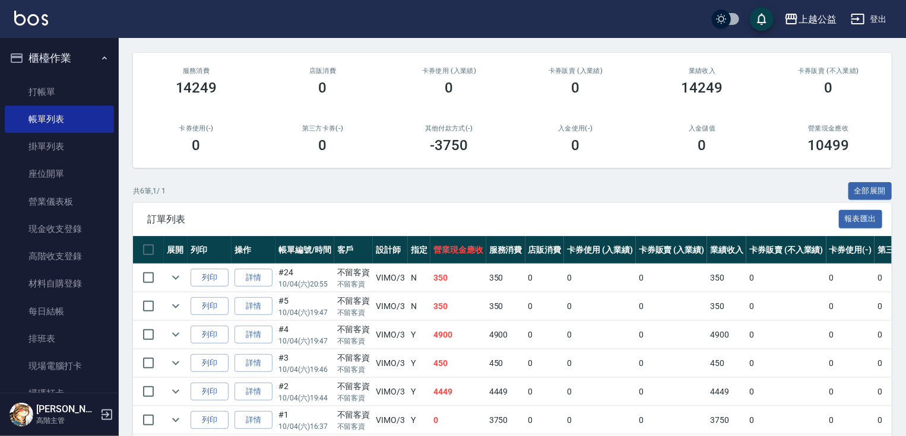
scroll to position [0, 0]
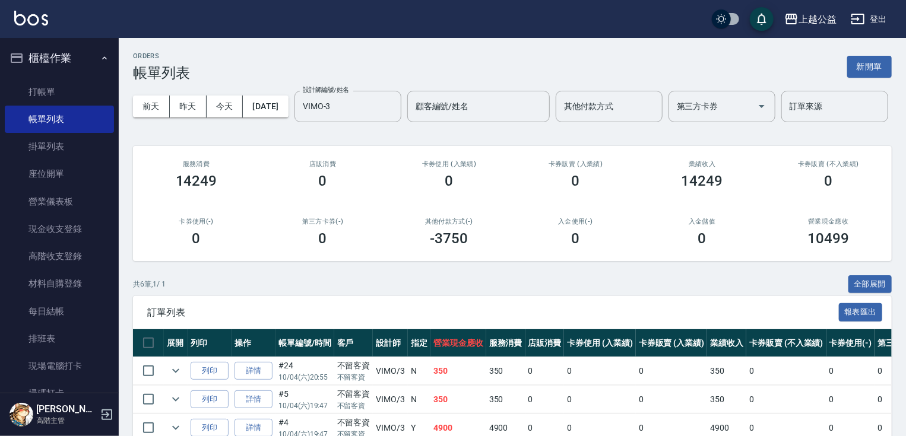
drag, startPoint x: 411, startPoint y: 359, endPoint x: 364, endPoint y: 257, distance: 112.4
click at [383, 112] on icon "Clear" at bounding box center [389, 106] width 12 height 12
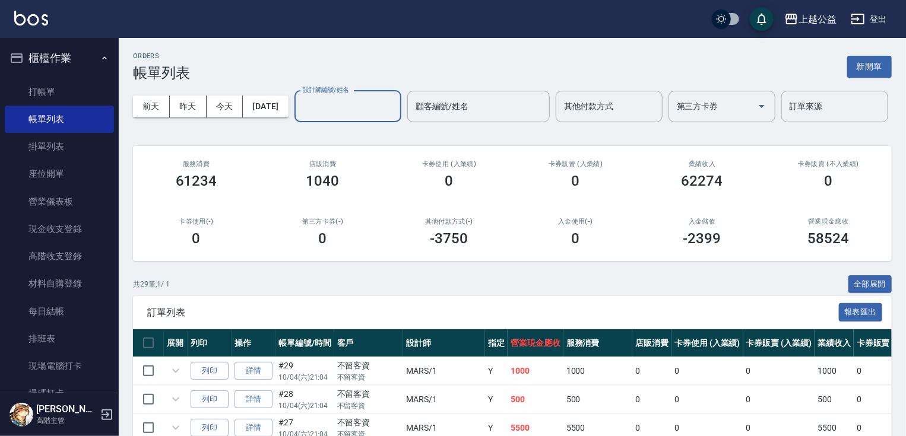
click at [300, 117] on input "設計師編號/姓名" at bounding box center [348, 106] width 96 height 21
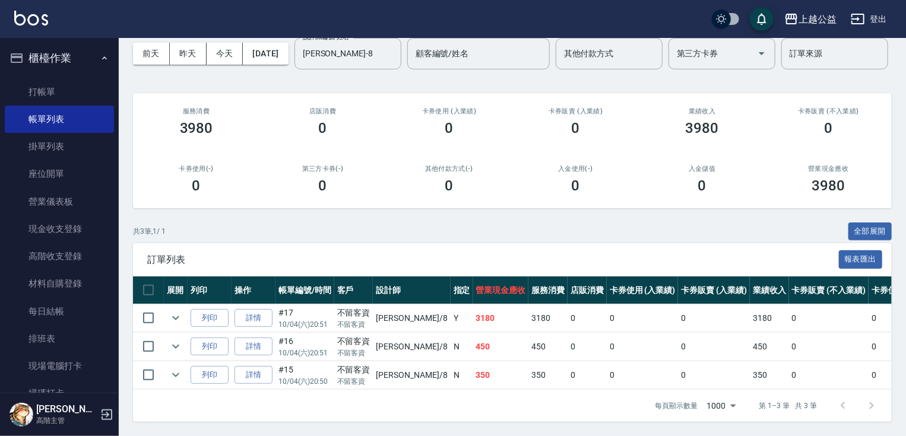
scroll to position [96, 0]
drag, startPoint x: 312, startPoint y: 397, endPoint x: 313, endPoint y: 416, distance: 19.6
click at [383, 59] on icon "Clear" at bounding box center [389, 54] width 12 height 12
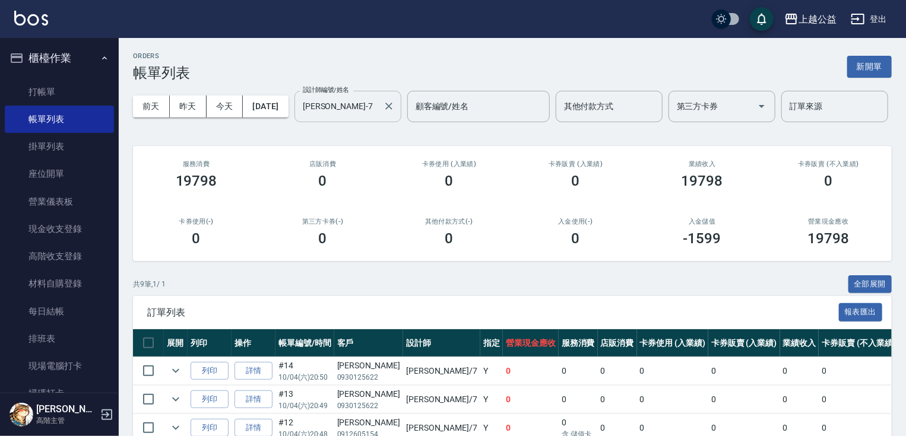
scroll to position [266, 0]
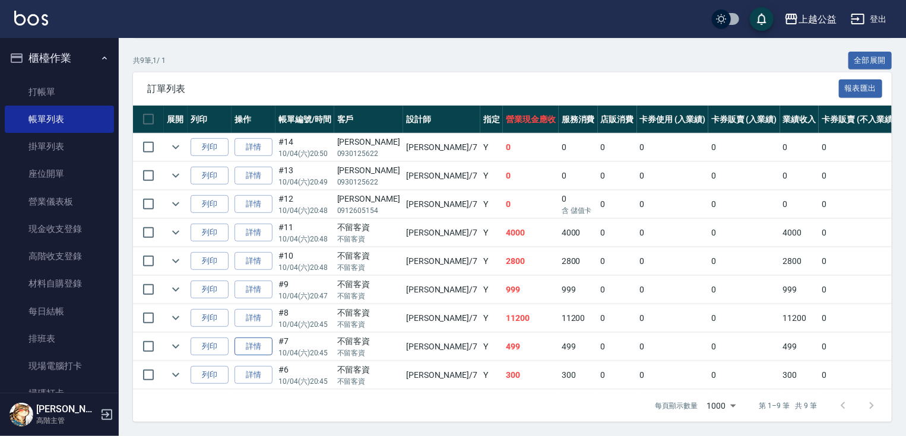
drag, startPoint x: 254, startPoint y: 302, endPoint x: 258, endPoint y: 343, distance: 41.2
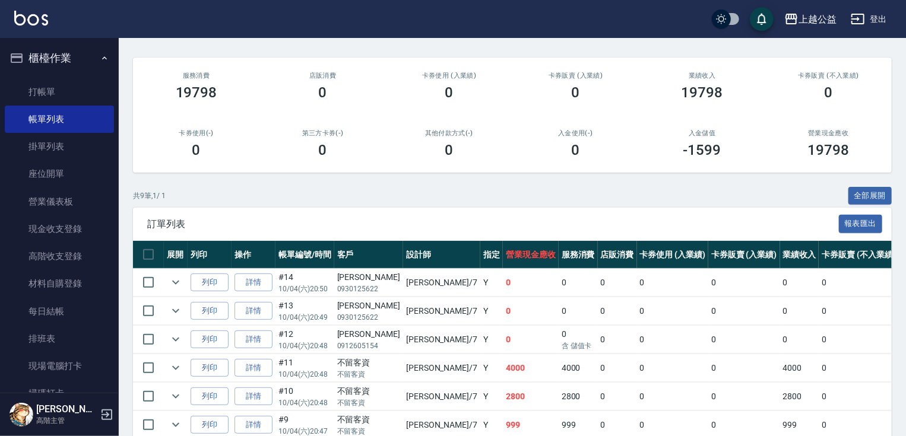
drag, startPoint x: 195, startPoint y: 245, endPoint x: 211, endPoint y: 164, distance: 82.2
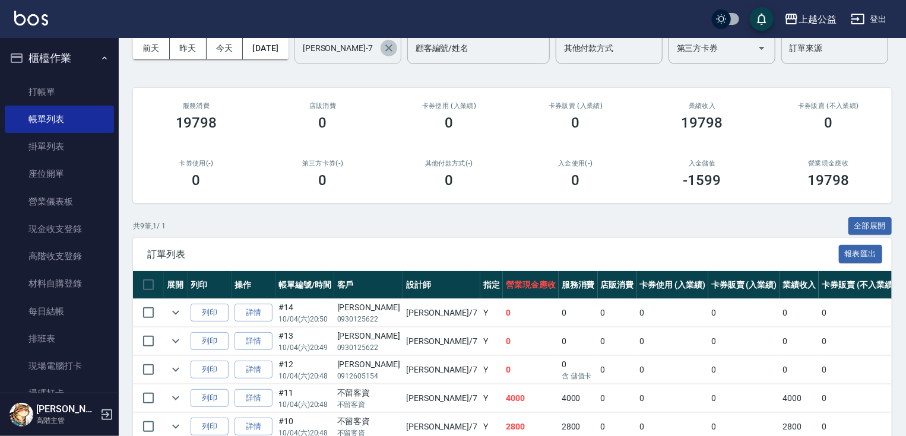
click at [383, 54] on icon "Clear" at bounding box center [389, 48] width 12 height 12
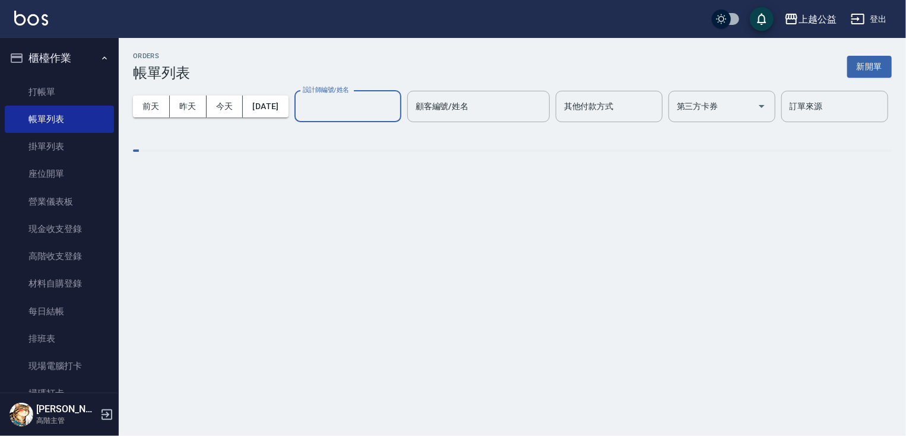
scroll to position [0, 0]
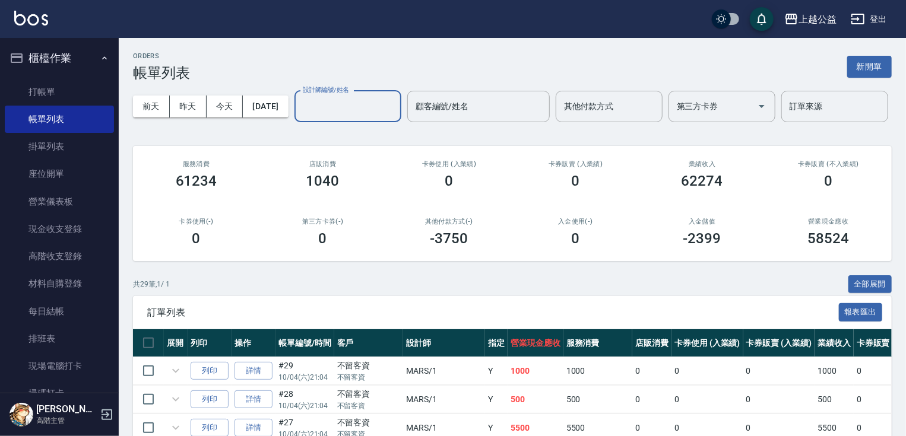
click at [300, 117] on input "設計師編號/姓名" at bounding box center [348, 106] width 96 height 21
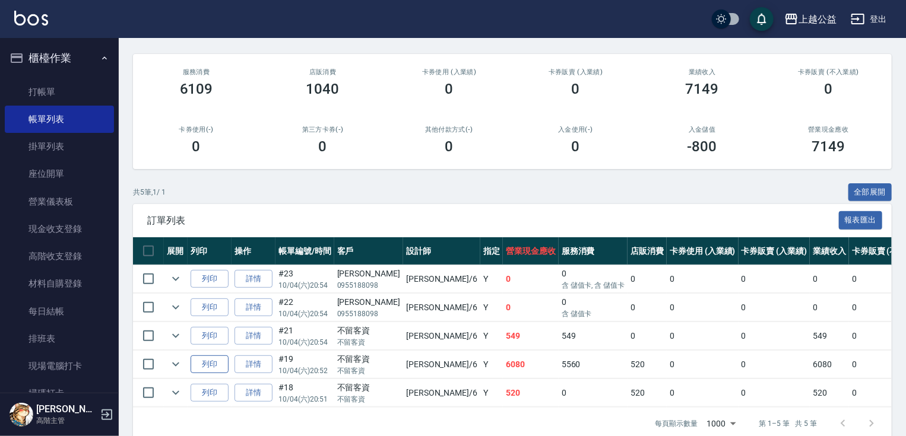
scroll to position [153, 0]
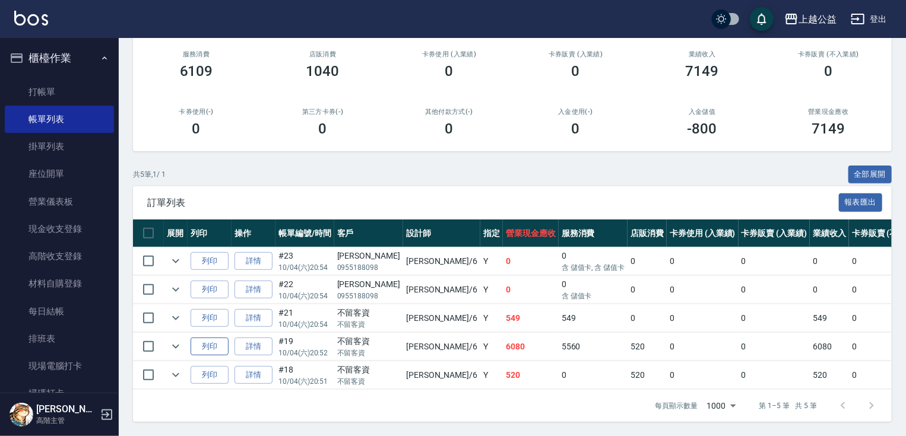
drag, startPoint x: 216, startPoint y: 292, endPoint x: 220, endPoint y: 338, distance: 46.5
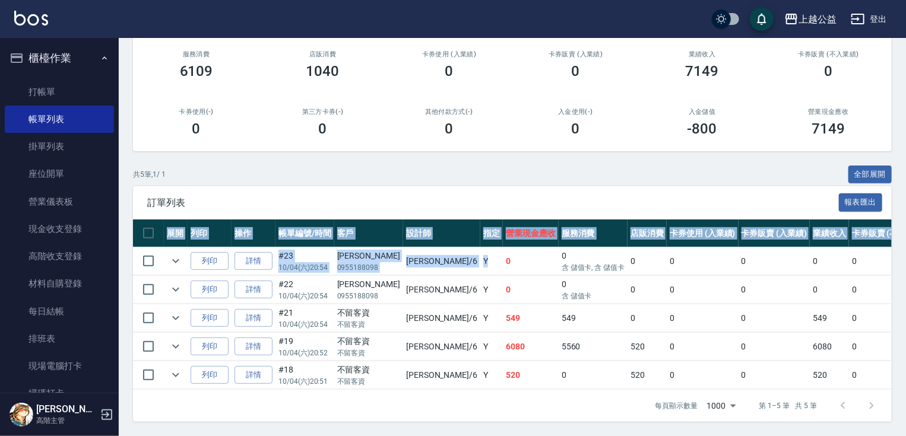
drag, startPoint x: 435, startPoint y: 247, endPoint x: 465, endPoint y: 181, distance: 73.1
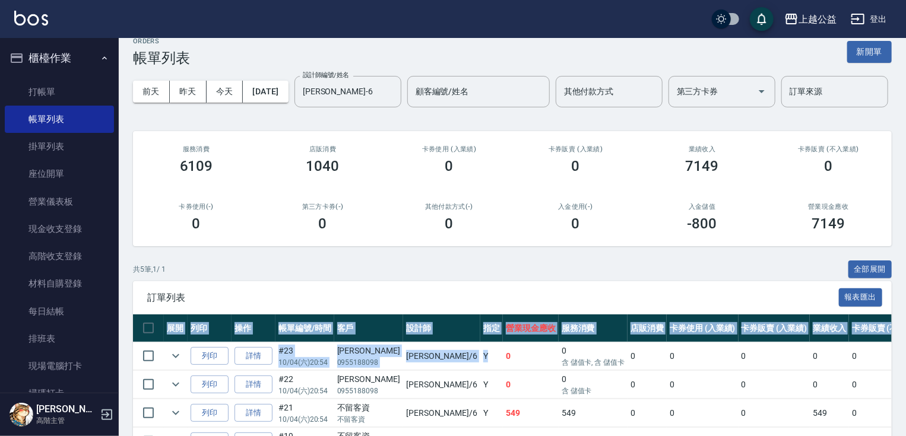
drag, startPoint x: 463, startPoint y: 181, endPoint x: 482, endPoint y: 103, distance: 80.1
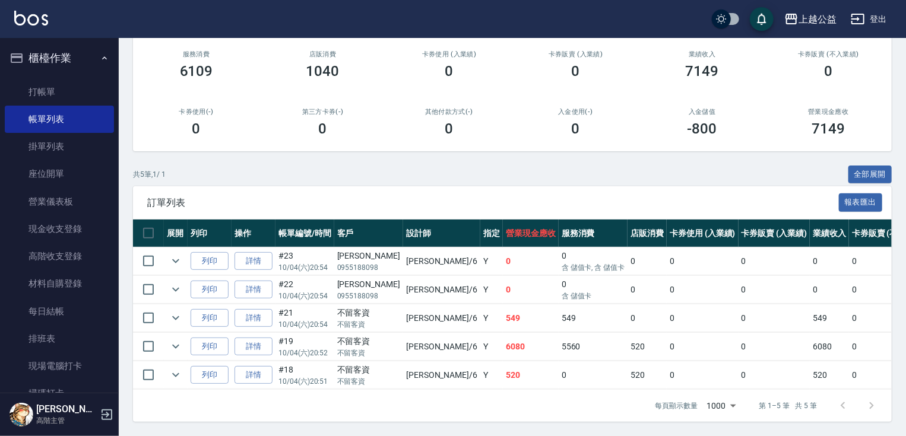
scroll to position [0, 0]
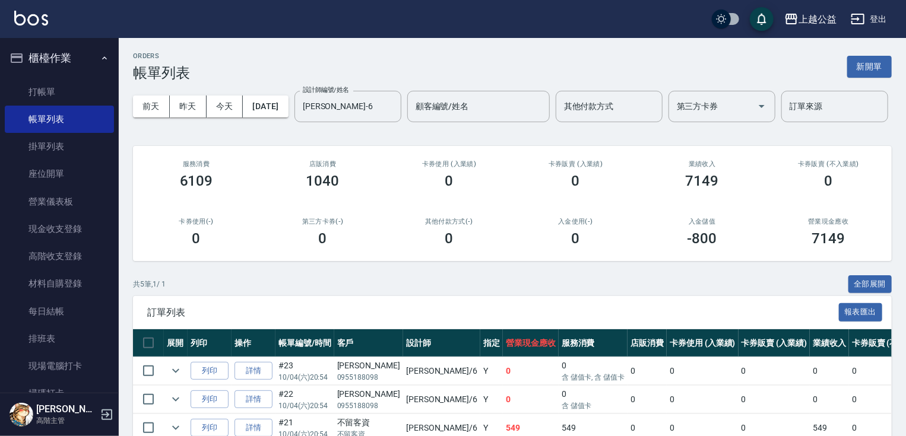
drag, startPoint x: 157, startPoint y: 325, endPoint x: 150, endPoint y: 188, distance: 136.7
drag, startPoint x: 230, startPoint y: 154, endPoint x: 204, endPoint y: 157, distance: 26.9
click at [383, 112] on icon "Clear" at bounding box center [389, 106] width 12 height 12
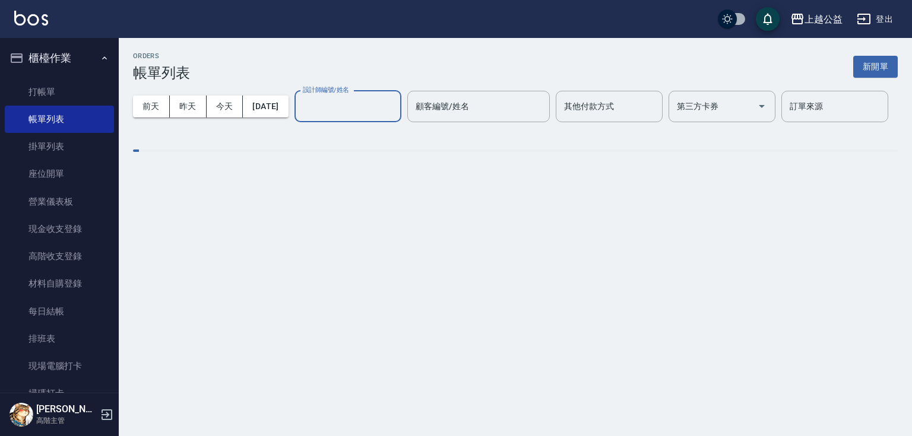
click at [300, 117] on input "設計師編號/姓名" at bounding box center [348, 106] width 96 height 21
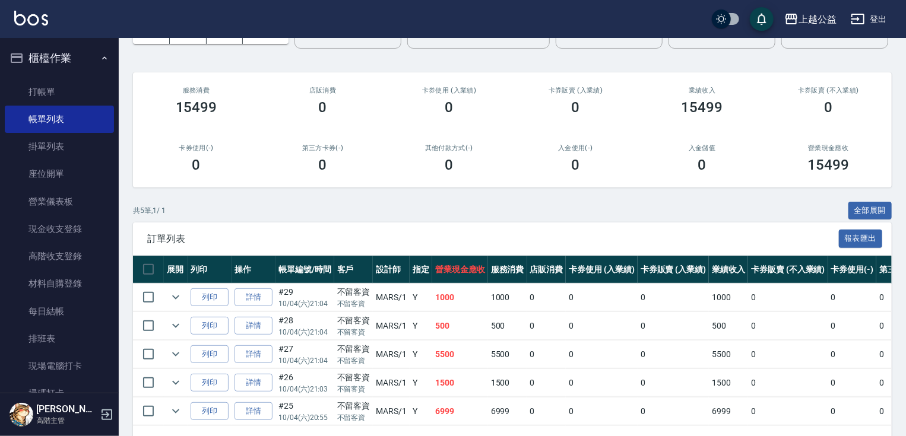
scroll to position [153, 0]
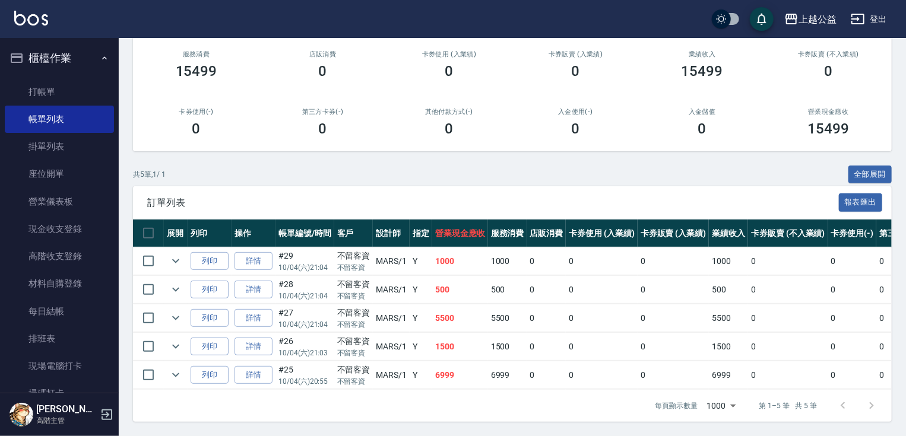
drag, startPoint x: 299, startPoint y: 295, endPoint x: 315, endPoint y: 413, distance: 119.3
click at [110, 94] on nav "櫃檯作業 打帳單 帳單列表 掛單列表 座位開單 營業儀表板 現金收支登錄 高階收支登錄 材料自購登錄 每日結帳 排班表 現場電腦打卡 掃碼打卡 預約管理 預約…" at bounding box center [59, 215] width 119 height 355
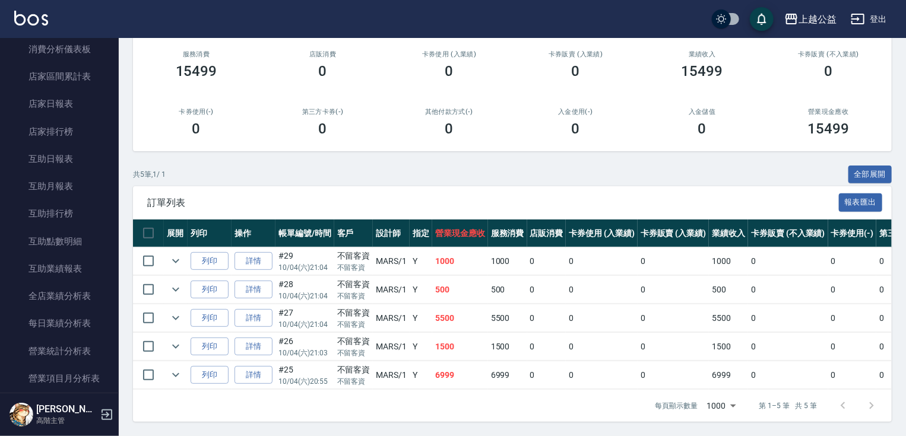
scroll to position [340, 0]
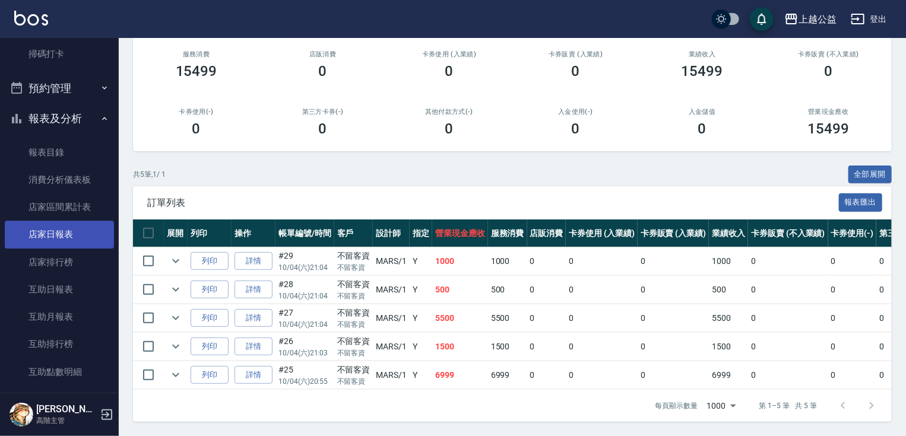
click at [68, 229] on link "店家日報表" at bounding box center [59, 234] width 109 height 27
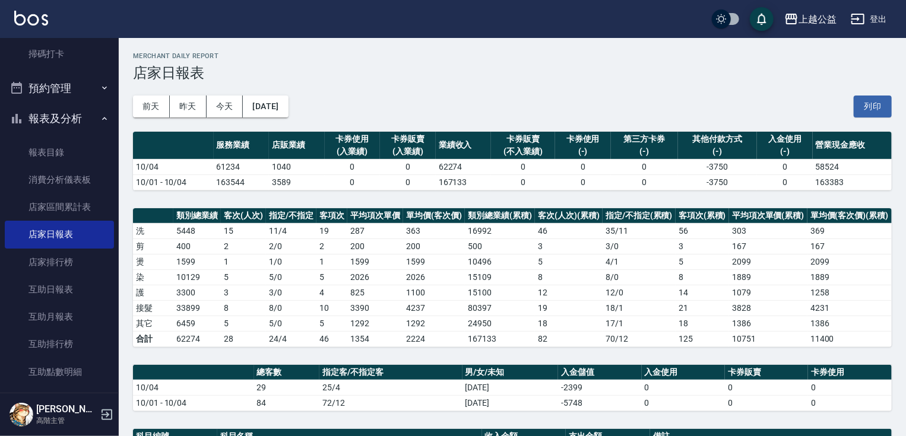
drag, startPoint x: 483, startPoint y: 261, endPoint x: 446, endPoint y: 233, distance: 46.7
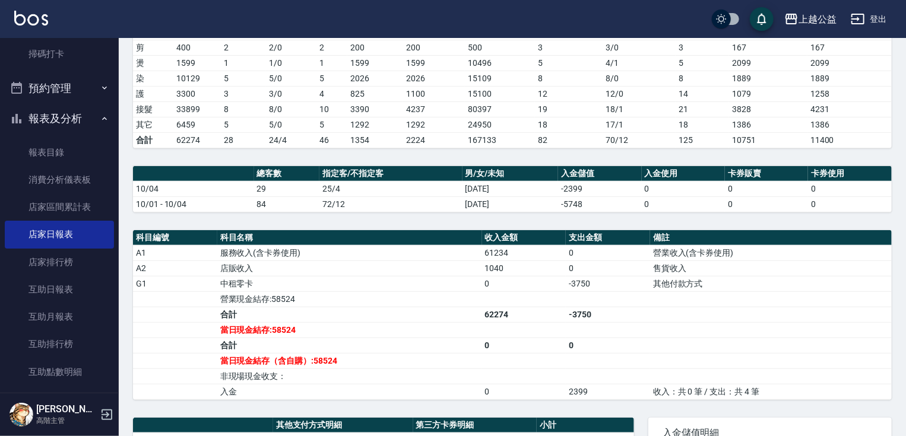
scroll to position [420, 0]
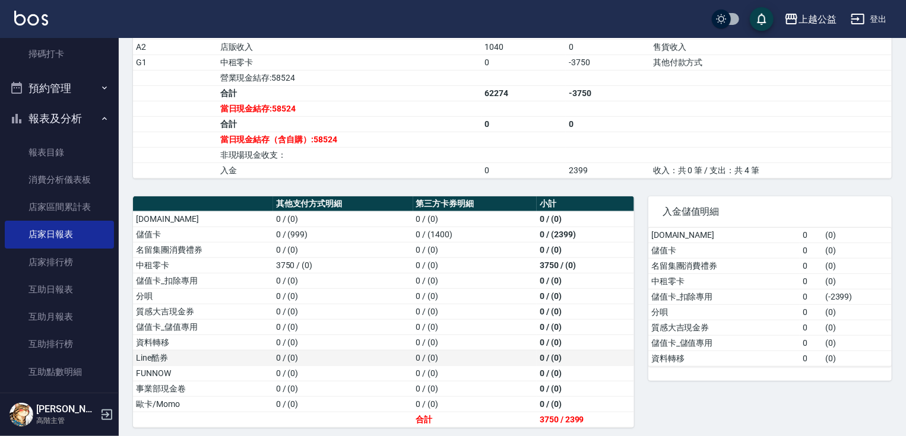
drag, startPoint x: 442, startPoint y: 223, endPoint x: 444, endPoint y: 352, distance: 128.3
drag, startPoint x: 344, startPoint y: 197, endPoint x: 366, endPoint y: 128, distance: 71.7
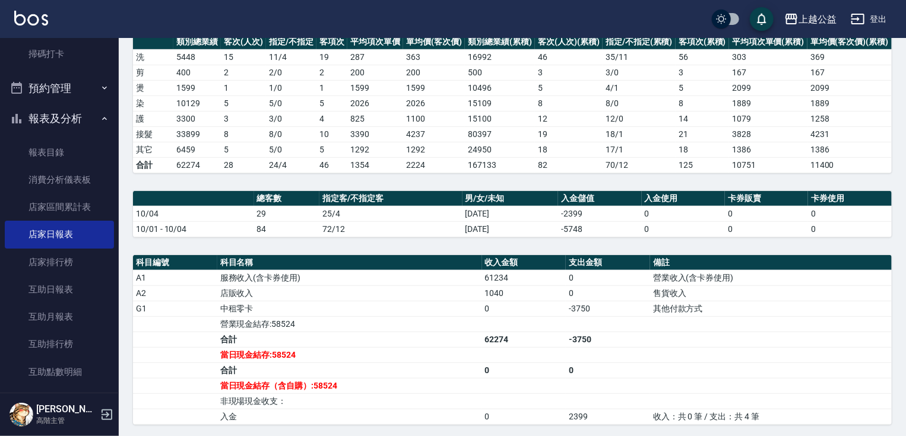
scroll to position [0, 0]
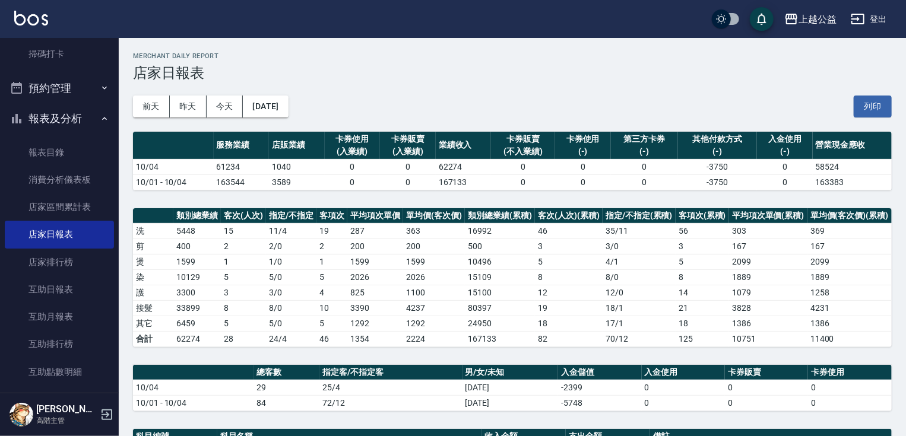
drag, startPoint x: 366, startPoint y: 128, endPoint x: 373, endPoint y: 192, distance: 64.5
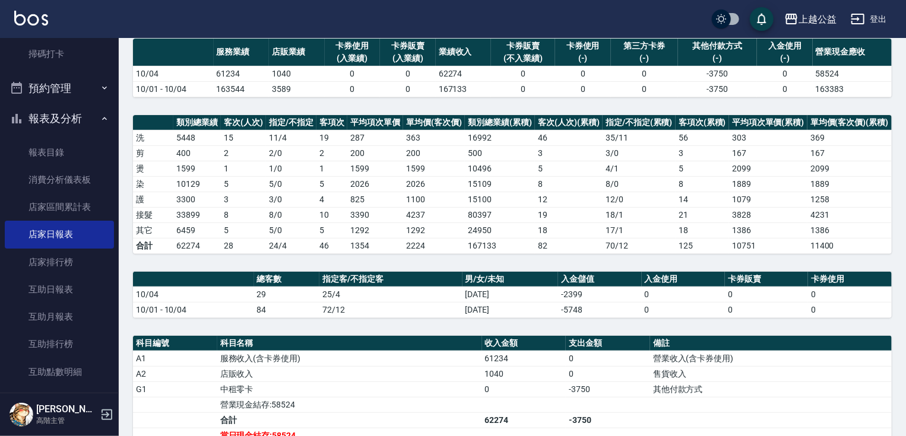
drag, startPoint x: 396, startPoint y: 194, endPoint x: 413, endPoint y: 246, distance: 54.3
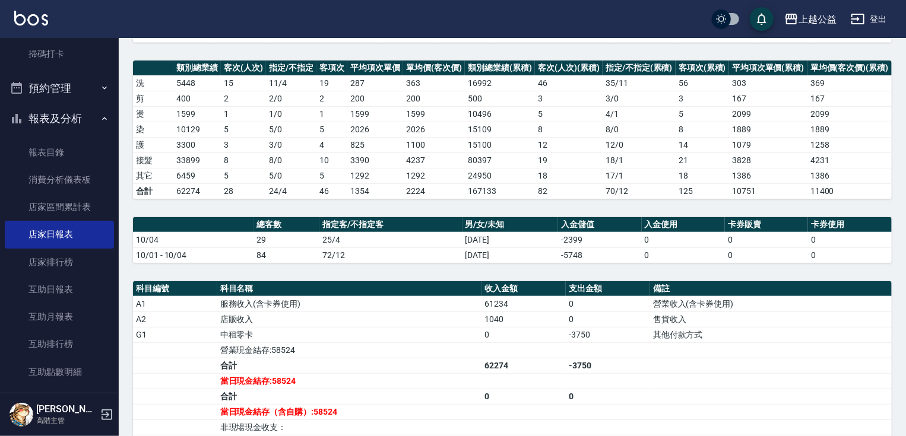
scroll to position [166, 0]
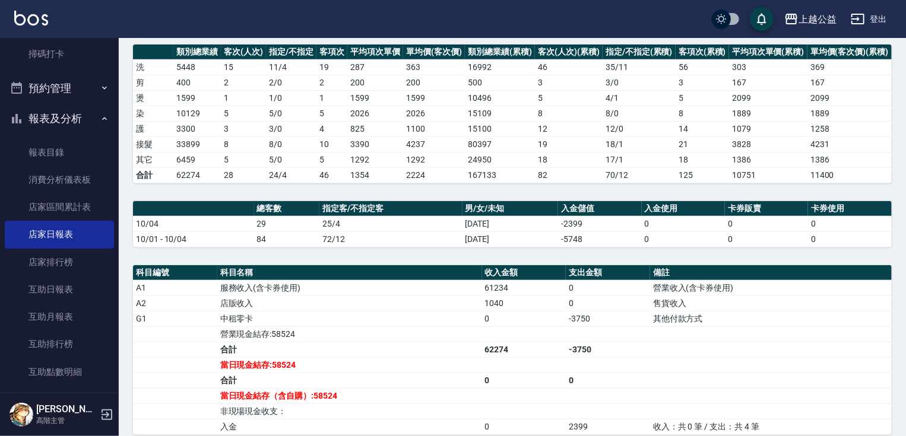
drag, startPoint x: 287, startPoint y: 340, endPoint x: 289, endPoint y: 347, distance: 7.2
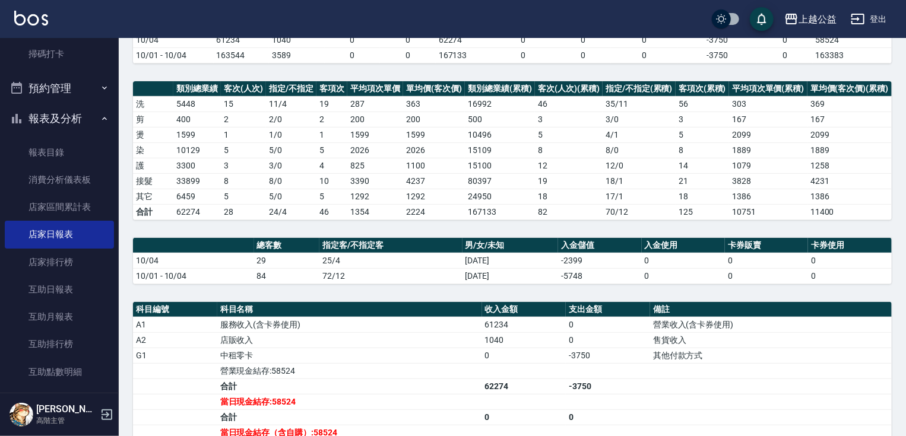
drag, startPoint x: 290, startPoint y: 354, endPoint x: 285, endPoint y: 331, distance: 23.1
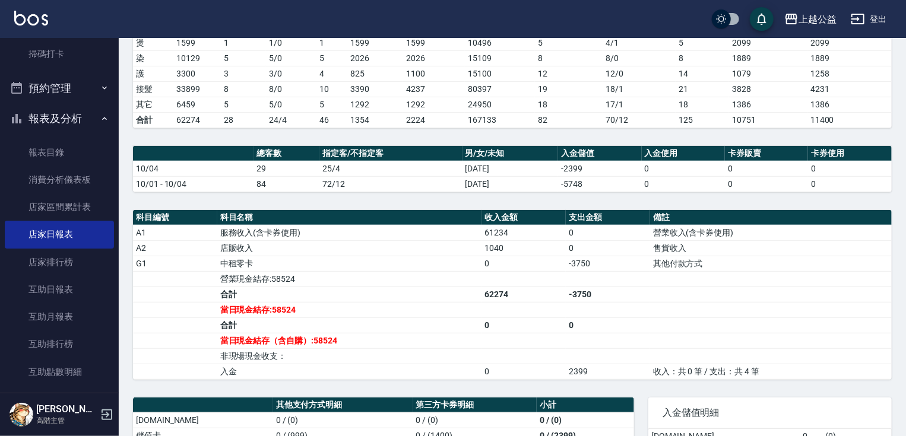
scroll to position [420, 0]
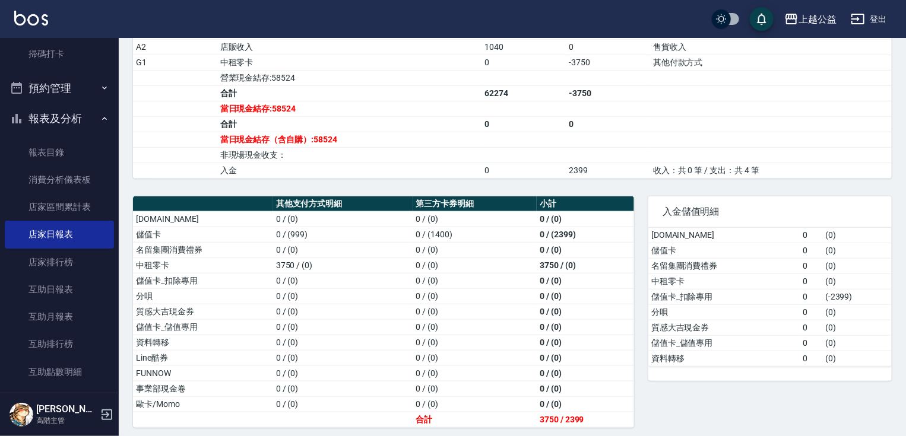
drag, startPoint x: 675, startPoint y: 288, endPoint x: 681, endPoint y: 357, distance: 69.1
click at [71, 290] on link "互助日報表" at bounding box center [59, 289] width 109 height 27
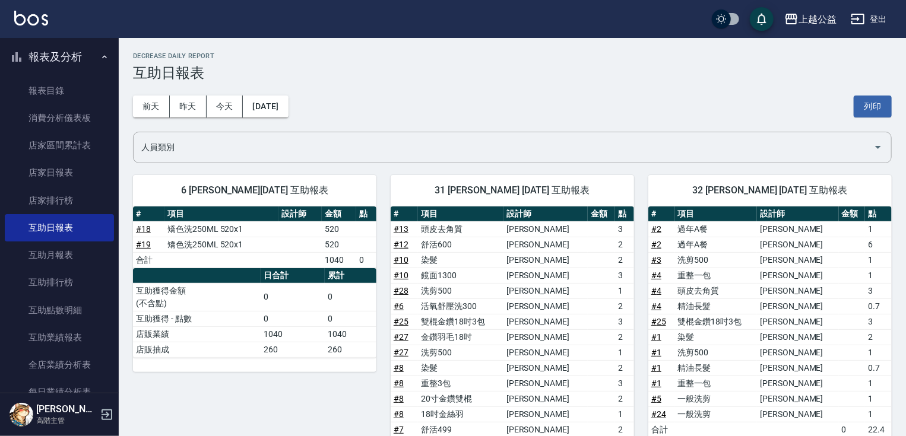
scroll to position [534, 0]
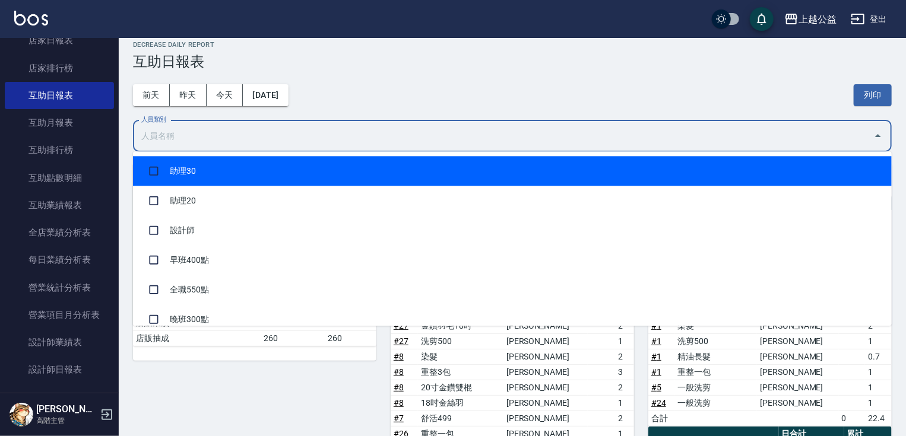
drag, startPoint x: 495, startPoint y: 150, endPoint x: 499, endPoint y: 175, distance: 24.7
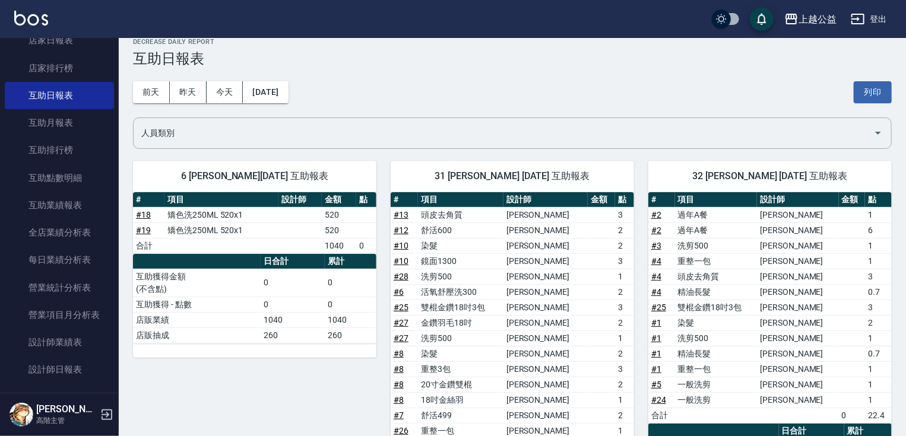
click at [477, 76] on div "[DATE] [DATE] [DATE] [DATE] 列印" at bounding box center [512, 92] width 759 height 50
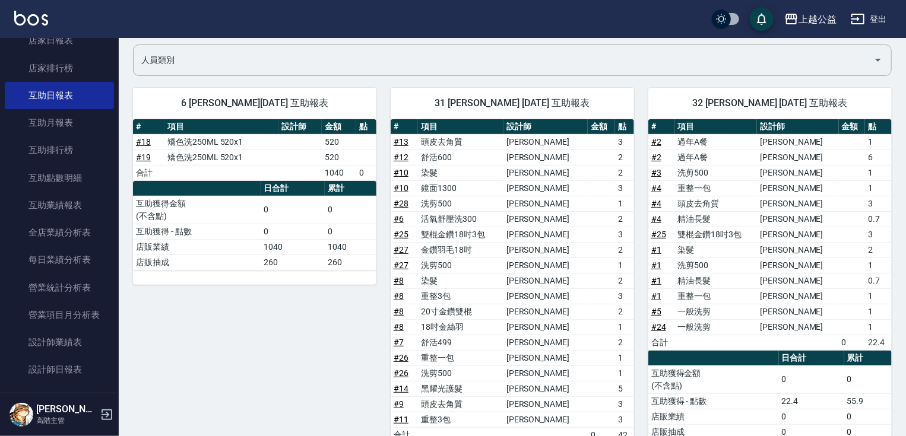
drag, startPoint x: 543, startPoint y: 302, endPoint x: 543, endPoint y: 347, distance: 44.5
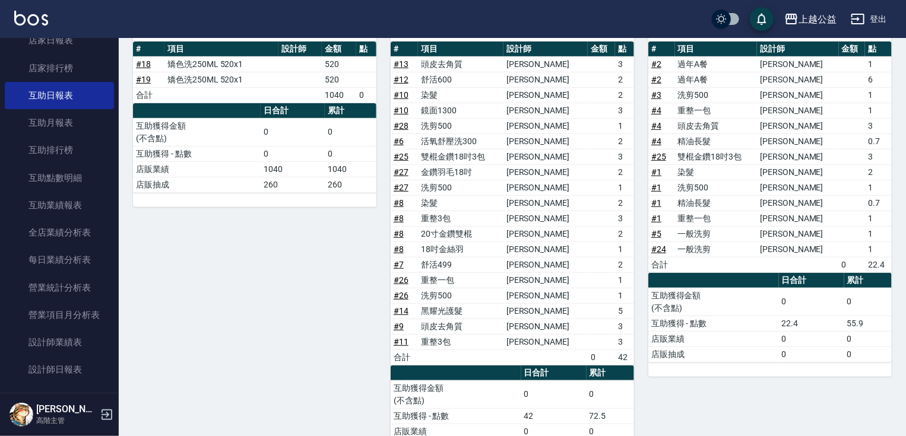
drag, startPoint x: 543, startPoint y: 316, endPoint x: 551, endPoint y: 352, distance: 36.6
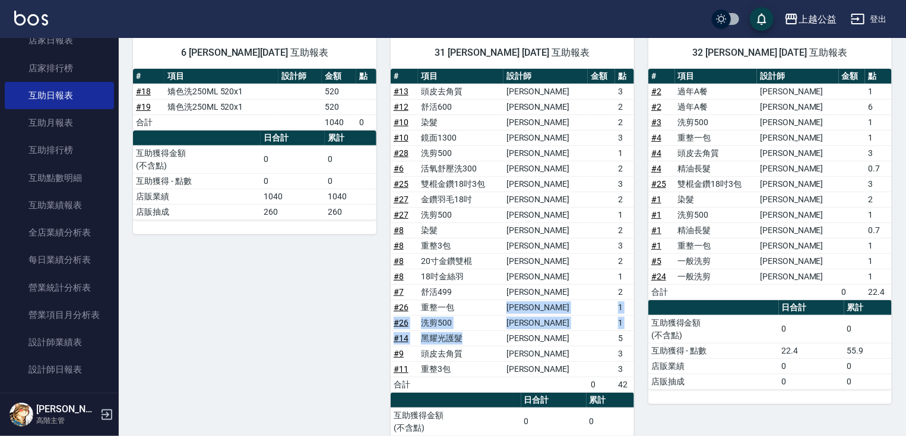
drag, startPoint x: 501, startPoint y: 299, endPoint x: 502, endPoint y: 275, distance: 24.4
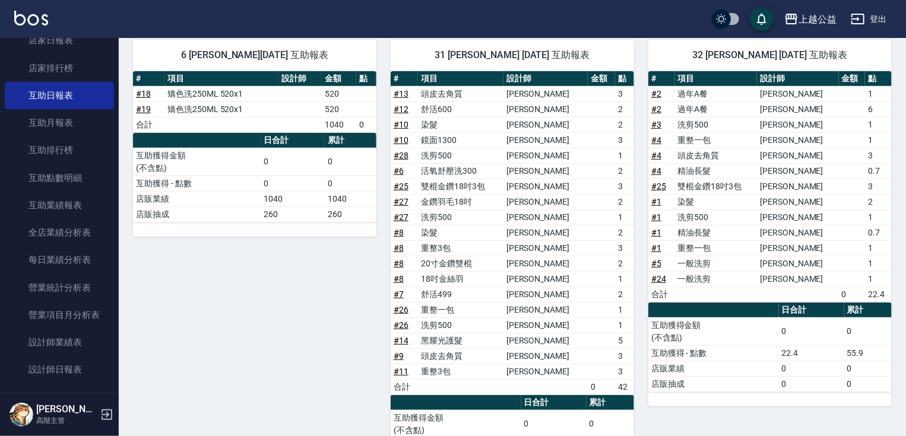
click at [179, 304] on div "6 [PERSON_NAME][DATE] 互助報表 # 項目 設計師 金額 點 # 18 矯色洗250ML 520x1 520 # 19 矯色洗250ML …" at bounding box center [248, 263] width 258 height 474
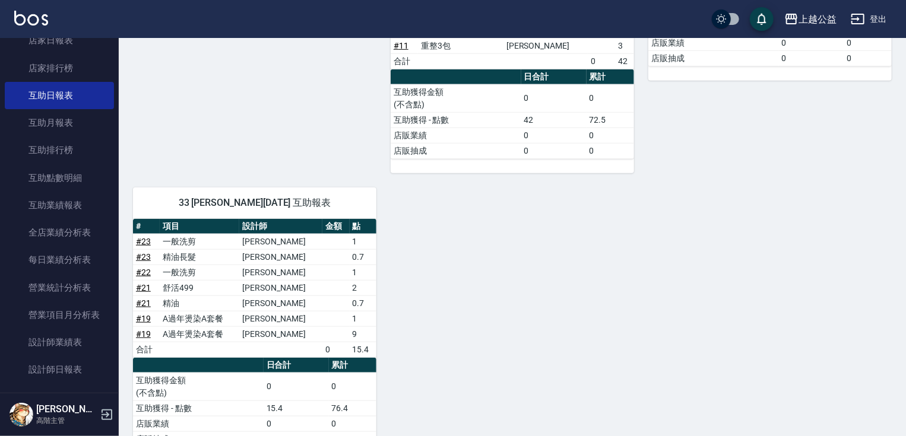
drag, startPoint x: 254, startPoint y: 274, endPoint x: 270, endPoint y: 300, distance: 29.8
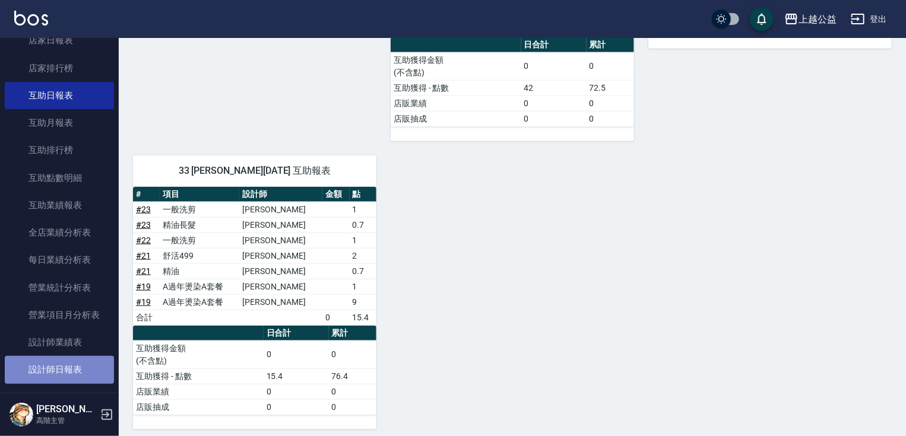
click at [89, 367] on link "設計師日報表" at bounding box center [59, 369] width 109 height 27
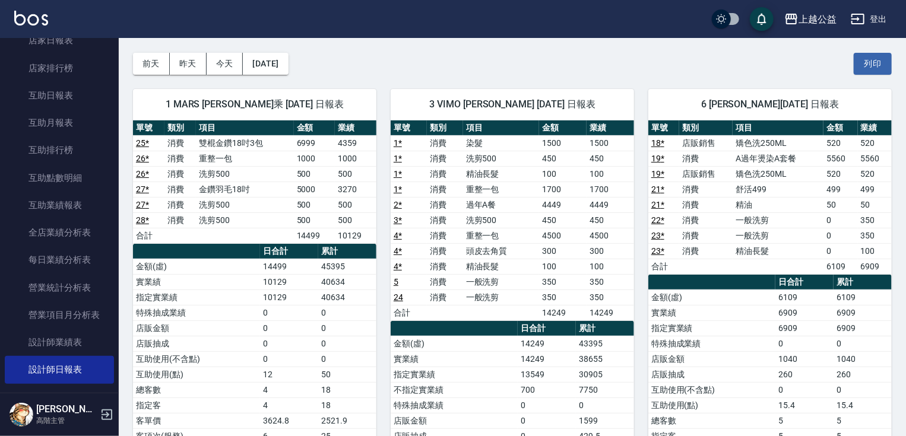
scroll to position [67, 0]
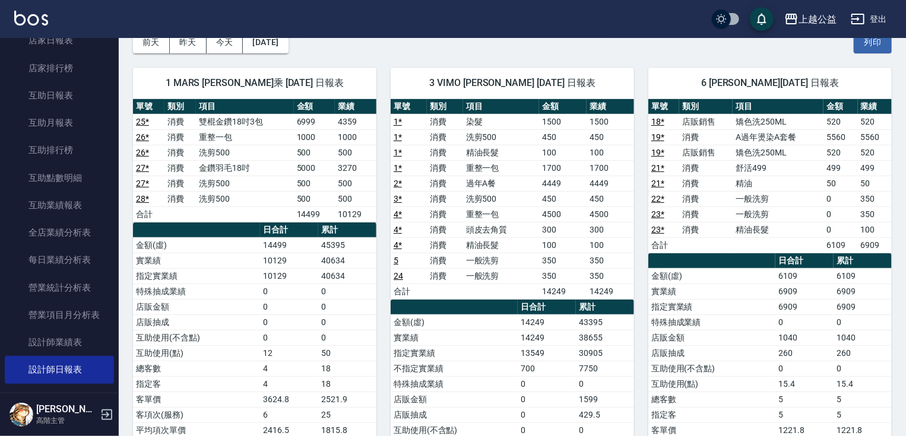
drag, startPoint x: 566, startPoint y: 167, endPoint x: 587, endPoint y: 201, distance: 40.5
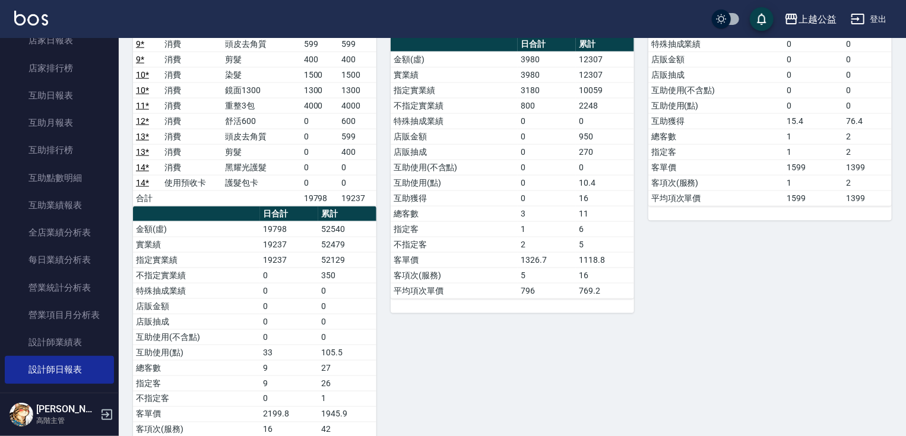
scroll to position [780, 0]
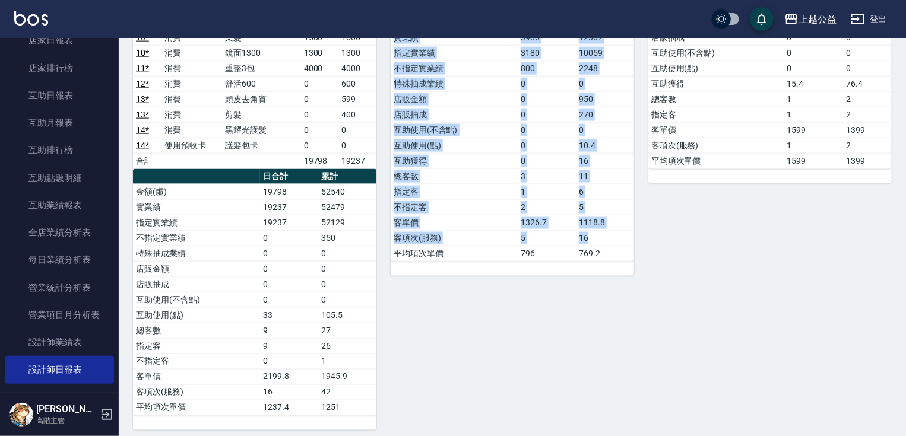
drag, startPoint x: 620, startPoint y: 314, endPoint x: 626, endPoint y: 350, distance: 37.3
click at [626, 350] on div "8 [PERSON_NAME][DATE] 日報表 單號 類別 項目 金額 業績 15 消費 一般洗剪 350 350 16 消費 一般洗剪 350 350 …" at bounding box center [505, 138] width 258 height 585
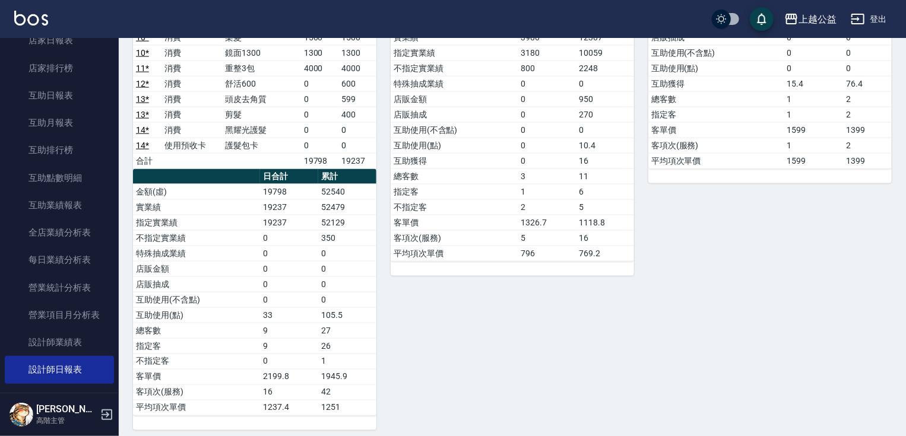
click at [653, 312] on div "33 [PERSON_NAME][DATE] 日報表 單號 類別 項目 金額 業績 20 * 消費 2A燙髮套餐 1599 1599 合計 1599 1599…" at bounding box center [763, 138] width 258 height 585
drag, startPoint x: 678, startPoint y: 278, endPoint x: 686, endPoint y: 406, distance: 128.0
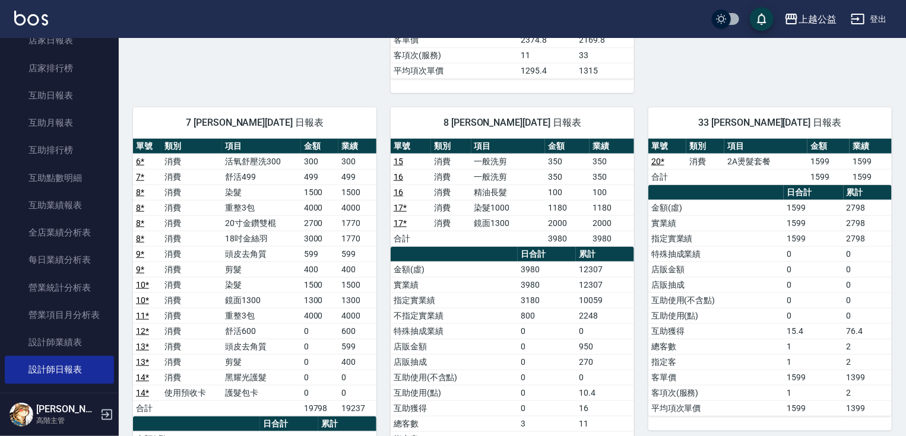
drag, startPoint x: 685, startPoint y: 390, endPoint x: 693, endPoint y: 312, distance: 78.8
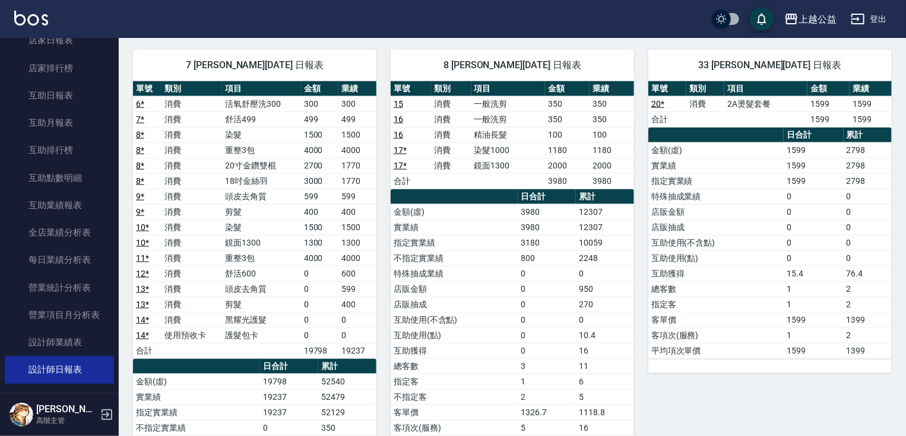
drag, startPoint x: 740, startPoint y: 292, endPoint x: 755, endPoint y: 327, distance: 37.7
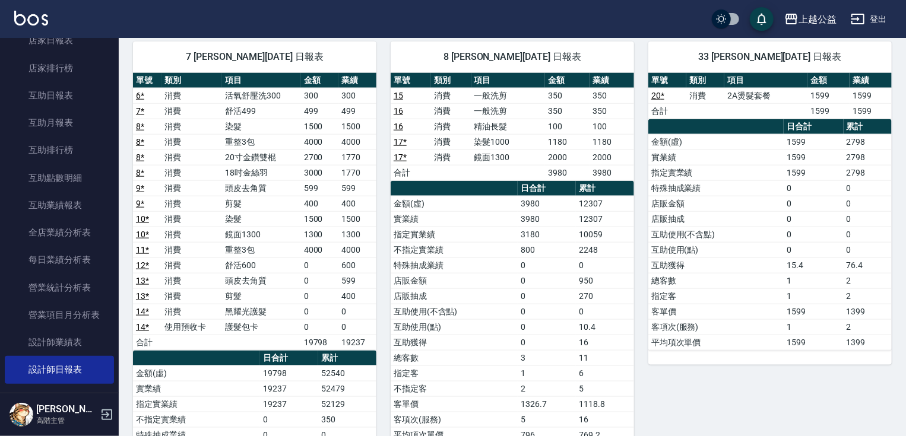
click at [133, 234] on td "10 *" at bounding box center [147, 234] width 29 height 15
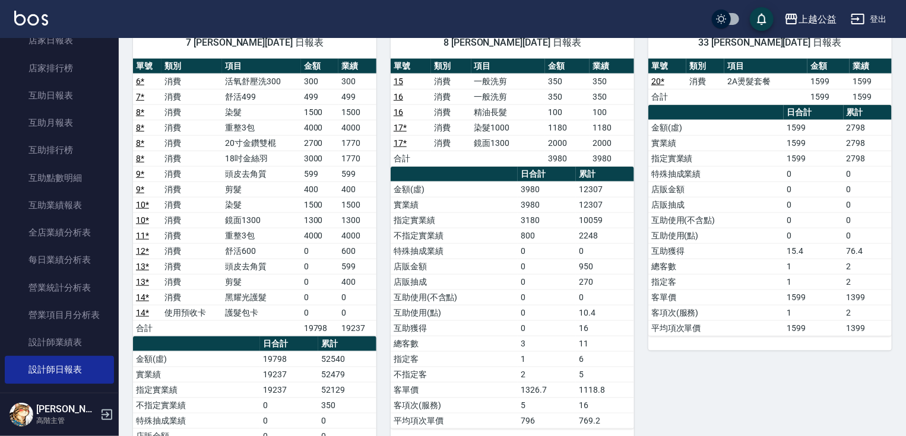
drag, startPoint x: 254, startPoint y: 284, endPoint x: 260, endPoint y: 314, distance: 30.4
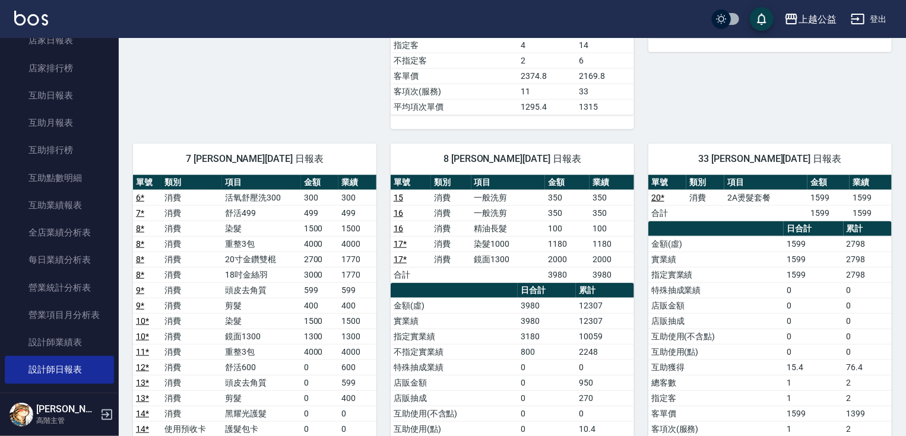
drag, startPoint x: 243, startPoint y: 324, endPoint x: 261, endPoint y: 258, distance: 68.3
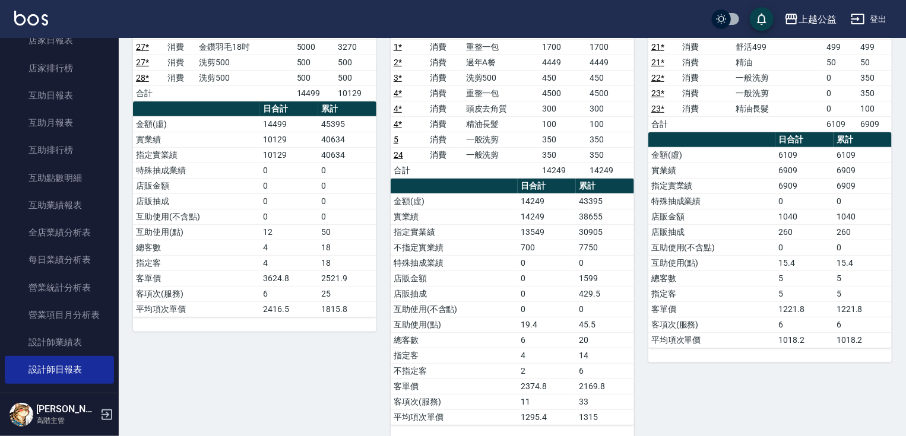
drag, startPoint x: 505, startPoint y: 306, endPoint x: 574, endPoint y: 191, distance: 133.7
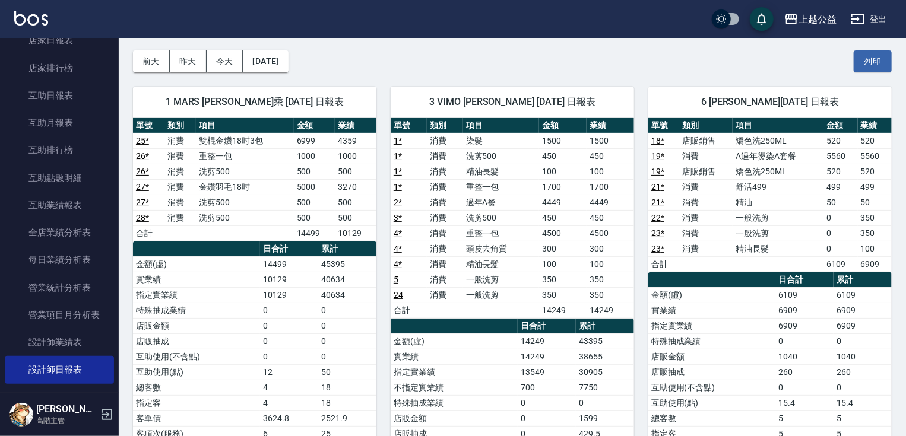
drag, startPoint x: 388, startPoint y: 255, endPoint x: 406, endPoint y: 306, distance: 54.8
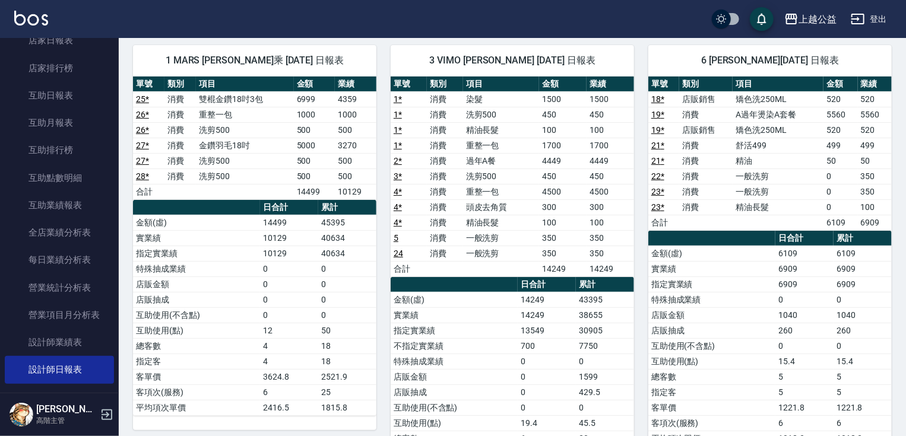
click at [420, 287] on th "a dense table" at bounding box center [454, 284] width 127 height 15
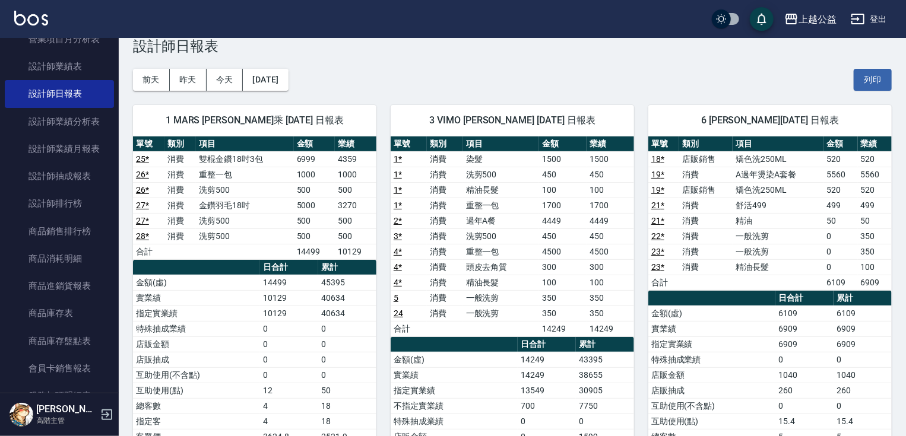
scroll to position [0, 0]
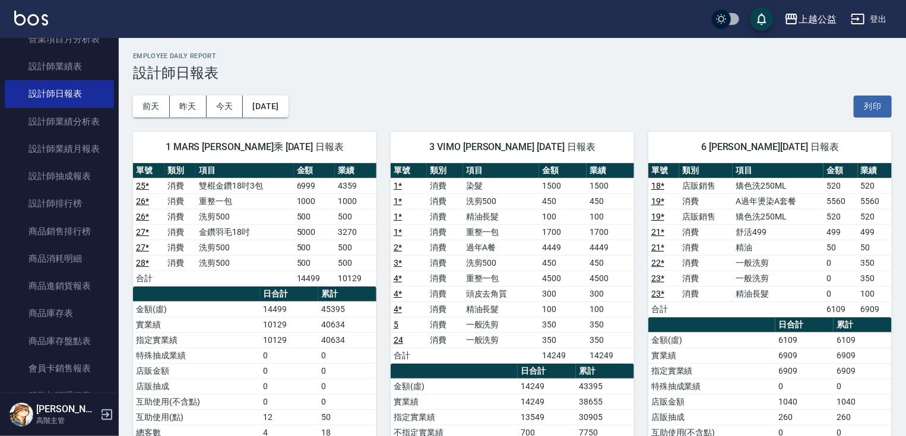
drag, startPoint x: 584, startPoint y: 207, endPoint x: 607, endPoint y: 131, distance: 79.3
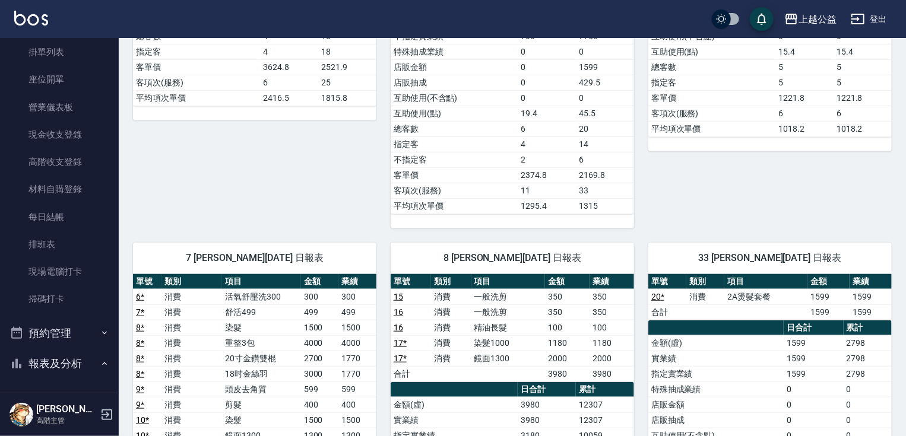
scroll to position [14, 0]
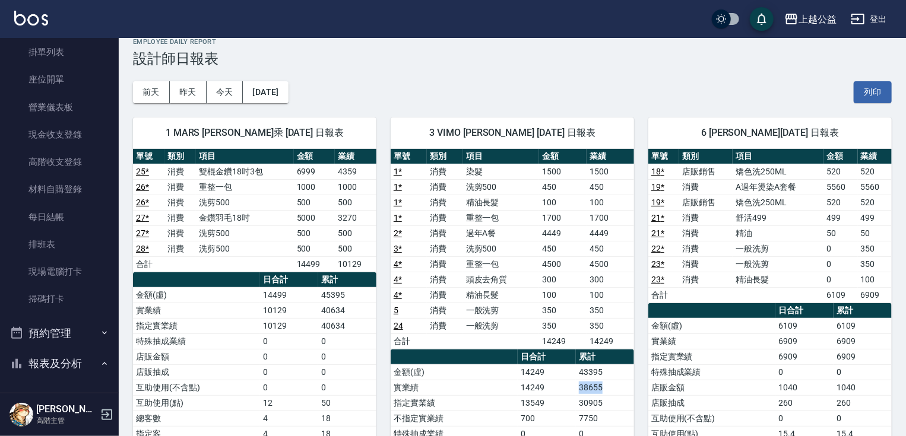
drag, startPoint x: 580, startPoint y: 382, endPoint x: 628, endPoint y: 375, distance: 49.3
click at [380, 97] on div "[DATE] [DATE] [DATE] [DATE] 列印" at bounding box center [512, 92] width 759 height 50
